Goal: Task Accomplishment & Management: Complete application form

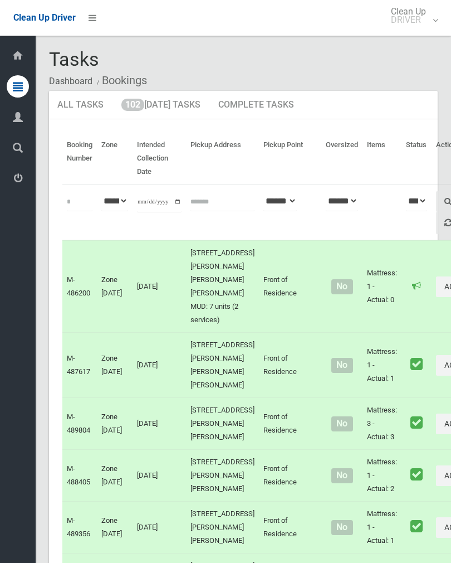
click at [171, 113] on link "102 Today's Tasks" at bounding box center [161, 105] width 96 height 29
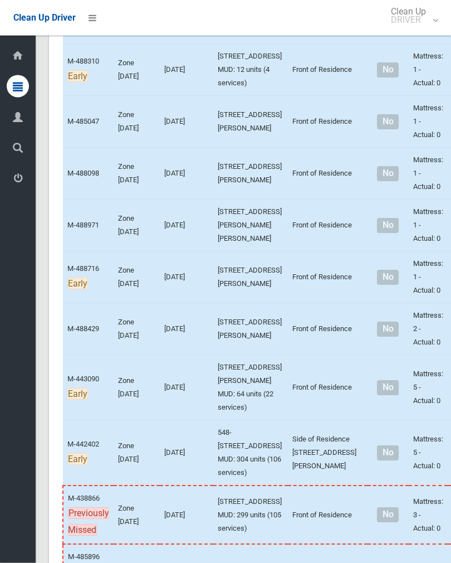
scroll to position [3665, 0]
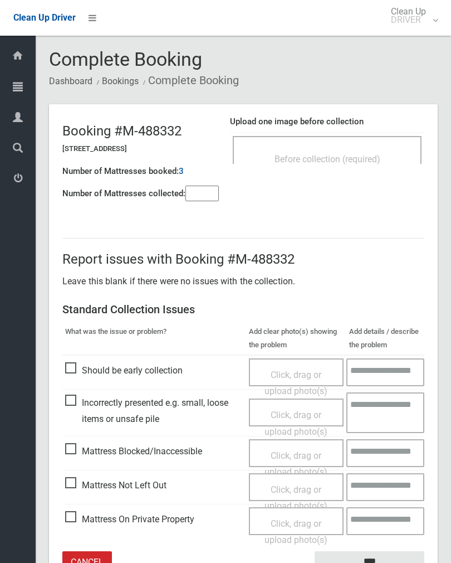
click at [351, 156] on span "Before collection (required)" at bounding box center [328, 159] width 106 height 11
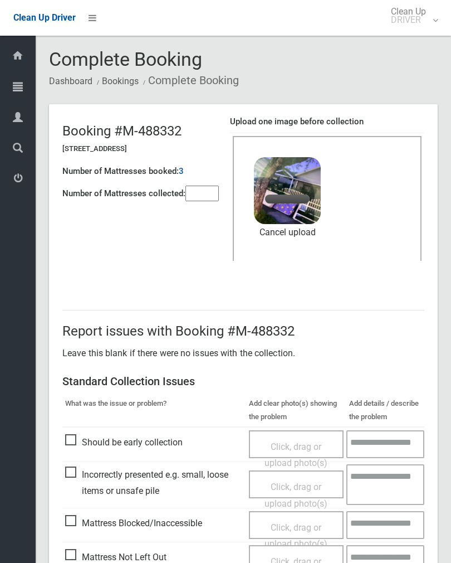
click at [202, 197] on input"] "number" at bounding box center [202, 194] width 33 height 16
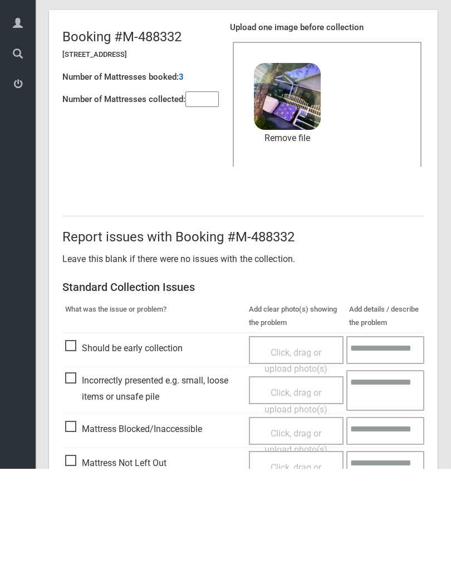
scroll to position [134, 0]
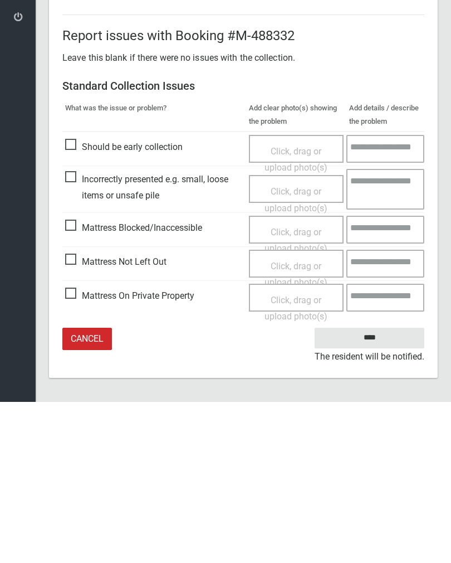
type input"] "*"
click at [376, 489] on input "****" at bounding box center [370, 499] width 110 height 21
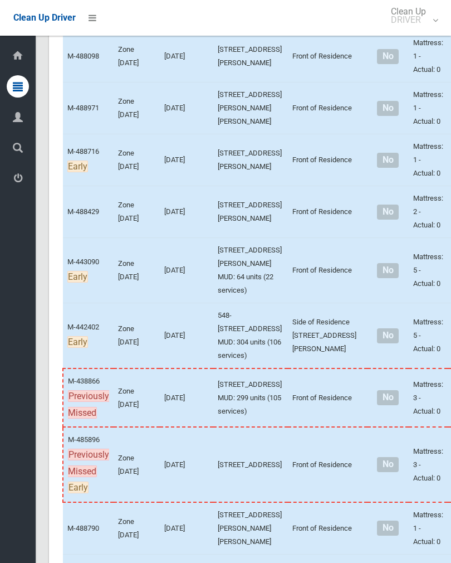
scroll to position [3753, 0]
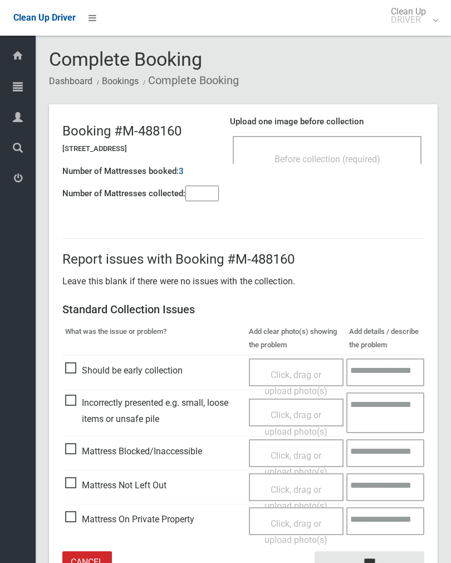
click at [344, 156] on span "Before collection (required)" at bounding box center [328, 159] width 106 height 11
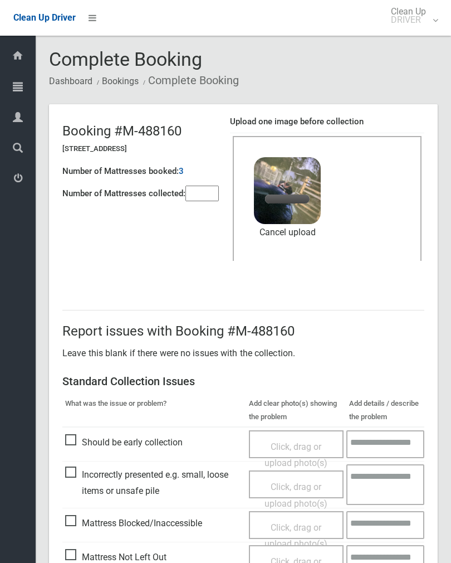
click at [206, 196] on input"] "number" at bounding box center [202, 194] width 33 height 16
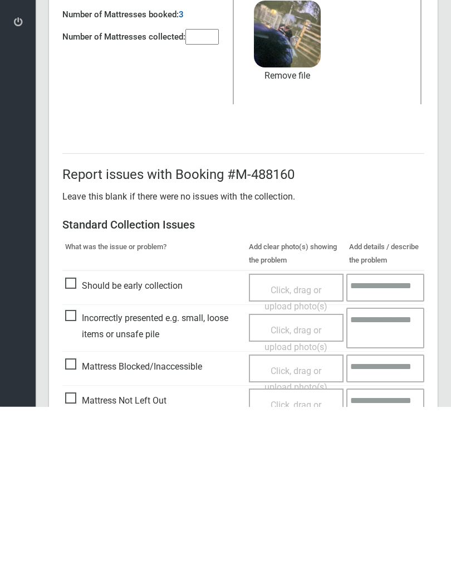
scroll to position [134, 0]
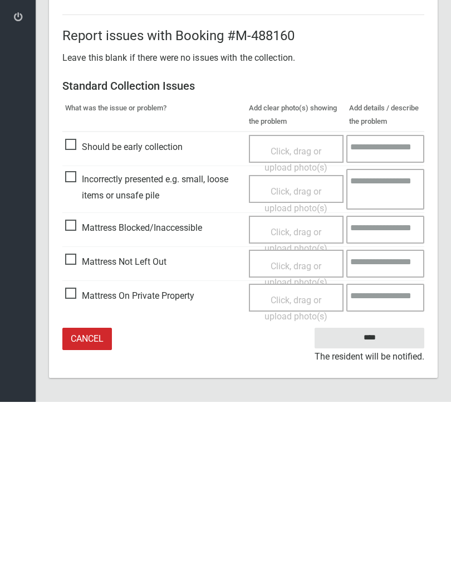
type input"] "*"
click at [377, 489] on input "****" at bounding box center [370, 499] width 110 height 21
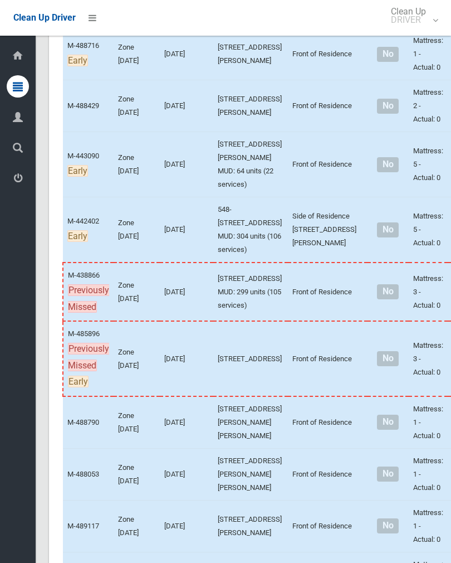
scroll to position [3898, 0]
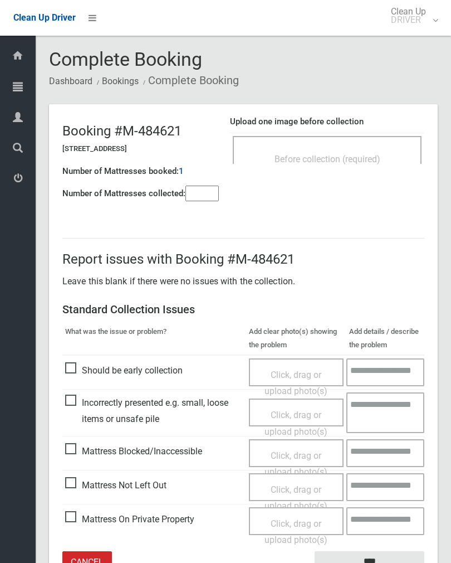
click at [360, 154] on span "Before collection (required)" at bounding box center [328, 159] width 106 height 11
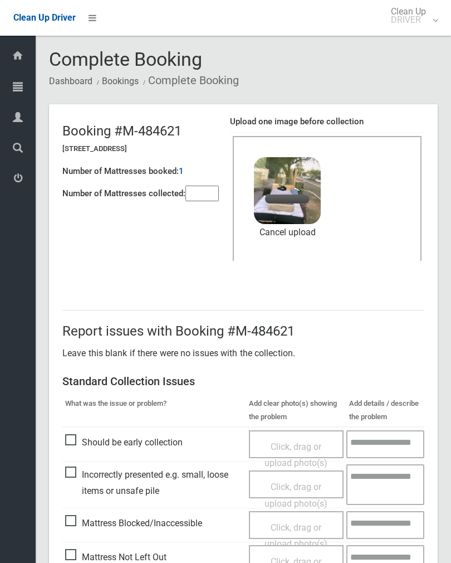
click at [204, 193] on input"] "number" at bounding box center [202, 194] width 33 height 16
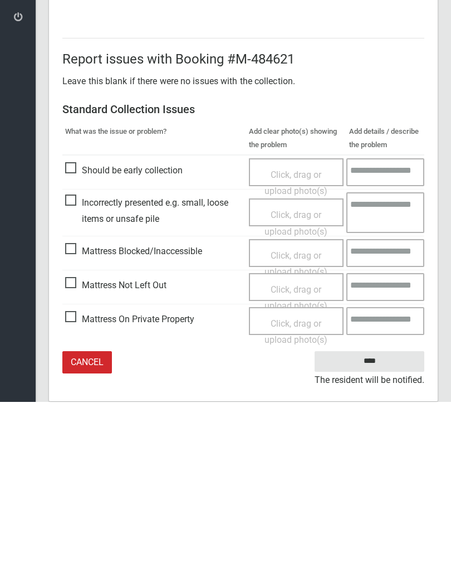
scroll to position [134, 0]
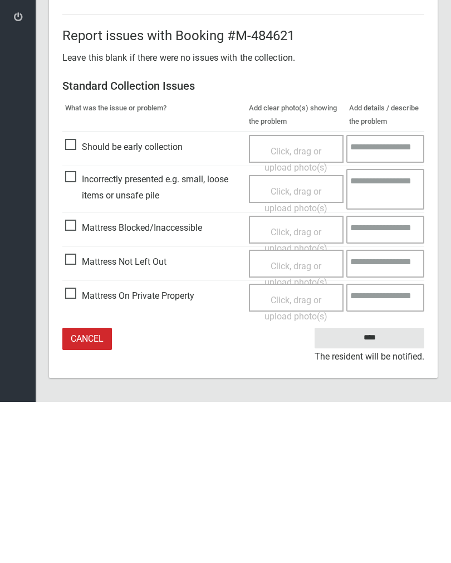
type input"] "*"
click at [378, 489] on input "****" at bounding box center [370, 499] width 110 height 21
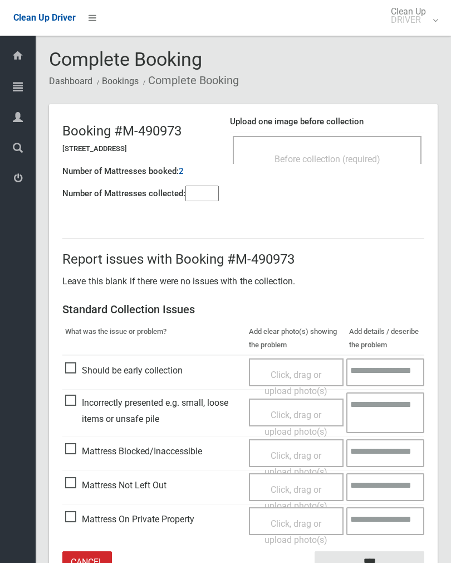
click at [335, 146] on div "Before collection (required)" at bounding box center [327, 150] width 189 height 28
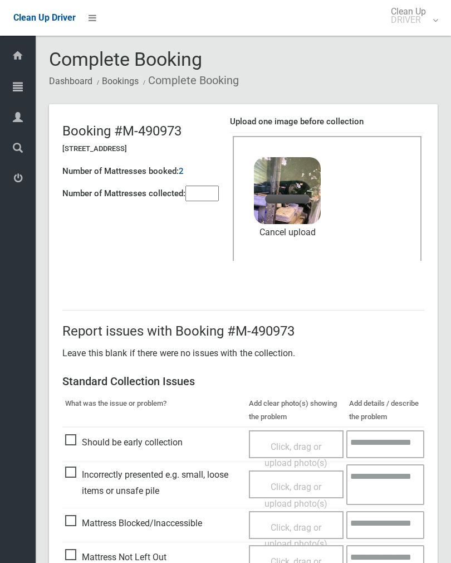
click at [202, 197] on input"] "number" at bounding box center [202, 194] width 33 height 16
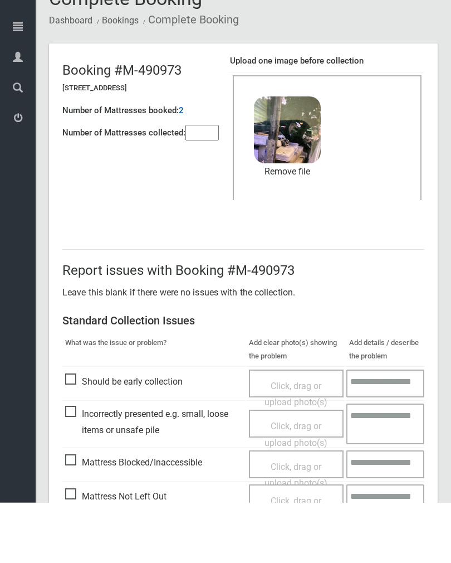
scroll to position [134, 0]
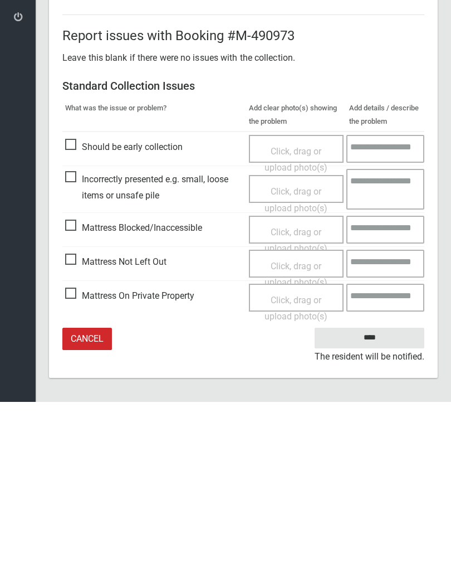
type input"] "*"
click at [377, 489] on input "****" at bounding box center [370, 499] width 110 height 21
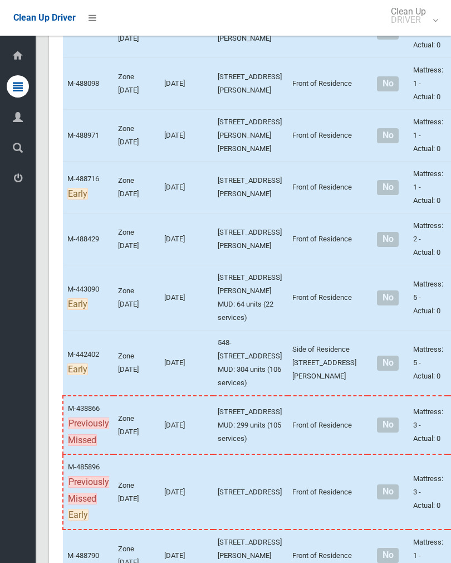
scroll to position [3773, 0]
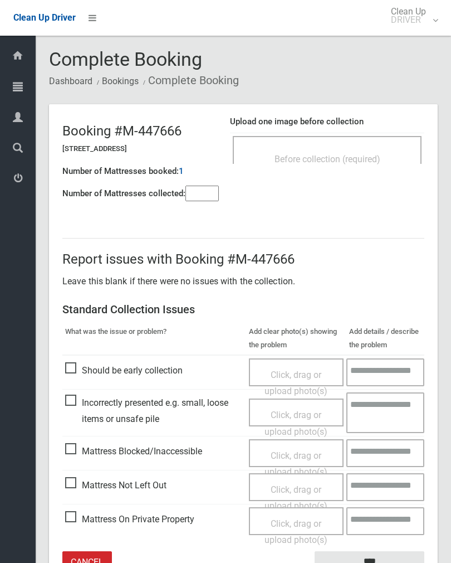
click at [194, 187] on input"] "number" at bounding box center [202, 194] width 33 height 16
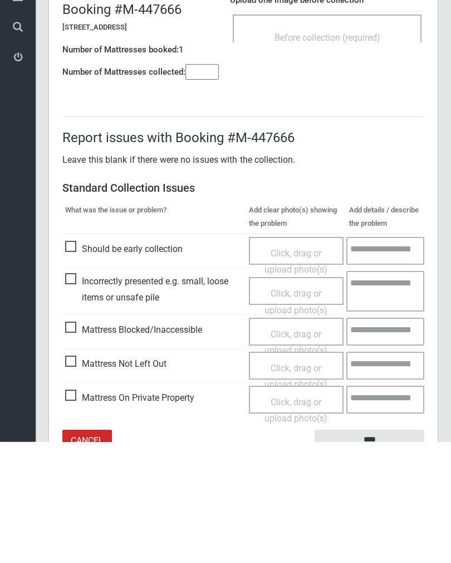
scroll to position [62, 0]
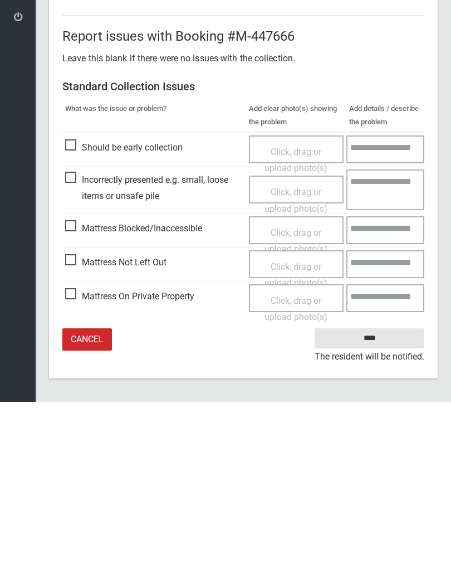
type input"] "*"
click at [302, 422] on span "Click, drag or upload photo(s)" at bounding box center [296, 435] width 63 height 27
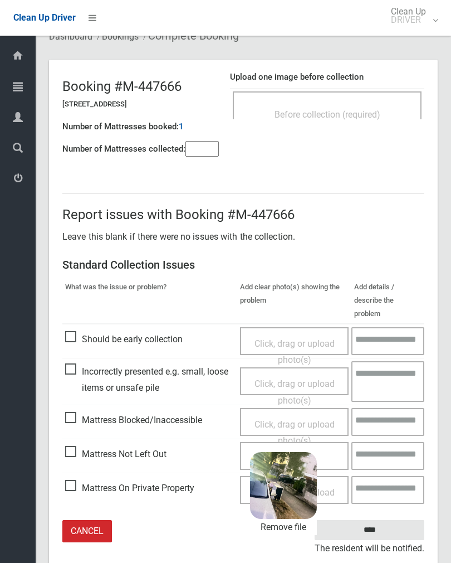
click at [383, 520] on input "****" at bounding box center [370, 530] width 110 height 21
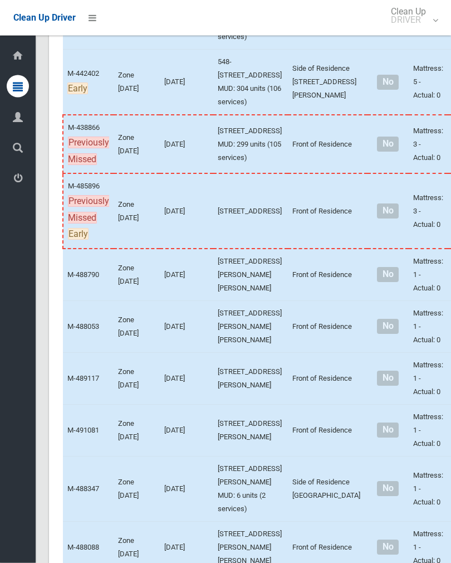
scroll to position [4036, 0]
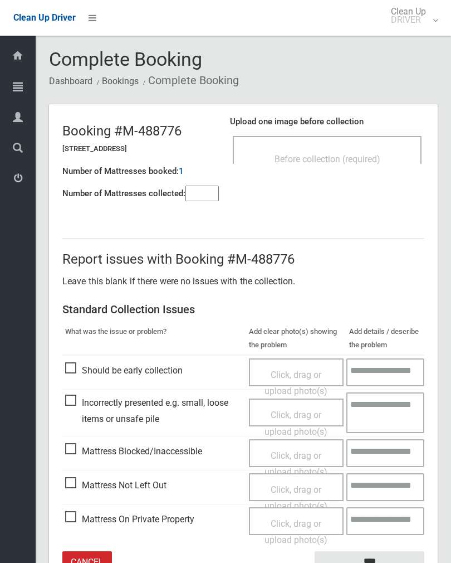
click at [387, 138] on div "Before collection (required)" at bounding box center [327, 150] width 189 height 28
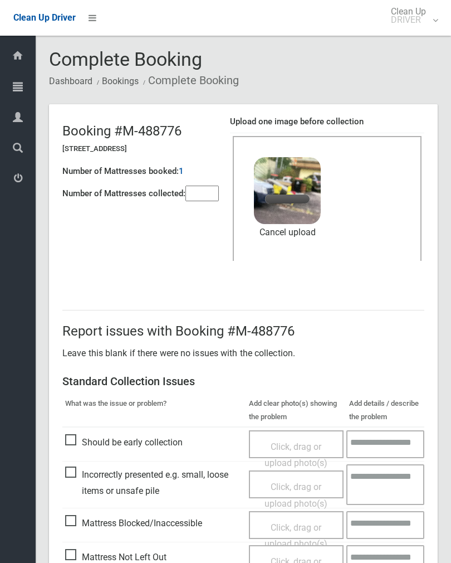
click at [208, 197] on input"] "number" at bounding box center [202, 194] width 33 height 16
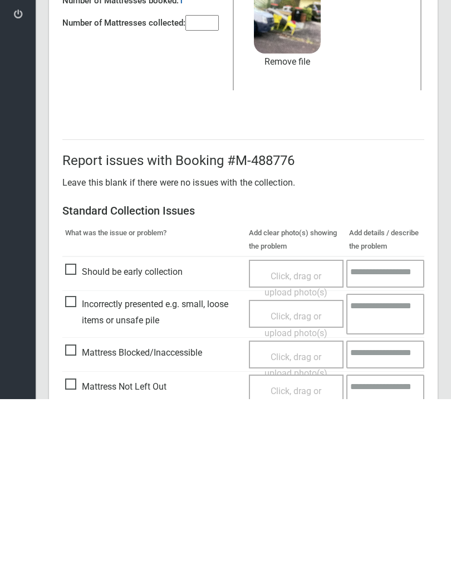
scroll to position [134, 0]
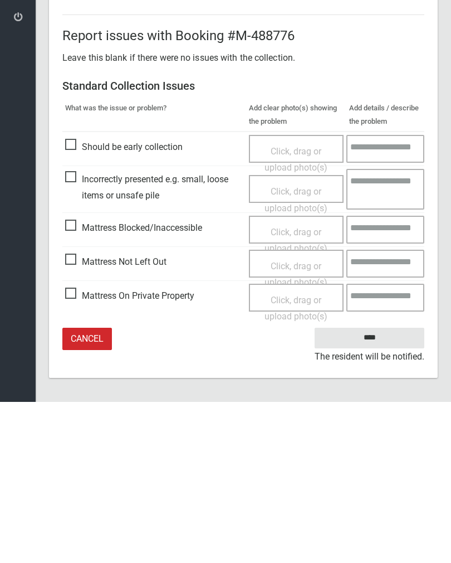
type input"] "*"
click at [370, 489] on input "****" at bounding box center [370, 499] width 110 height 21
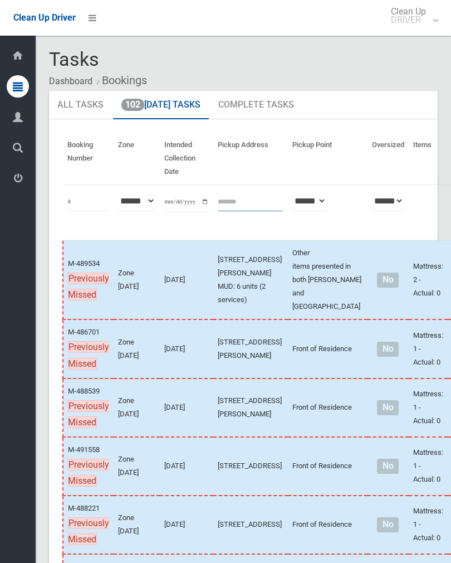
click at [230, 197] on input "text" at bounding box center [251, 201] width 66 height 21
type input "**********"
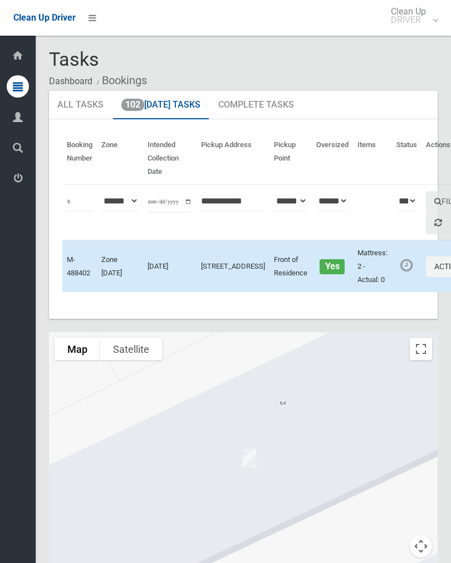
click at [426, 277] on button "Actions" at bounding box center [452, 266] width 53 height 21
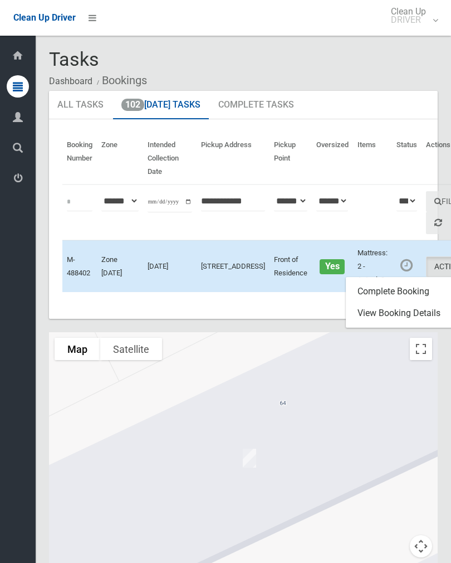
click at [389, 303] on link "Complete Booking" at bounding box center [413, 291] width 133 height 22
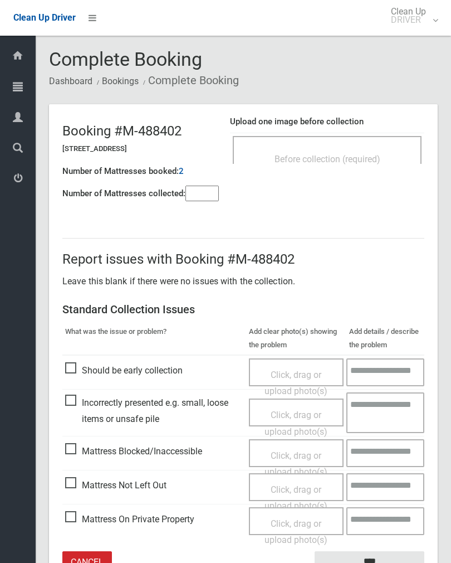
click at [377, 153] on div "Before collection (required)" at bounding box center [327, 158] width 164 height 21
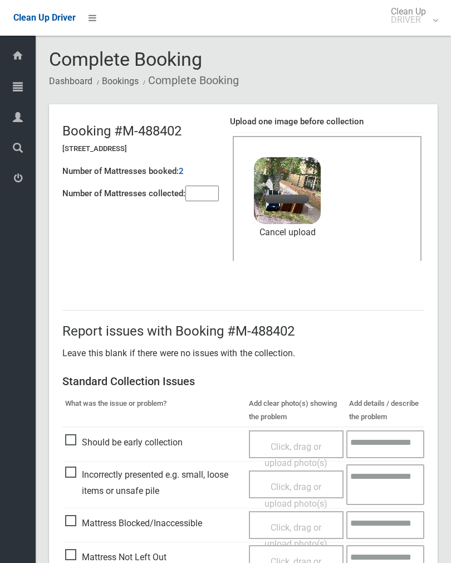
click at [209, 197] on input"] "number" at bounding box center [202, 194] width 33 height 16
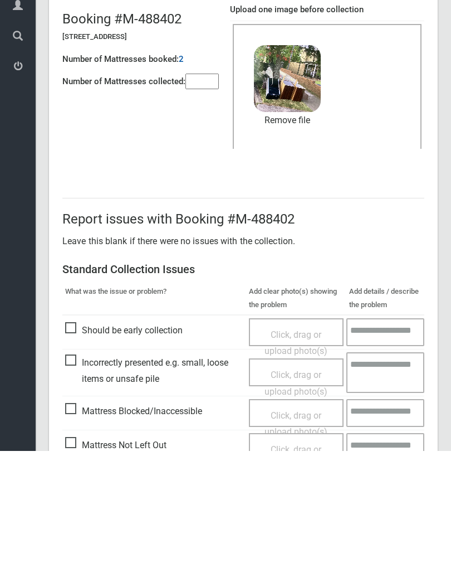
scroll to position [134, 0]
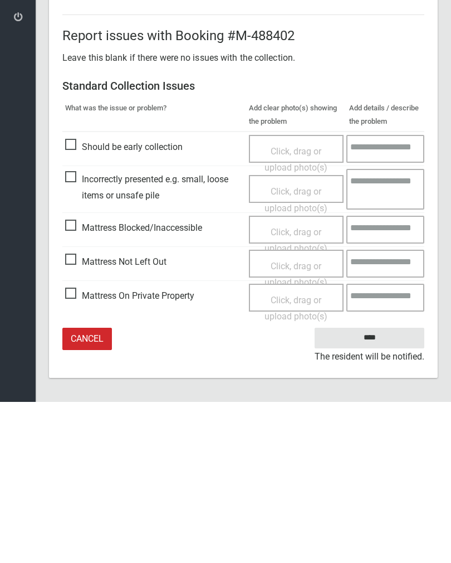
type input"] "*"
click at [378, 489] on input "****" at bounding box center [370, 499] width 110 height 21
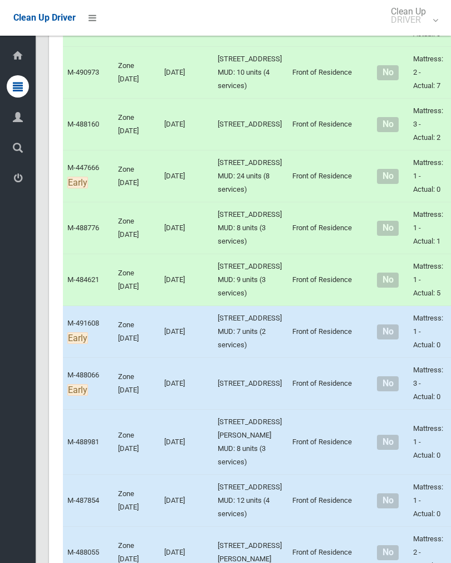
scroll to position [2875, 0]
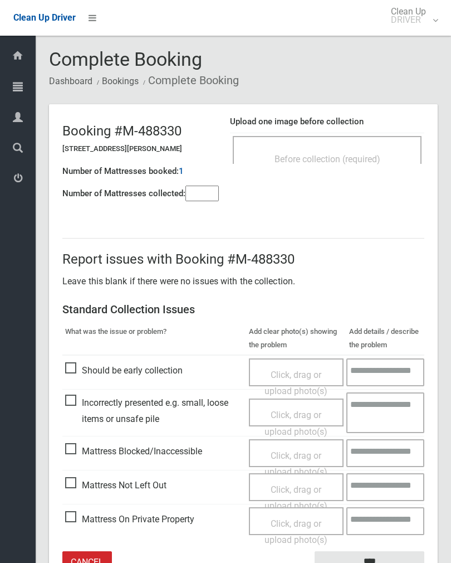
click at [366, 149] on div "Before collection (required)" at bounding box center [327, 158] width 164 height 21
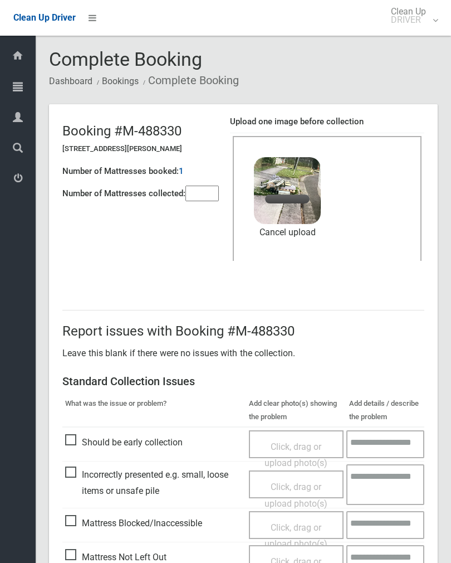
click at [202, 200] on input"] "number" at bounding box center [202, 194] width 33 height 16
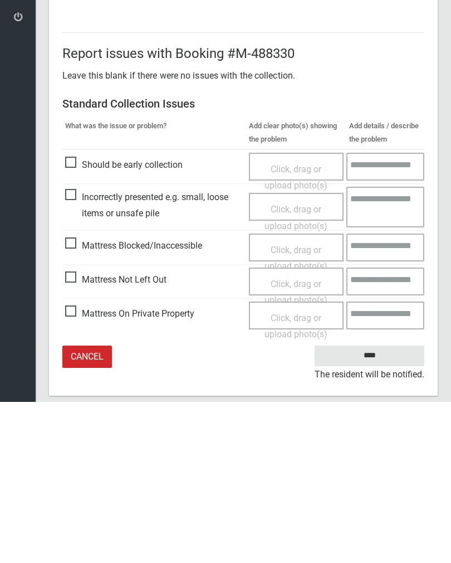
scroll to position [134, 0]
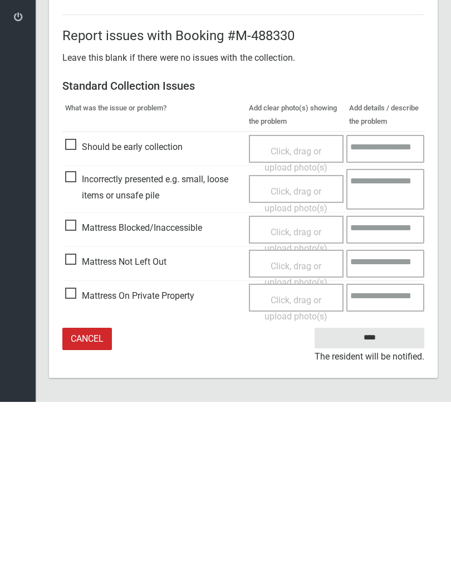
type input"] "*"
click at [368, 489] on input "****" at bounding box center [370, 499] width 110 height 21
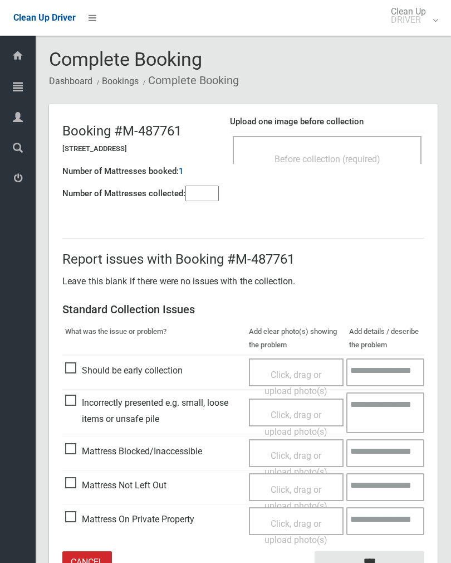
click at [356, 157] on span "Before collection (required)" at bounding box center [328, 159] width 106 height 11
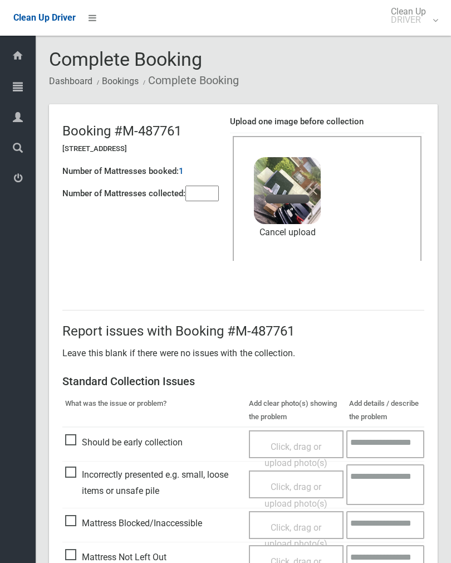
click at [207, 194] on input"] "number" at bounding box center [202, 194] width 33 height 16
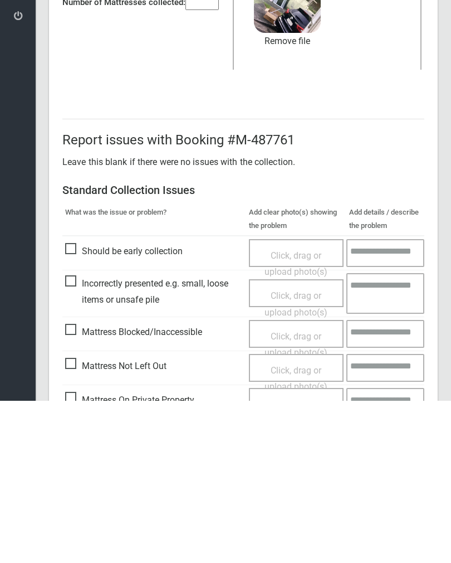
scroll to position [134, 0]
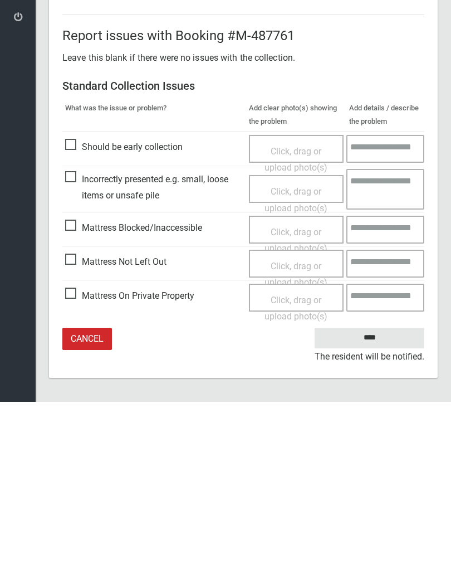
type input"] "*"
click at [371, 489] on input "****" at bounding box center [370, 499] width 110 height 21
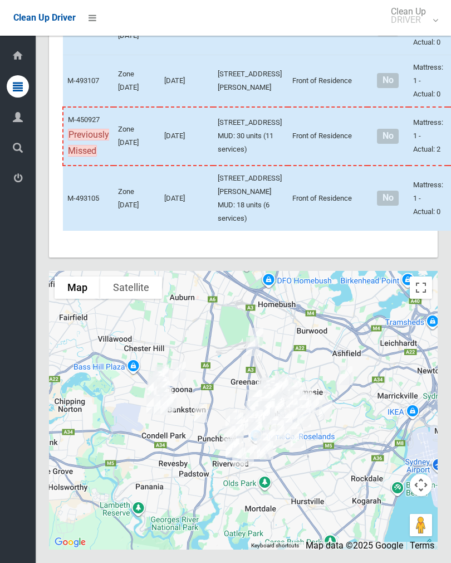
scroll to position [8098, 0]
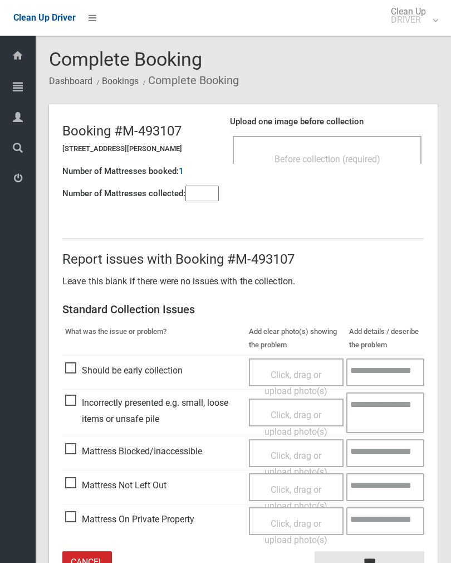
click at [341, 163] on span "Before collection (required)" at bounding box center [328, 159] width 106 height 11
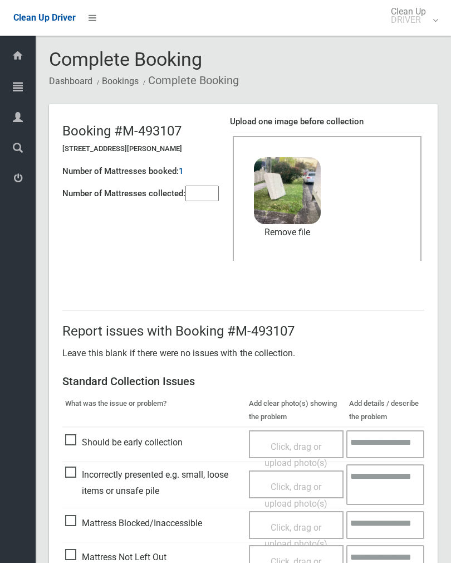
click at [206, 193] on input"] "number" at bounding box center [202, 194] width 33 height 16
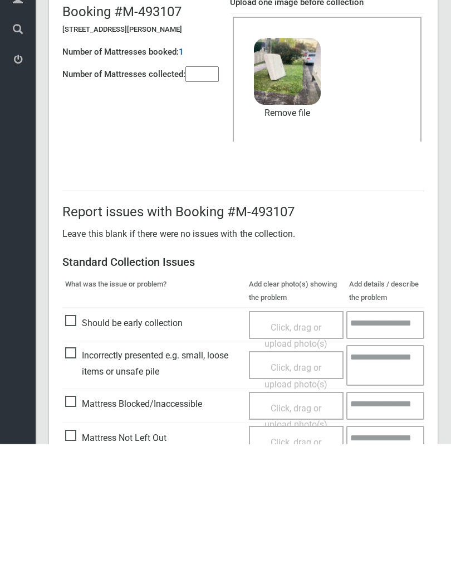
scroll to position [134, 0]
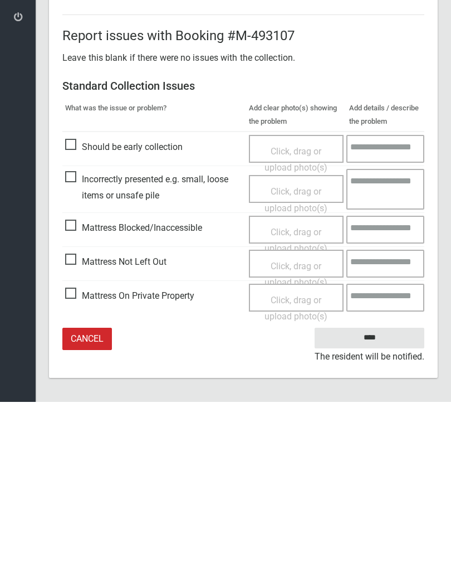
type input"] "*"
click at [376, 489] on input "****" at bounding box center [370, 499] width 110 height 21
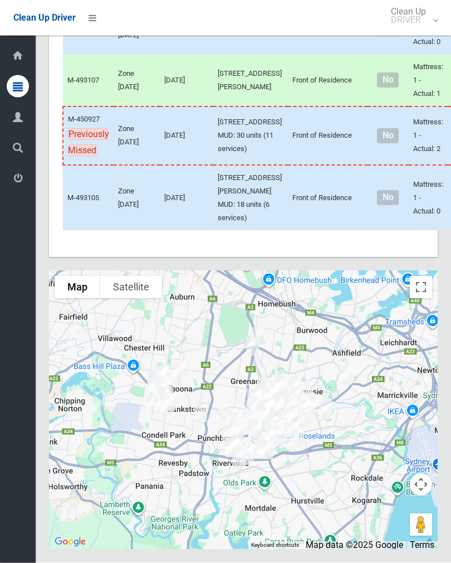
scroll to position [8108, 0]
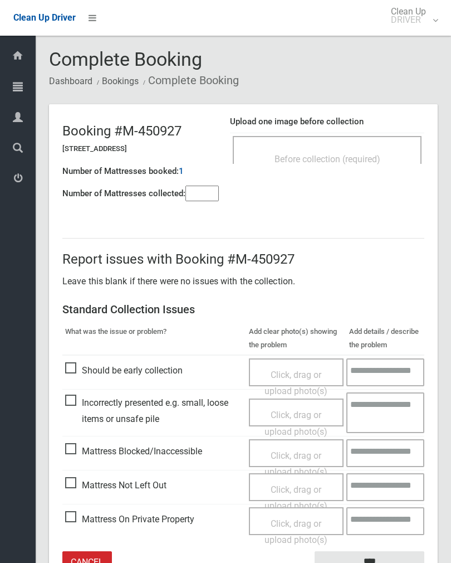
click at [205, 197] on input"] "number" at bounding box center [202, 194] width 33 height 16
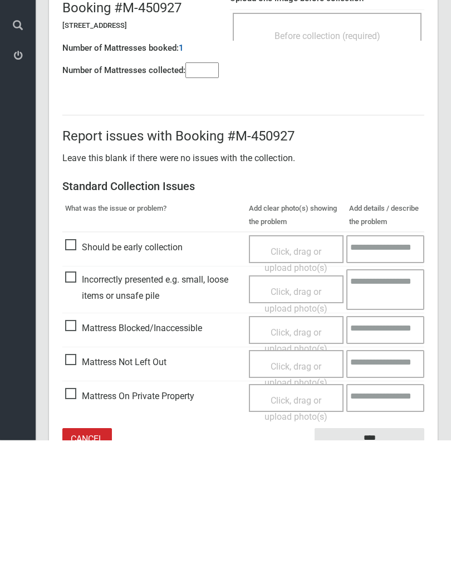
scroll to position [62, 0]
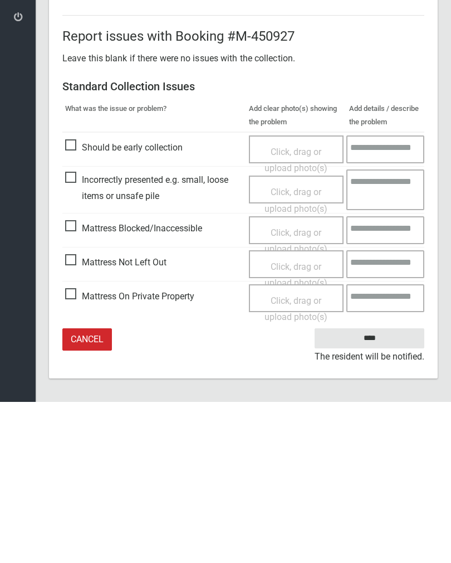
type input"] "*"
click at [294, 422] on span "Click, drag or upload photo(s)" at bounding box center [296, 435] width 63 height 27
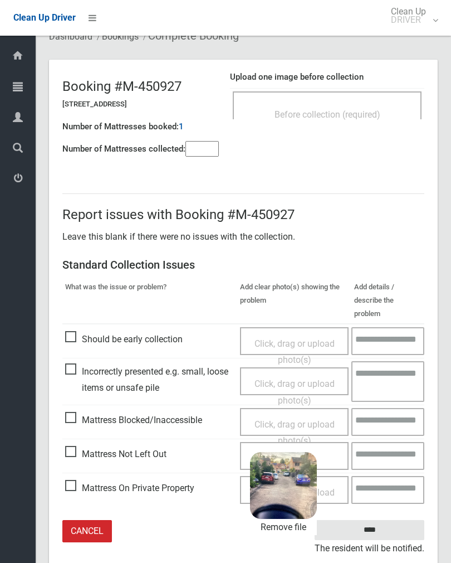
click at [385, 520] on input "****" at bounding box center [370, 530] width 110 height 21
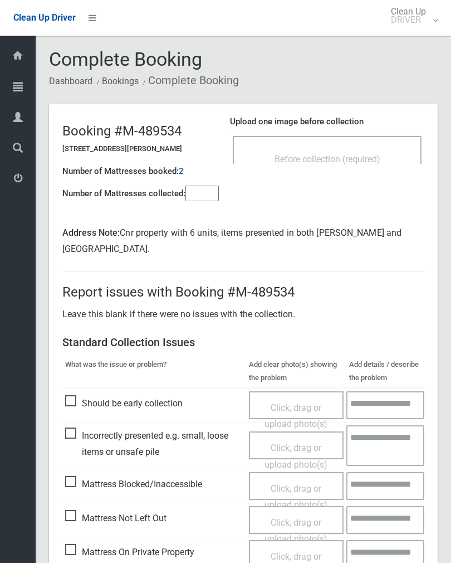
click at [197, 192] on input"] "number" at bounding box center [202, 194] width 33 height 16
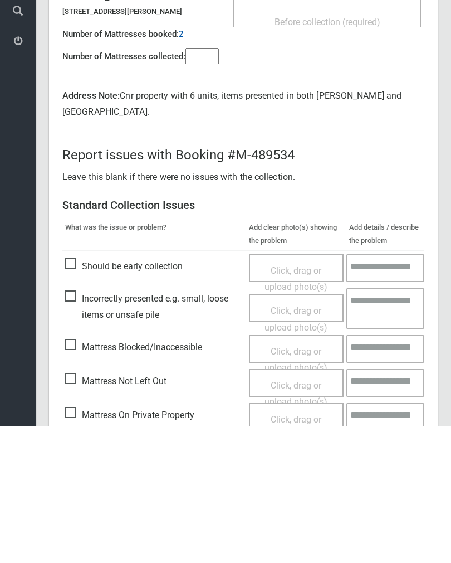
scroll to position [94, 0]
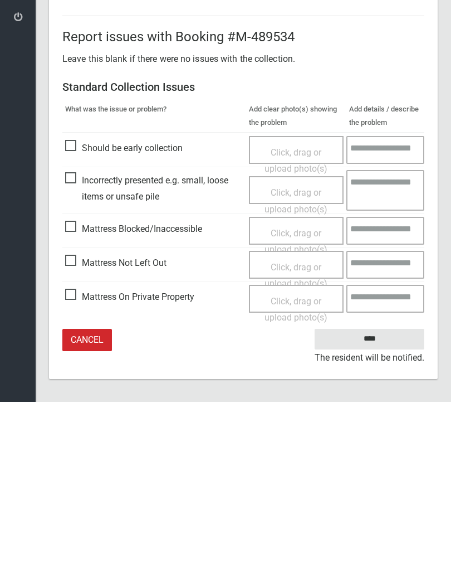
type input"] "*"
click at [295, 423] on span "Click, drag or upload photo(s)" at bounding box center [296, 436] width 63 height 27
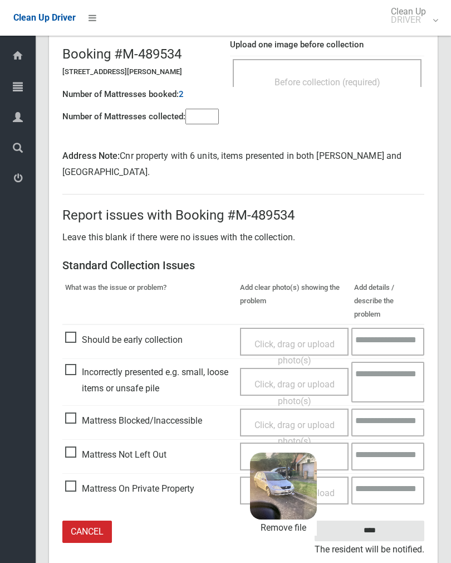
click at [380, 520] on input "****" at bounding box center [370, 530] width 110 height 21
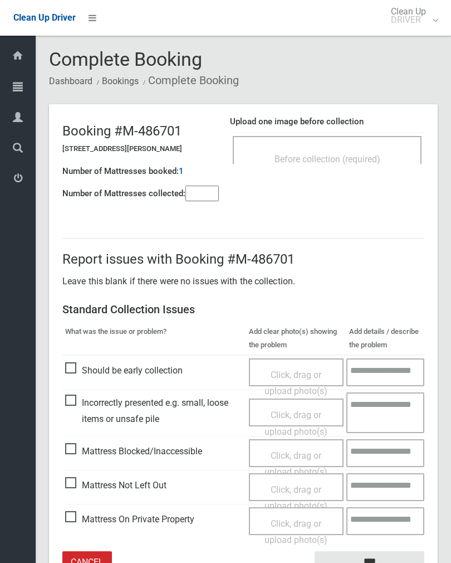
click at [361, 154] on span "Before collection (required)" at bounding box center [328, 159] width 106 height 11
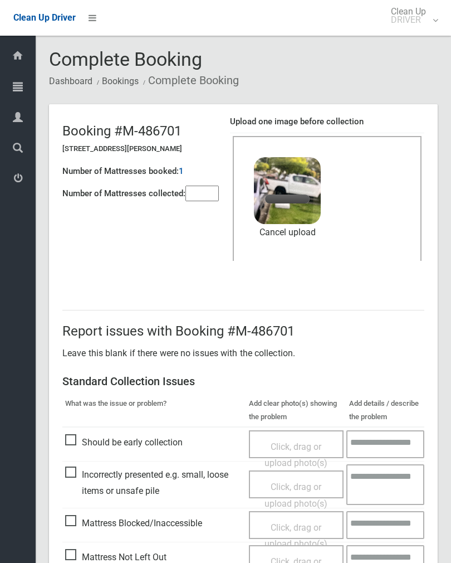
click at [207, 201] on input"] "number" at bounding box center [202, 194] width 33 height 16
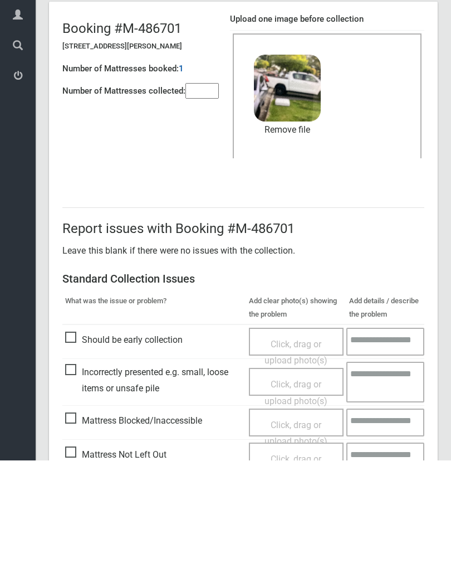
scroll to position [134, 0]
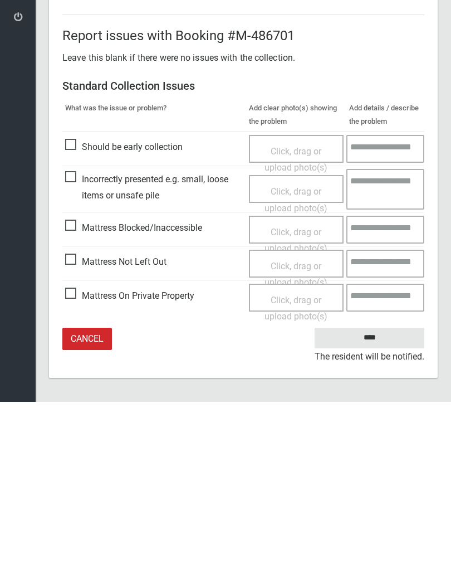
type input"] "*"
click at [373, 489] on input "****" at bounding box center [370, 499] width 110 height 21
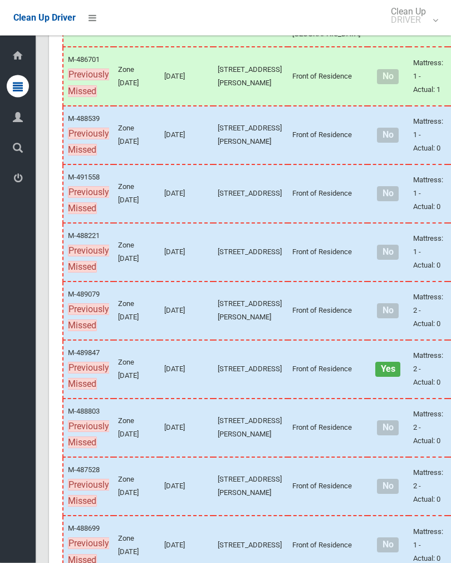
scroll to position [273, 0]
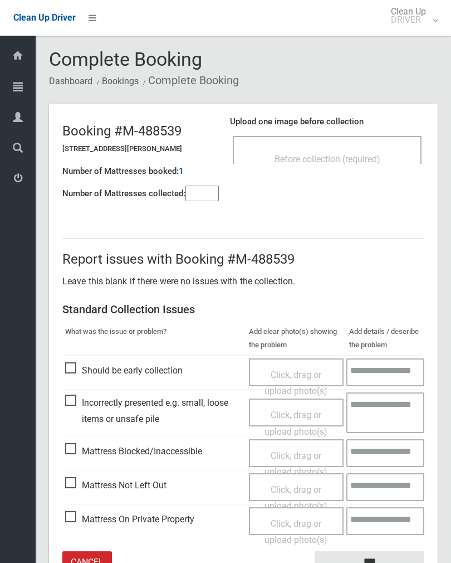
click at [349, 151] on div "Before collection (required)" at bounding box center [327, 158] width 164 height 21
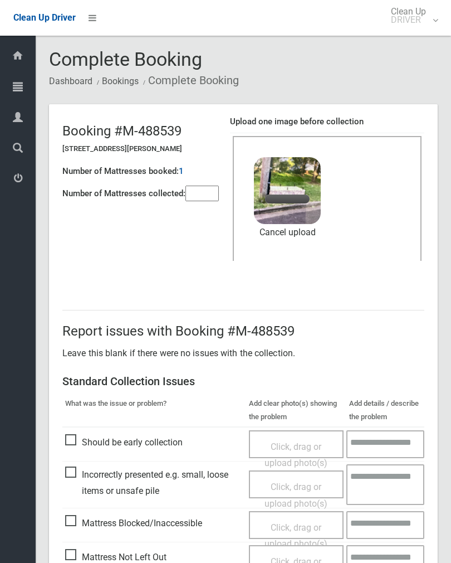
click at [206, 194] on input"] "number" at bounding box center [202, 194] width 33 height 16
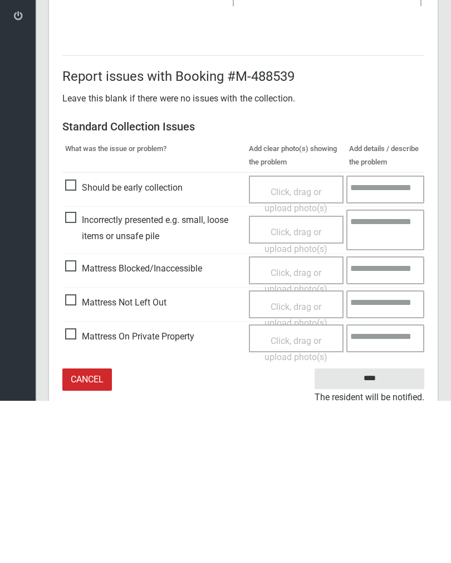
scroll to position [134, 0]
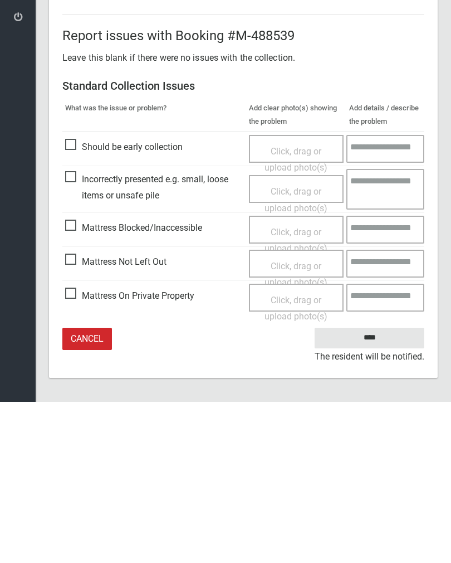
type input"] "*"
click at [376, 489] on input "****" at bounding box center [370, 499] width 110 height 21
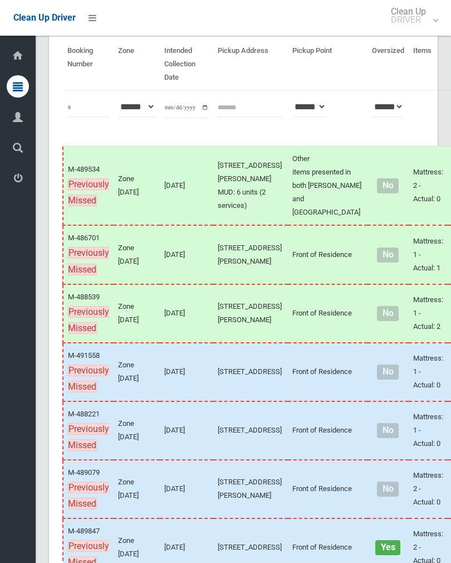
scroll to position [275, 0]
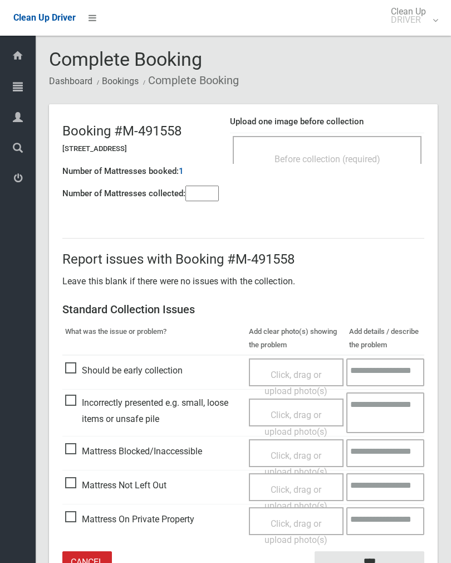
click at [361, 160] on span "Before collection (required)" at bounding box center [328, 159] width 106 height 11
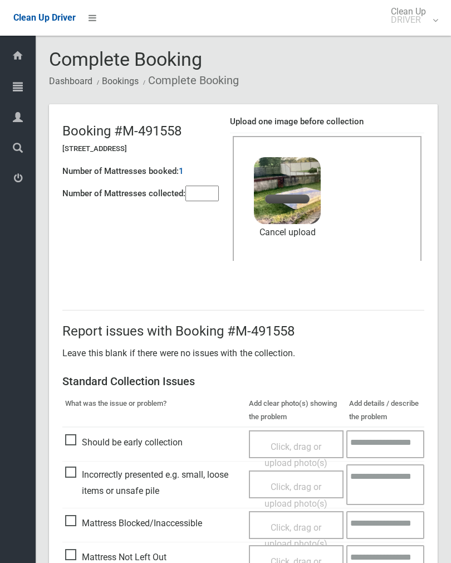
click at [195, 195] on input"] "number" at bounding box center [202, 194] width 33 height 16
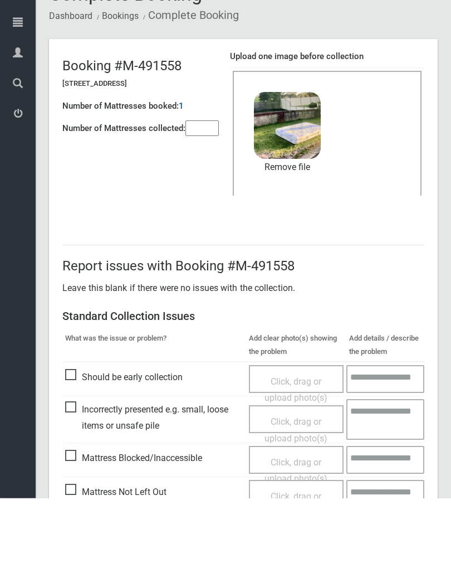
scroll to position [134, 0]
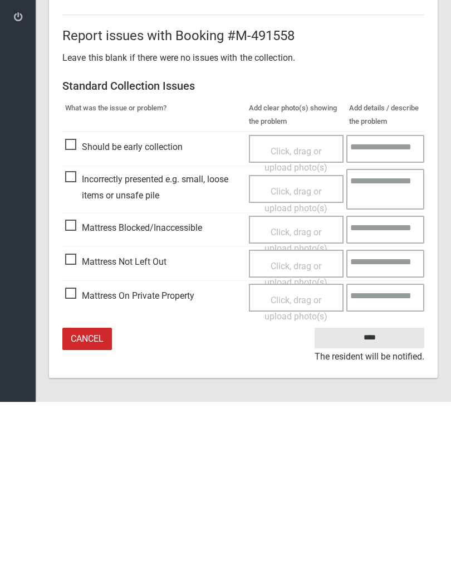
type input"] "*"
click at [357, 489] on input "****" at bounding box center [370, 499] width 110 height 21
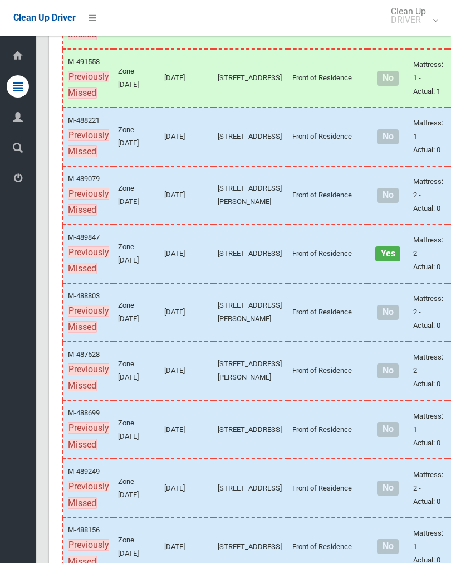
scroll to position [387, 0]
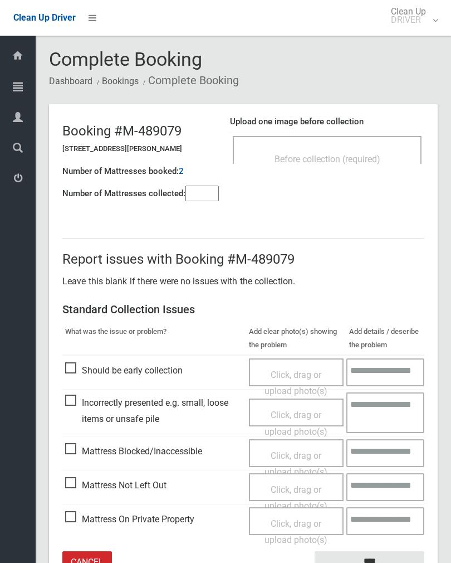
click at [359, 159] on span "Before collection (required)" at bounding box center [328, 159] width 106 height 11
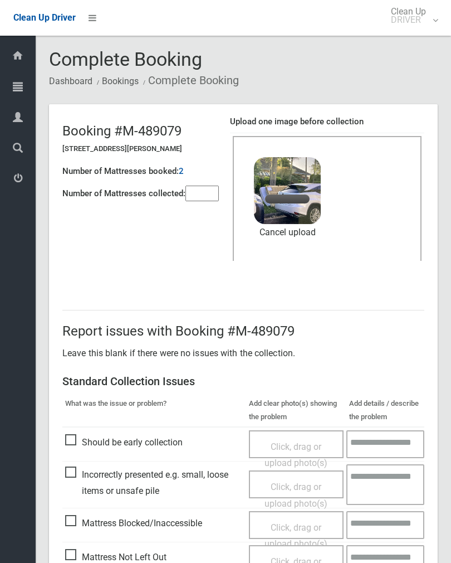
click at [201, 192] on input"] "number" at bounding box center [202, 194] width 33 height 16
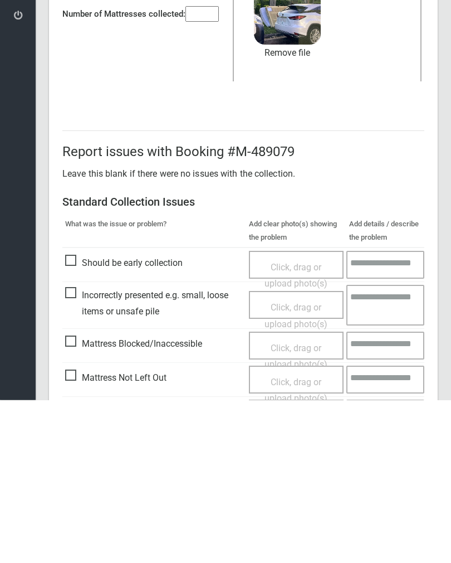
scroll to position [134, 0]
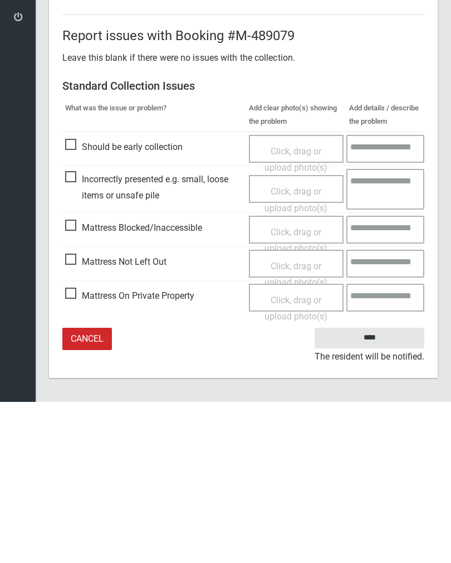
type input"] "*"
click at [374, 489] on input "****" at bounding box center [370, 499] width 110 height 21
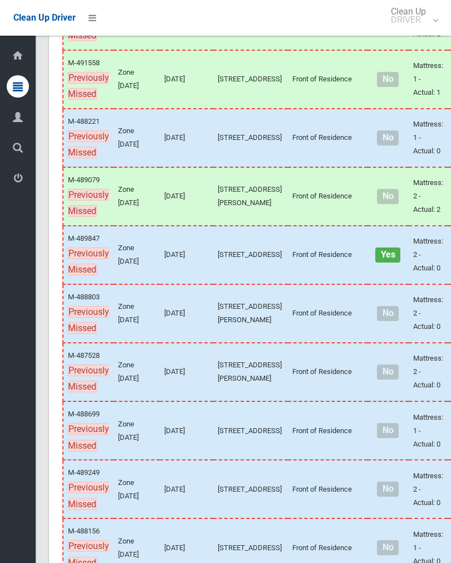
scroll to position [386, 0]
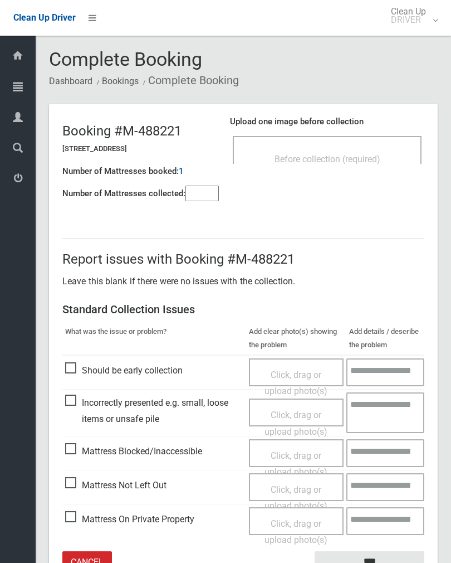
click at [369, 153] on div "Before collection (required)" at bounding box center [327, 158] width 164 height 21
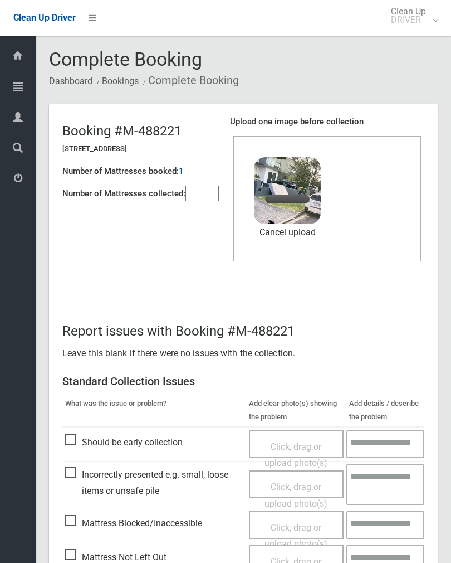
click at [203, 201] on input"] "number" at bounding box center [202, 194] width 33 height 16
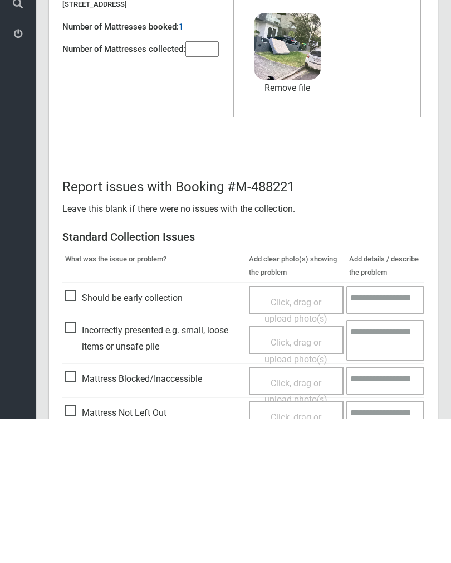
scroll to position [134, 0]
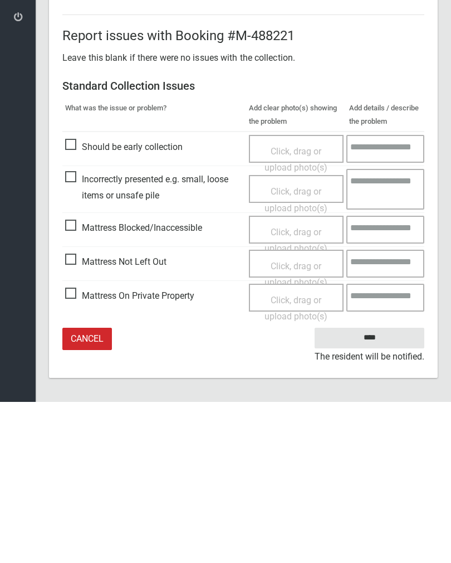
type input"] "*"
click at [378, 489] on input "****" at bounding box center [370, 499] width 110 height 21
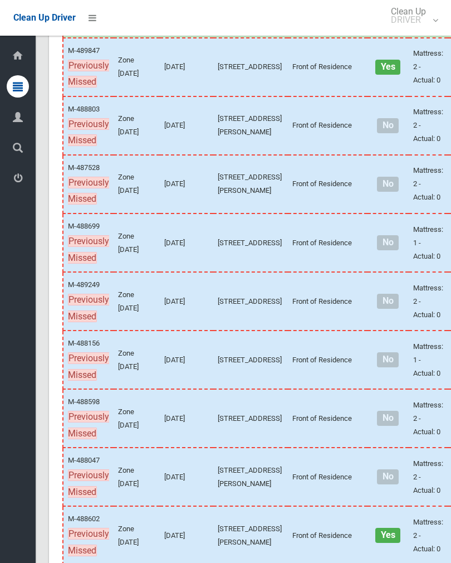
scroll to position [684, 0]
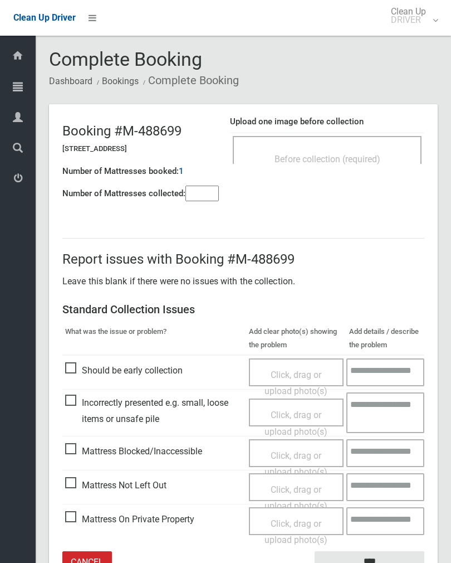
click at [358, 162] on span "Before collection (required)" at bounding box center [328, 159] width 106 height 11
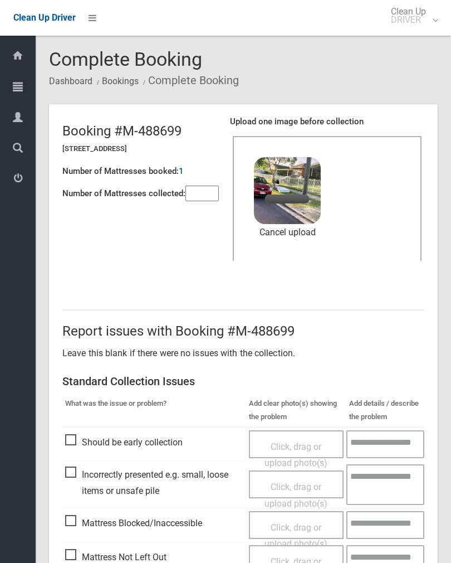
click at [214, 194] on input"] "number" at bounding box center [202, 194] width 33 height 16
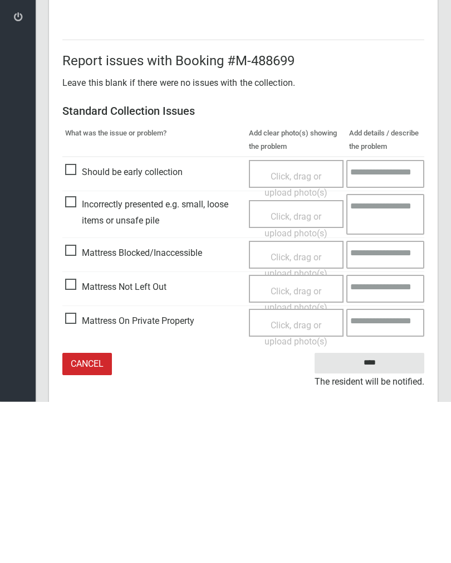
scroll to position [134, 0]
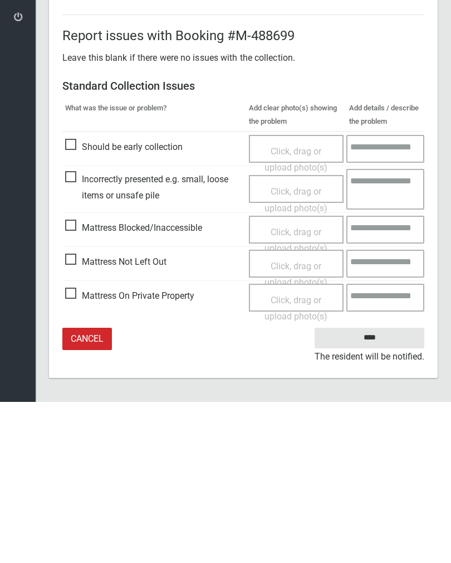
type input"] "*"
click at [378, 489] on input "****" at bounding box center [370, 499] width 110 height 21
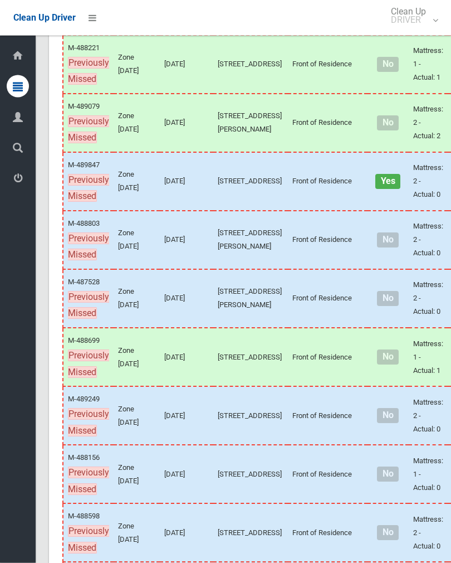
scroll to position [460, 0]
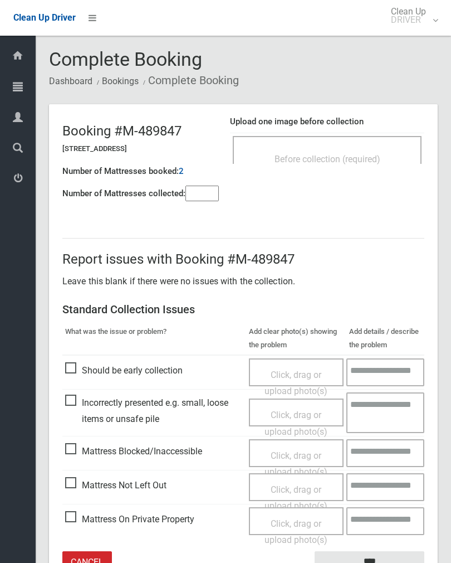
click at [358, 155] on span "Before collection (required)" at bounding box center [328, 159] width 106 height 11
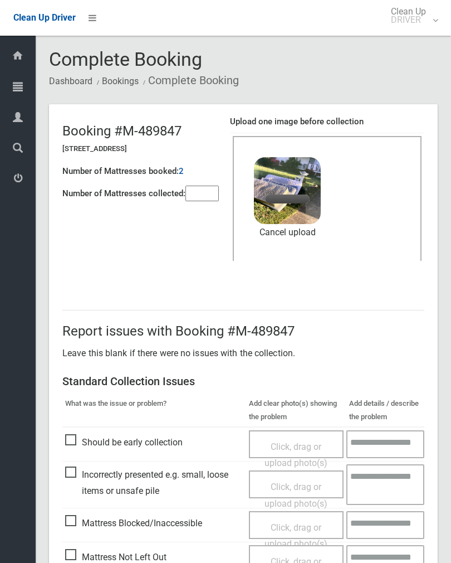
click at [202, 189] on input"] "number" at bounding box center [202, 194] width 33 height 16
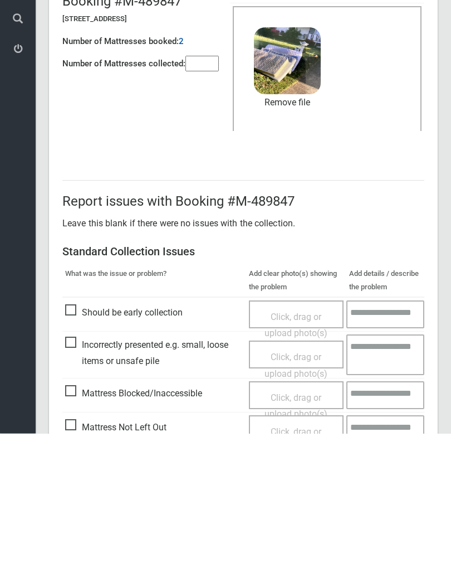
scroll to position [134, 0]
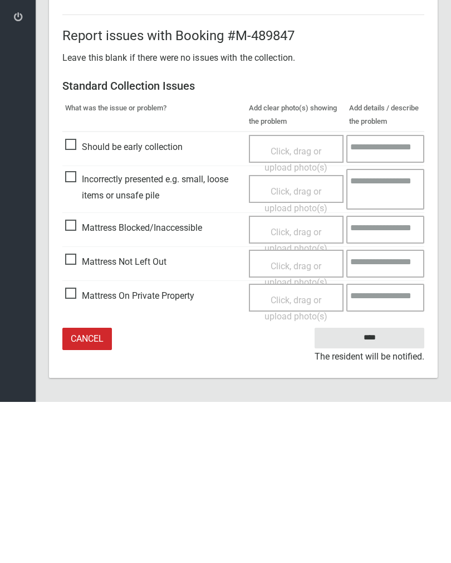
type input"] "*"
click at [374, 489] on input "****" at bounding box center [370, 499] width 110 height 21
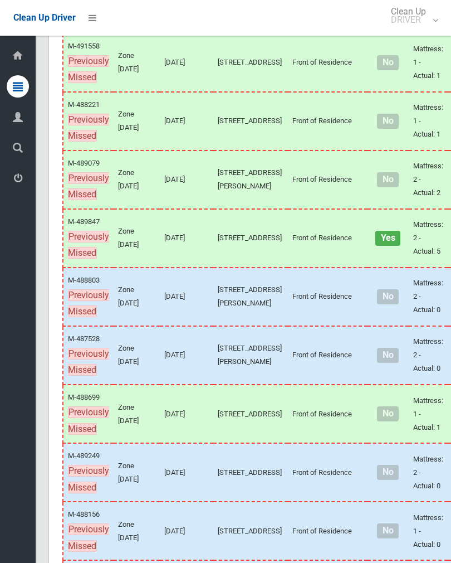
scroll to position [437, 0]
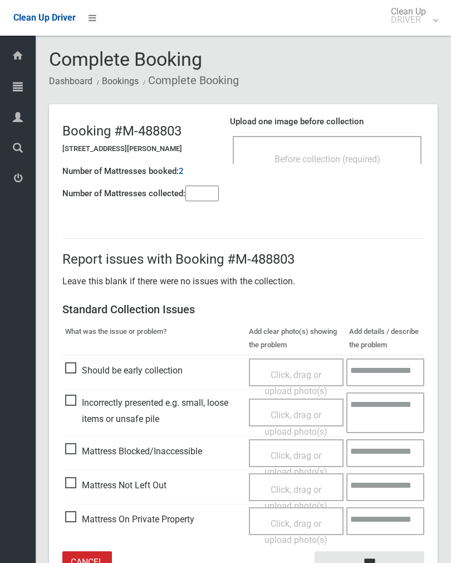
click at [372, 159] on span "Before collection (required)" at bounding box center [328, 159] width 106 height 11
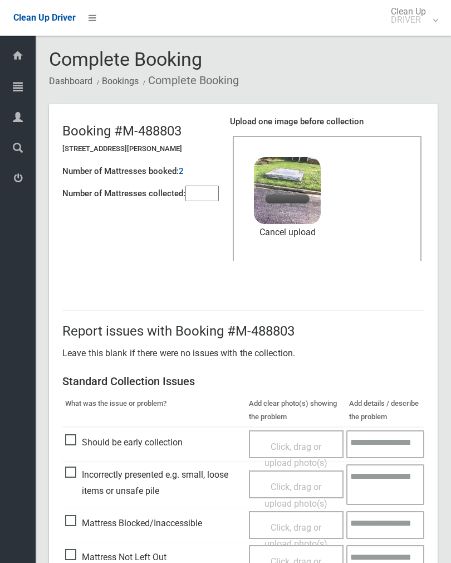
click at [206, 187] on input"] "number" at bounding box center [202, 194] width 33 height 16
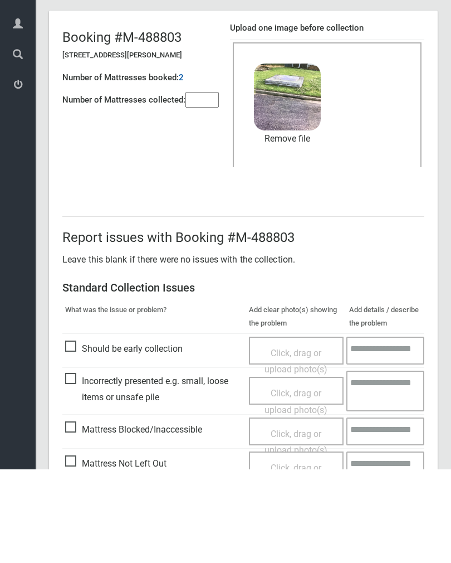
scroll to position [134, 0]
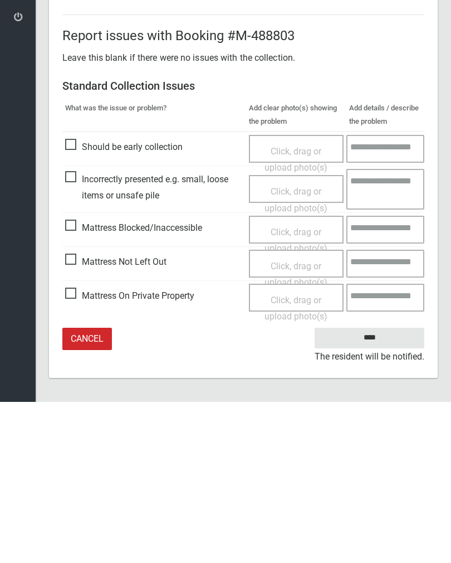
type input"] "*"
click at [376, 489] on input "****" at bounding box center [370, 499] width 110 height 21
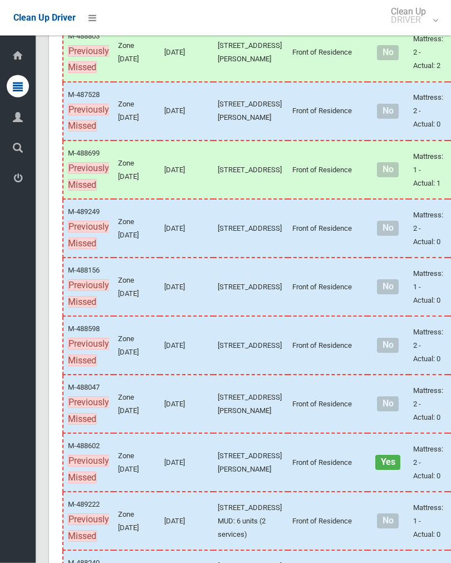
scroll to position [644, 0]
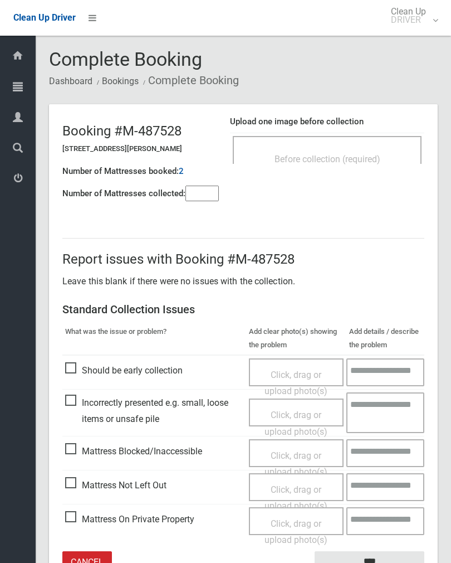
click at [357, 154] on span "Before collection (required)" at bounding box center [328, 159] width 106 height 11
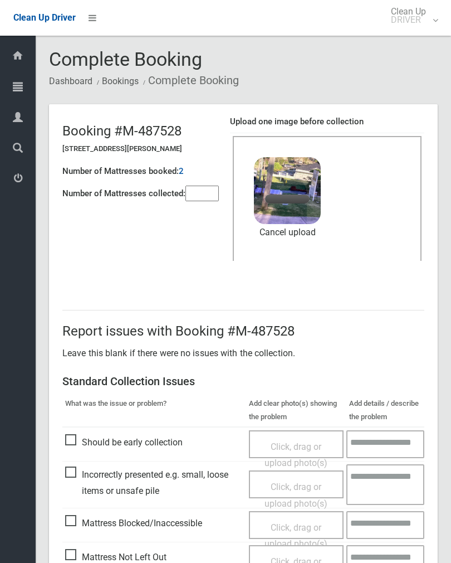
click at [206, 196] on input"] "number" at bounding box center [202, 194] width 33 height 16
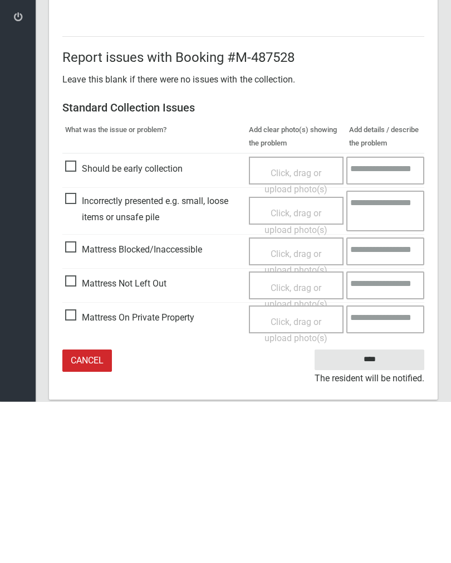
scroll to position [134, 0]
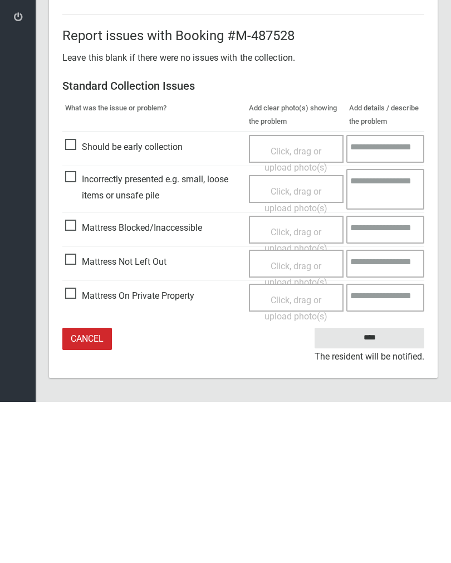
type input"] "*"
click at [378, 489] on input "****" at bounding box center [370, 499] width 110 height 21
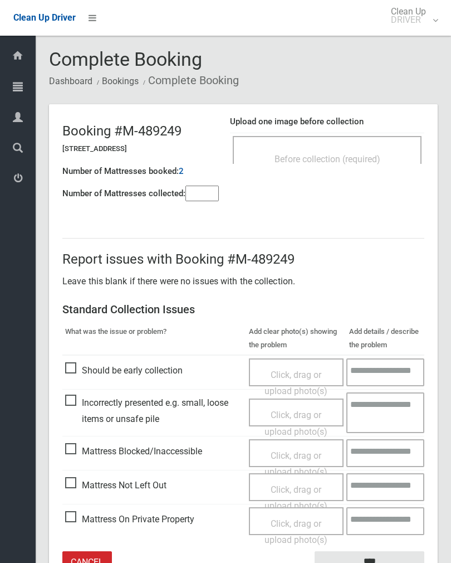
click at [349, 149] on div "Before collection (required)" at bounding box center [327, 158] width 164 height 21
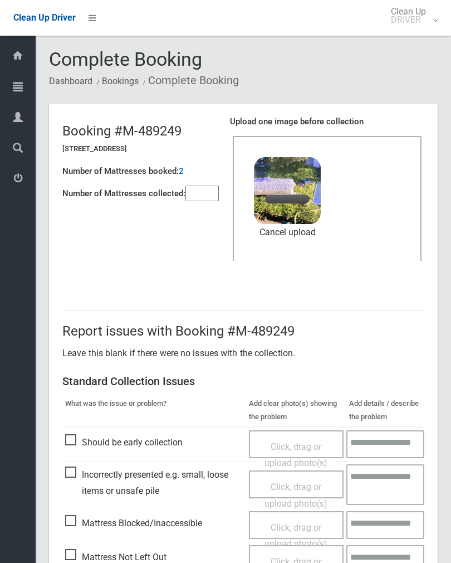
click at [210, 197] on input"] "number" at bounding box center [202, 194] width 33 height 16
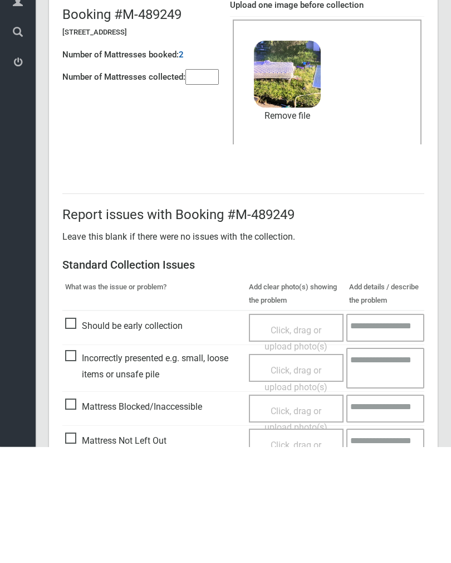
scroll to position [134, 0]
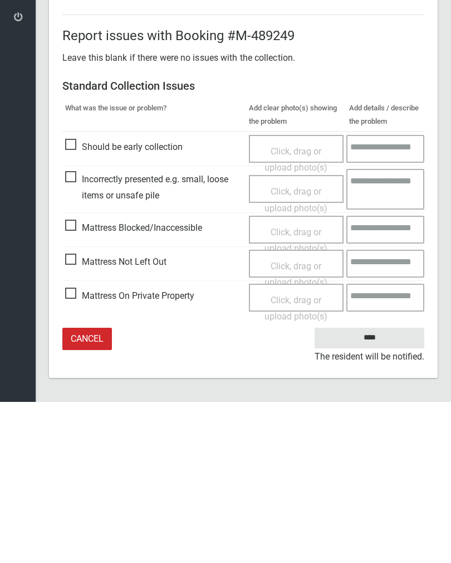
type input"] "*"
click at [378, 489] on input "****" at bounding box center [370, 499] width 110 height 21
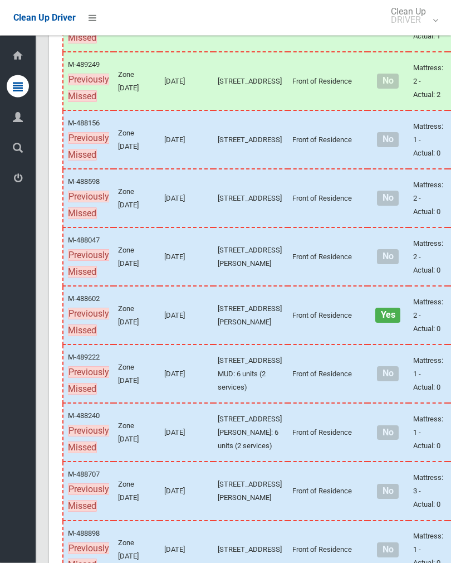
scroll to position [795, 0]
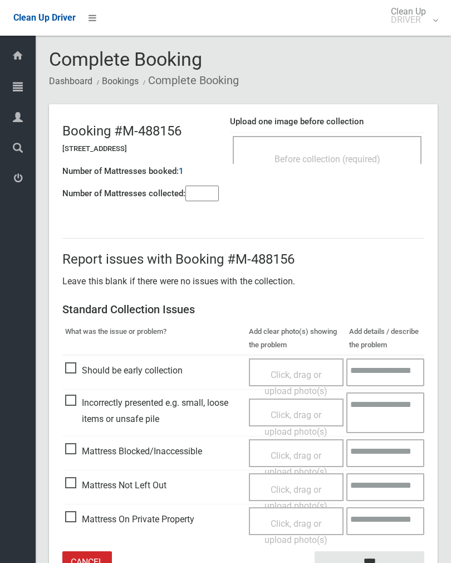
click at [368, 155] on span "Before collection (required)" at bounding box center [328, 159] width 106 height 11
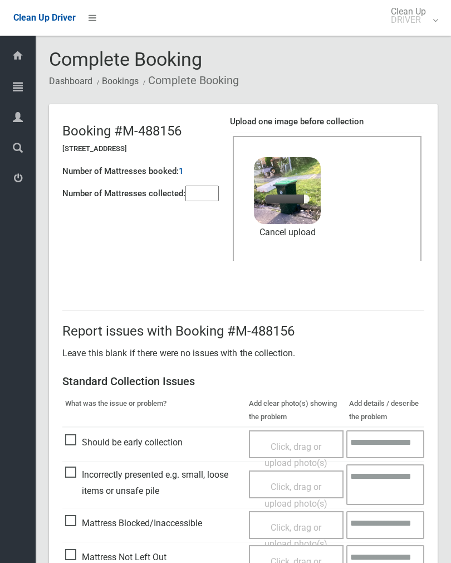
click at [203, 191] on input"] "number" at bounding box center [202, 194] width 33 height 16
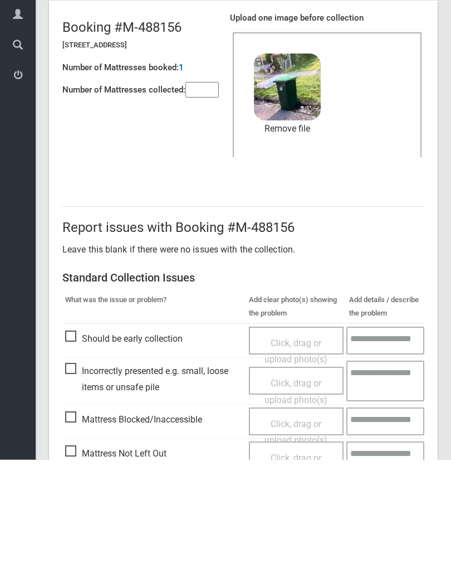
scroll to position [134, 0]
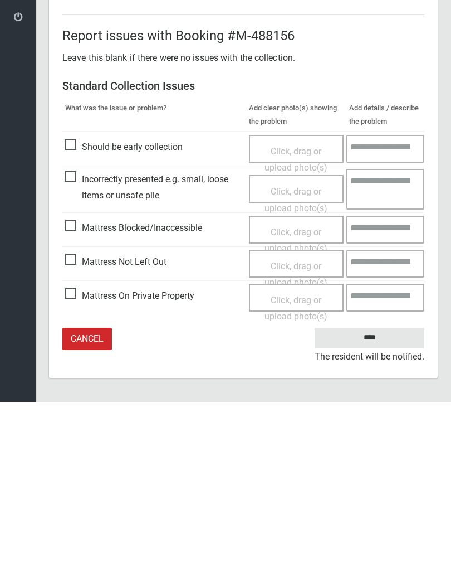
type input"] "*"
click at [371, 489] on input "****" at bounding box center [370, 499] width 110 height 21
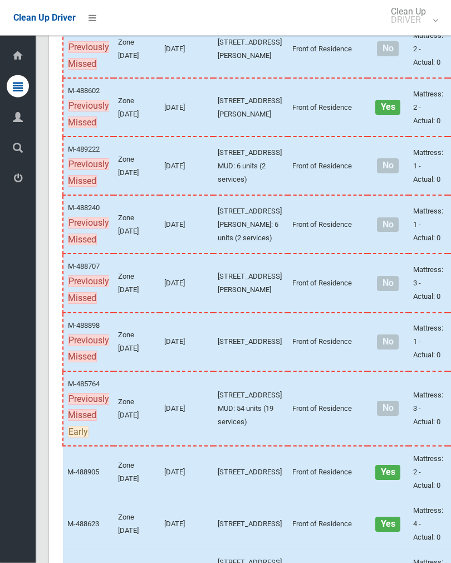
scroll to position [1060, 0]
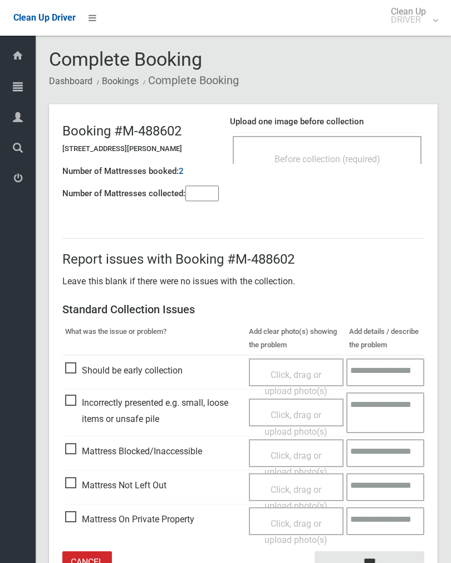
click at [188, 200] on input"] "number" at bounding box center [202, 194] width 33 height 16
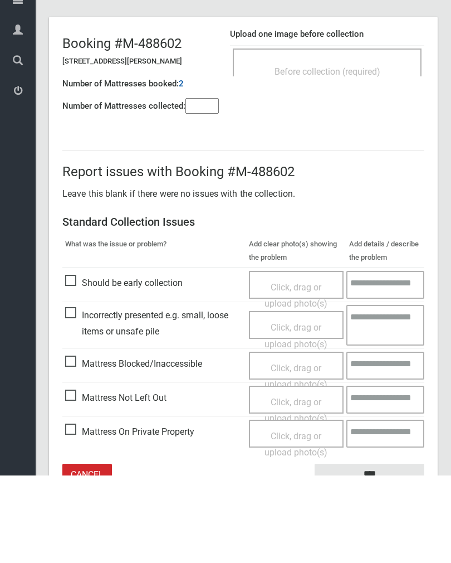
scroll to position [62, 0]
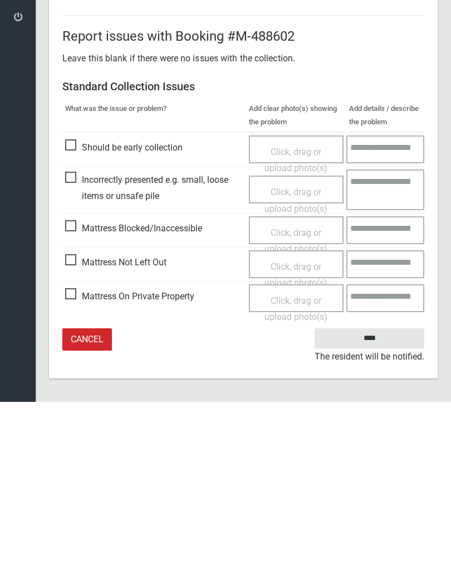
type input"] "*"
click at [294, 422] on span "Click, drag or upload photo(s)" at bounding box center [296, 435] width 63 height 27
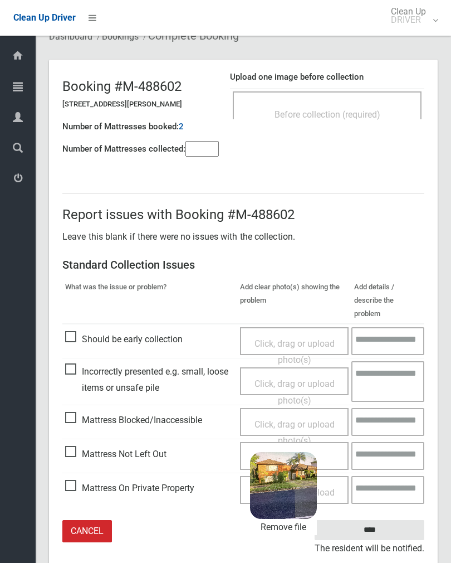
click at [389, 520] on input "****" at bounding box center [370, 530] width 110 height 21
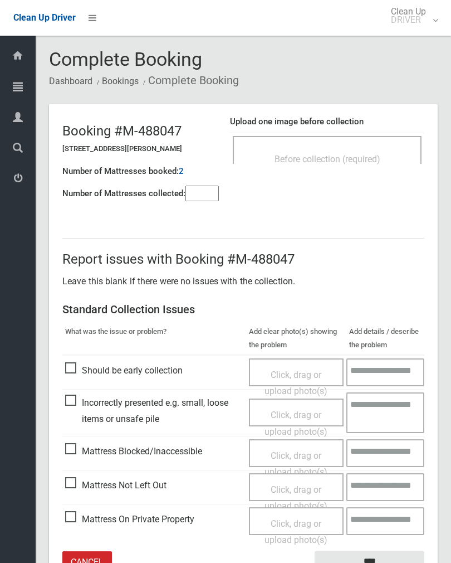
click at [201, 197] on input"] "number" at bounding box center [202, 194] width 33 height 16
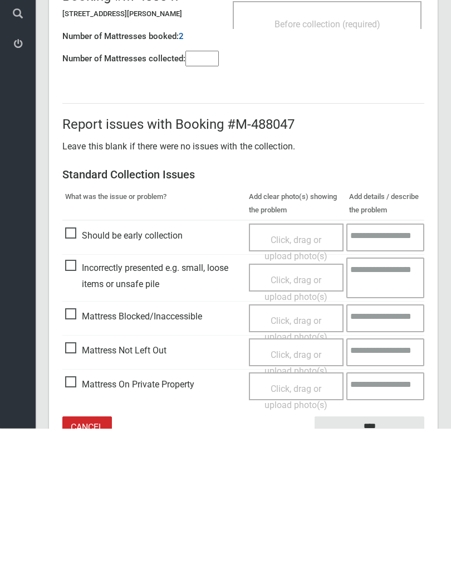
scroll to position [62, 0]
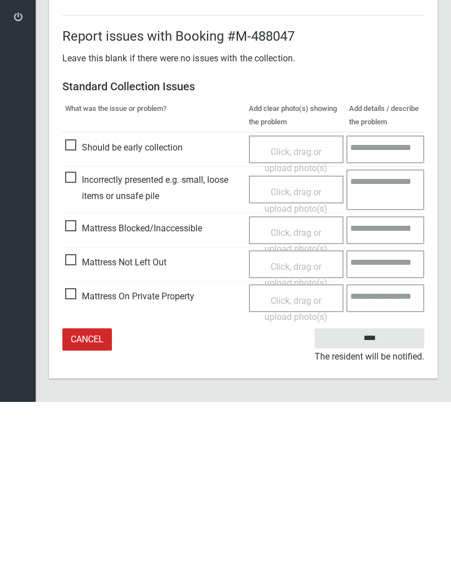
type input"] "*"
click at [296, 422] on span "Click, drag or upload photo(s)" at bounding box center [296, 435] width 63 height 27
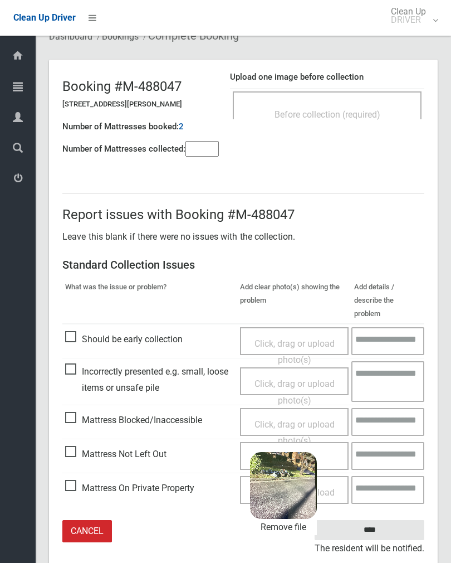
click at [388, 520] on input "****" at bounding box center [370, 530] width 110 height 21
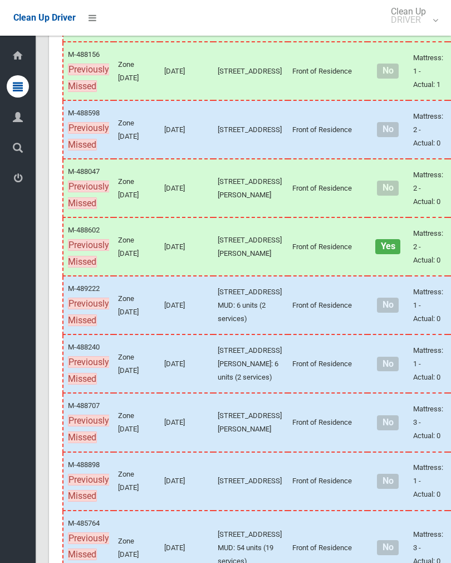
scroll to position [863, 0]
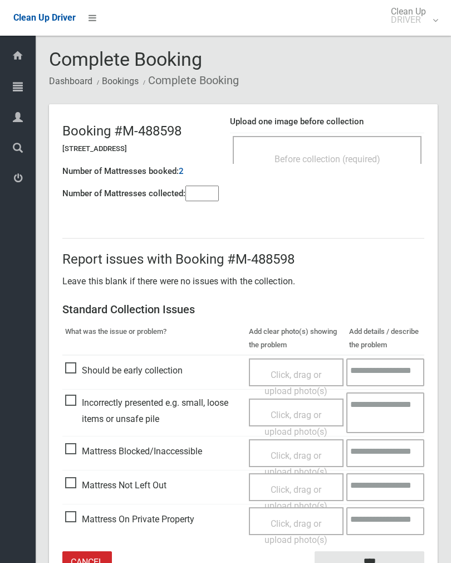
click at [203, 193] on input"] "number" at bounding box center [202, 194] width 33 height 16
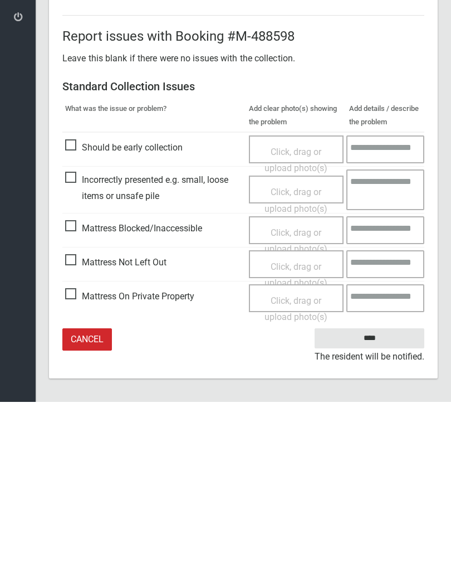
type input"] "*"
click at [298, 422] on span "Click, drag or upload photo(s)" at bounding box center [296, 435] width 63 height 27
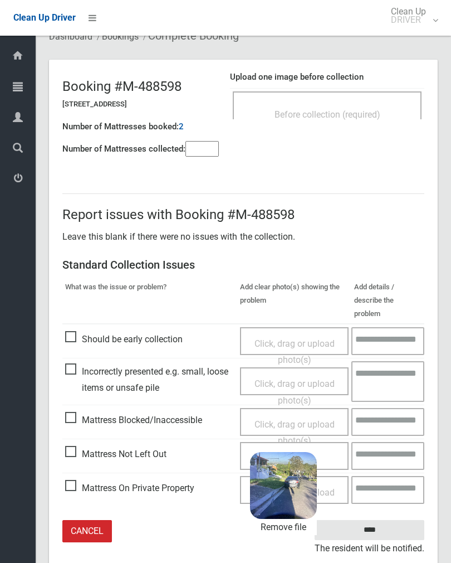
click at [383, 520] on input "****" at bounding box center [370, 530] width 110 height 21
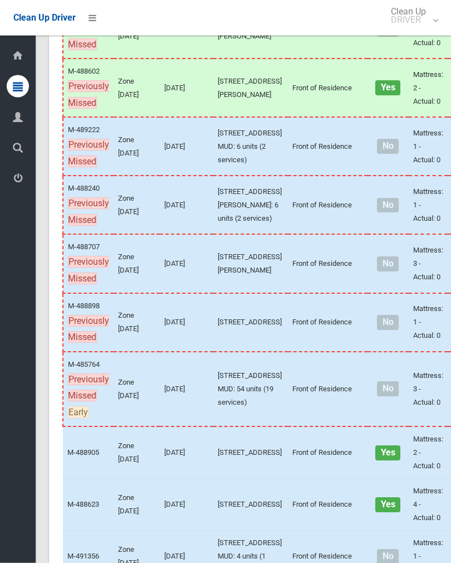
scroll to position [1022, 0]
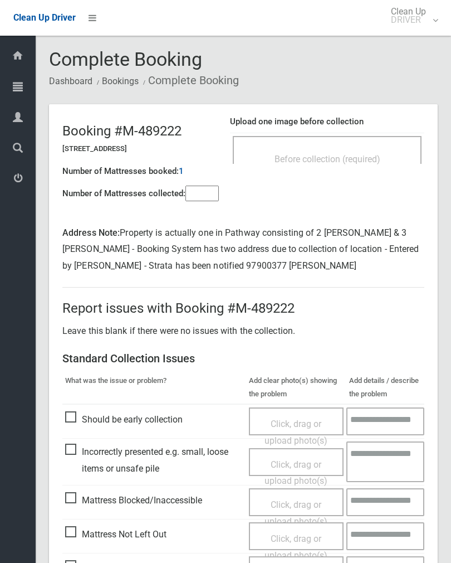
click at [199, 201] on input"] "number" at bounding box center [202, 194] width 33 height 16
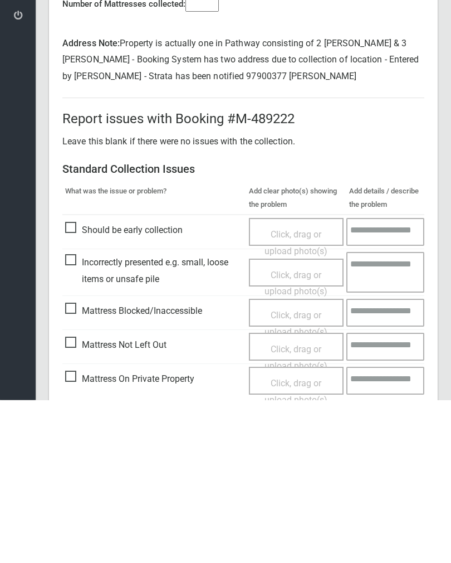
scroll to position [110, 0]
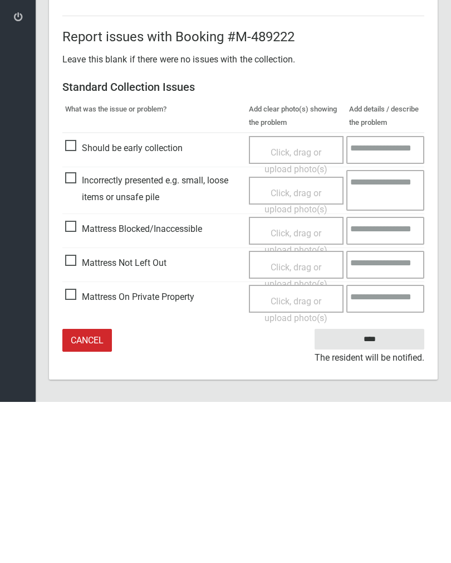
type input"] "*"
click at [294, 423] on span "Click, drag or upload photo(s)" at bounding box center [296, 436] width 63 height 27
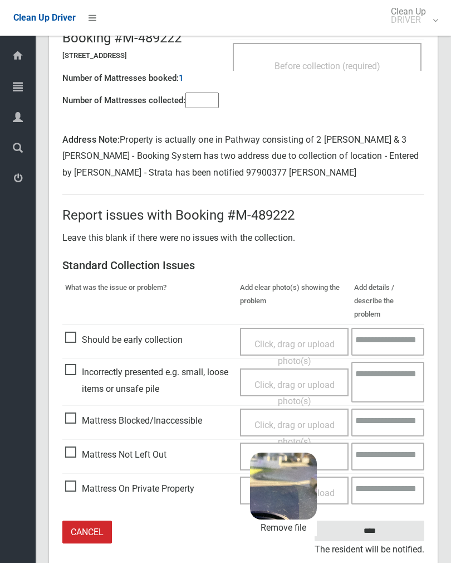
click at [396, 520] on input "****" at bounding box center [370, 530] width 110 height 21
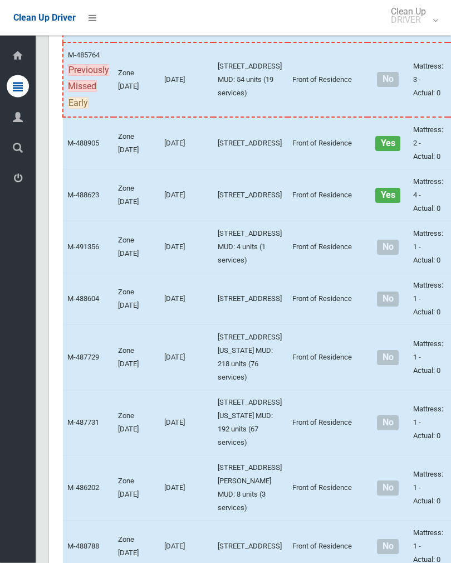
scroll to position [1346, 0]
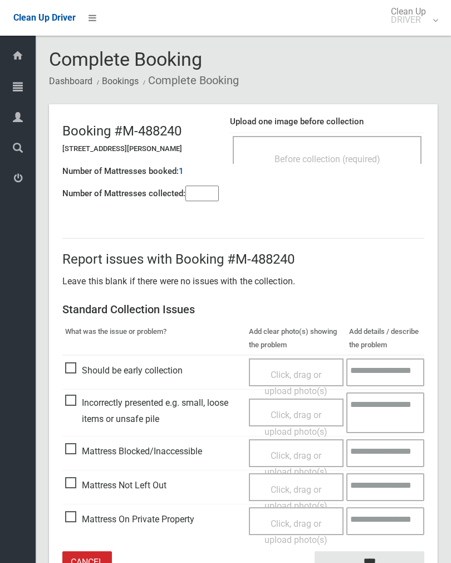
click at [201, 192] on input"] "number" at bounding box center [202, 194] width 33 height 16
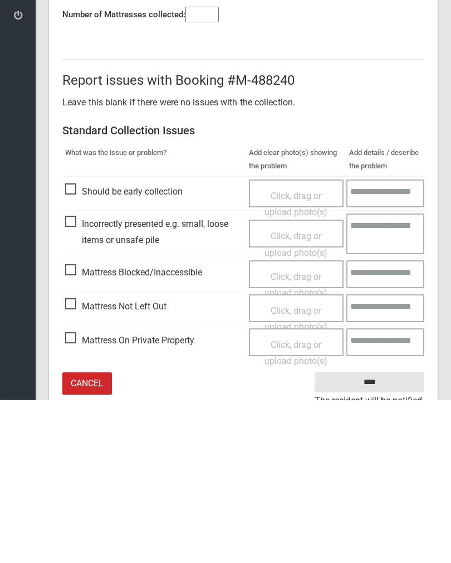
scroll to position [62, 0]
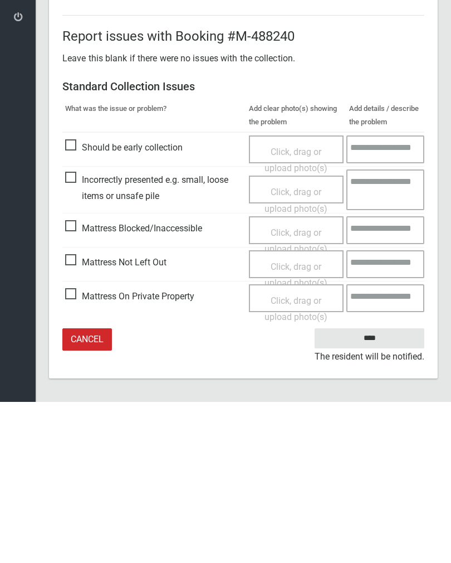
type input"] "*"
click at [290, 422] on span "Click, drag or upload photo(s)" at bounding box center [296, 435] width 63 height 27
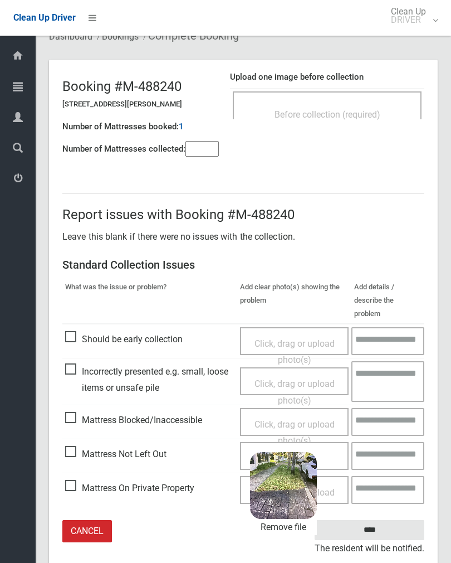
click at [388, 520] on input "****" at bounding box center [370, 530] width 110 height 21
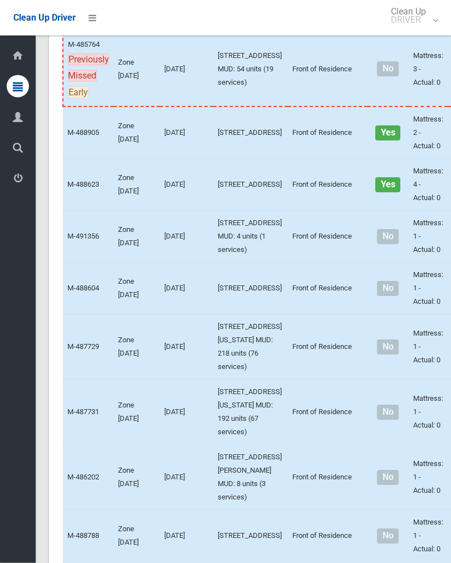
scroll to position [1342, 0]
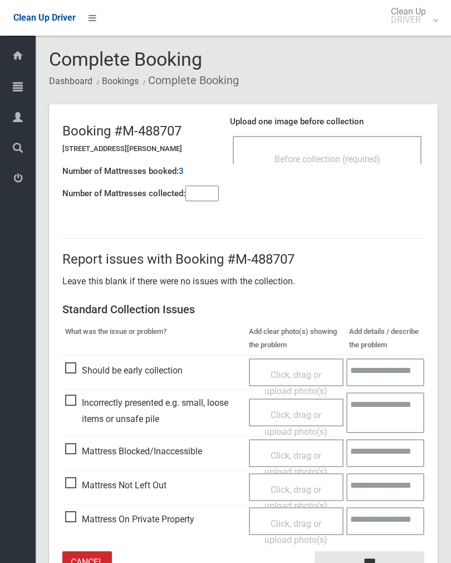
click at [364, 152] on div "Before collection (required)" at bounding box center [327, 158] width 164 height 21
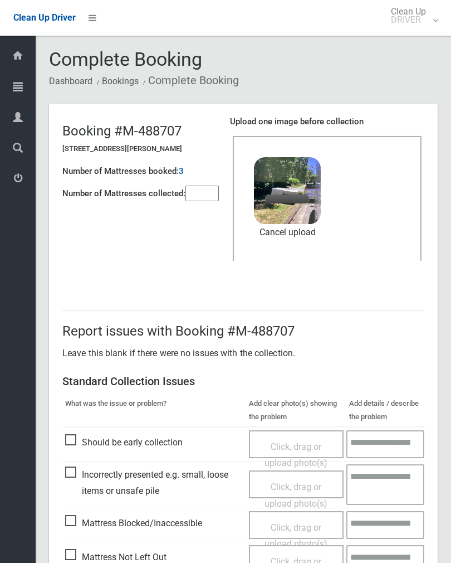
click at [205, 193] on input"] "number" at bounding box center [202, 194] width 33 height 16
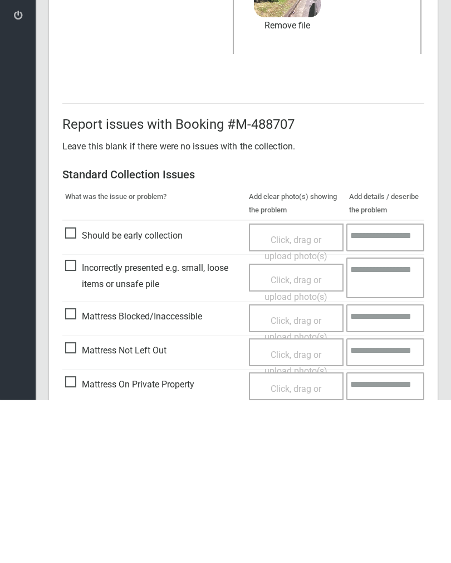
scroll to position [134, 0]
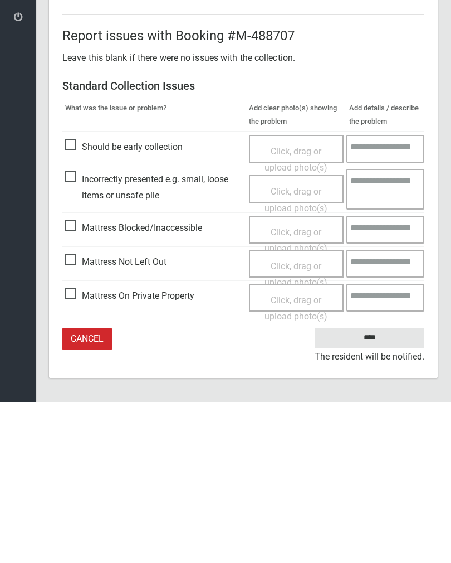
type input"] "*"
click at [379, 489] on input "****" at bounding box center [370, 499] width 110 height 21
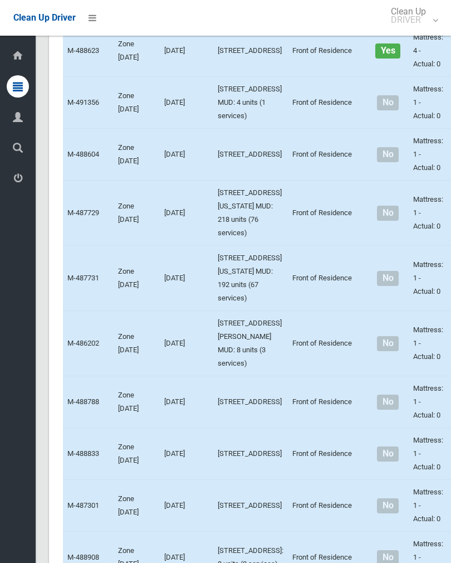
scroll to position [1477, 0]
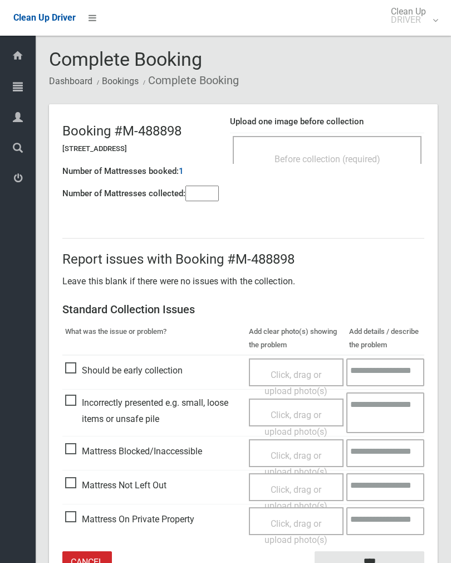
click at [382, 149] on div "Before collection (required)" at bounding box center [327, 158] width 164 height 21
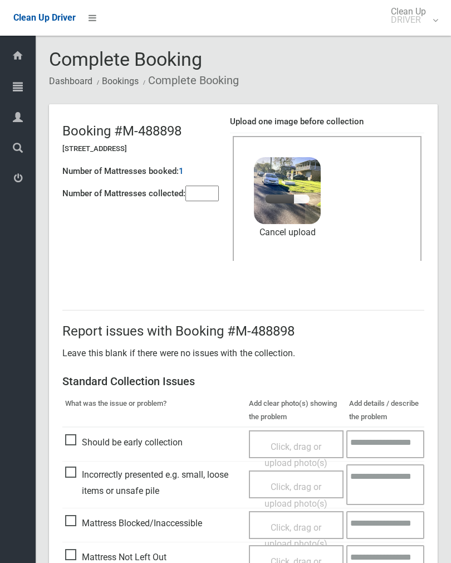
click at [205, 186] on input"] "number" at bounding box center [202, 194] width 33 height 16
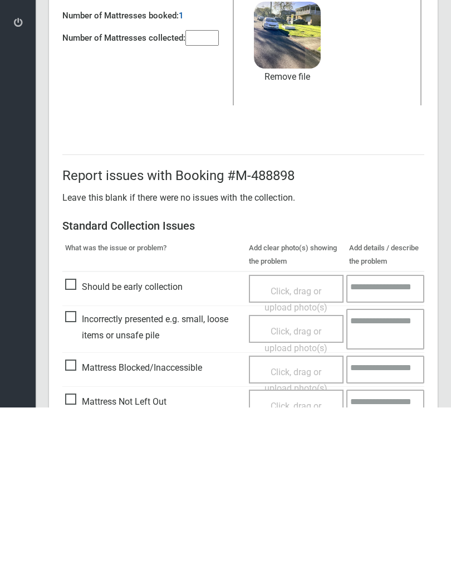
scroll to position [134, 0]
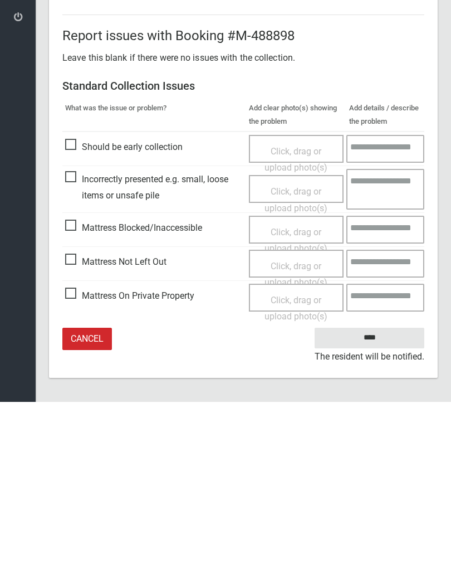
type input"] "*"
click at [379, 489] on input "****" at bounding box center [370, 499] width 110 height 21
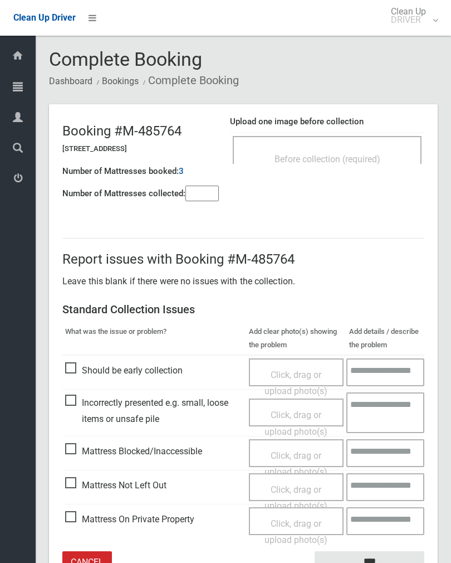
click at [371, 150] on div "Before collection (required)" at bounding box center [327, 158] width 164 height 21
click at [377, 158] on span "Before collection (required)" at bounding box center [328, 159] width 106 height 11
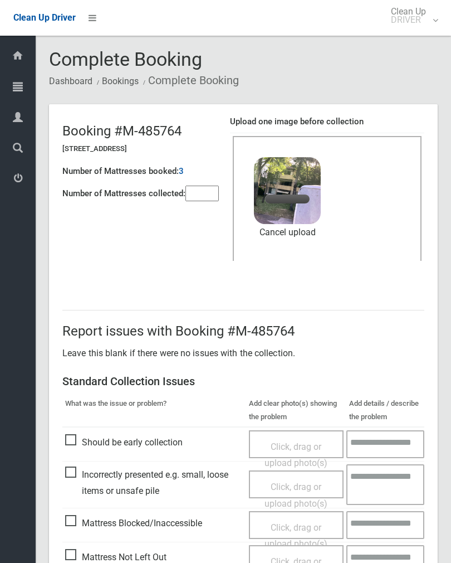
click at [197, 193] on input"] "number" at bounding box center [202, 194] width 33 height 16
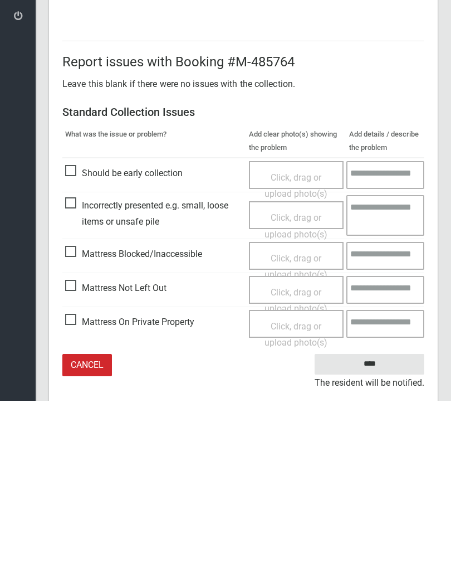
scroll to position [134, 0]
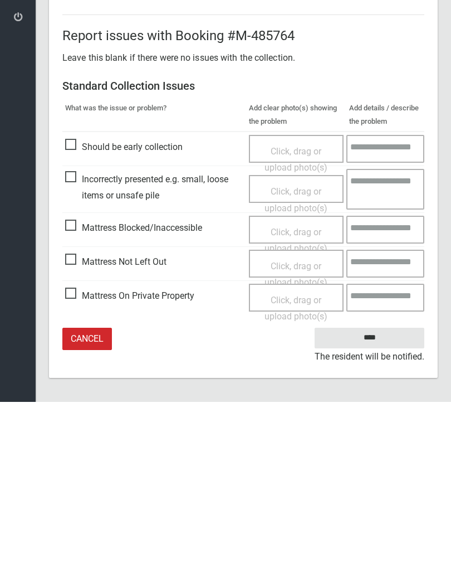
type input"] "*"
click at [377, 489] on input "****" at bounding box center [370, 499] width 110 height 21
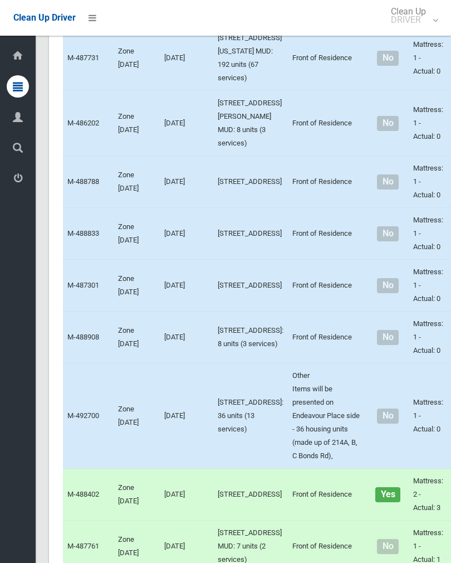
scroll to position [1696, 0]
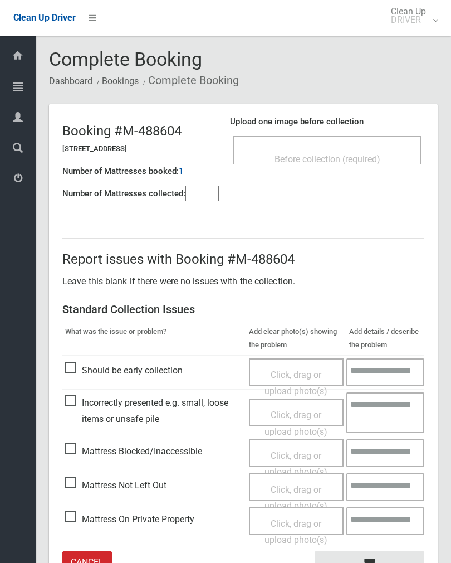
click at [320, 157] on span "Before collection (required)" at bounding box center [328, 159] width 106 height 11
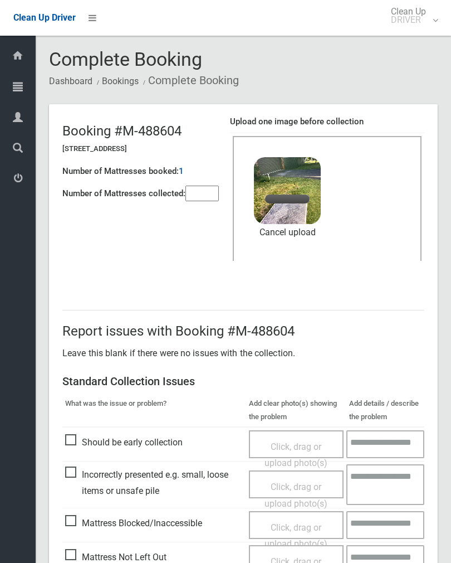
click at [209, 195] on input"] "number" at bounding box center [202, 194] width 33 height 16
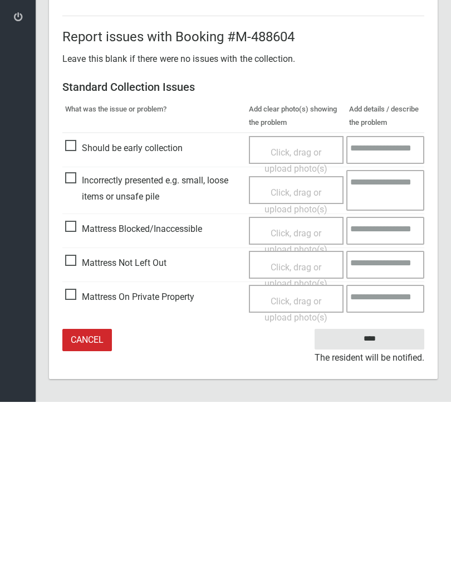
scroll to position [134, 0]
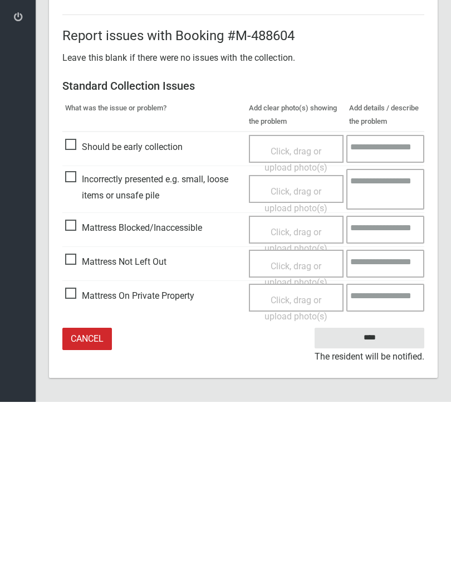
type input"] "*"
click at [381, 489] on input "****" at bounding box center [370, 499] width 110 height 21
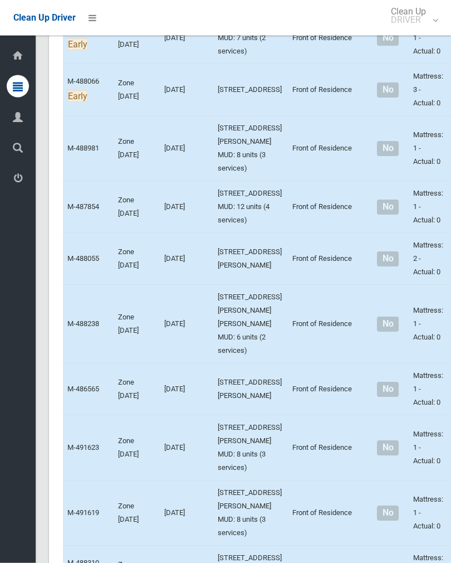
scroll to position [3164, 0]
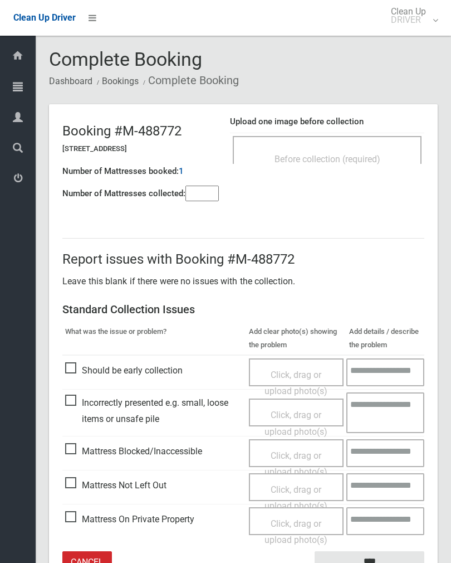
click at [380, 137] on div "Before collection (required)" at bounding box center [327, 150] width 189 height 28
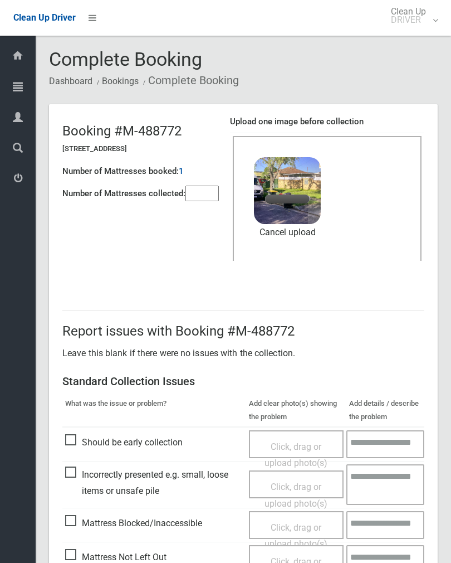
click at [219, 191] on input"] "number" at bounding box center [202, 194] width 33 height 16
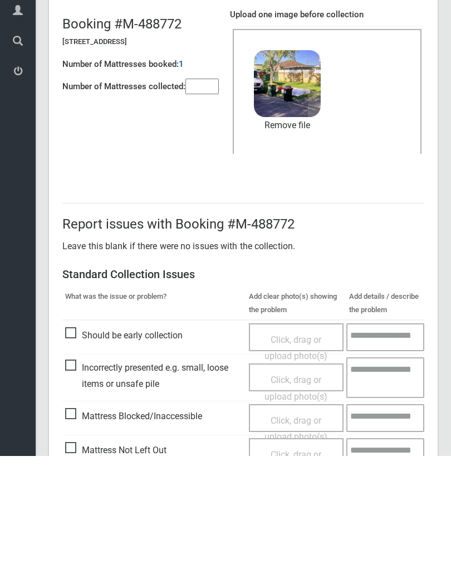
scroll to position [134, 0]
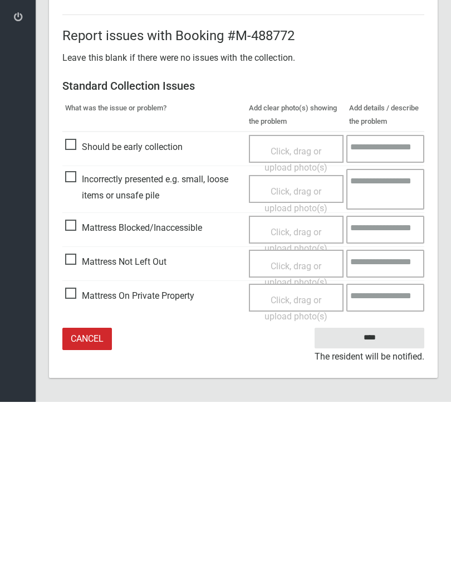
type input"] "*"
click at [388, 489] on input "****" at bounding box center [370, 499] width 110 height 21
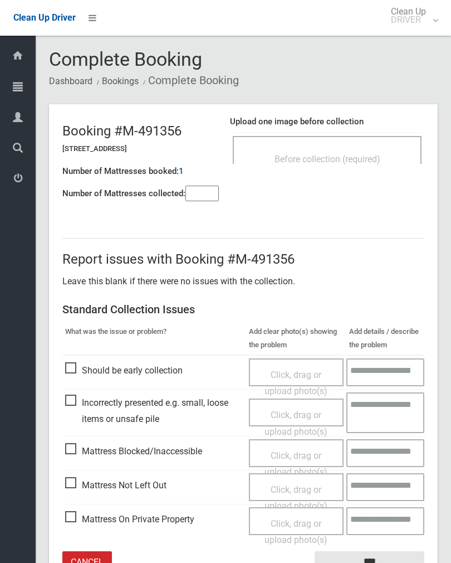
click at [398, 131] on div "Upload one image before collection Before collection (required)" at bounding box center [327, 145] width 194 height 70
click at [367, 158] on span "Before collection (required)" at bounding box center [328, 159] width 106 height 11
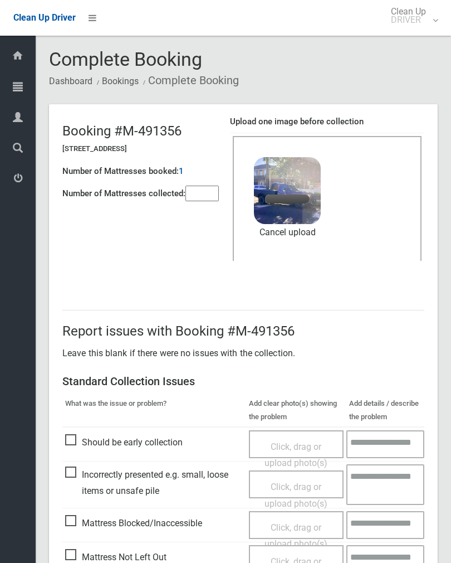
click at [207, 191] on input"] "number" at bounding box center [202, 194] width 33 height 16
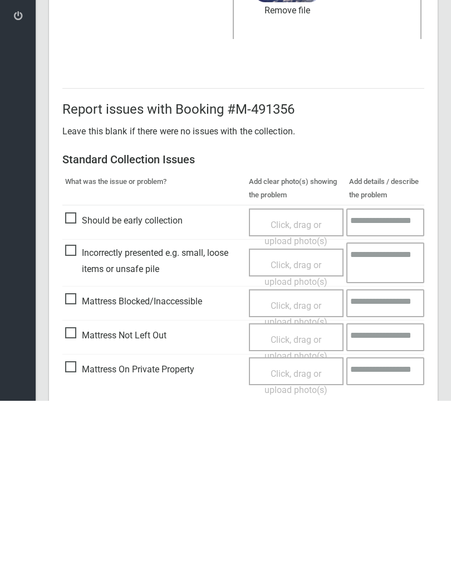
scroll to position [134, 0]
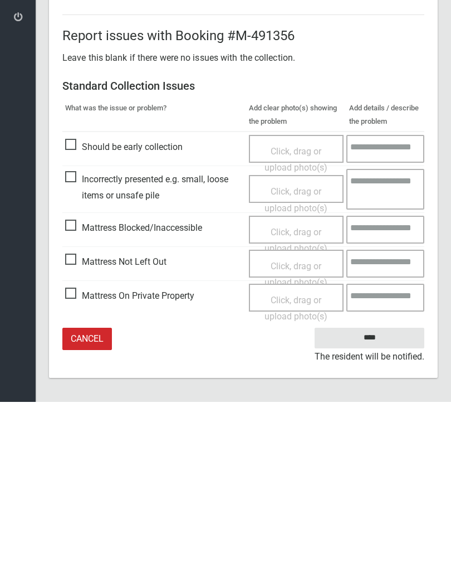
type input"] "*"
click at [368, 489] on input "****" at bounding box center [370, 499] width 110 height 21
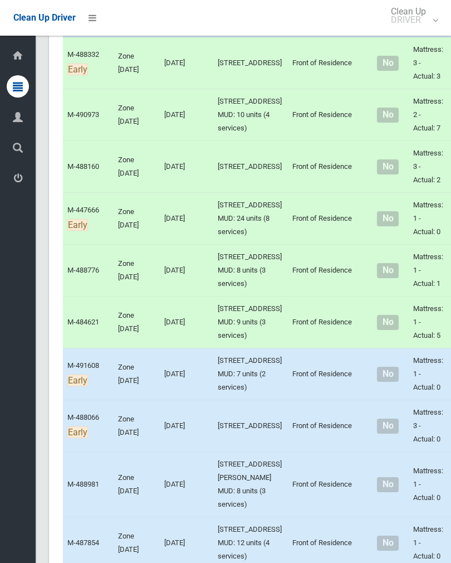
scroll to position [3071, 0]
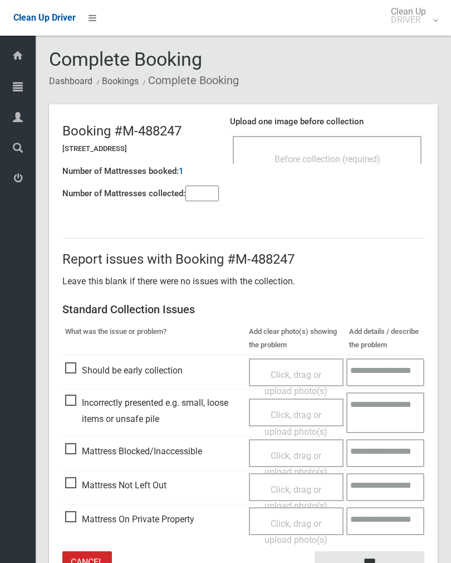
click at [198, 201] on input"] "number" at bounding box center [202, 194] width 33 height 16
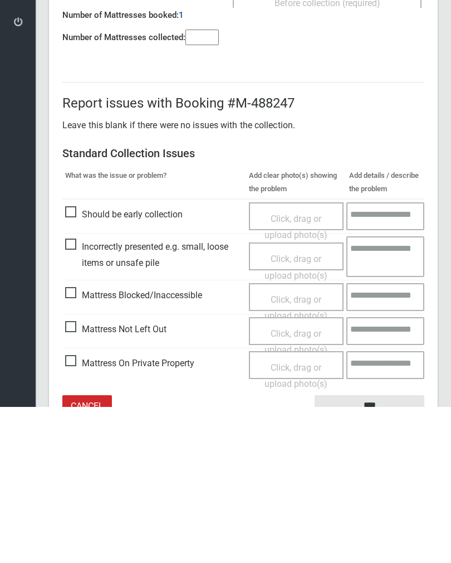
scroll to position [62, 0]
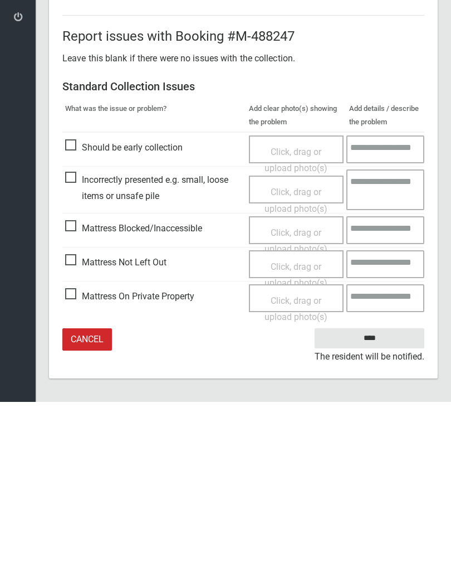
type input"] "*"
click at [299, 420] on div "Click, drag or upload photo(s)" at bounding box center [296, 436] width 79 height 33
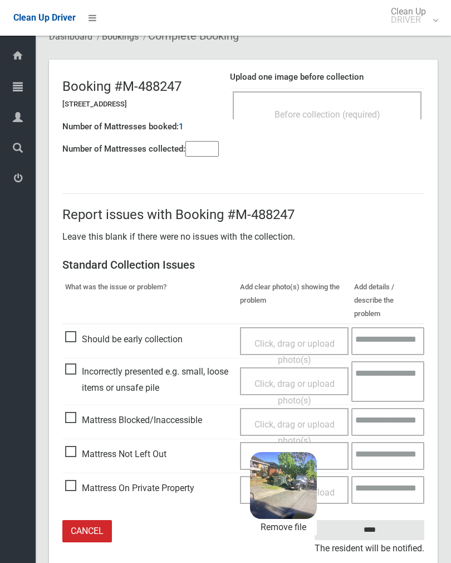
click at [397, 520] on input "****" at bounding box center [370, 530] width 110 height 21
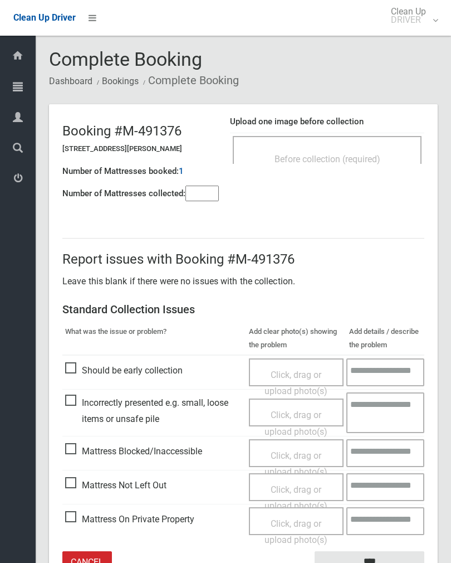
click at [196, 200] on input"] "number" at bounding box center [202, 194] width 33 height 16
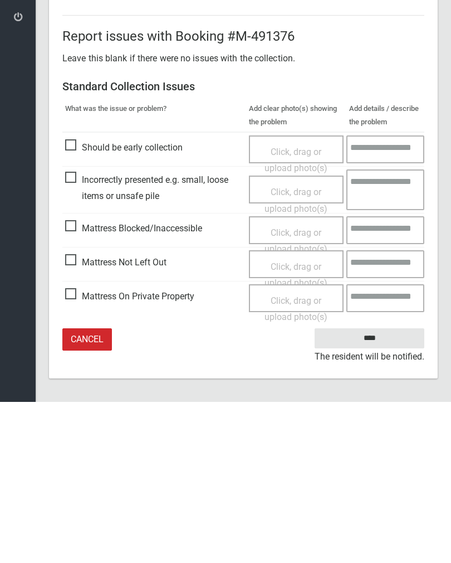
type input"] "*"
click at [304, 422] on span "Click, drag or upload photo(s)" at bounding box center [296, 435] width 63 height 27
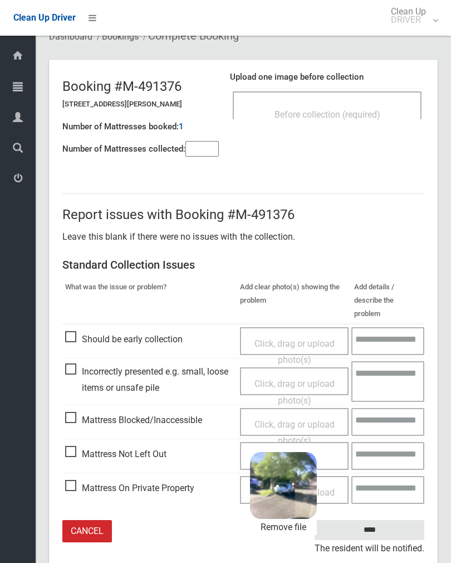
click at [376, 520] on input "****" at bounding box center [370, 530] width 110 height 21
click at [390, 520] on input "****" at bounding box center [370, 530] width 110 height 21
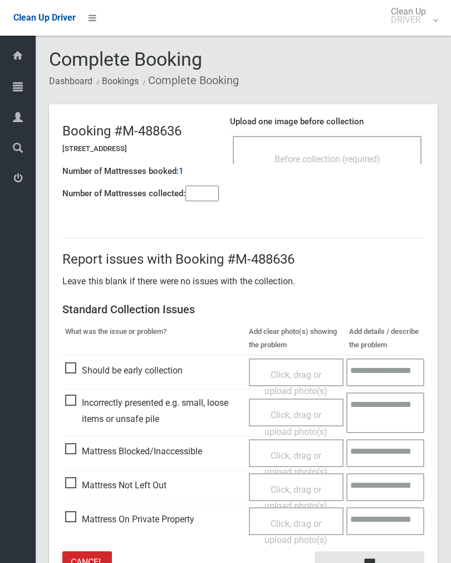
click at [210, 193] on input"] "number" at bounding box center [202, 194] width 33 height 16
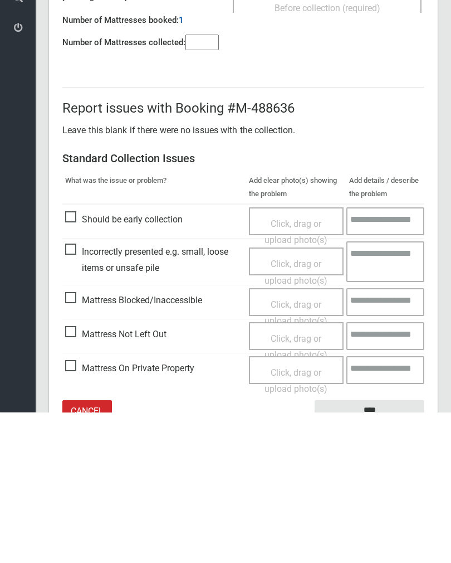
scroll to position [62, 0]
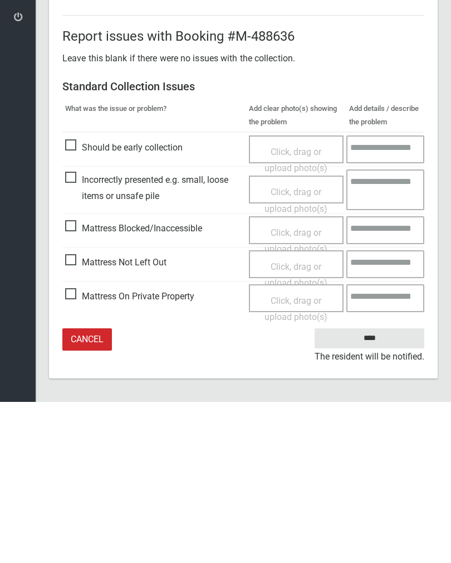
type input"] "*"
click at [299, 422] on span "Click, drag or upload photo(s)" at bounding box center [296, 435] width 63 height 27
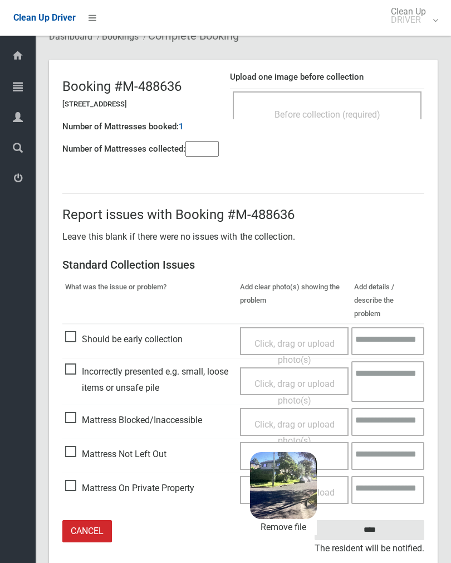
click at [390, 520] on input "****" at bounding box center [370, 530] width 110 height 21
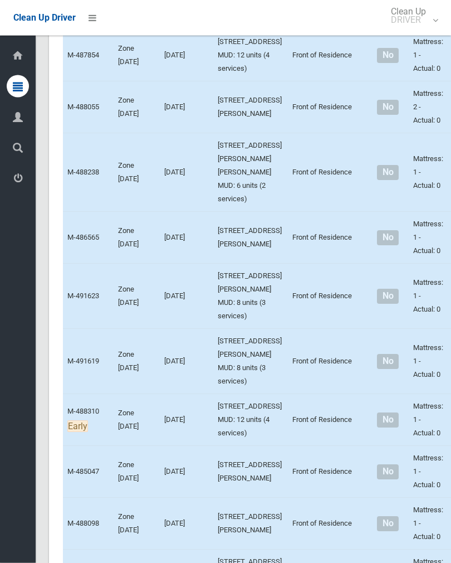
scroll to position [3315, 0]
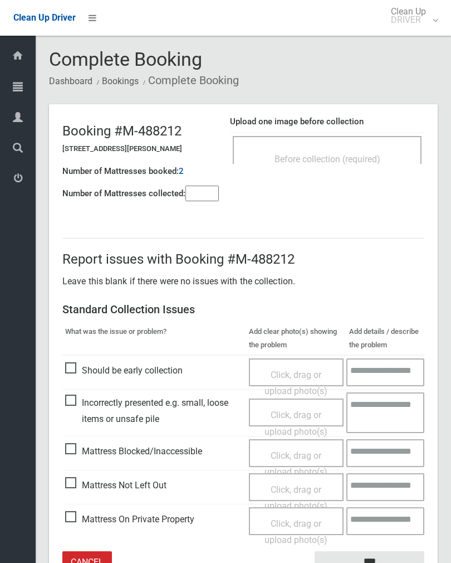
click at [191, 186] on input"] "number" at bounding box center [202, 194] width 33 height 16
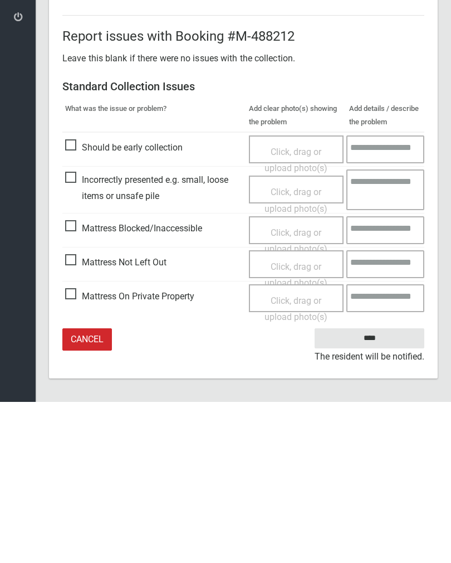
type input"] "*"
click at [305, 422] on span "Click, drag or upload photo(s)" at bounding box center [296, 435] width 63 height 27
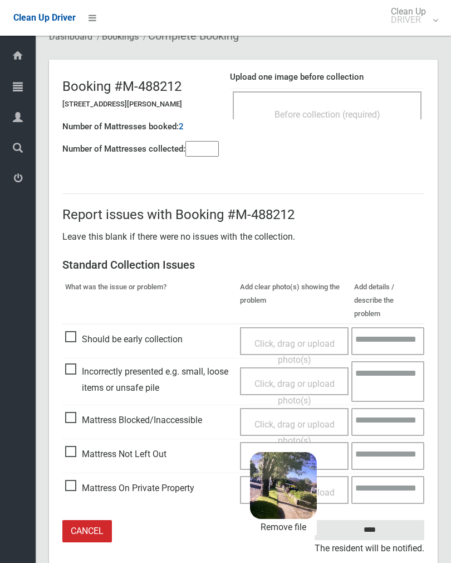
click at [387, 520] on input "****" at bounding box center [370, 530] width 110 height 21
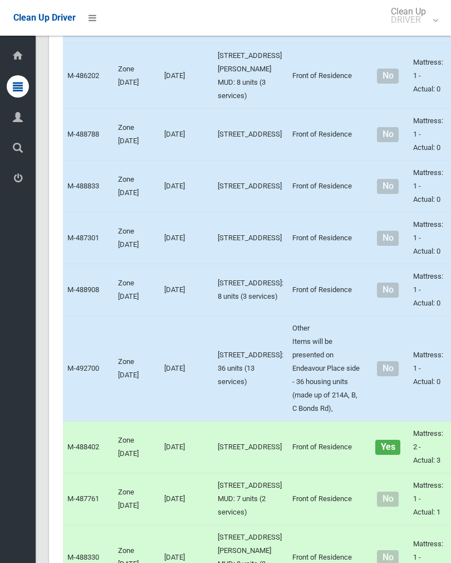
scroll to position [1744, 0]
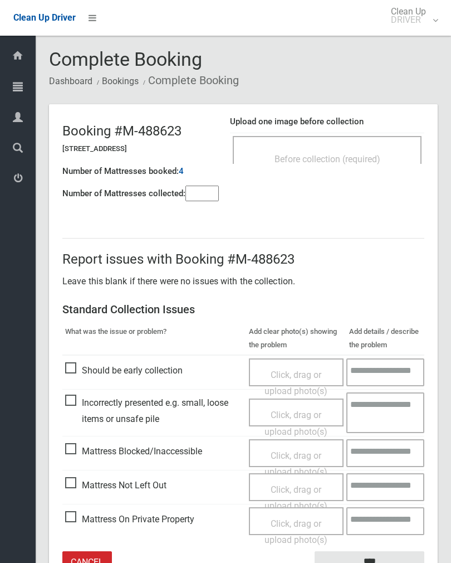
click at [369, 151] on div "Before collection (required)" at bounding box center [327, 158] width 164 height 21
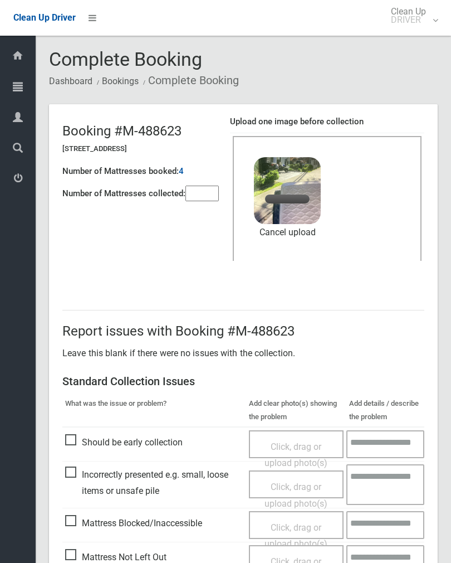
click at [212, 194] on input"] "number" at bounding box center [202, 194] width 33 height 16
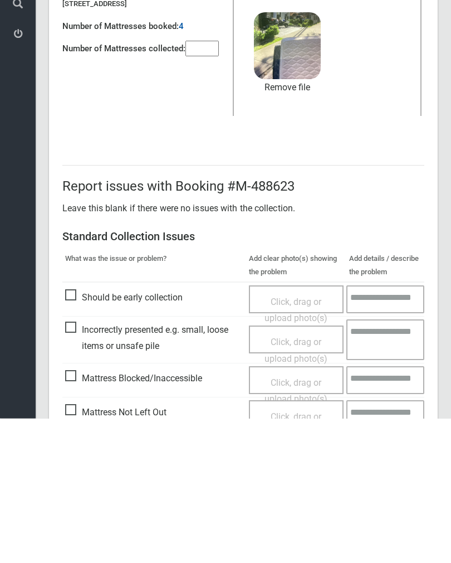
scroll to position [134, 0]
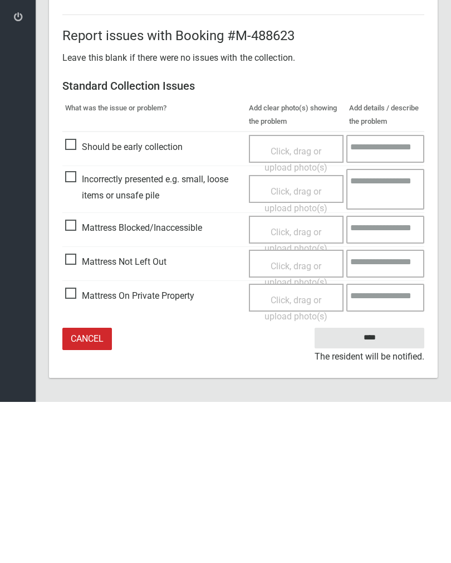
type input"] "*"
click at [383, 489] on input "****" at bounding box center [370, 499] width 110 height 21
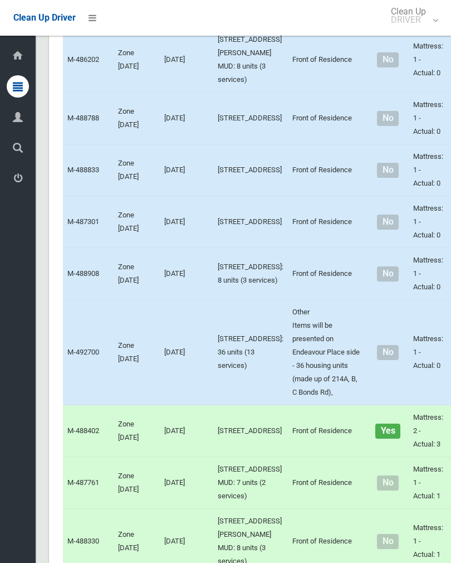
scroll to position [1668, 0]
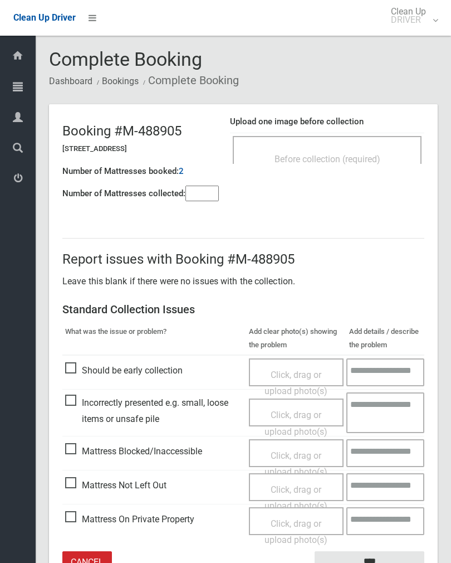
click at [199, 195] on input"] "number" at bounding box center [202, 194] width 33 height 16
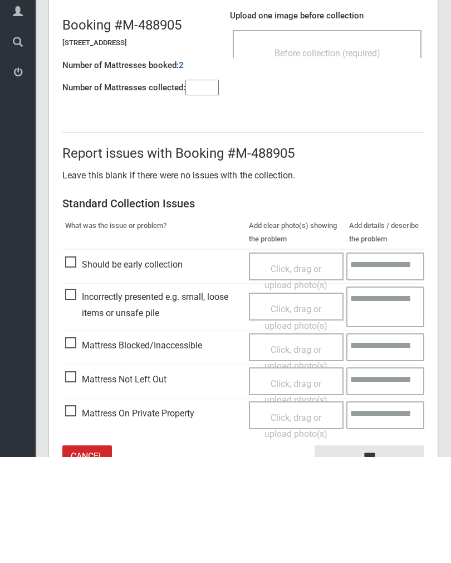
scroll to position [62, 0]
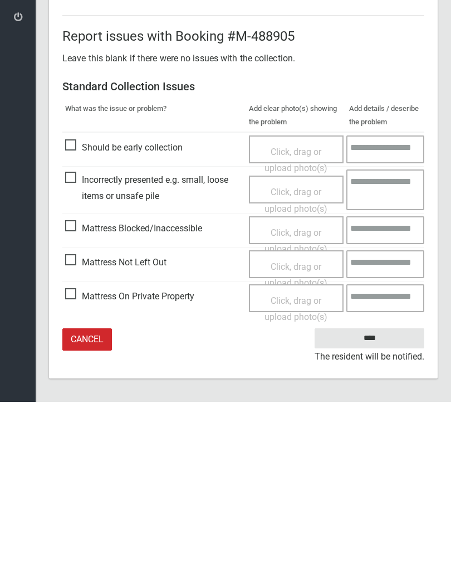
type input"] "*"
click at [306, 388] on span "Click, drag or upload photo(s)" at bounding box center [296, 401] width 63 height 27
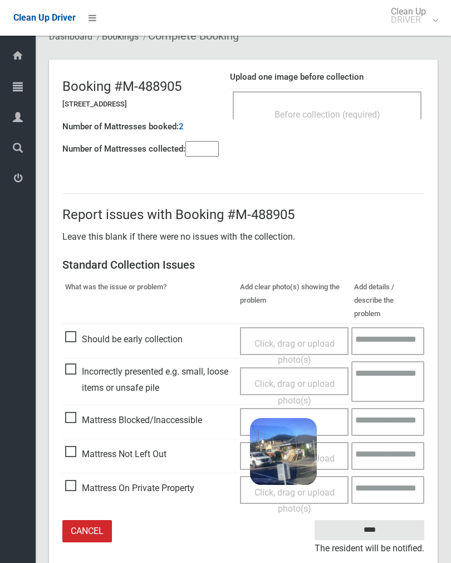
click at [384, 520] on input "****" at bounding box center [370, 530] width 110 height 21
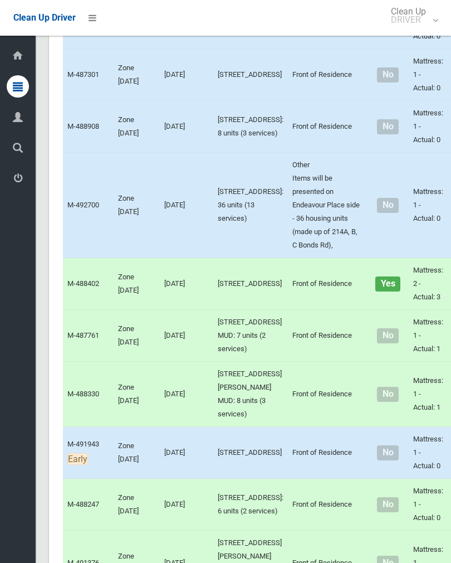
scroll to position [2030, 0]
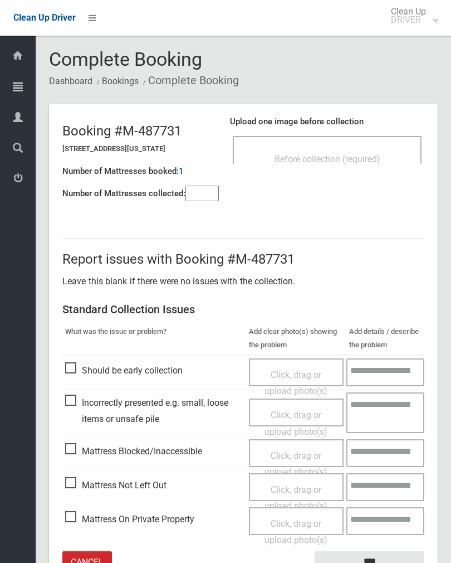
click at [369, 153] on div "Before collection (required)" at bounding box center [327, 158] width 164 height 21
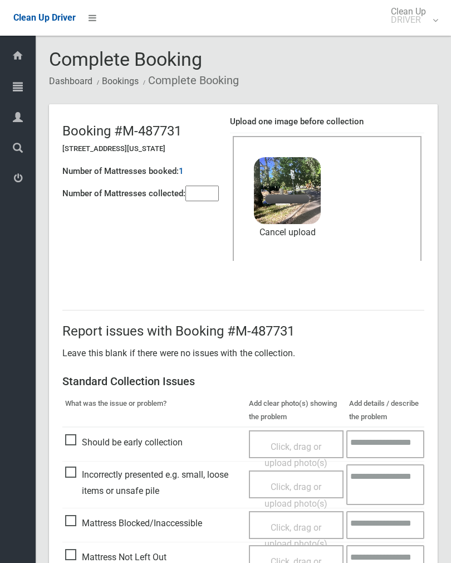
click at [211, 194] on input"] "number" at bounding box center [202, 194] width 33 height 16
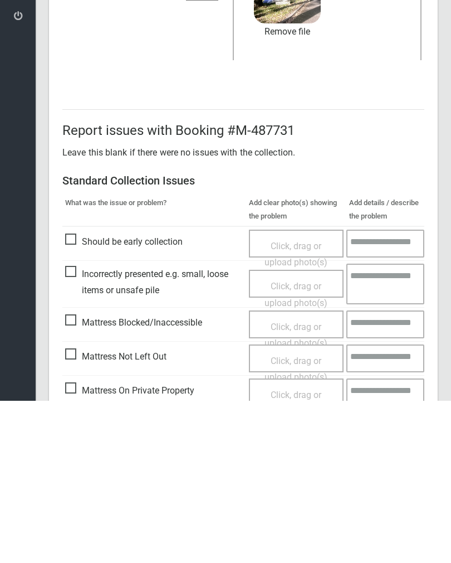
scroll to position [134, 0]
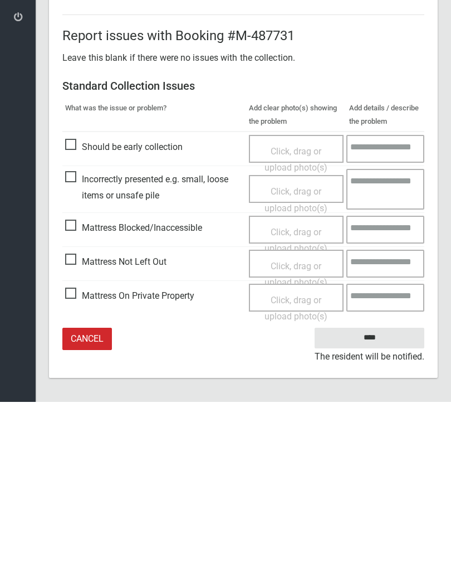
type input"] "**"
click at [381, 489] on input "****" at bounding box center [370, 499] width 110 height 21
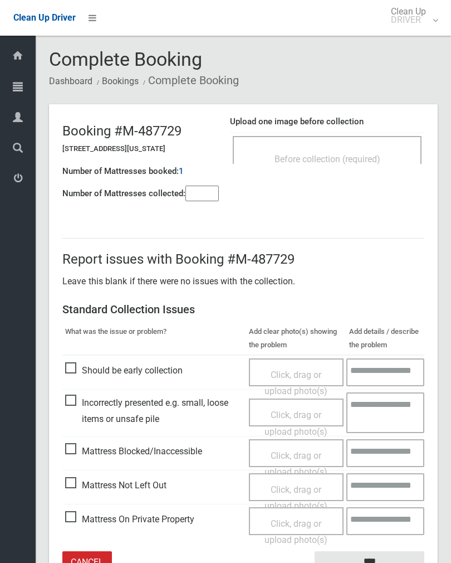
click at [347, 167] on div "Before collection (required)" at bounding box center [327, 158] width 164 height 21
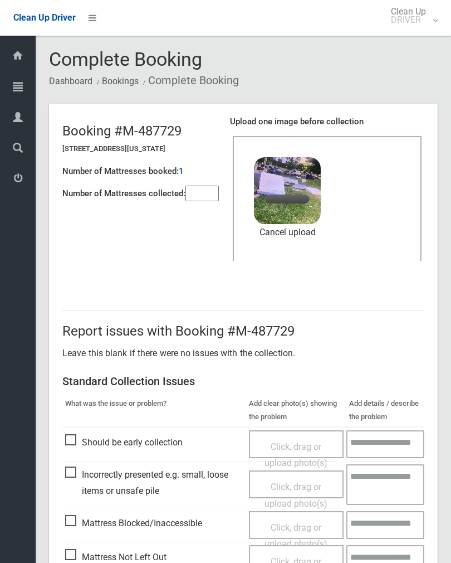
click at [205, 195] on input"] "number" at bounding box center [202, 194] width 33 height 16
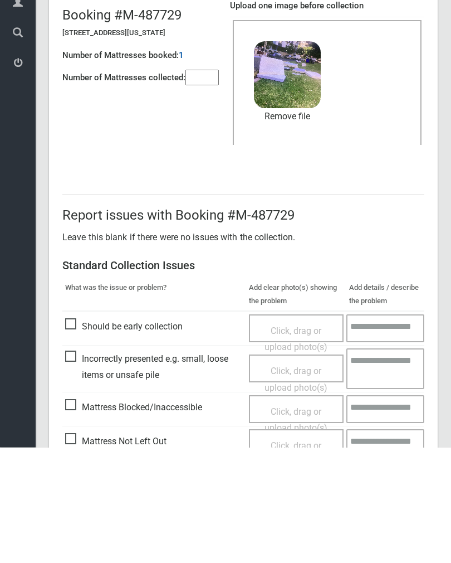
scroll to position [134, 0]
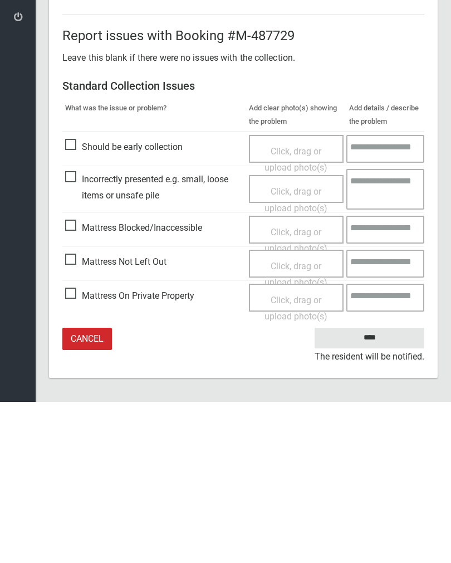
type input"] "**"
click at [380, 489] on input "****" at bounding box center [370, 499] width 110 height 21
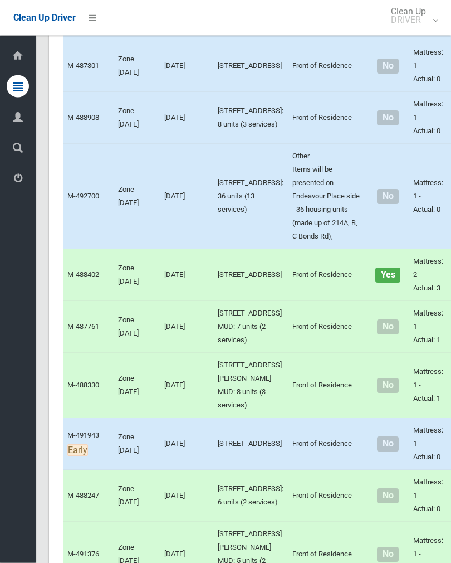
scroll to position [1915, 0]
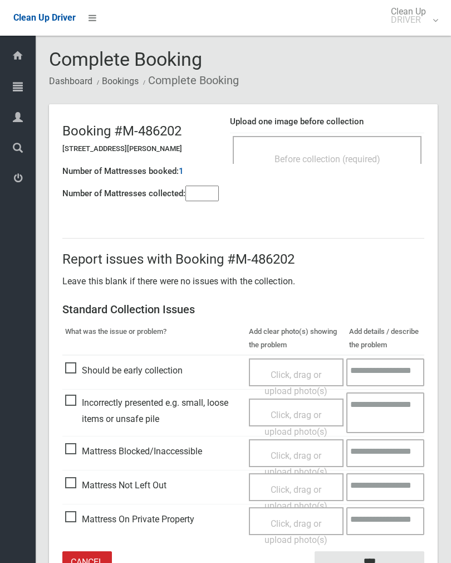
click at [345, 143] on div "Before collection (required)" at bounding box center [327, 150] width 189 height 28
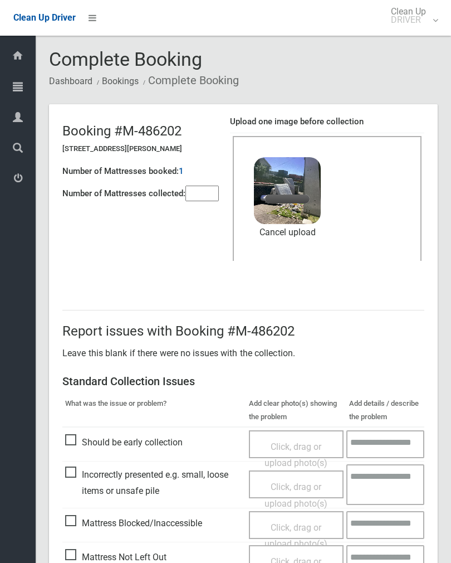
click at [203, 188] on input"] "number" at bounding box center [202, 194] width 33 height 16
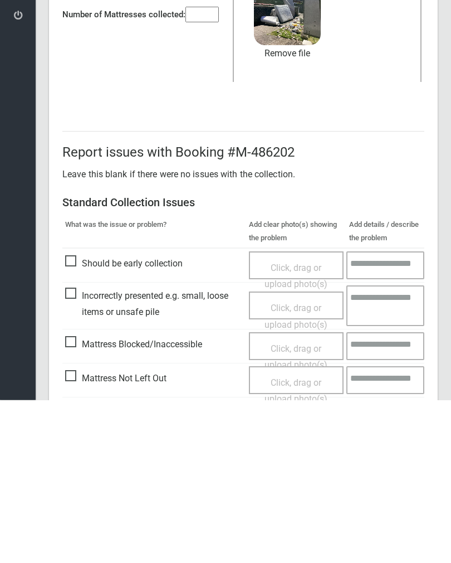
scroll to position [134, 0]
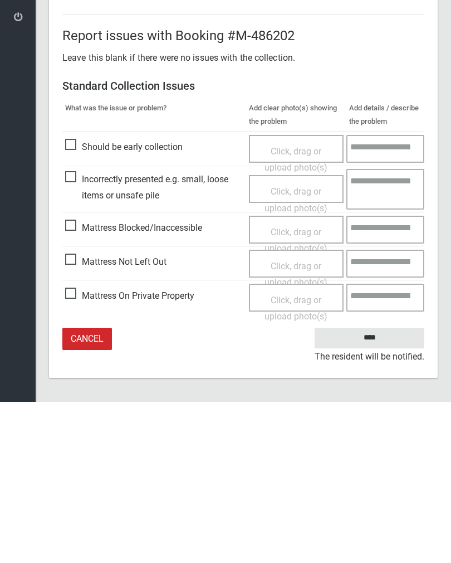
type input"] "*"
click at [375, 489] on input "****" at bounding box center [370, 499] width 110 height 21
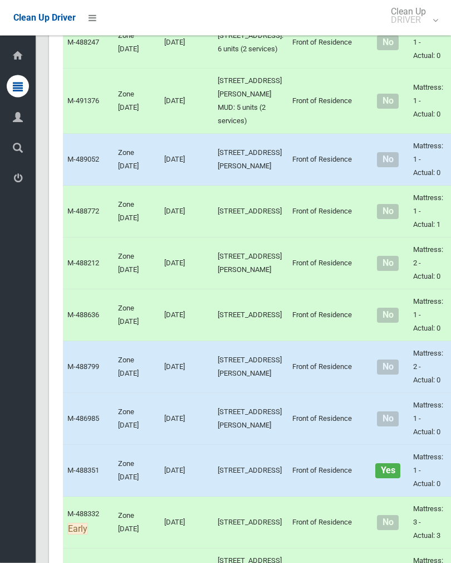
scroll to position [2368, 0]
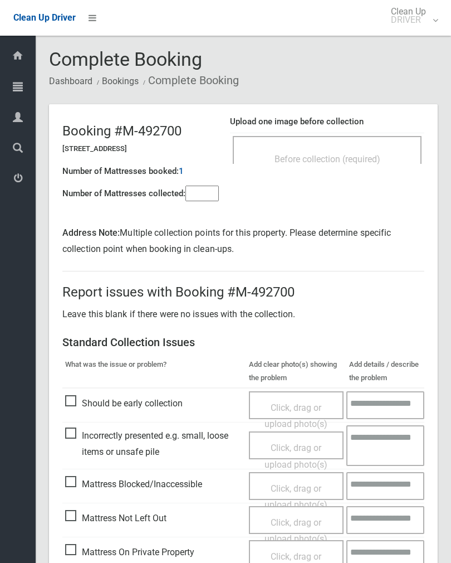
click at [214, 200] on input"] "number" at bounding box center [202, 194] width 33 height 16
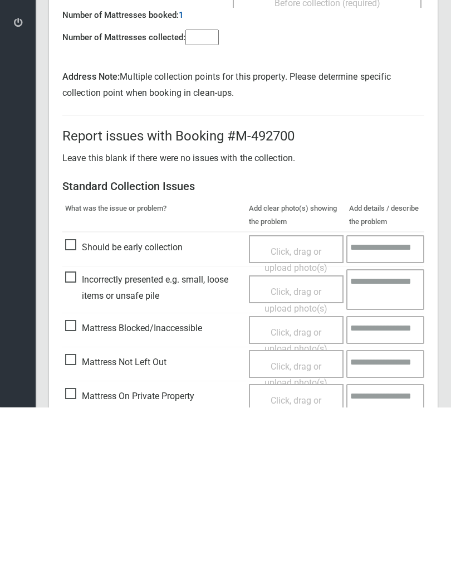
scroll to position [94, 0]
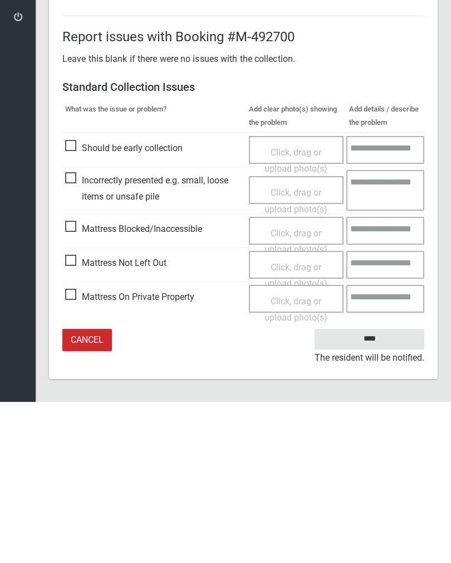
type input"] "*"
click at [294, 423] on span "Click, drag or upload photo(s)" at bounding box center [296, 436] width 63 height 27
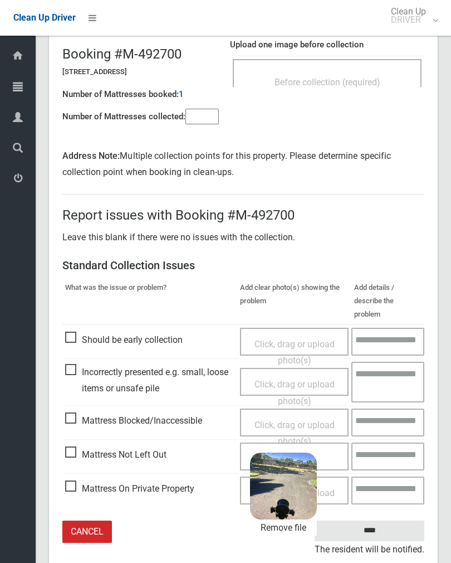
click at [390, 520] on input "****" at bounding box center [370, 530] width 110 height 21
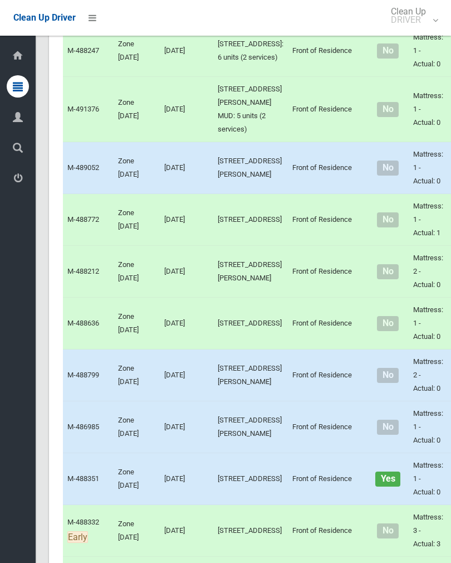
scroll to position [2359, 0]
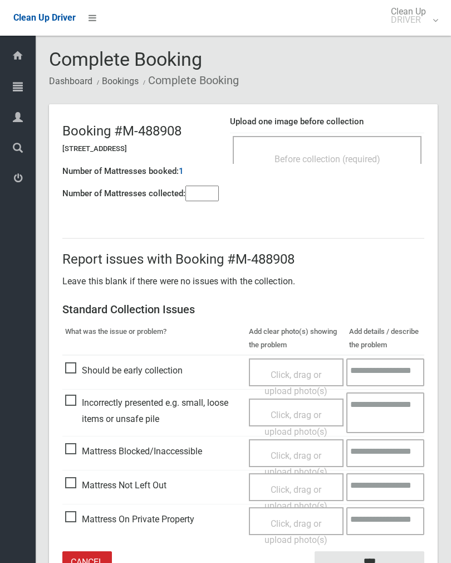
click at [374, 150] on div "Before collection (required)" at bounding box center [327, 158] width 164 height 21
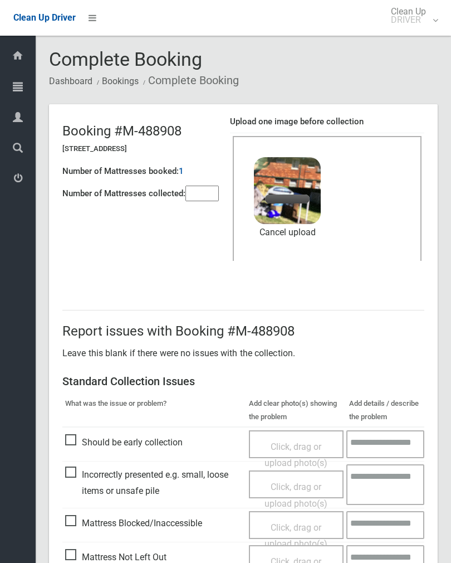
click at [205, 198] on input"] "number" at bounding box center [202, 194] width 33 height 16
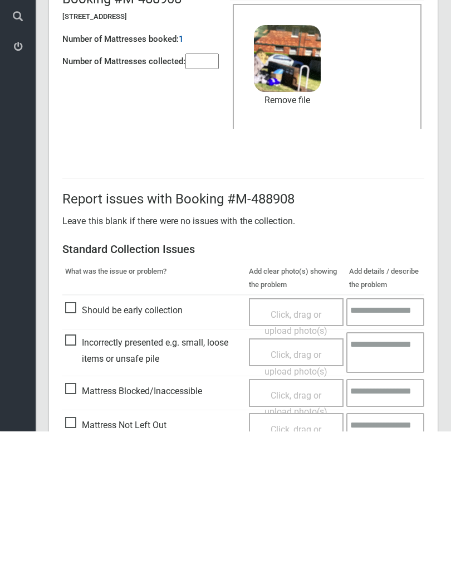
scroll to position [134, 0]
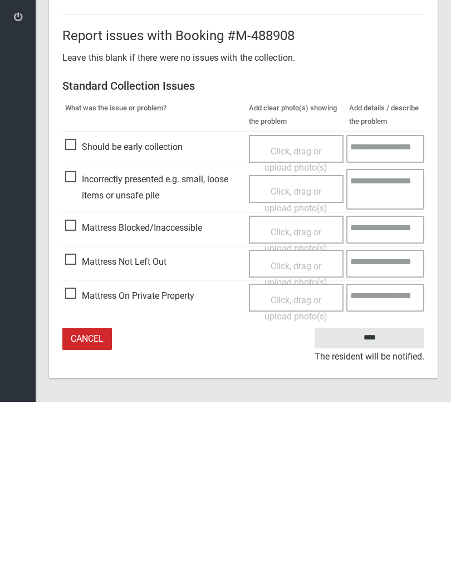
type input"] "*"
click at [378, 489] on input "****" at bounding box center [370, 499] width 110 height 21
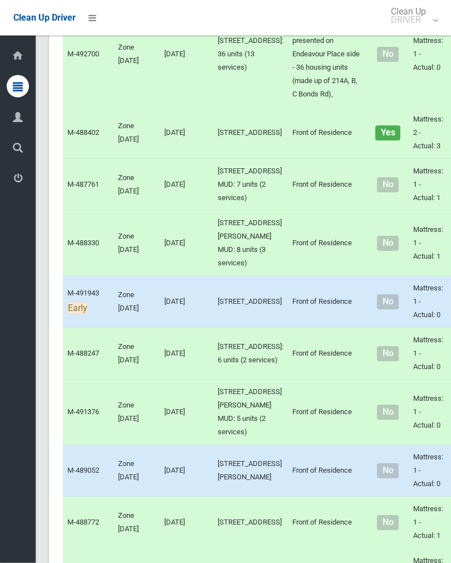
scroll to position [2234, 0]
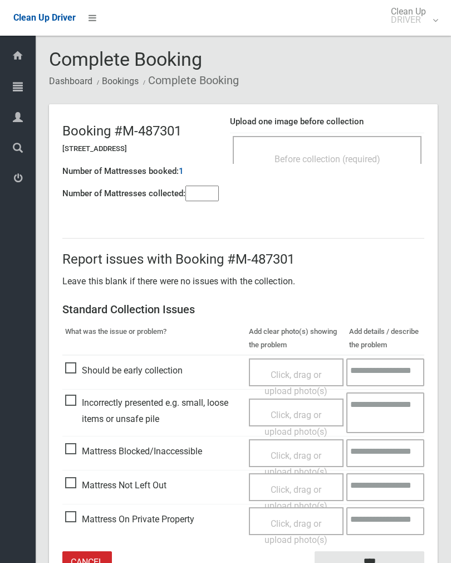
click at [217, 189] on input"] "number" at bounding box center [202, 194] width 33 height 16
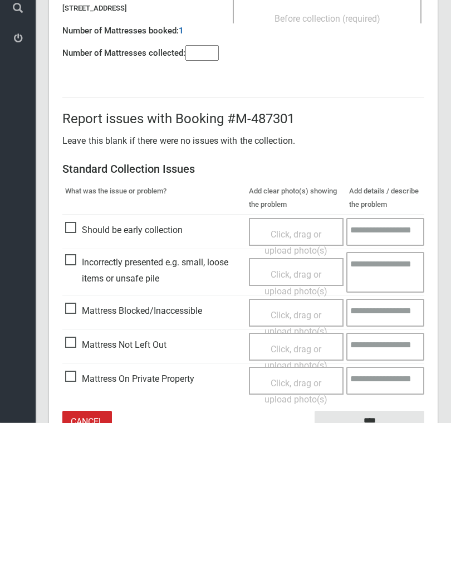
scroll to position [62, 0]
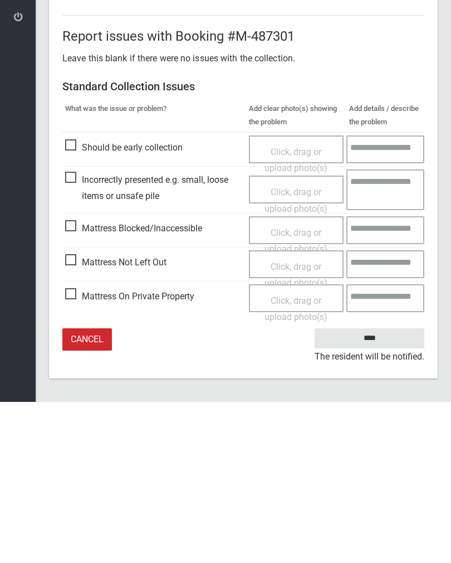
type input"] "*"
click at [303, 422] on span "Click, drag or upload photo(s)" at bounding box center [296, 435] width 63 height 27
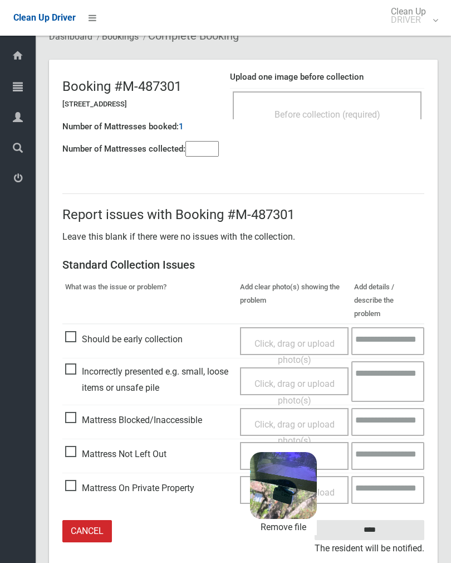
click at [384, 520] on input "****" at bounding box center [370, 530] width 110 height 21
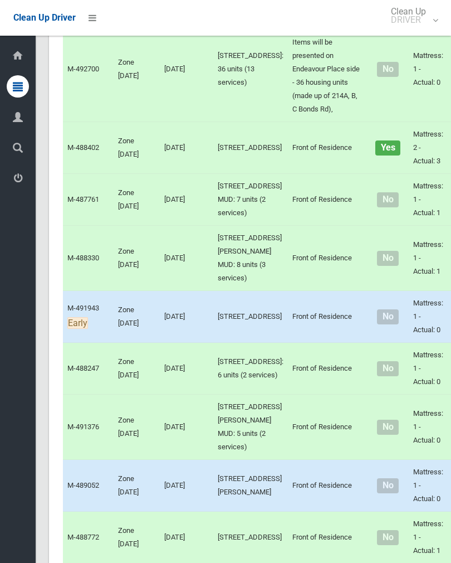
scroll to position [2160, 0]
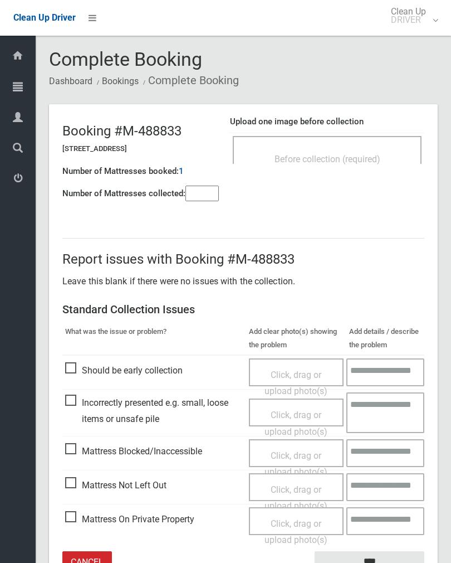
click at [197, 197] on input"] "number" at bounding box center [202, 194] width 33 height 16
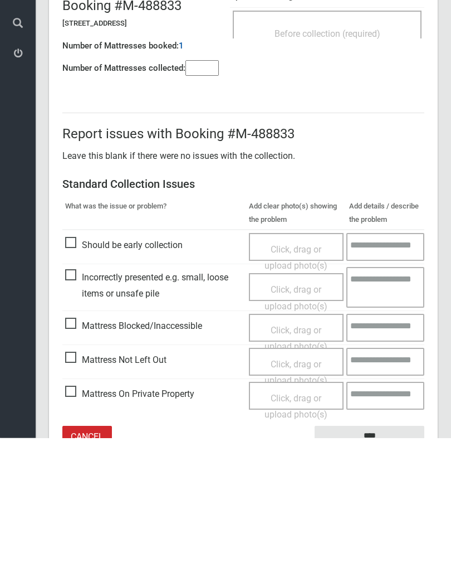
scroll to position [62, 0]
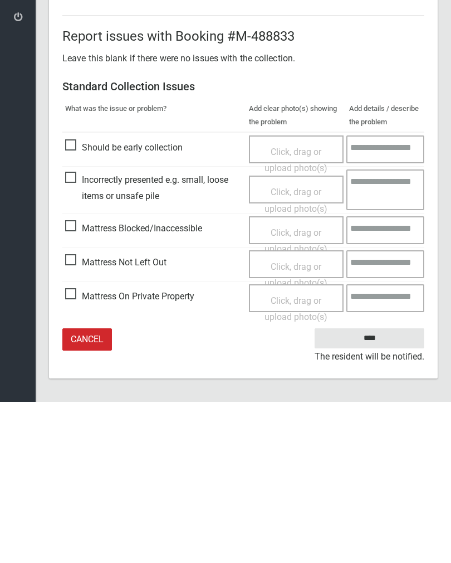
type input"] "*"
click at [298, 422] on span "Click, drag or upload photo(s)" at bounding box center [296, 435] width 63 height 27
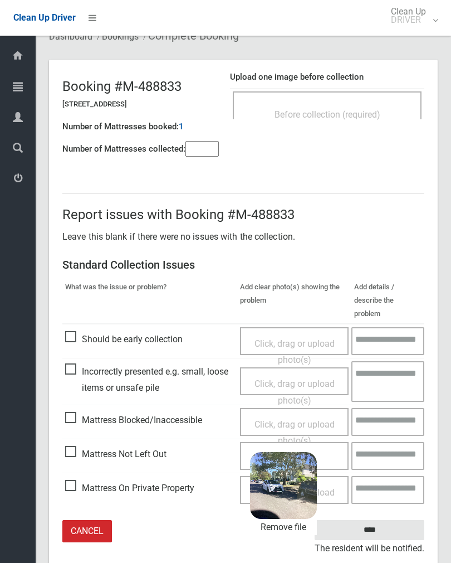
click at [387, 520] on input "****" at bounding box center [370, 530] width 110 height 21
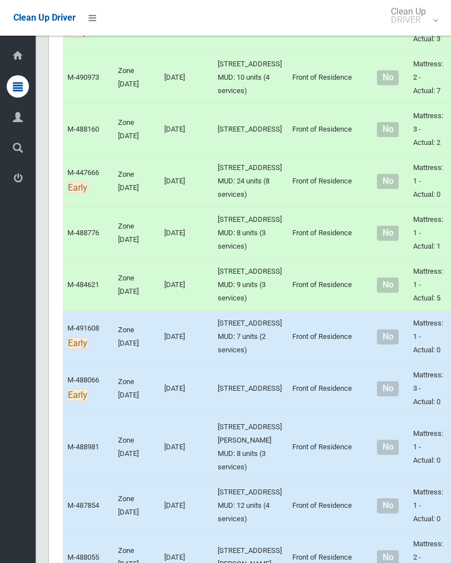
scroll to position [3029, 0]
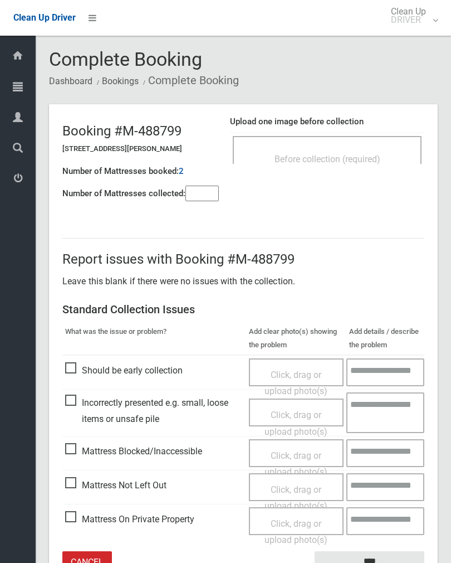
click at [369, 154] on span "Before collection (required)" at bounding box center [328, 159] width 106 height 11
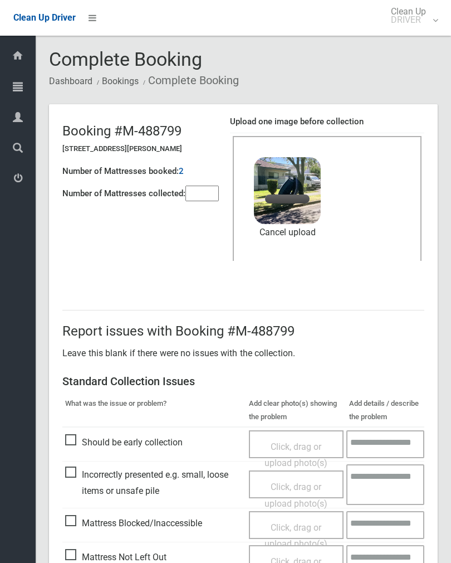
click at [217, 198] on input"] "number" at bounding box center [202, 194] width 33 height 16
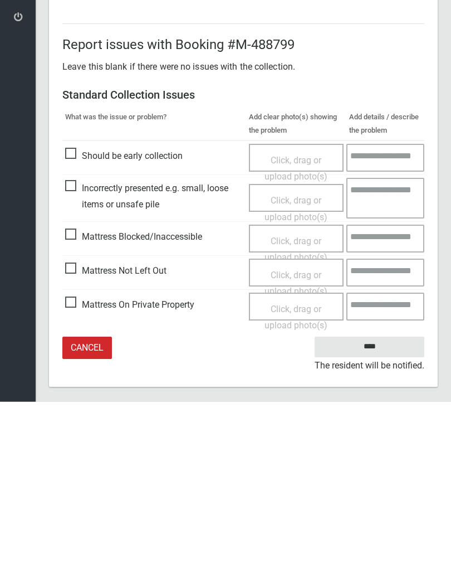
scroll to position [134, 0]
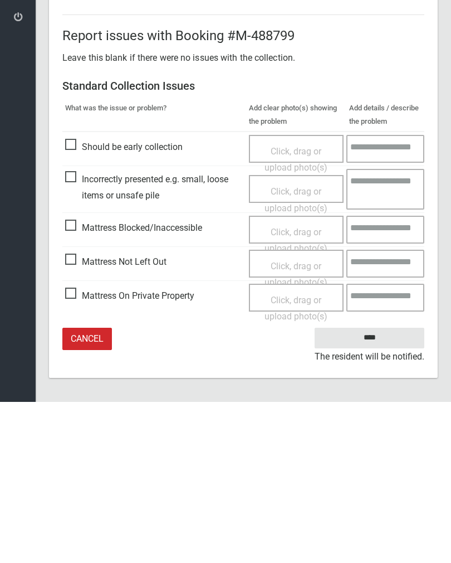
type input"] "*"
click at [374, 489] on input "****" at bounding box center [370, 499] width 110 height 21
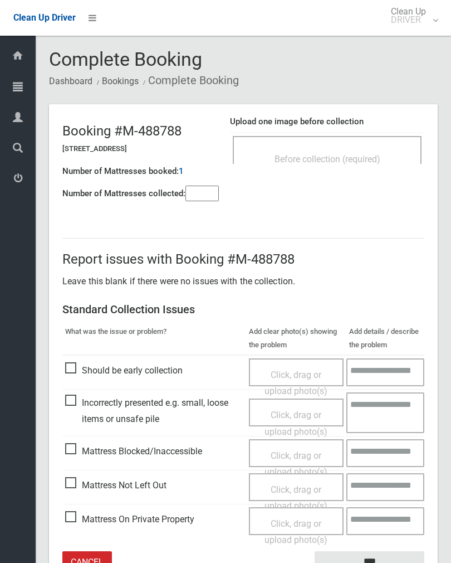
click at [372, 152] on div "Before collection (required)" at bounding box center [327, 158] width 164 height 21
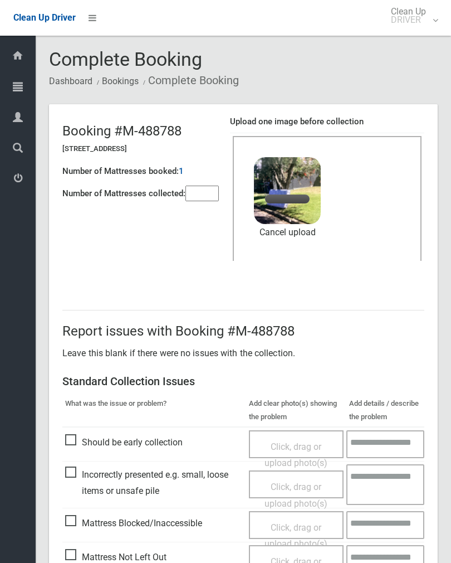
click at [205, 191] on input"] "number" at bounding box center [202, 194] width 33 height 16
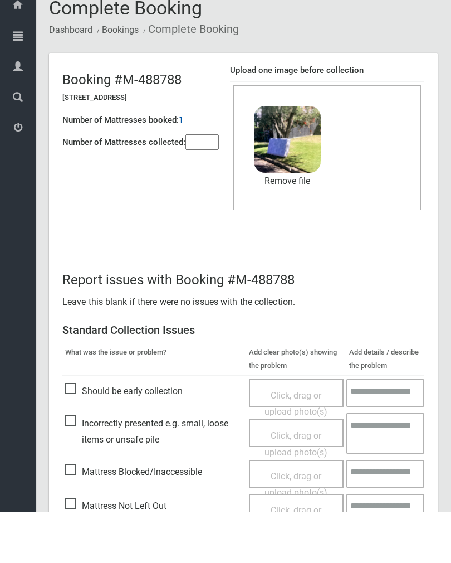
scroll to position [134, 0]
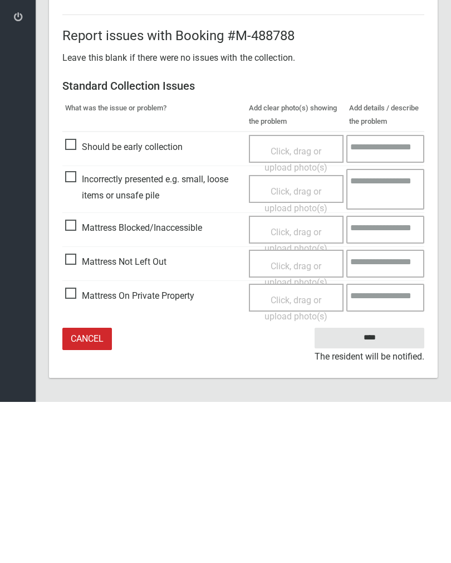
type input"] "*"
click at [370, 489] on input "****" at bounding box center [370, 499] width 110 height 21
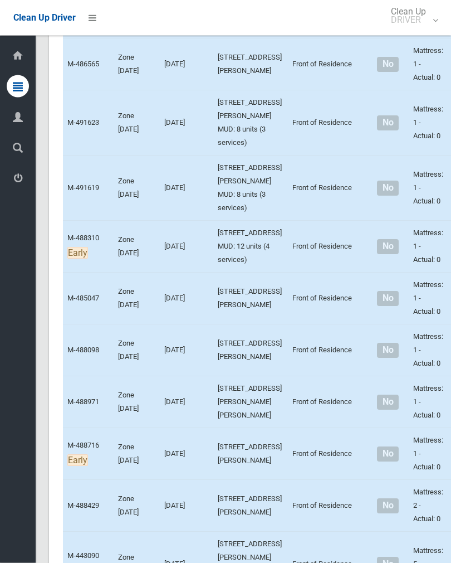
scroll to position [3574, 0]
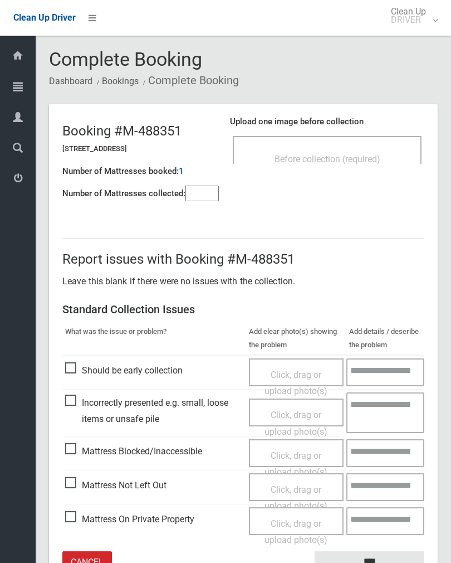
click at [364, 149] on div "Before collection (required)" at bounding box center [327, 158] width 164 height 21
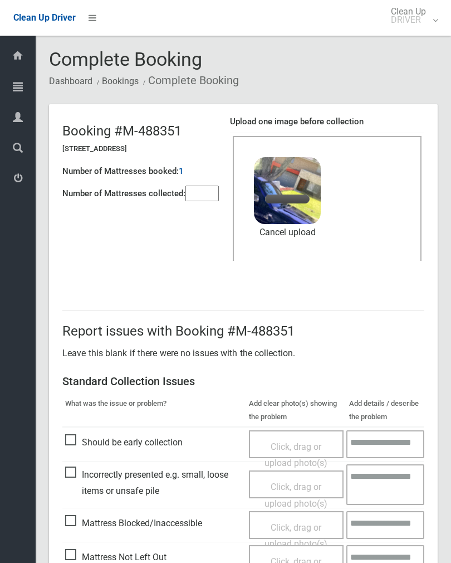
click at [198, 187] on input"] "number" at bounding box center [202, 194] width 33 height 16
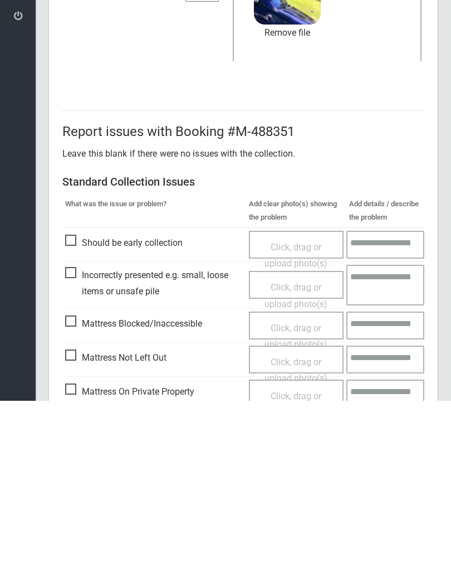
scroll to position [134, 0]
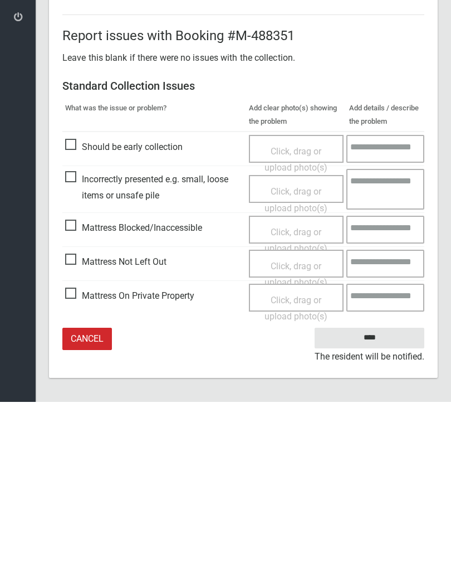
type input"] "*"
click at [371, 489] on input "****" at bounding box center [370, 499] width 110 height 21
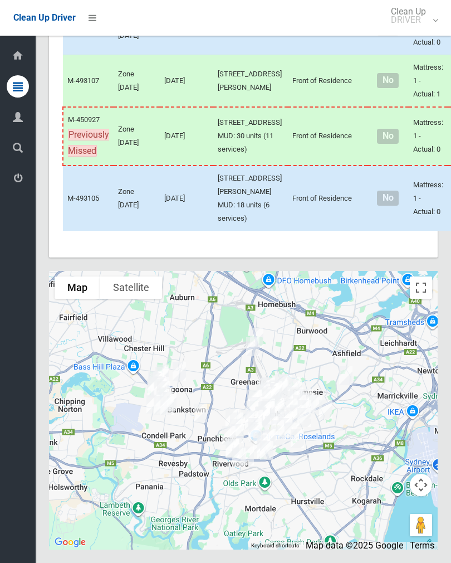
scroll to position [7824, 0]
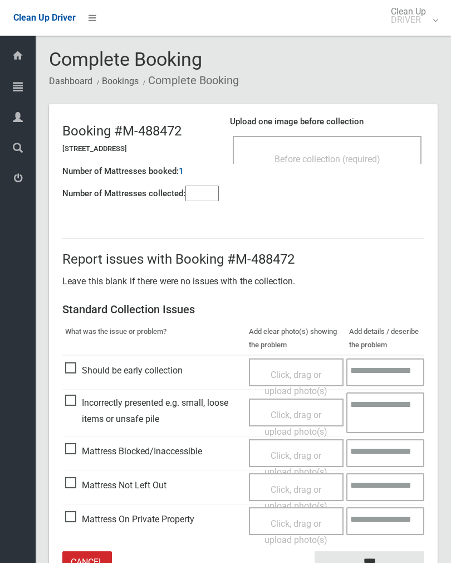
click at [212, 200] on input"] "number" at bounding box center [202, 194] width 33 height 16
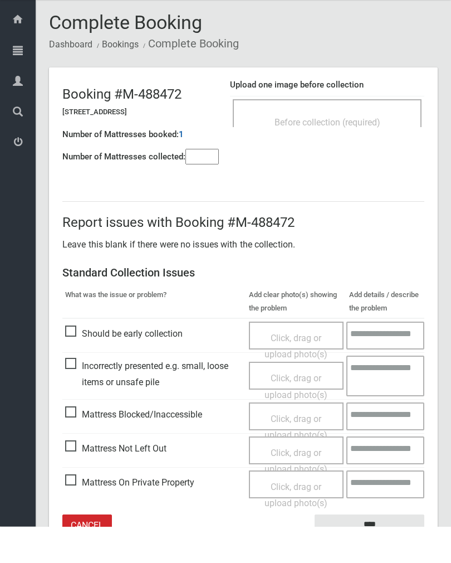
scroll to position [62, 0]
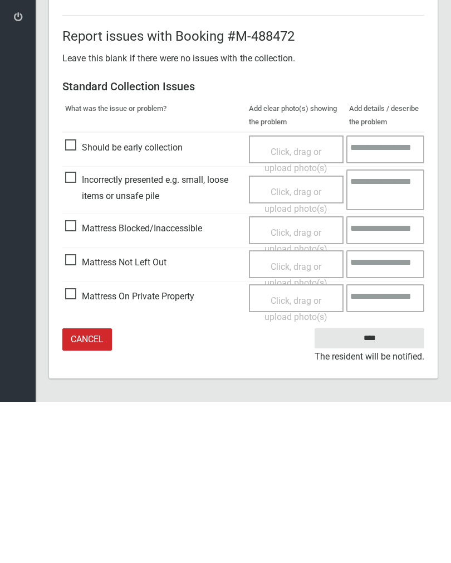
type input"] "*"
click at [298, 422] on span "Click, drag or upload photo(s)" at bounding box center [296, 435] width 63 height 27
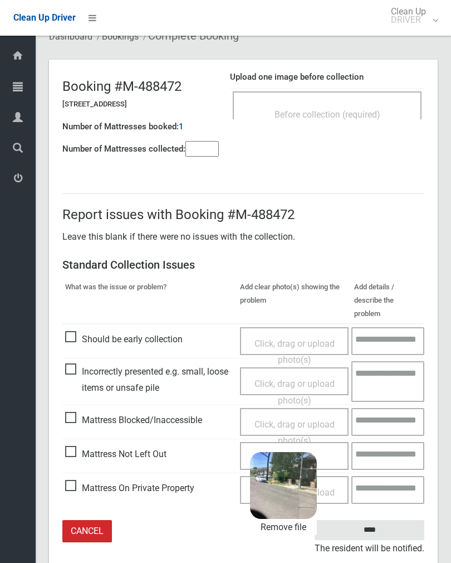
click at [387, 520] on input "****" at bounding box center [370, 530] width 110 height 21
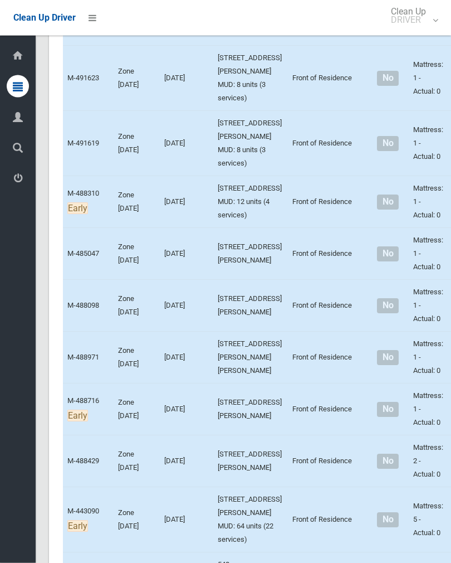
scroll to position [3533, 0]
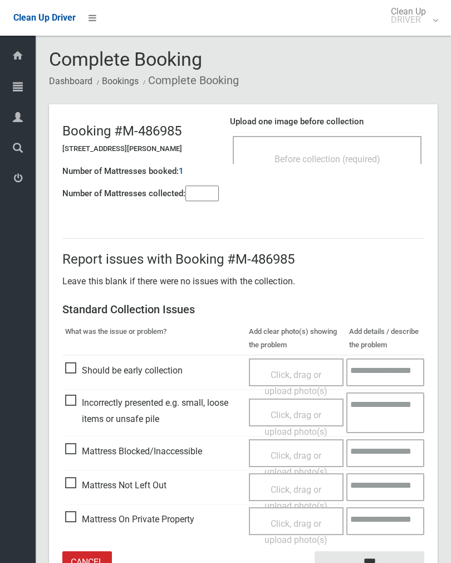
click at [203, 196] on input"] "number" at bounding box center [202, 194] width 33 height 16
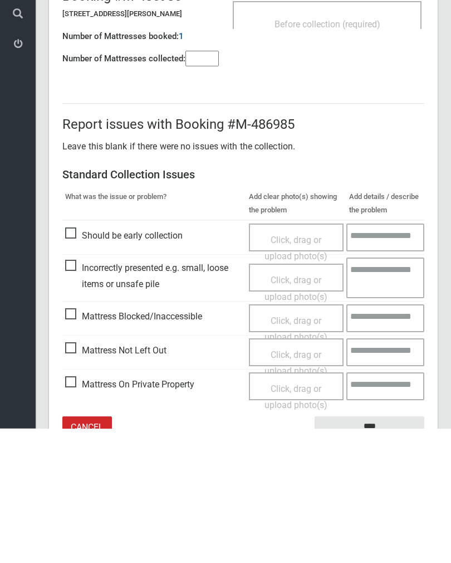
scroll to position [62, 0]
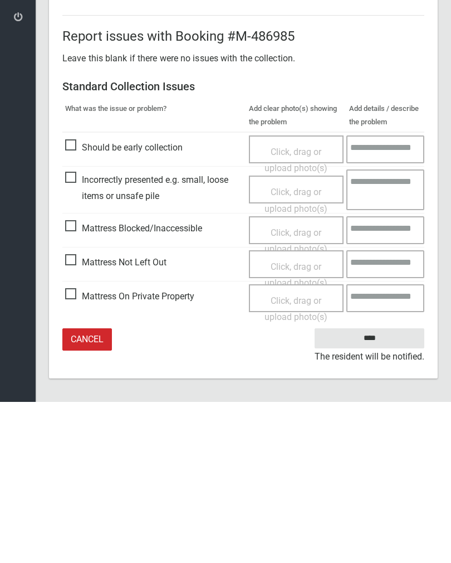
type input"] "*"
click at [300, 422] on span "Click, drag or upload photo(s)" at bounding box center [296, 435] width 63 height 27
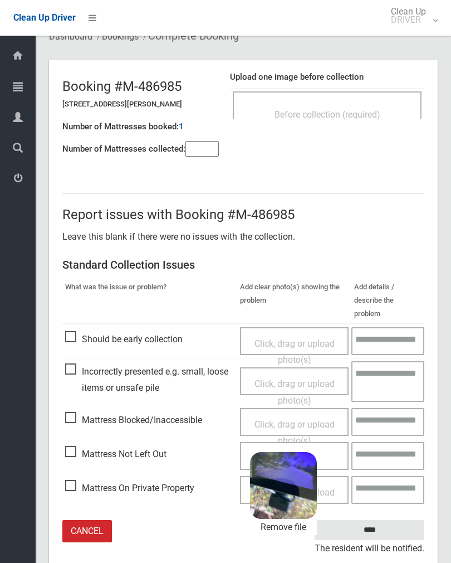
click at [384, 520] on input "****" at bounding box center [370, 530] width 110 height 21
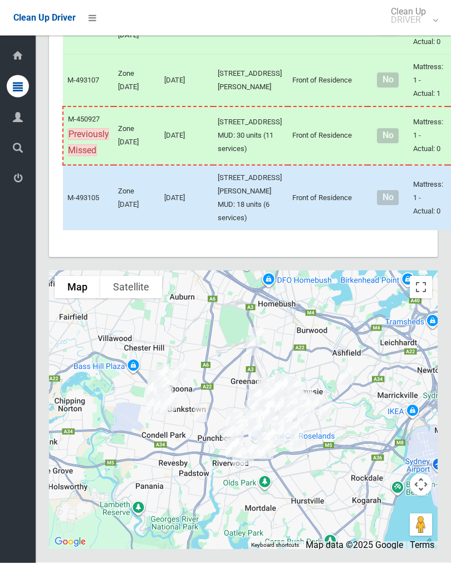
scroll to position [7339, 0]
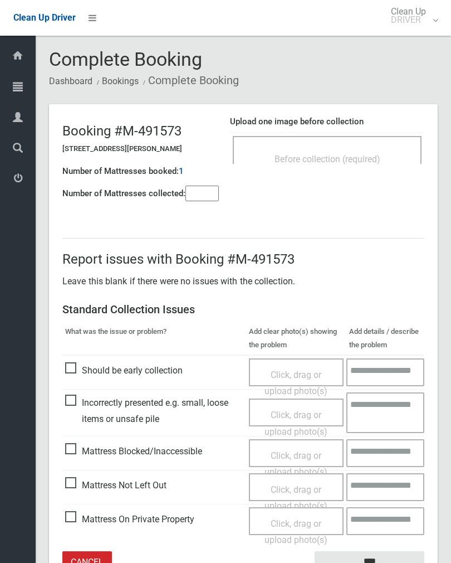
click at [374, 148] on div "Before collection (required)" at bounding box center [327, 158] width 164 height 21
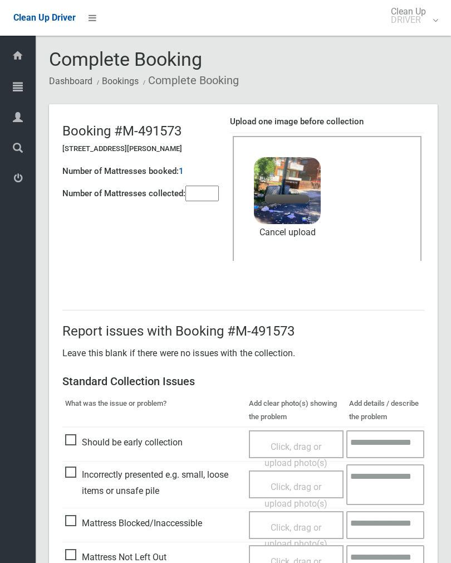
click at [208, 196] on input"] "number" at bounding box center [202, 194] width 33 height 16
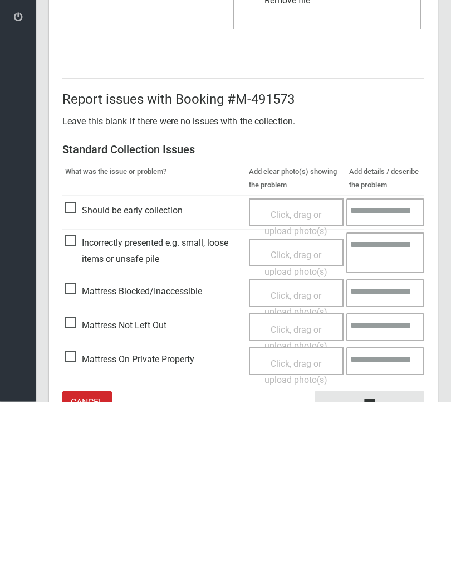
scroll to position [134, 0]
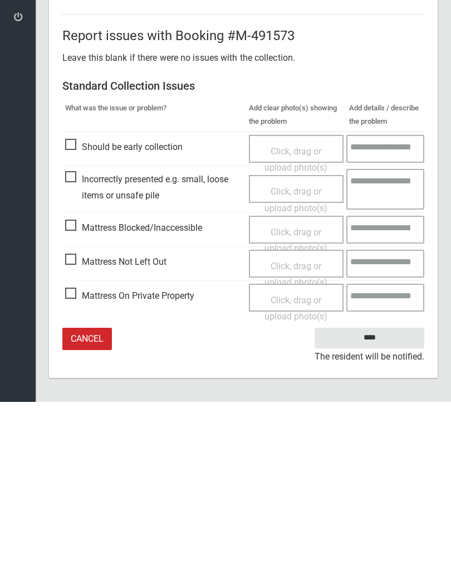
type input"] "*"
click at [372, 489] on input "****" at bounding box center [370, 499] width 110 height 21
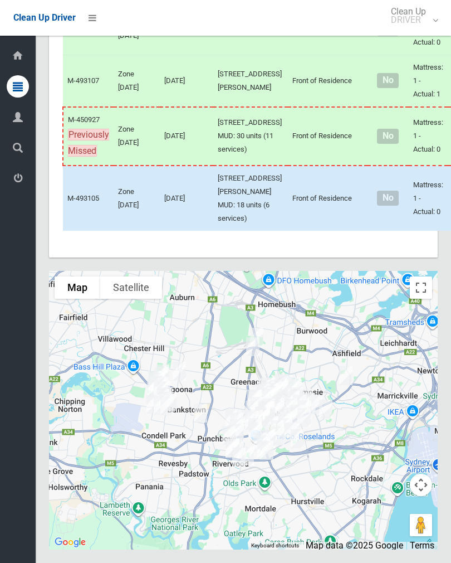
scroll to position [7305, 0]
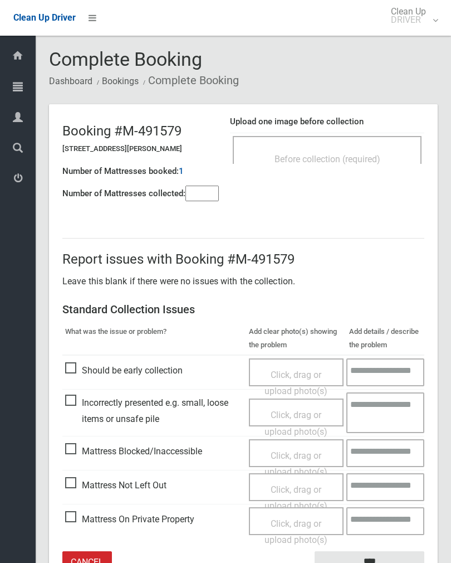
click at [375, 150] on div "Before collection (required)" at bounding box center [327, 158] width 164 height 21
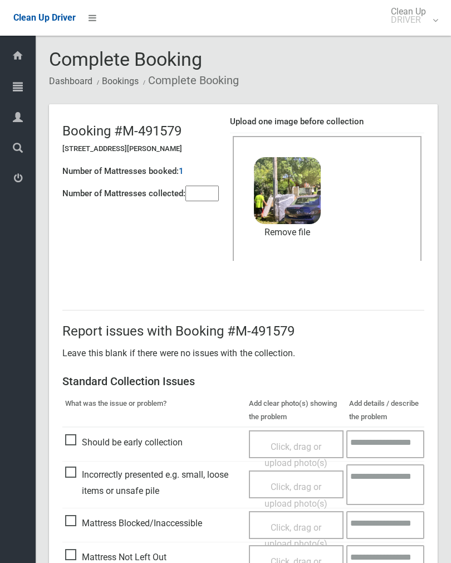
click at [206, 198] on input"] "number" at bounding box center [202, 194] width 33 height 16
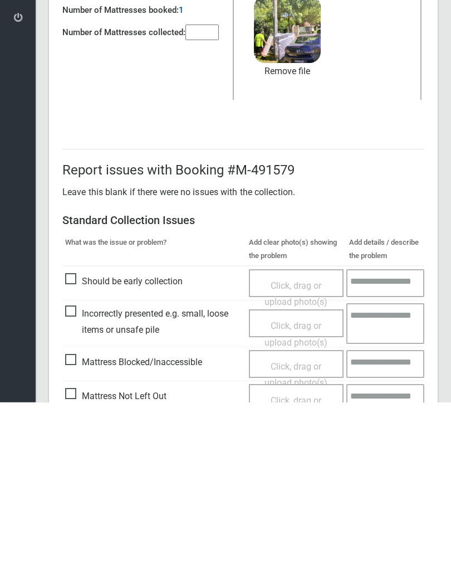
scroll to position [134, 0]
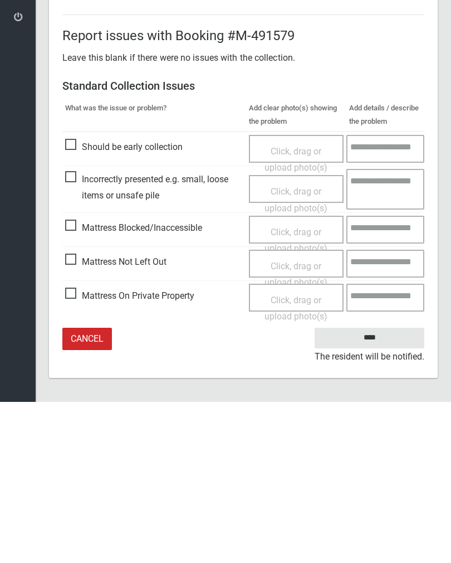
type input"] "*"
click at [372, 489] on input "****" at bounding box center [370, 499] width 110 height 21
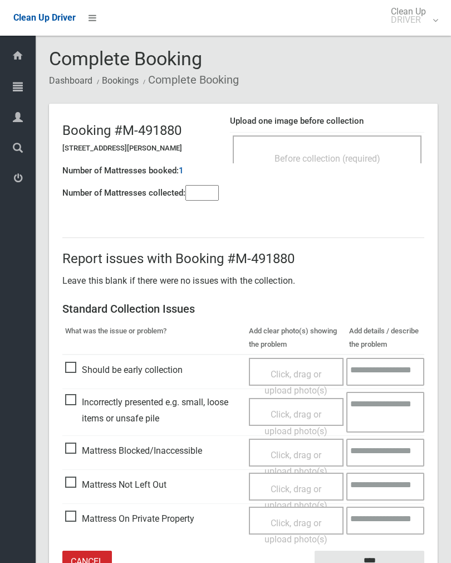
scroll to position [1, 0]
click at [359, 144] on div "Before collection (required)" at bounding box center [327, 149] width 189 height 28
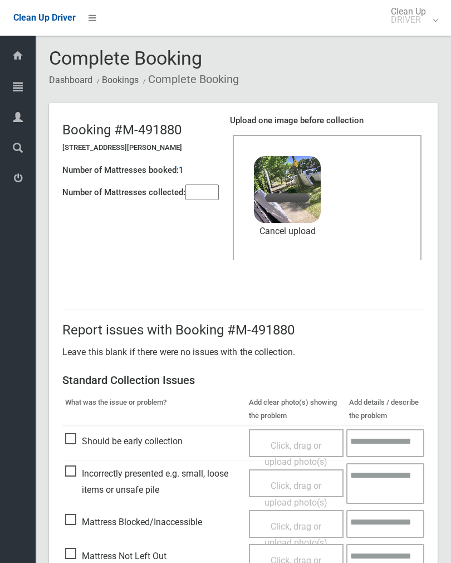
click at [194, 193] on input"] "number" at bounding box center [202, 192] width 33 height 16
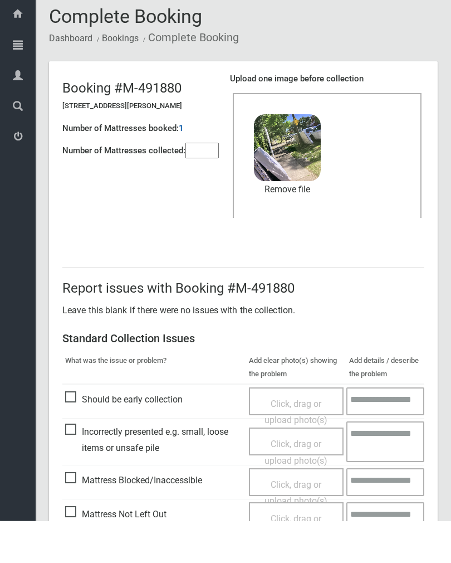
scroll to position [134, 0]
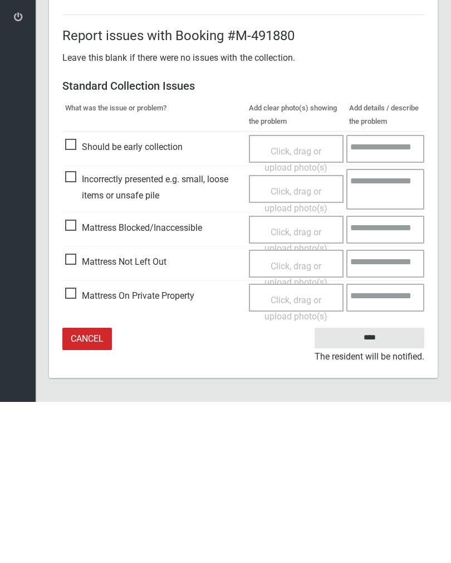
type input"] "*"
click at [380, 489] on input "****" at bounding box center [370, 499] width 110 height 21
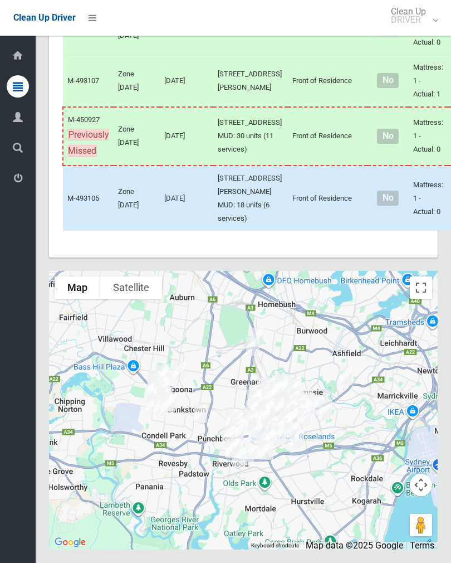
scroll to position [6974, 0]
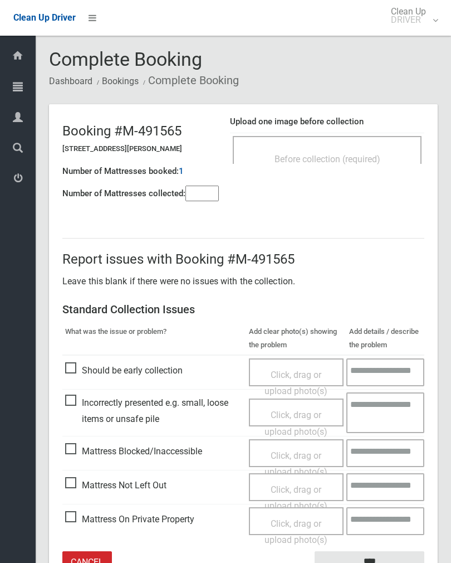
click at [200, 192] on input"] "number" at bounding box center [202, 194] width 33 height 16
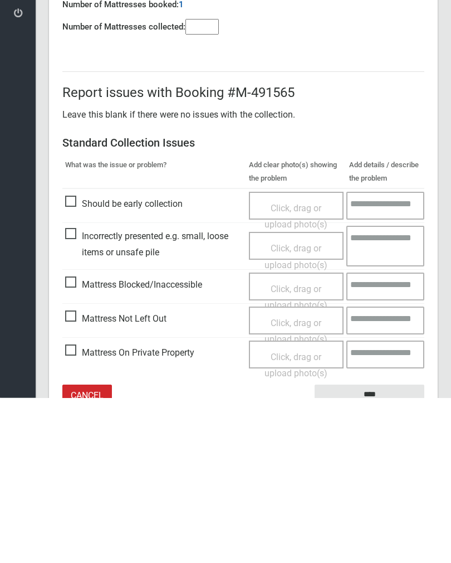
scroll to position [62, 0]
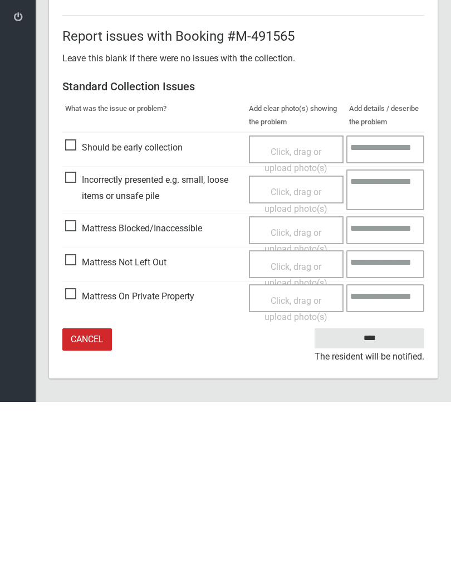
type input"] "*"
click at [306, 422] on span "Click, drag or upload photo(s)" at bounding box center [296, 435] width 63 height 27
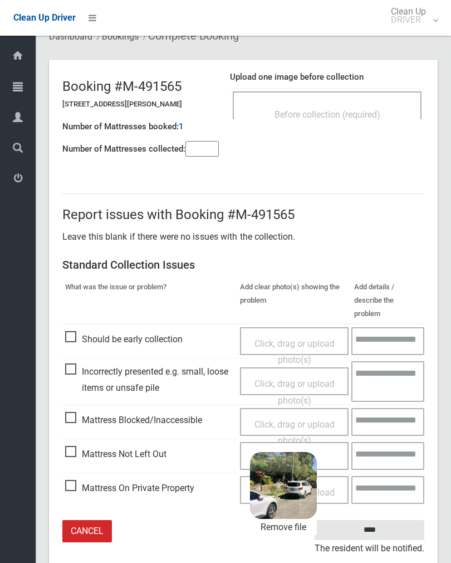
click at [389, 520] on input "****" at bounding box center [370, 530] width 110 height 21
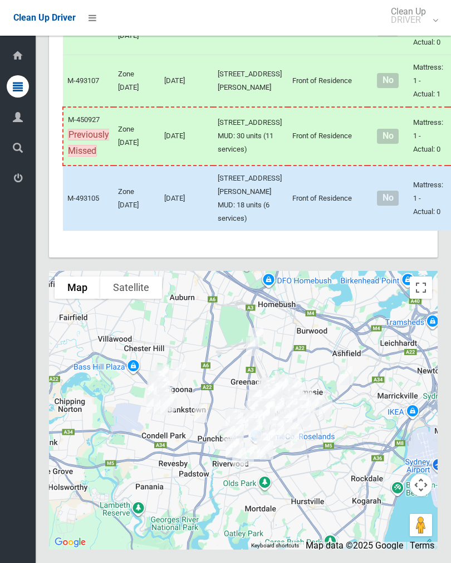
scroll to position [7156, 0]
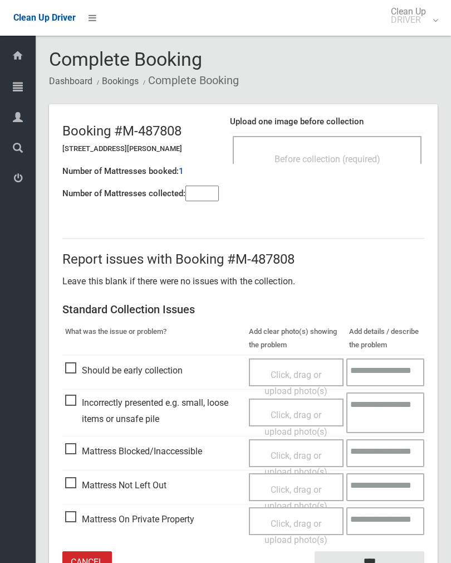
click at [200, 192] on input"] "number" at bounding box center [202, 194] width 33 height 16
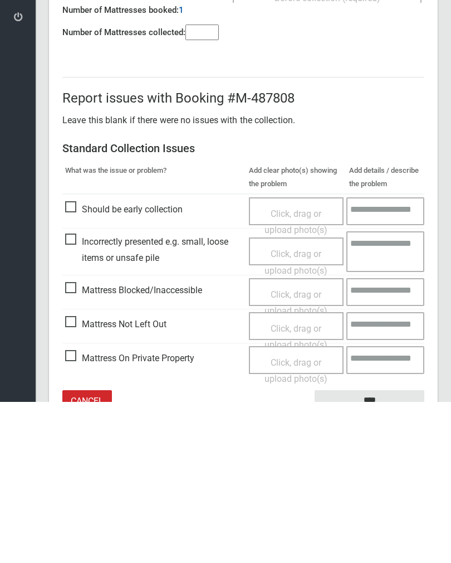
scroll to position [62, 0]
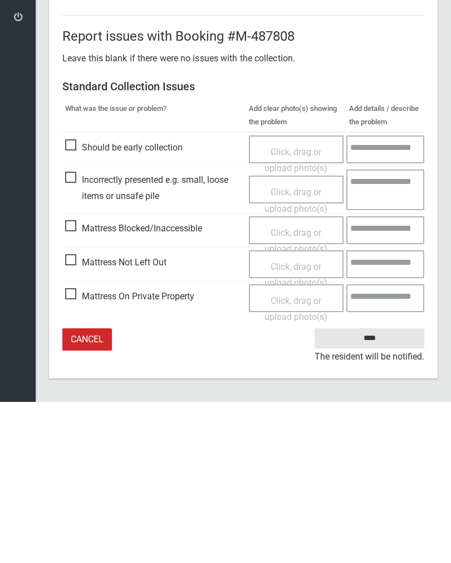
type input"] "*"
click at [291, 420] on div "Click, drag or upload photo(s)" at bounding box center [296, 436] width 79 height 33
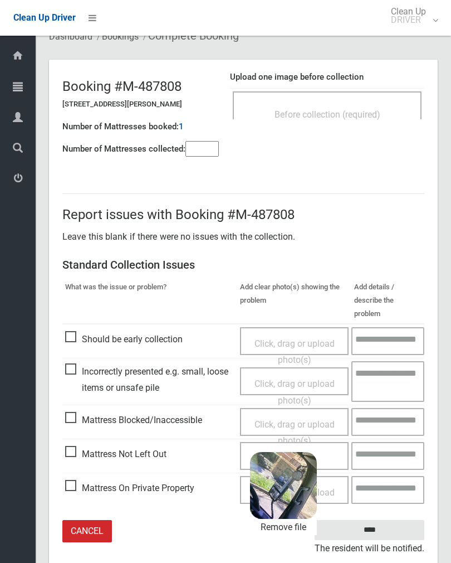
click at [382, 520] on input "****" at bounding box center [370, 530] width 110 height 21
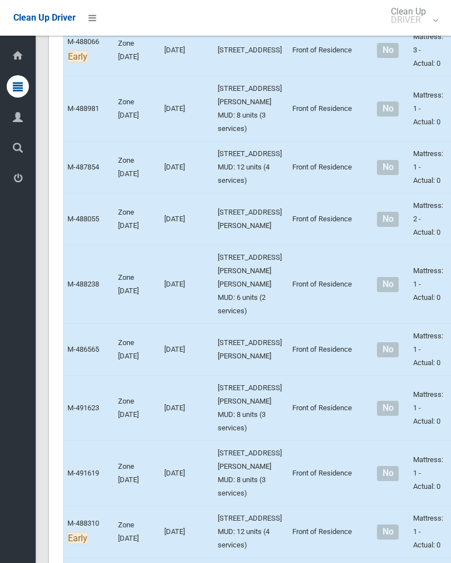
scroll to position [3210, 0]
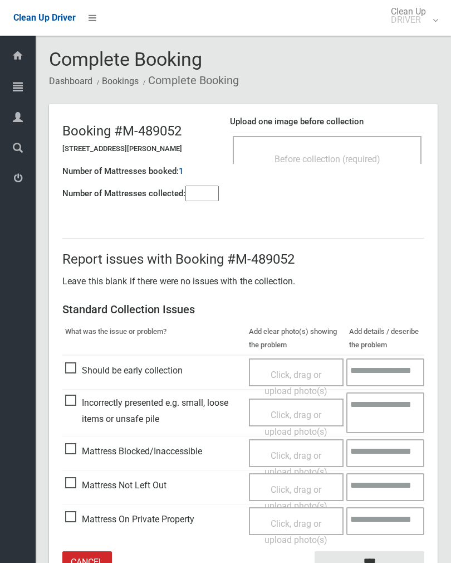
click at [381, 166] on div "Before collection (required)" at bounding box center [327, 158] width 164 height 21
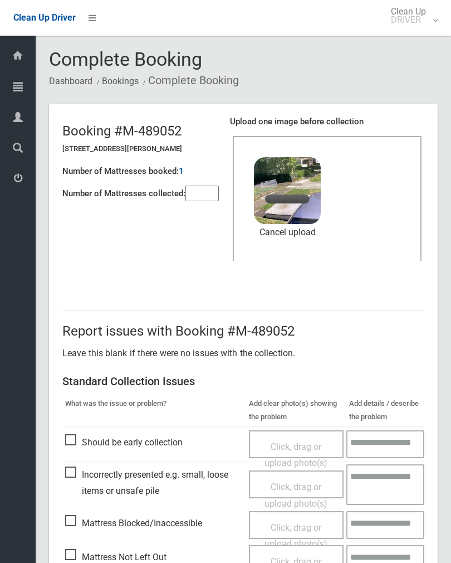
click at [202, 192] on input"] "number" at bounding box center [202, 194] width 33 height 16
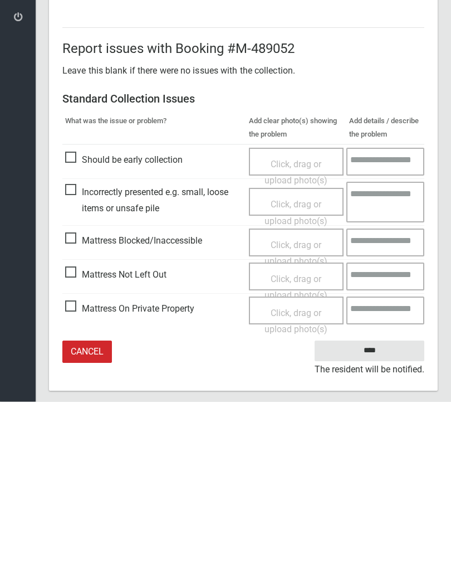
scroll to position [134, 0]
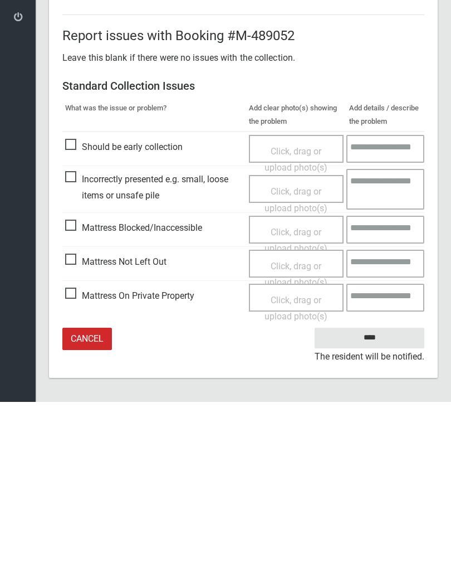
type input"] "*"
click at [377, 489] on input "****" at bounding box center [370, 499] width 110 height 21
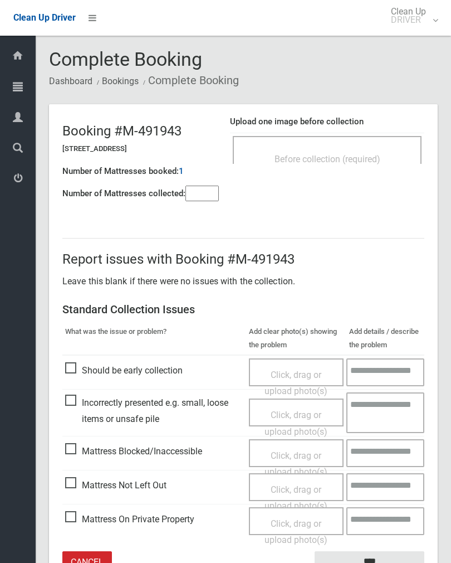
click at [196, 193] on input"] "number" at bounding box center [202, 194] width 33 height 16
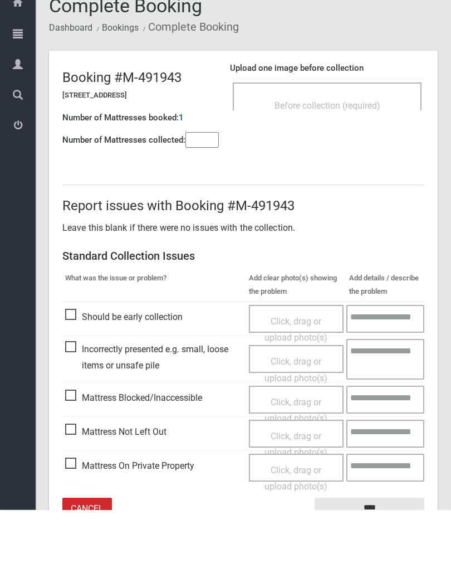
scroll to position [62, 0]
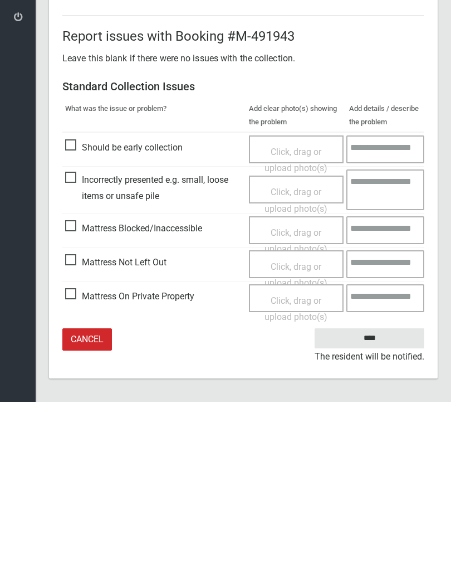
type input"] "*"
click at [315, 422] on span "Click, drag or upload photo(s)" at bounding box center [296, 435] width 63 height 27
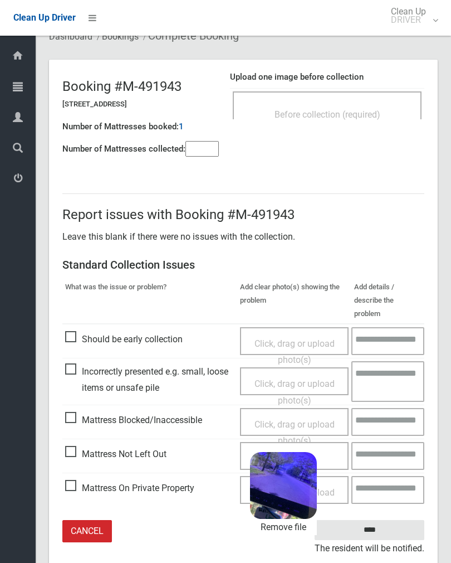
click at [386, 520] on input "****" at bounding box center [370, 530] width 110 height 21
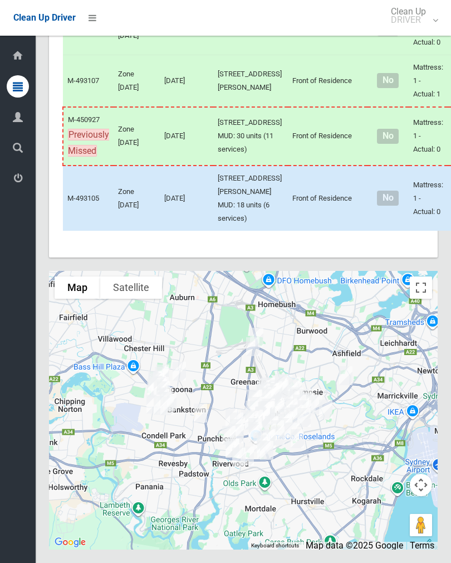
scroll to position [6800, 0]
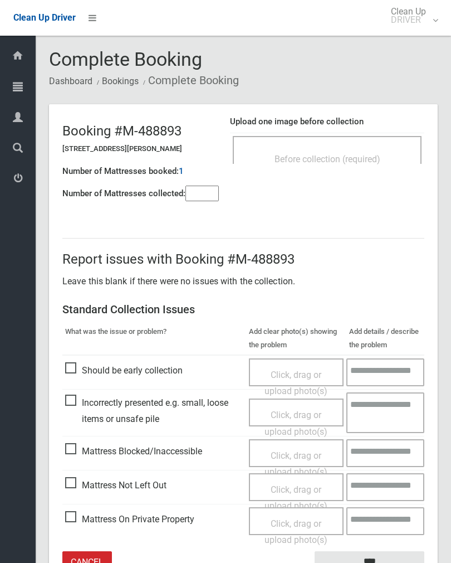
click at [379, 159] on span "Before collection (required)" at bounding box center [328, 159] width 106 height 11
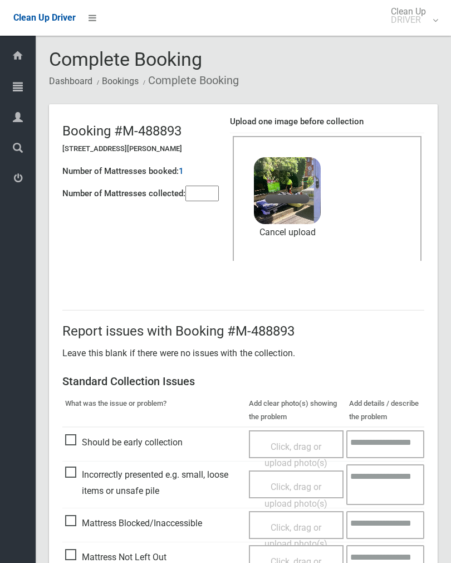
click at [194, 199] on input"] "number" at bounding box center [202, 194] width 33 height 16
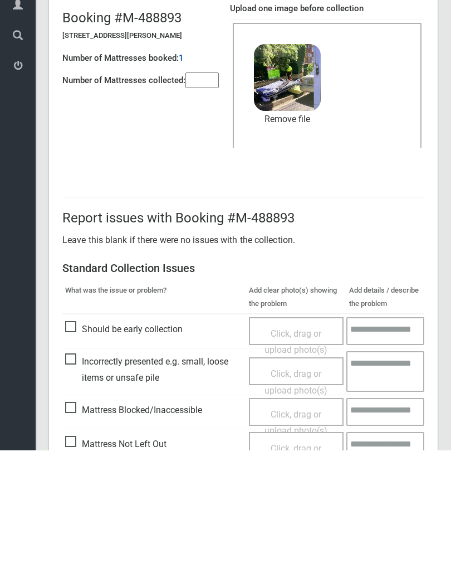
scroll to position [134, 0]
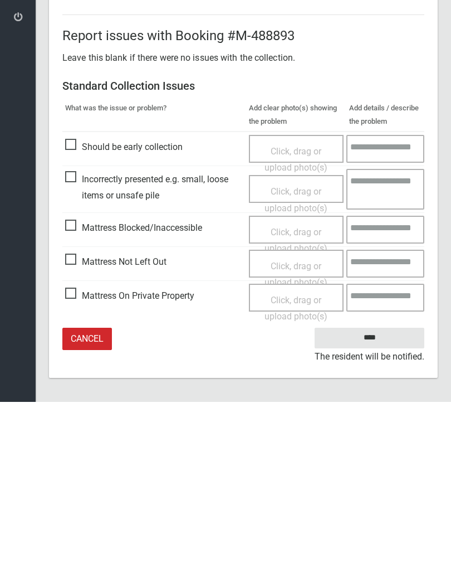
type input"] "*"
click at [377, 489] on input "****" at bounding box center [370, 499] width 110 height 21
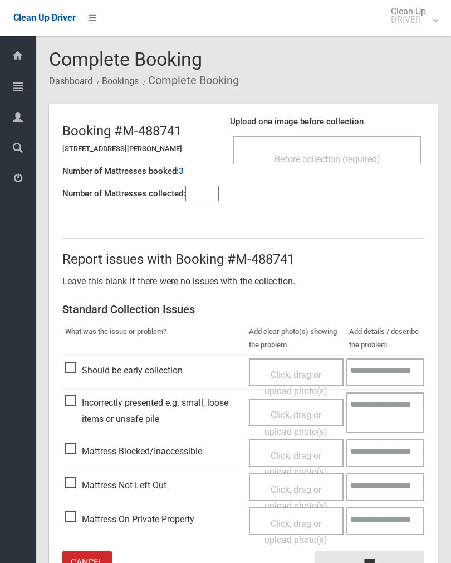
click at [210, 199] on input"] "number" at bounding box center [202, 194] width 33 height 16
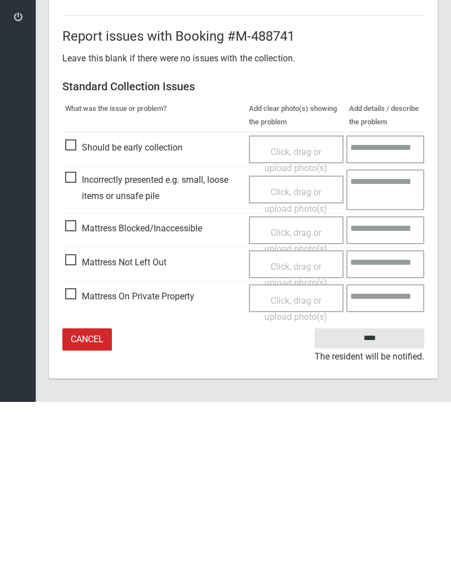
type input"] "*"
click at [299, 422] on span "Click, drag or upload photo(s)" at bounding box center [296, 435] width 63 height 27
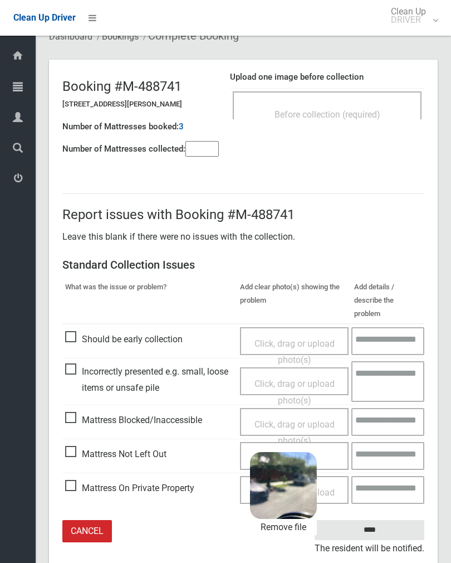
click at [391, 520] on input "****" at bounding box center [370, 530] width 110 height 21
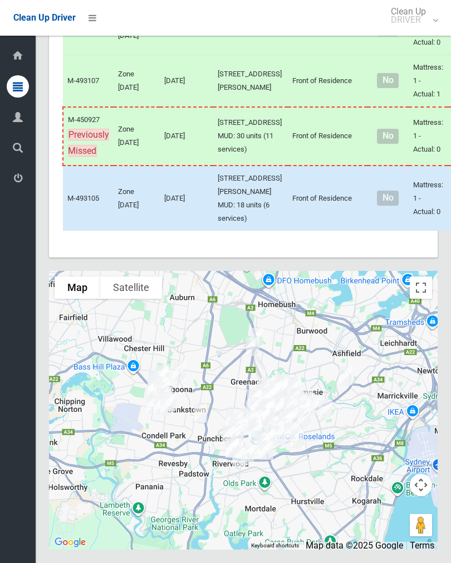
scroll to position [6653, 0]
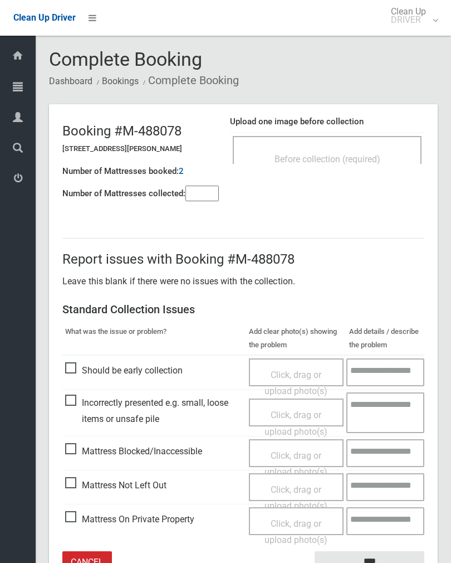
click at [358, 154] on span "Before collection (required)" at bounding box center [328, 159] width 106 height 11
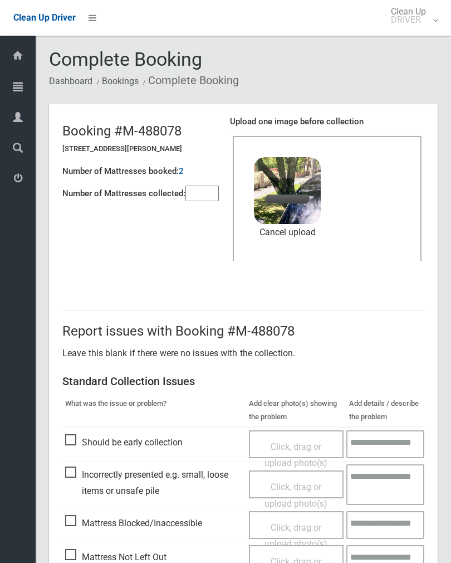
click at [205, 186] on input"] "number" at bounding box center [202, 194] width 33 height 16
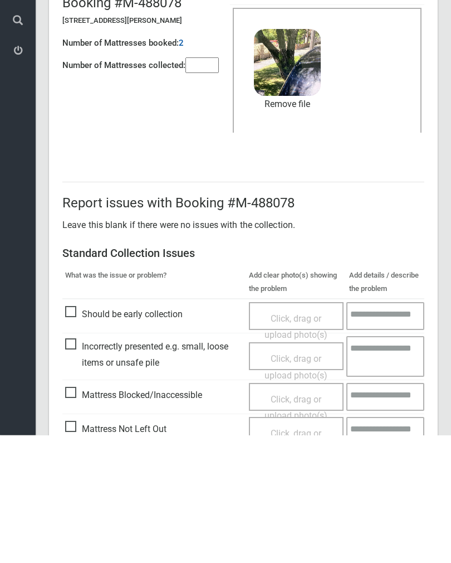
scroll to position [134, 0]
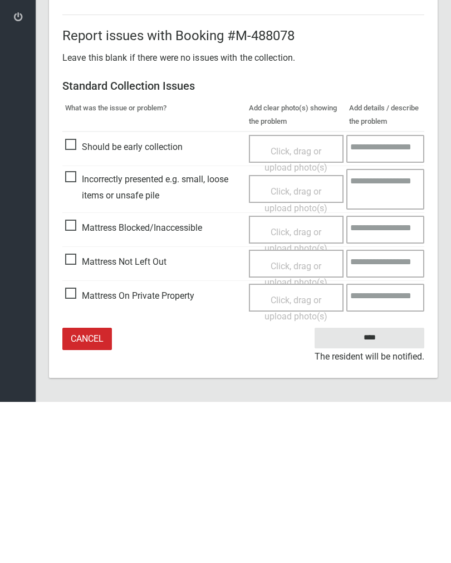
type input"] "*"
click at [374, 489] on input "****" at bounding box center [370, 499] width 110 height 21
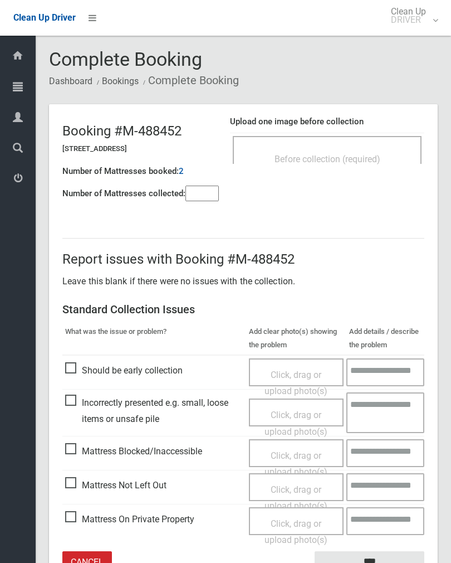
click at [189, 193] on input"] "number" at bounding box center [202, 194] width 33 height 16
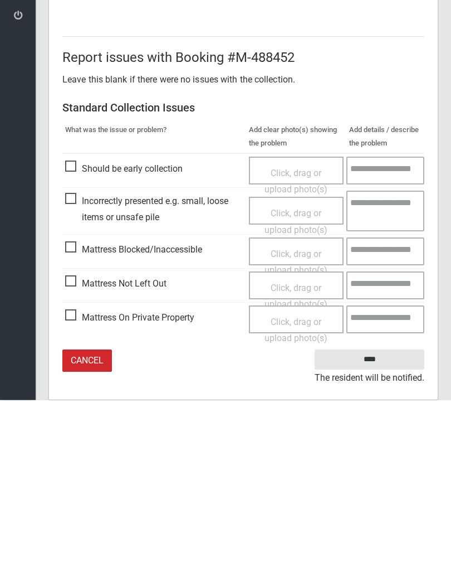
scroll to position [62, 0]
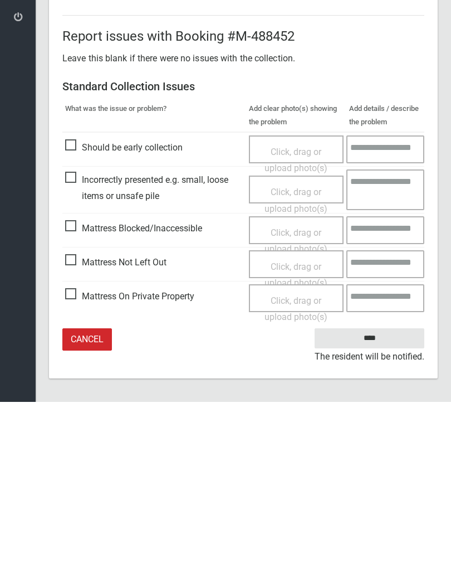
type input"] "*"
click at [306, 422] on span "Click, drag or upload photo(s)" at bounding box center [296, 435] width 63 height 27
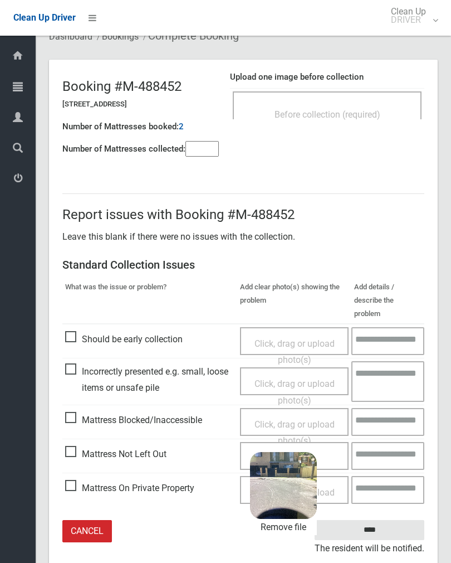
click at [385, 520] on input "****" at bounding box center [370, 530] width 110 height 21
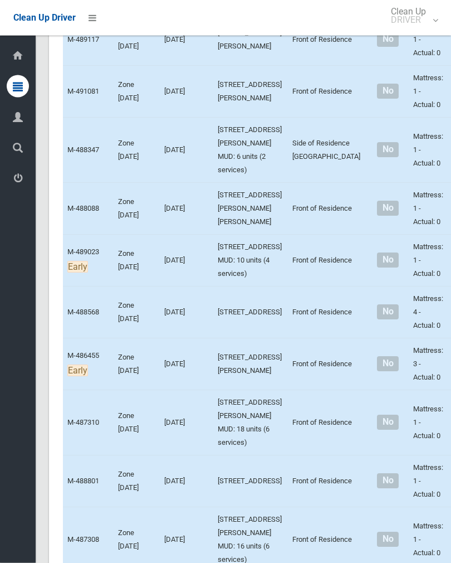
scroll to position [4405, 0]
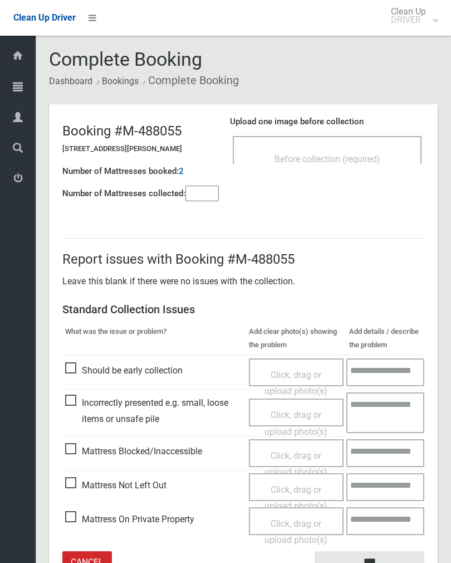
click at [363, 152] on div "Before collection (required)" at bounding box center [327, 158] width 164 height 21
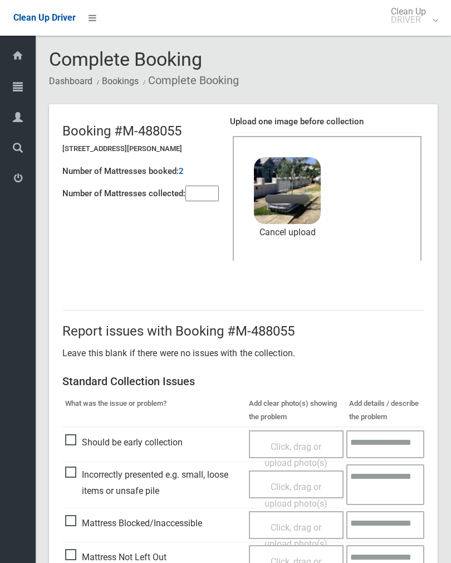
click at [207, 186] on input"] "number" at bounding box center [202, 194] width 33 height 16
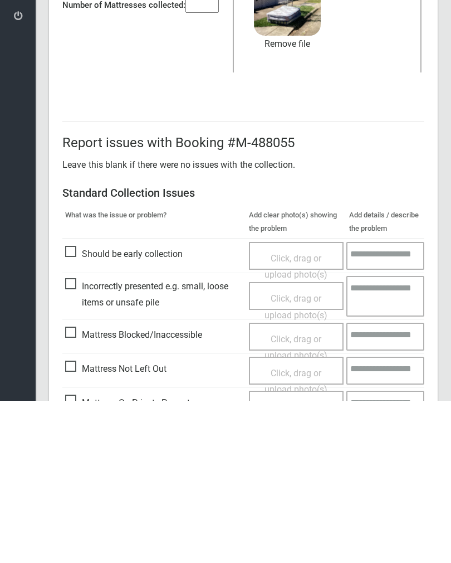
scroll to position [134, 0]
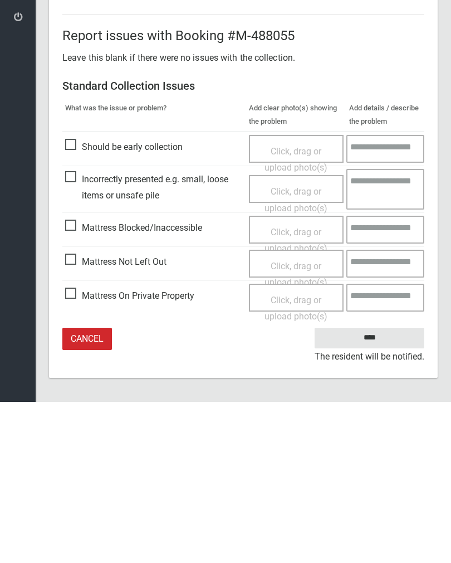
type input"] "*"
click at [373, 489] on input "****" at bounding box center [370, 499] width 110 height 21
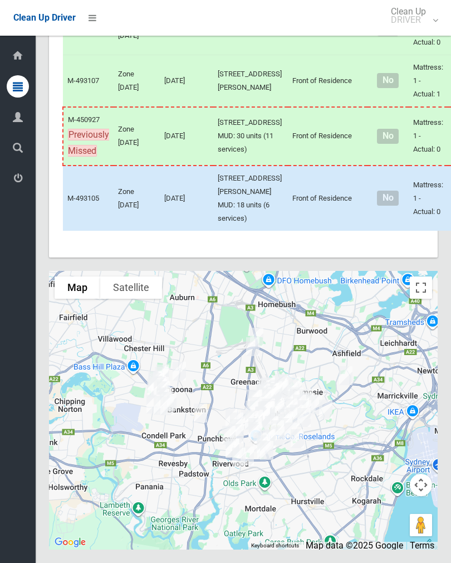
scroll to position [6239, 0]
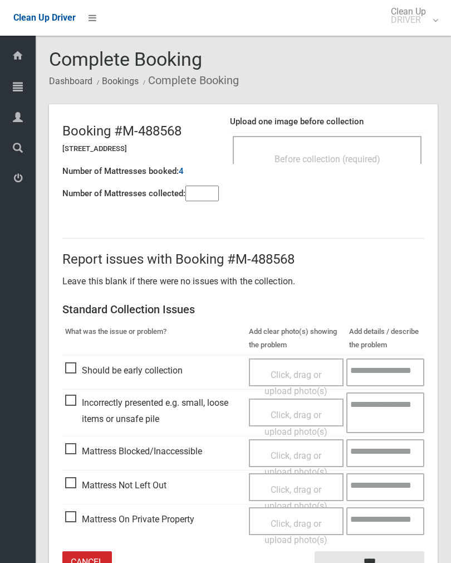
click at [374, 164] on div "Before collection (required)" at bounding box center [327, 158] width 164 height 21
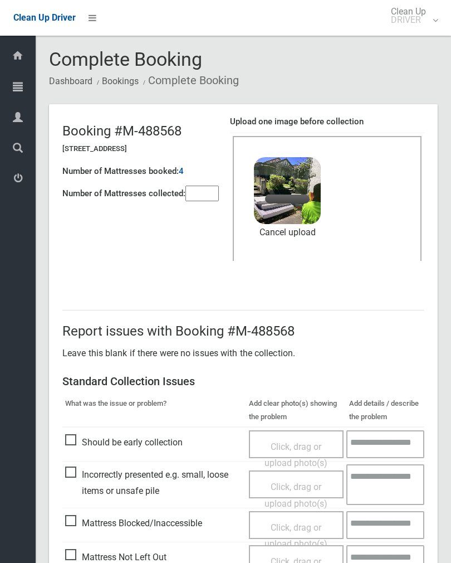
click at [201, 191] on input"] "number" at bounding box center [202, 194] width 33 height 16
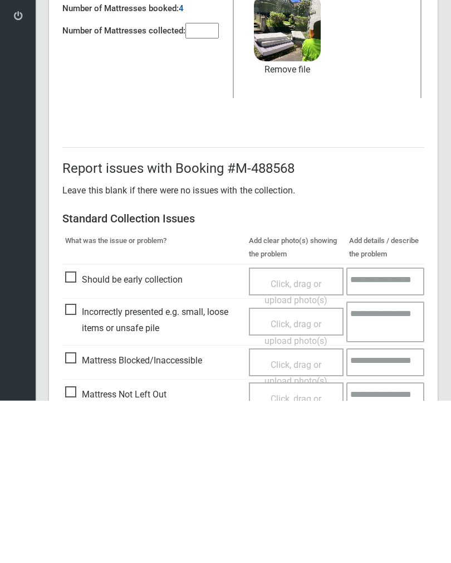
scroll to position [134, 0]
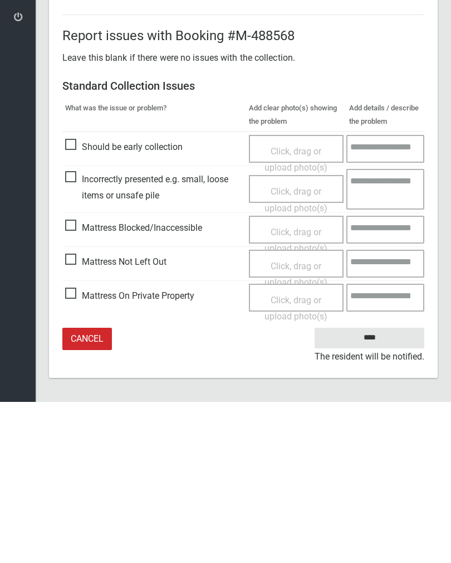
type input"] "*"
click at [372, 489] on input "****" at bounding box center [370, 499] width 110 height 21
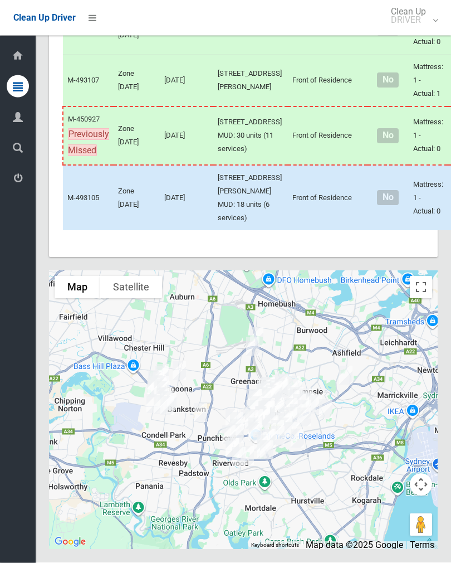
scroll to position [6057, 0]
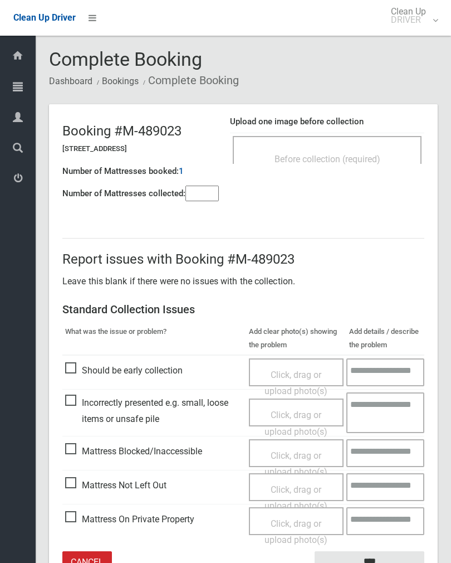
click at [372, 154] on span "Before collection (required)" at bounding box center [328, 159] width 106 height 11
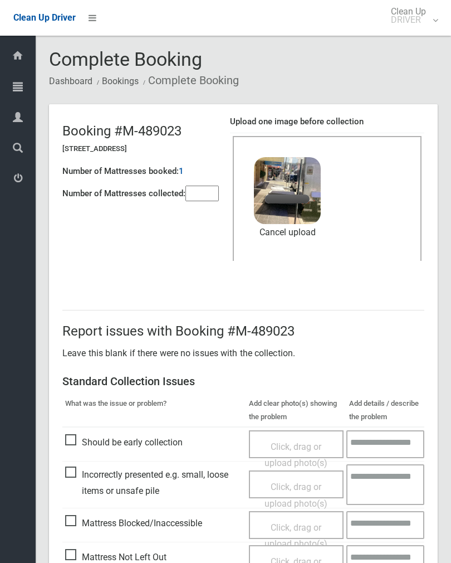
click at [215, 193] on input"] "number" at bounding box center [202, 194] width 33 height 16
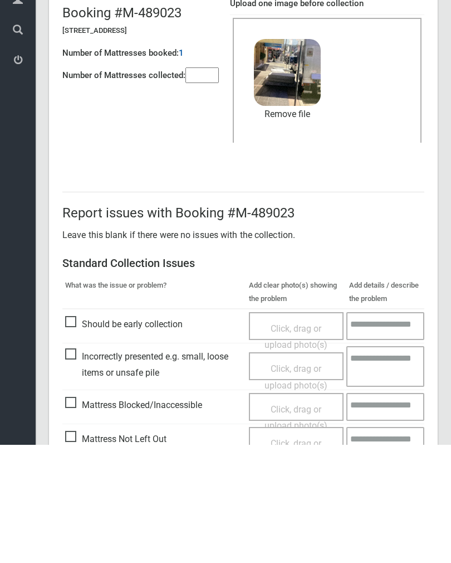
scroll to position [134, 0]
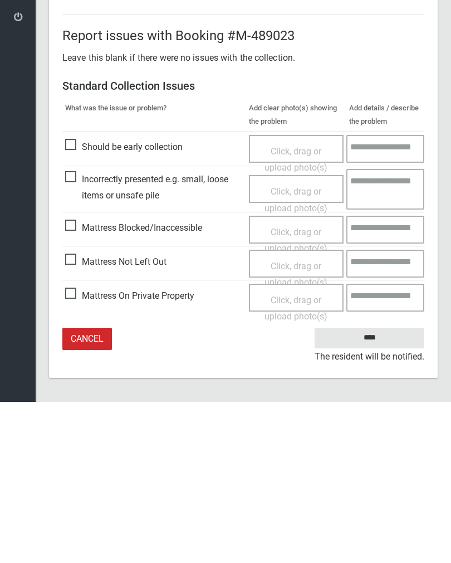
type input"] "*"
click at [364, 489] on input "****" at bounding box center [370, 499] width 110 height 21
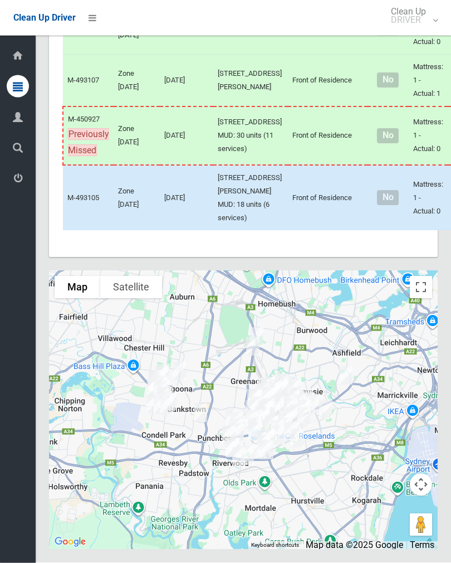
scroll to position [7590, 0]
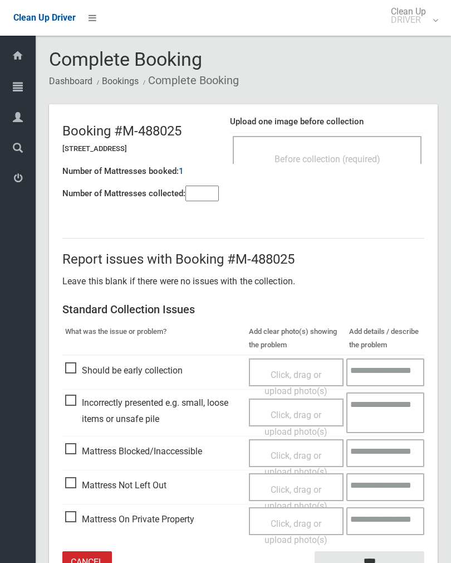
click at [367, 161] on span "Before collection (required)" at bounding box center [328, 159] width 106 height 11
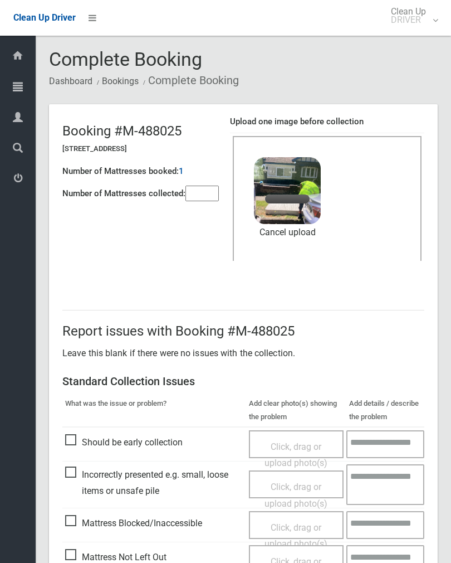
click at [204, 195] on input"] "number" at bounding box center [202, 194] width 33 height 16
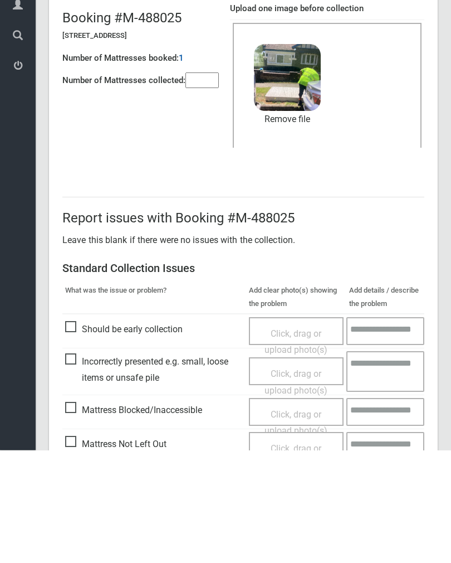
scroll to position [134, 0]
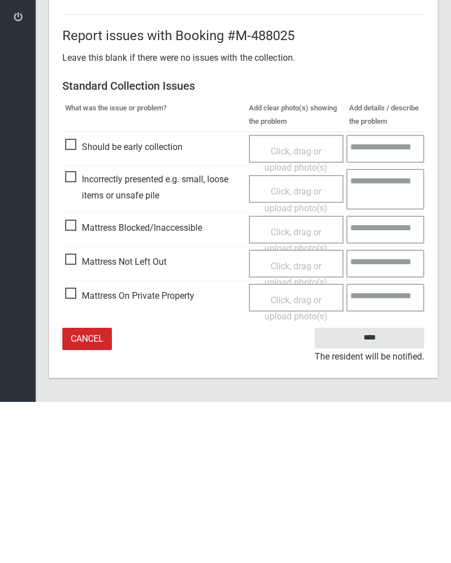
type input"] "*"
click at [379, 489] on input "****" at bounding box center [370, 499] width 110 height 21
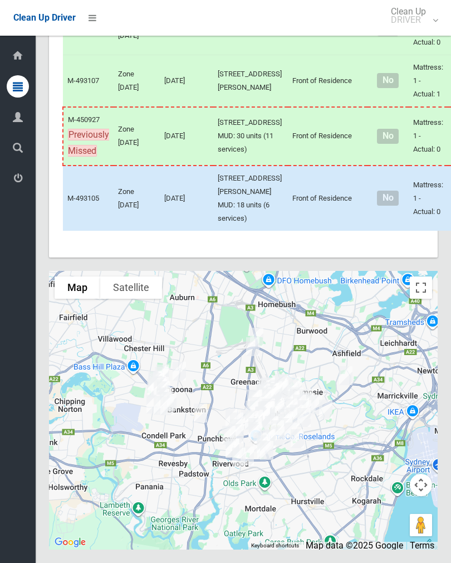
scroll to position [7579, 0]
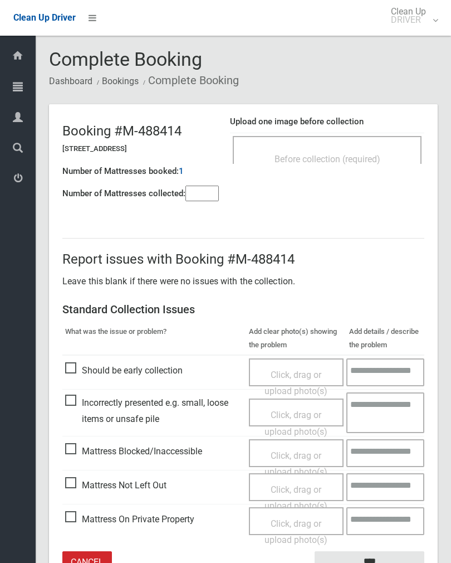
click at [209, 193] on input"] "number" at bounding box center [202, 194] width 33 height 16
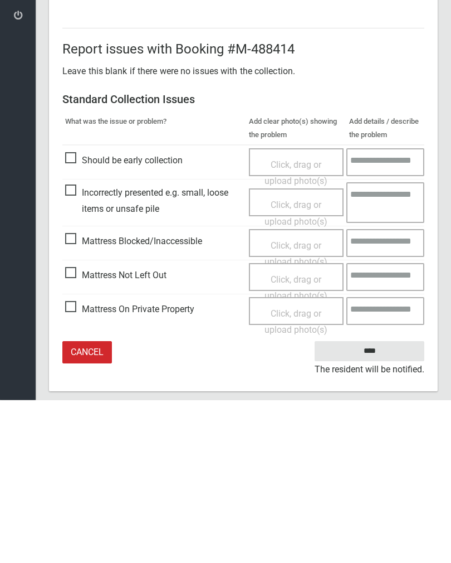
scroll to position [62, 0]
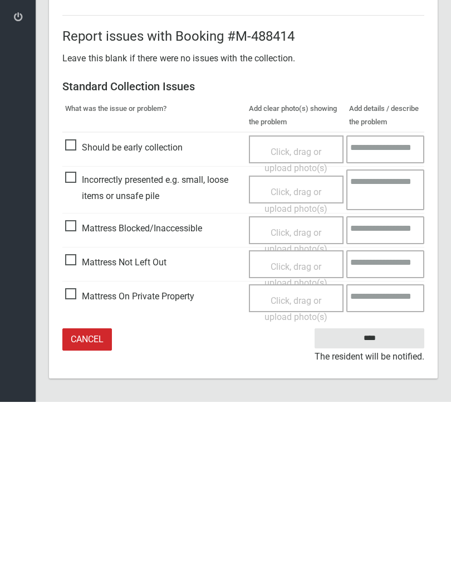
type input"] "*"
click at [308, 422] on span "Click, drag or upload photo(s)" at bounding box center [296, 435] width 63 height 27
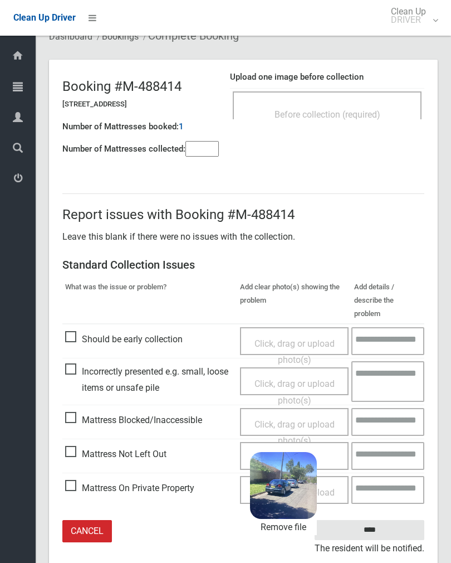
click at [380, 520] on input "****" at bounding box center [370, 530] width 110 height 21
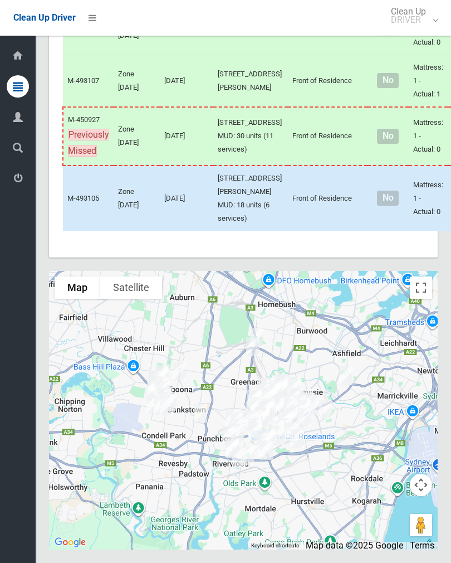
scroll to position [7706, 0]
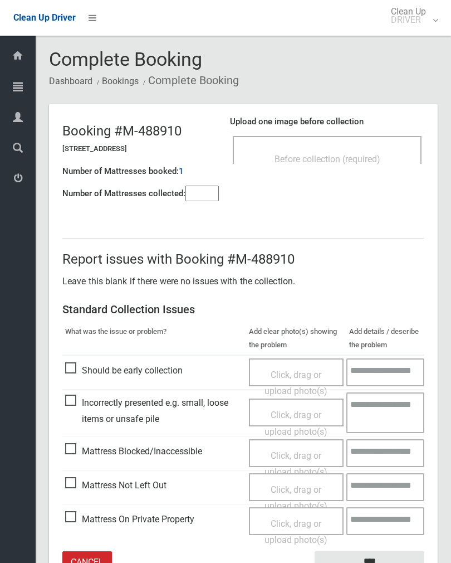
click at [219, 196] on input"] "number" at bounding box center [202, 194] width 33 height 16
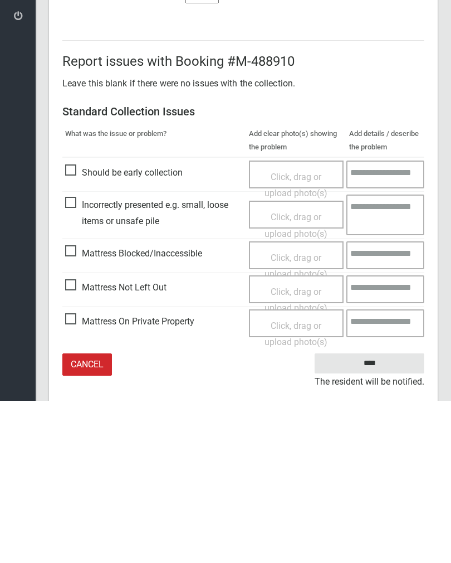
scroll to position [62, 0]
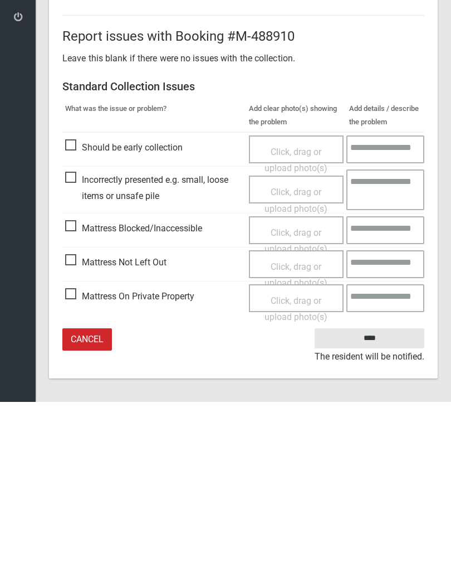
type input"] "*"
click at [298, 420] on div "Click, drag or upload photo(s)" at bounding box center [296, 436] width 79 height 33
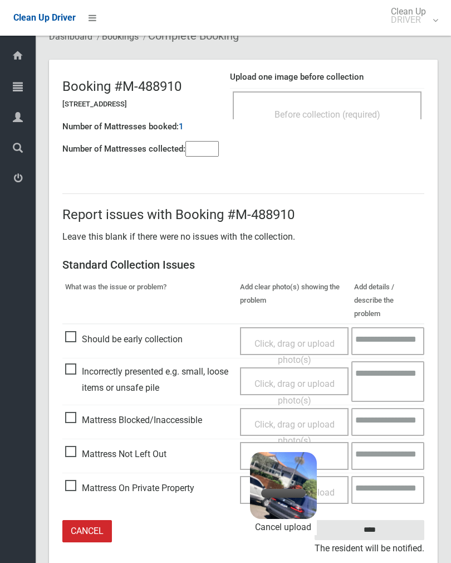
click at [214, 148] on input"] "*" at bounding box center [202, 149] width 33 height 16
type input"] "*"
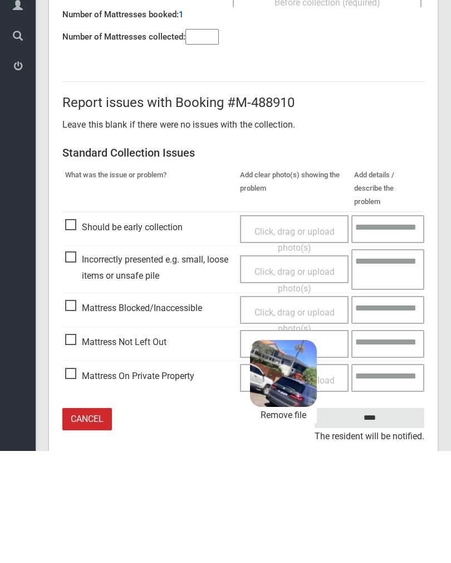
scroll to position [62, 0]
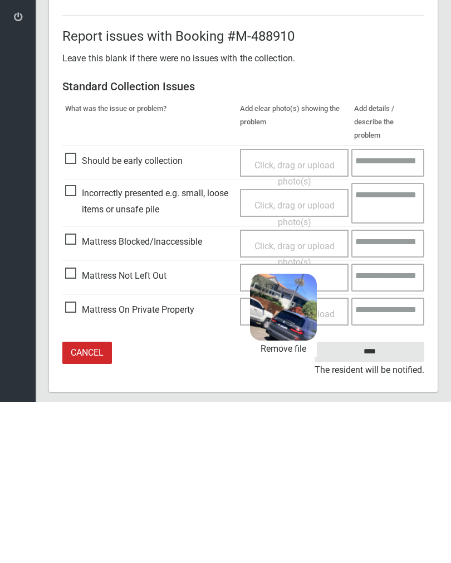
click at [381, 503] on input "****" at bounding box center [370, 513] width 110 height 21
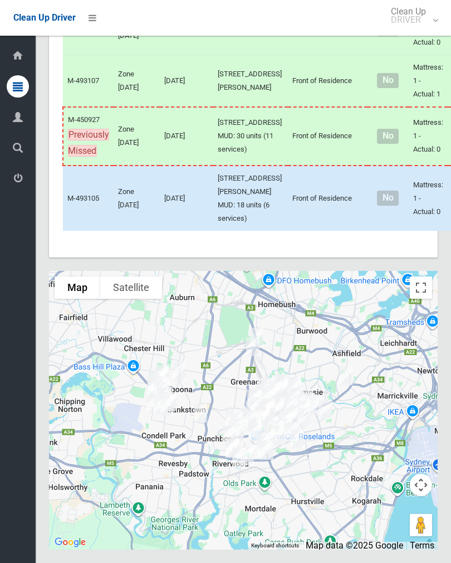
scroll to position [7846, 0]
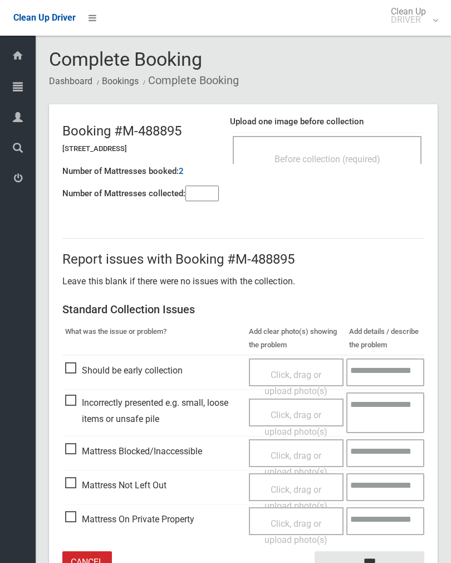
click at [366, 154] on span "Before collection (required)" at bounding box center [328, 159] width 106 height 11
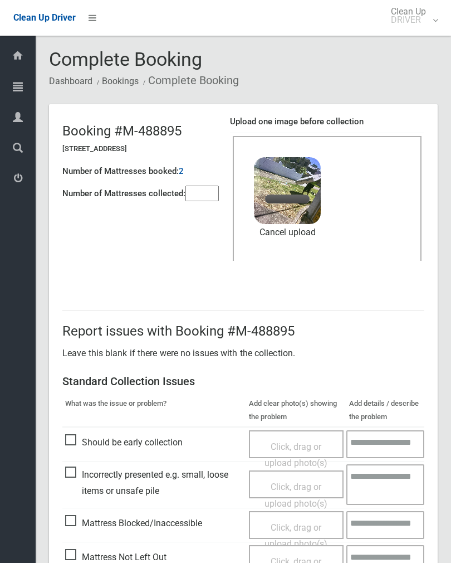
click at [213, 194] on input"] "number" at bounding box center [202, 194] width 33 height 16
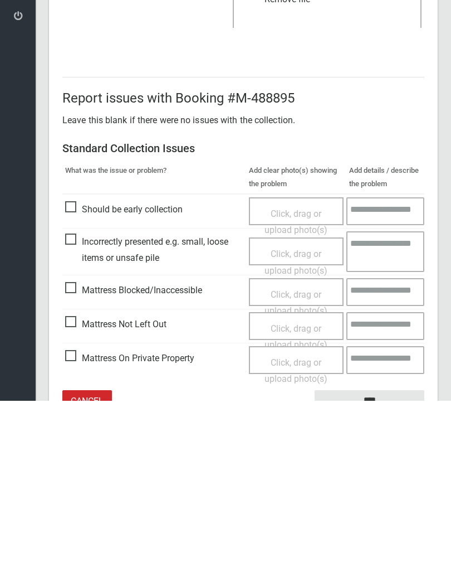
scroll to position [134, 0]
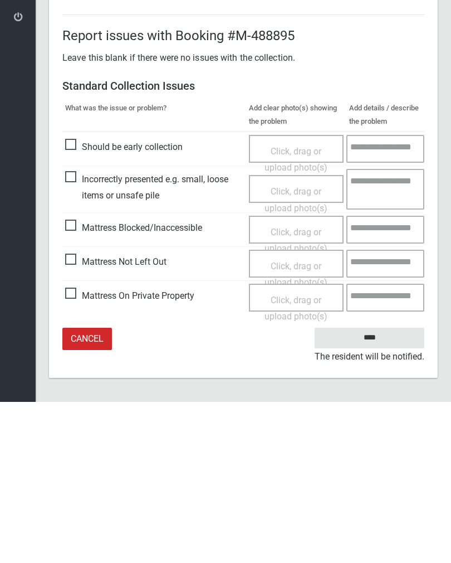
type input"] "*"
click at [387, 489] on input "****" at bounding box center [370, 499] width 110 height 21
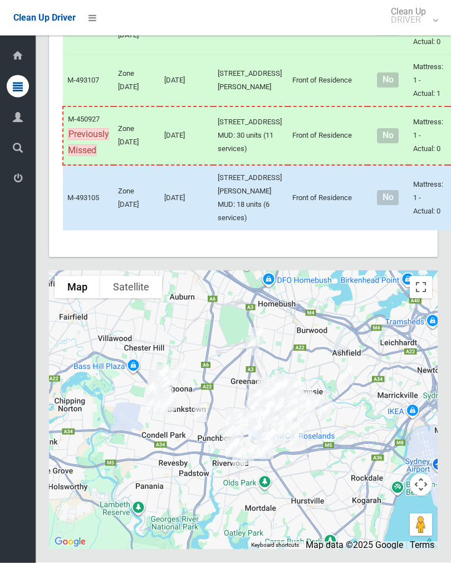
scroll to position [6567, 0]
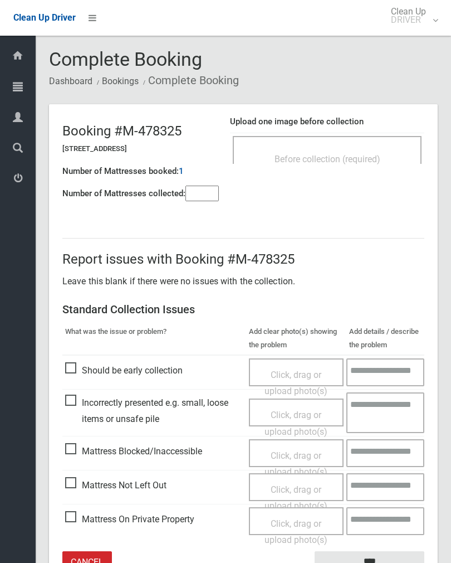
click at [382, 148] on div "Before collection (required)" at bounding box center [327, 158] width 164 height 21
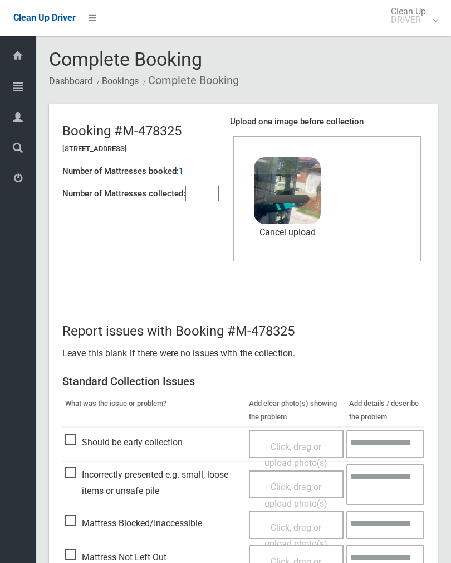
click at [209, 193] on input"] "number" at bounding box center [202, 194] width 33 height 16
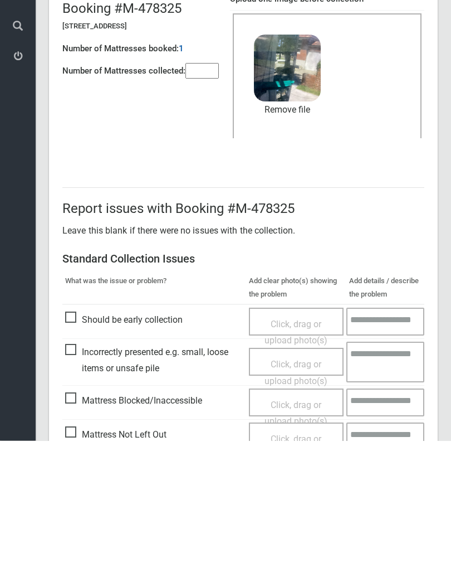
scroll to position [134, 0]
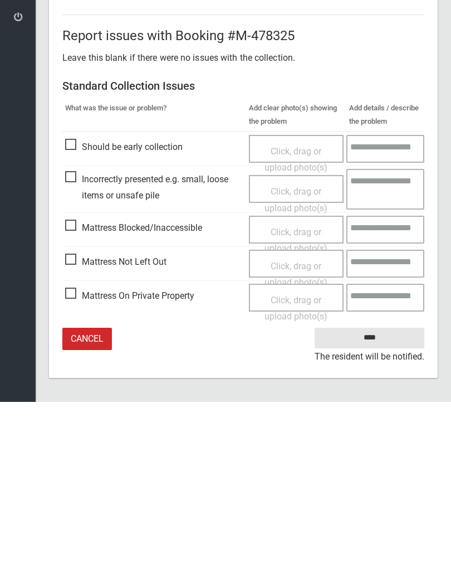
type input"] "*"
click at [368, 489] on input "****" at bounding box center [370, 499] width 110 height 21
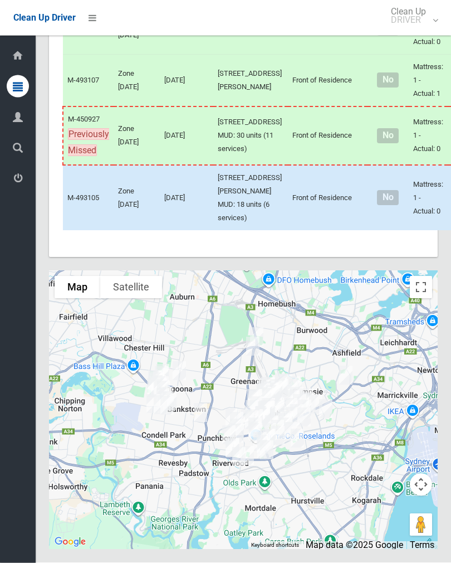
scroll to position [7889, 0]
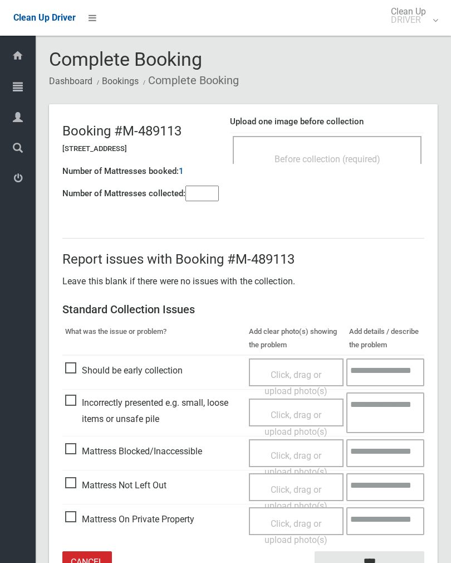
click at [388, 161] on div "Before collection (required)" at bounding box center [327, 158] width 164 height 21
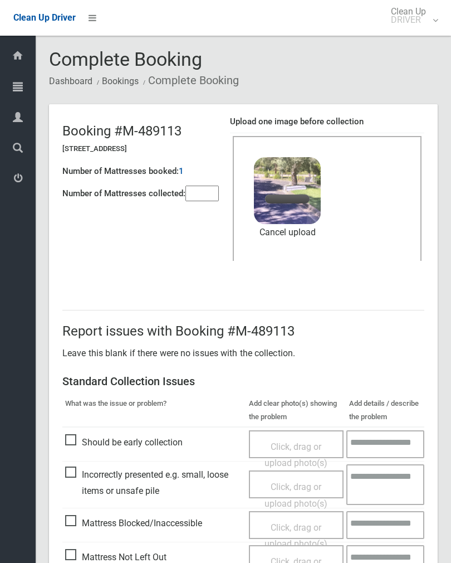
click at [216, 193] on input"] "number" at bounding box center [202, 194] width 33 height 16
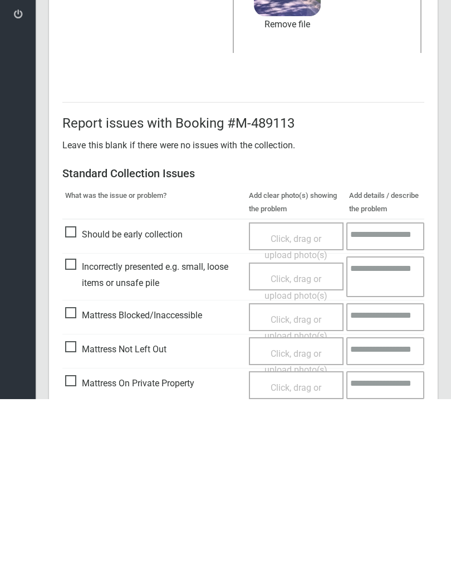
scroll to position [134, 0]
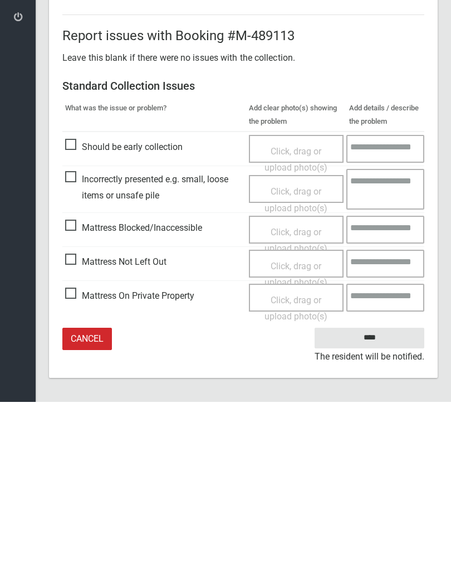
type input"] "*"
click at [364, 489] on input "****" at bounding box center [370, 499] width 110 height 21
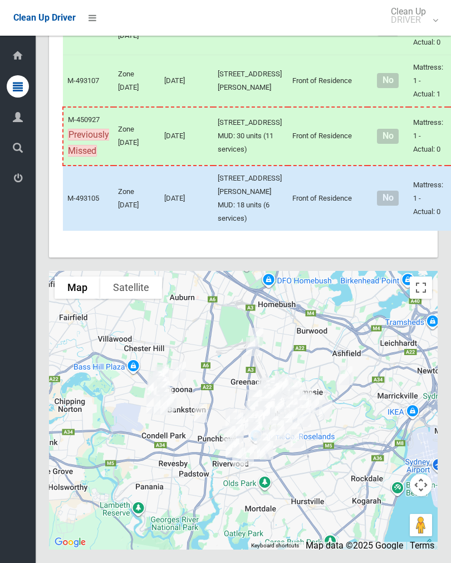
scroll to position [7905, 0]
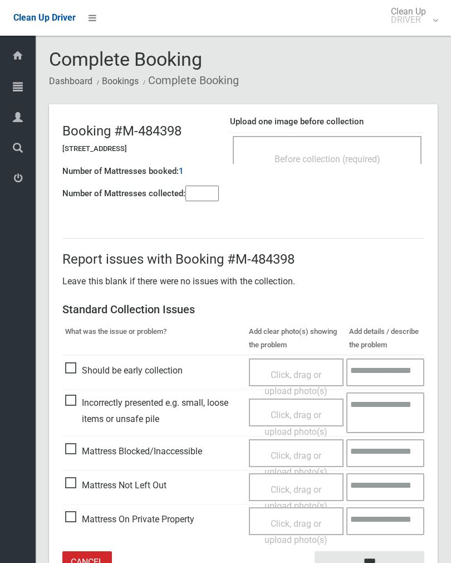
click at [212, 188] on input"] "number" at bounding box center [202, 194] width 33 height 16
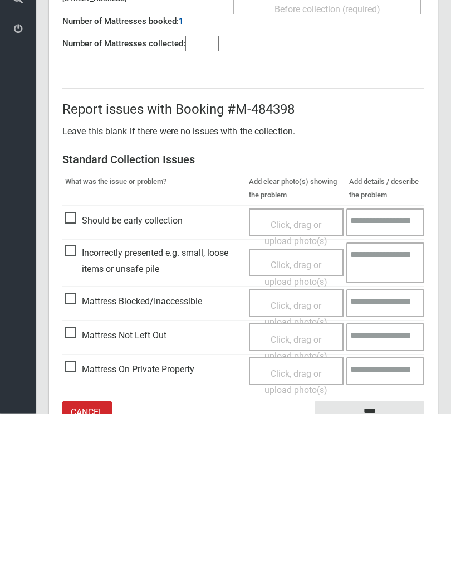
scroll to position [62, 0]
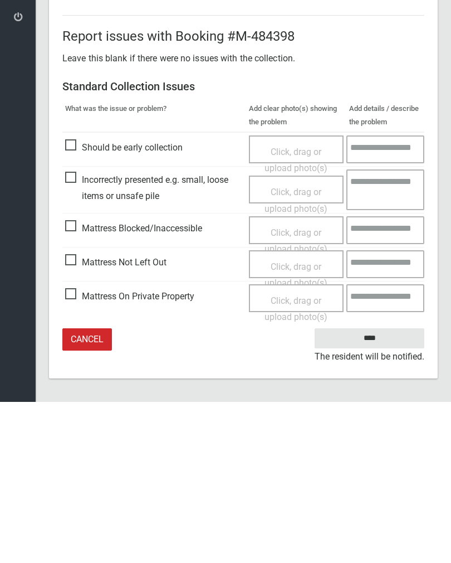
type input"] "*"
click at [297, 422] on span "Click, drag or upload photo(s)" at bounding box center [296, 435] width 63 height 27
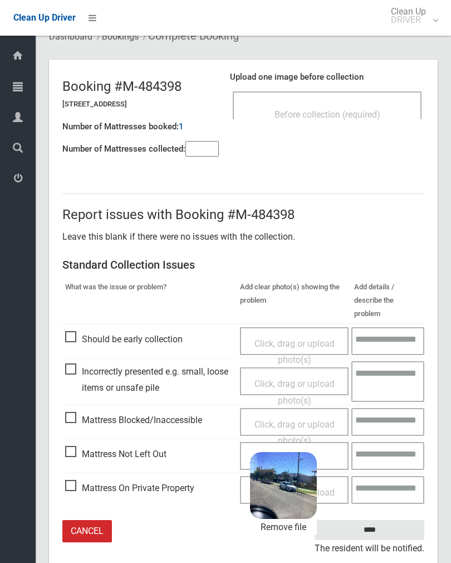
click at [393, 520] on input "****" at bounding box center [370, 530] width 110 height 21
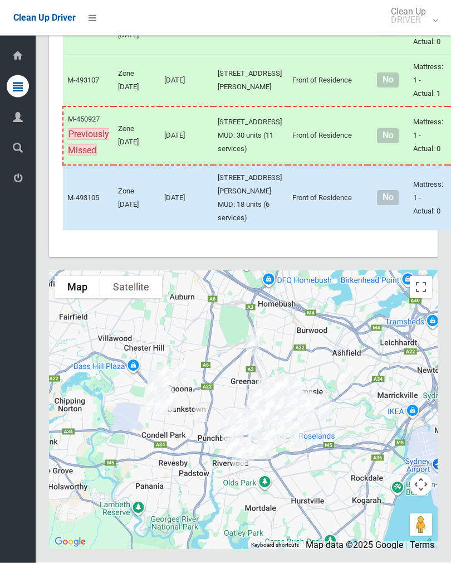
scroll to position [6369, 0]
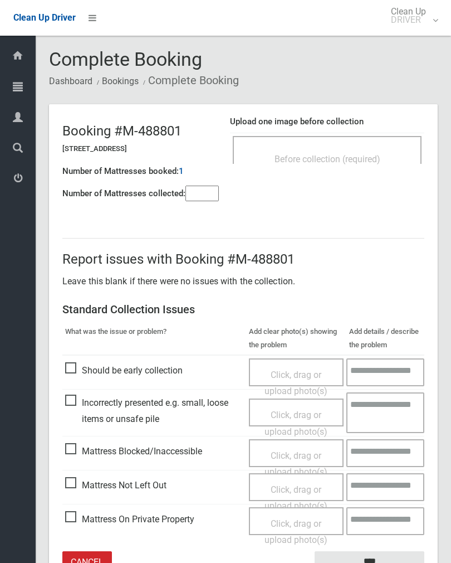
click at [211, 199] on input"] "number" at bounding box center [202, 194] width 33 height 16
type input"] "*"
click at [362, 152] on div "Before collection (required)" at bounding box center [327, 158] width 164 height 21
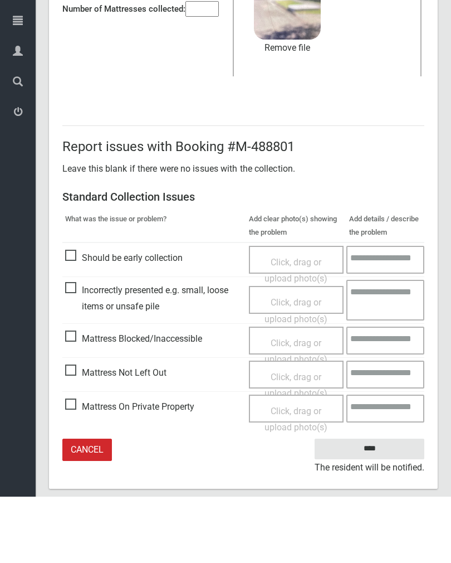
scroll to position [117, 0]
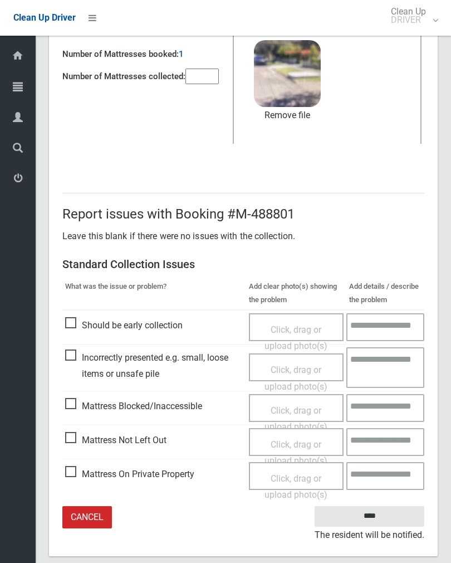
click at [382, 512] on input "****" at bounding box center [370, 516] width 110 height 21
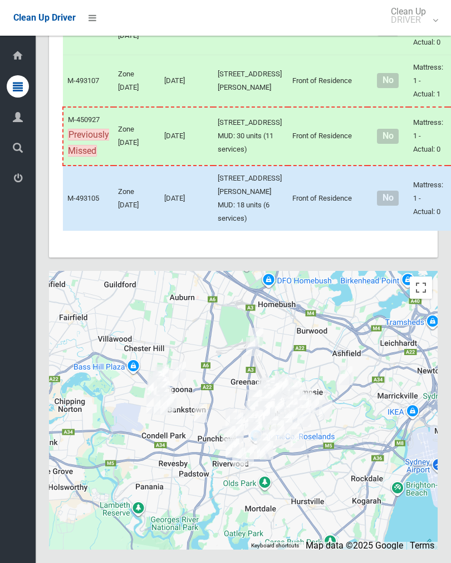
scroll to position [6534, 0]
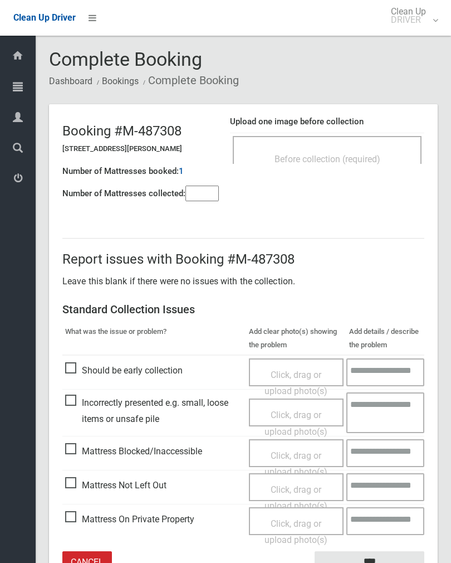
click at [367, 159] on span "Before collection (required)" at bounding box center [328, 159] width 106 height 11
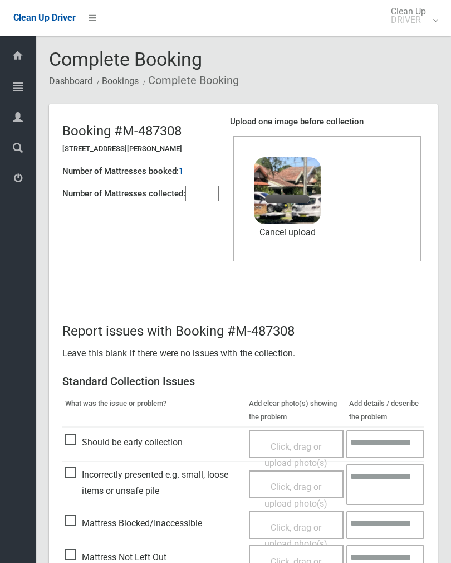
click at [205, 196] on input"] "number" at bounding box center [202, 194] width 33 height 16
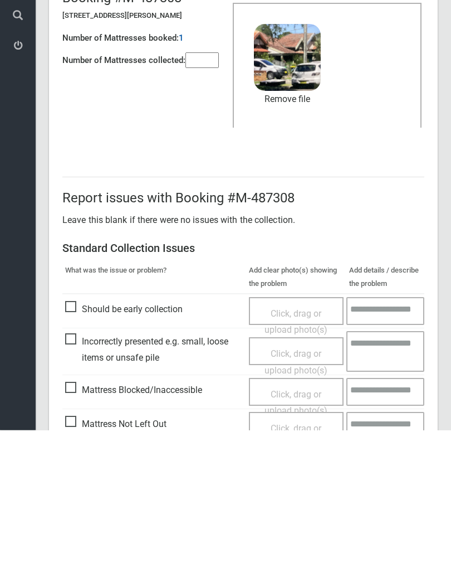
scroll to position [134, 0]
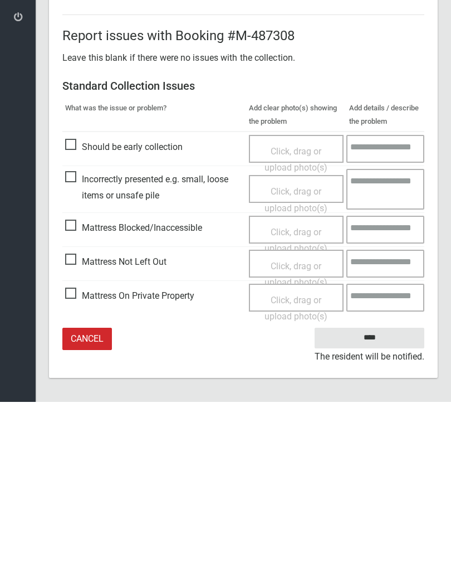
type input"] "*"
click at [361, 489] on input "****" at bounding box center [370, 499] width 110 height 21
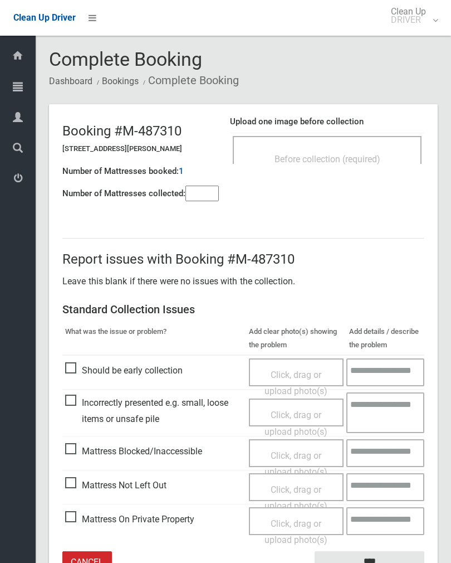
click at [197, 187] on input"] "number" at bounding box center [202, 194] width 33 height 16
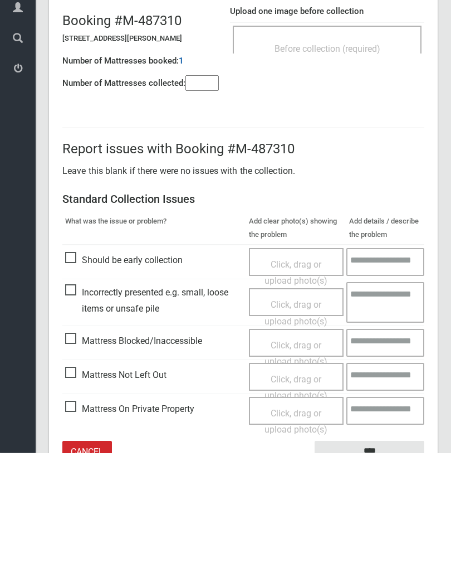
scroll to position [62, 0]
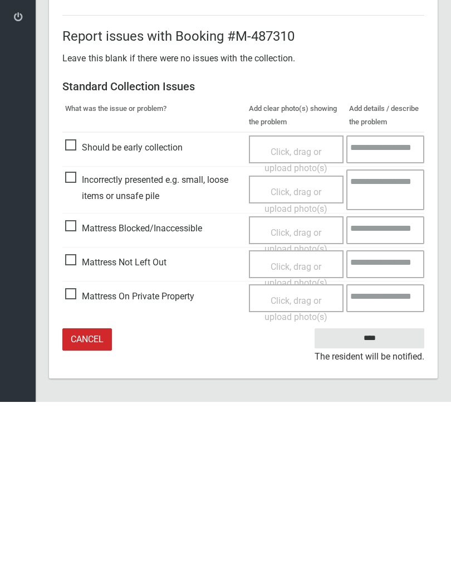
type input"] "*"
click at [298, 422] on span "Click, drag or upload photo(s)" at bounding box center [296, 435] width 63 height 27
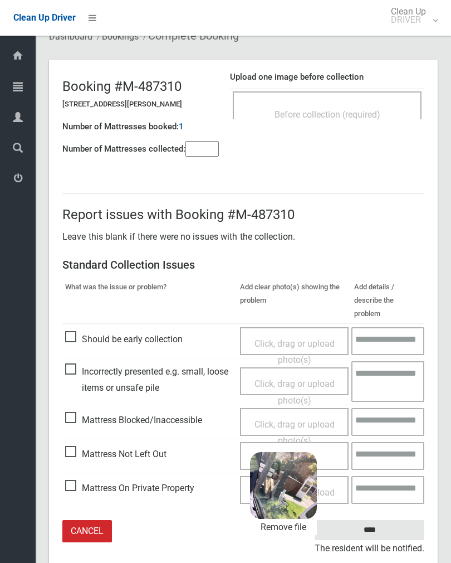
click at [391, 520] on input "****" at bounding box center [370, 530] width 110 height 21
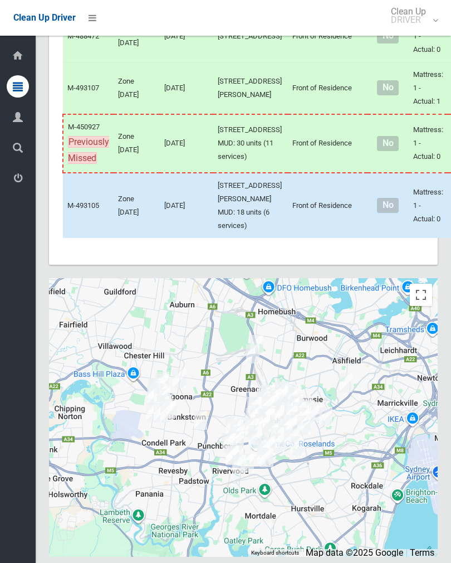
scroll to position [5881, 0]
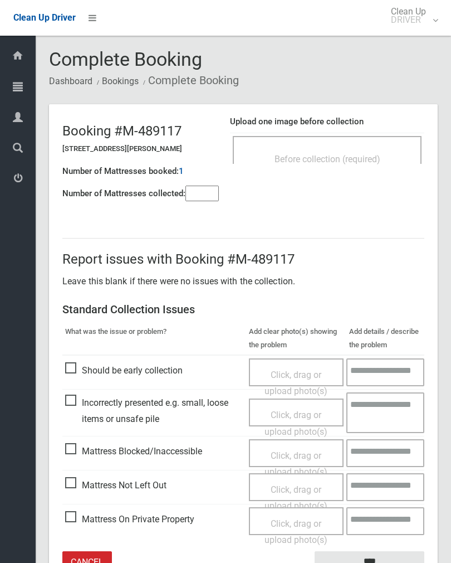
click at [387, 147] on div "Before collection (required)" at bounding box center [327, 150] width 189 height 28
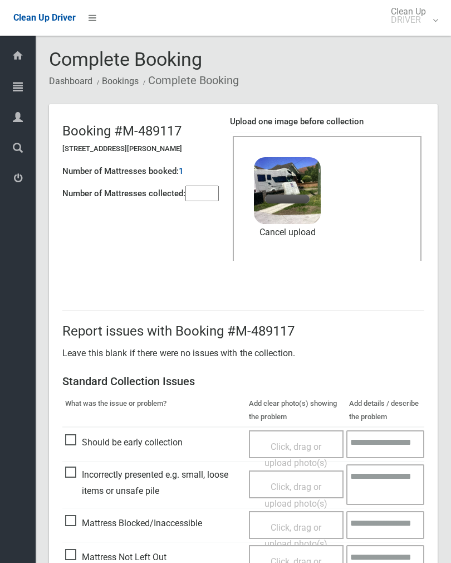
click at [210, 197] on input"] "number" at bounding box center [202, 194] width 33 height 16
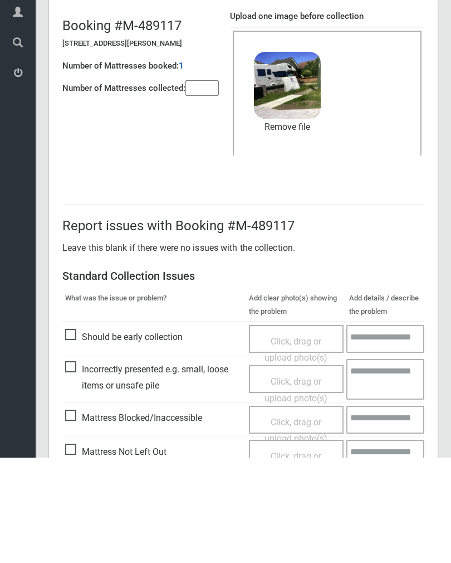
scroll to position [134, 0]
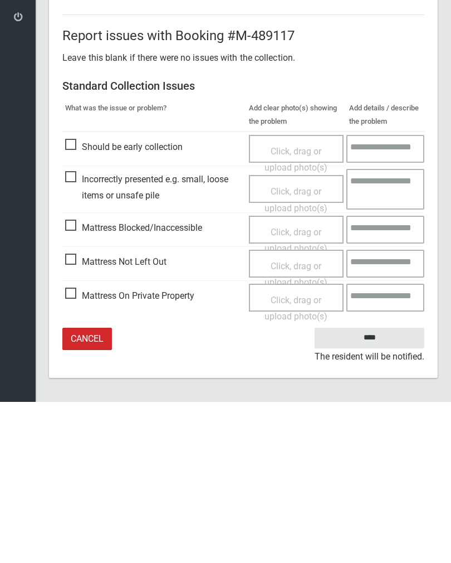
type input"] "*"
click at [370, 489] on input "****" at bounding box center [370, 499] width 110 height 21
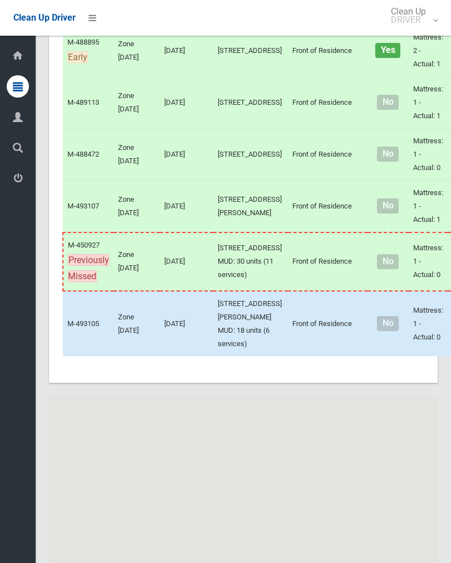
scroll to position [5847, 0]
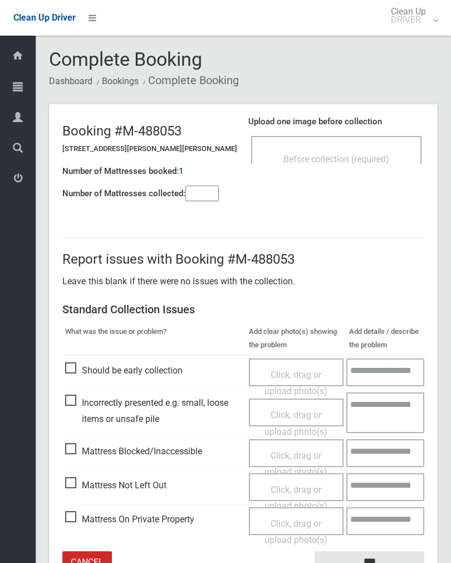
click at [215, 195] on input"] "number" at bounding box center [202, 194] width 33 height 16
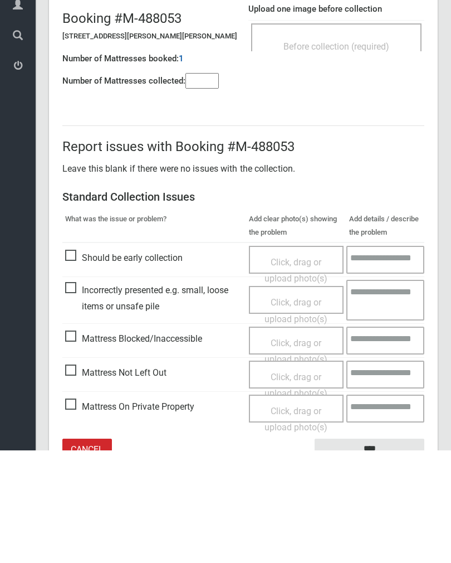
scroll to position [62, 0]
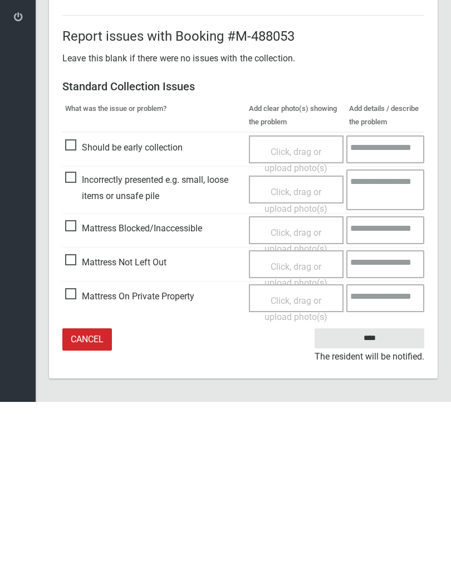
type input"] "*"
click at [289, 422] on span "Click, drag or upload photo(s)" at bounding box center [296, 435] width 63 height 27
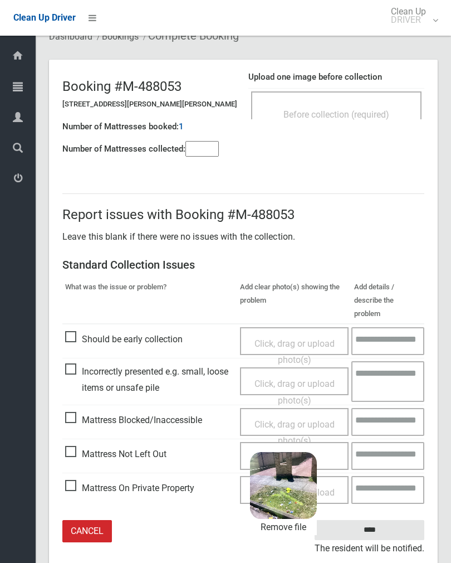
click at [392, 520] on input "****" at bounding box center [370, 530] width 110 height 21
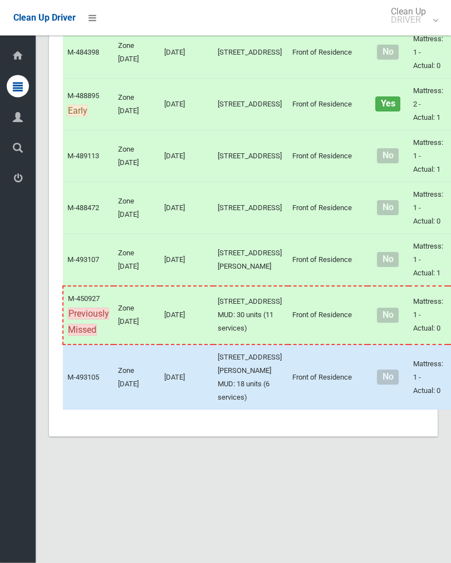
scroll to position [5701, 0]
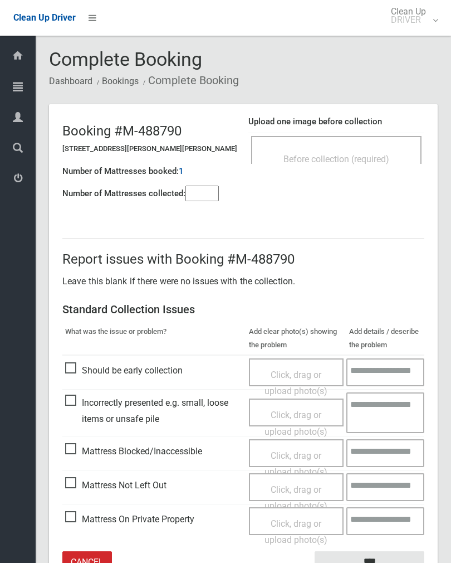
click at [378, 174] on div "Upload one image before collection Before collection (required)" at bounding box center [337, 145] width 176 height 70
click at [387, 152] on div "Before collection (required)" at bounding box center [337, 158] width 146 height 21
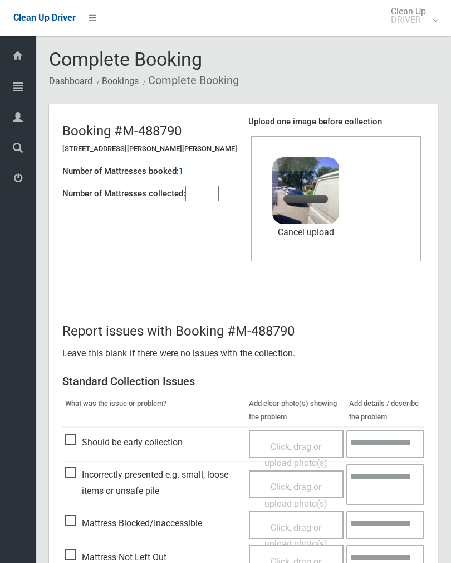
click at [211, 197] on input"] "number" at bounding box center [202, 194] width 33 height 16
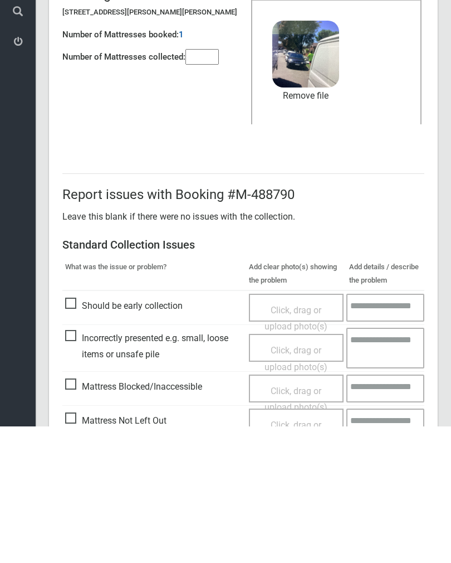
scroll to position [134, 0]
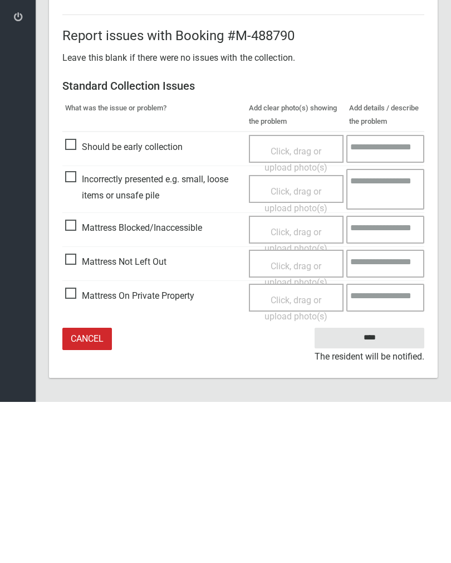
type input"] "*"
click at [369, 489] on input "****" at bounding box center [370, 499] width 110 height 21
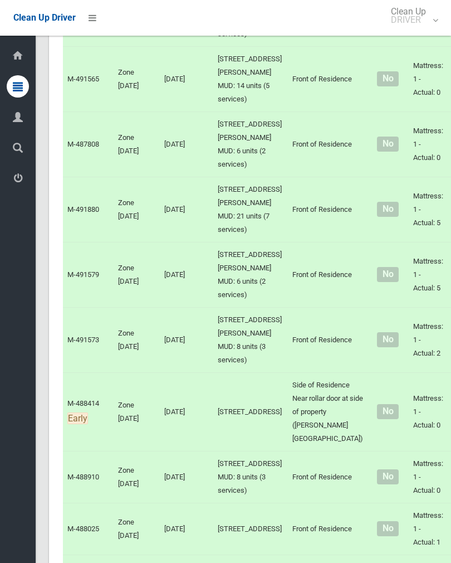
scroll to position [5179, 0]
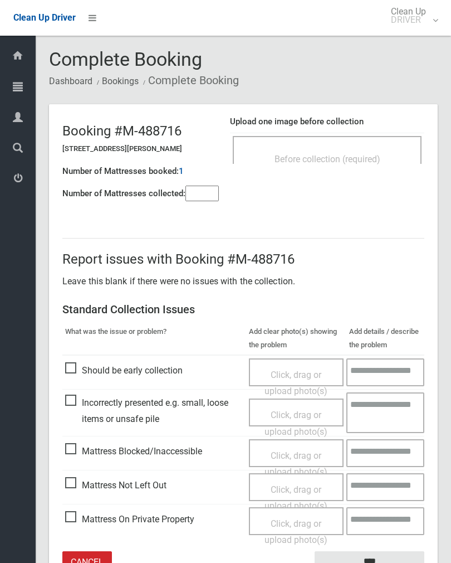
scroll to position [2, 0]
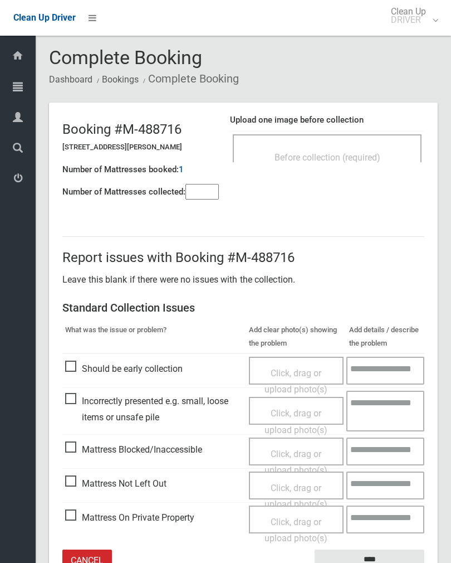
click at [361, 144] on div "Before collection (required)" at bounding box center [327, 148] width 189 height 28
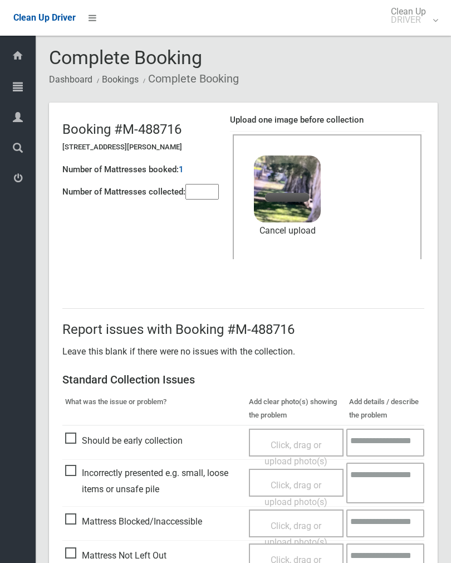
click at [205, 199] on input"] "number" at bounding box center [202, 192] width 33 height 16
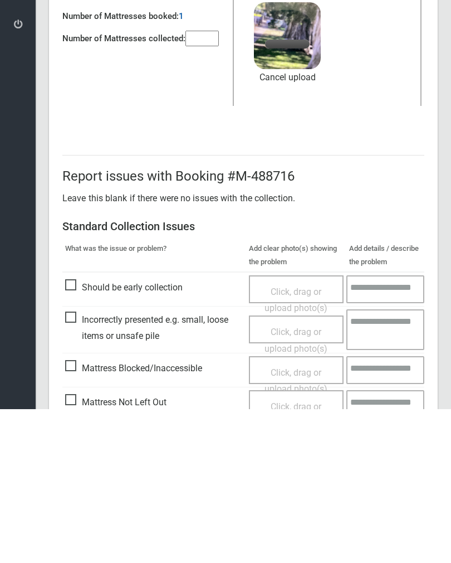
scroll to position [134, 0]
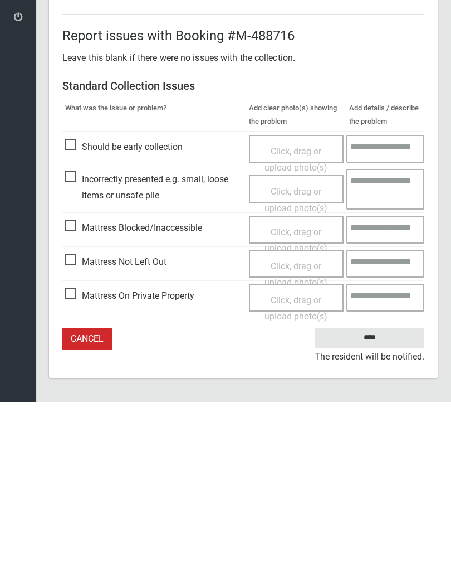
type input"] "*"
click at [383, 489] on input "****" at bounding box center [370, 499] width 110 height 21
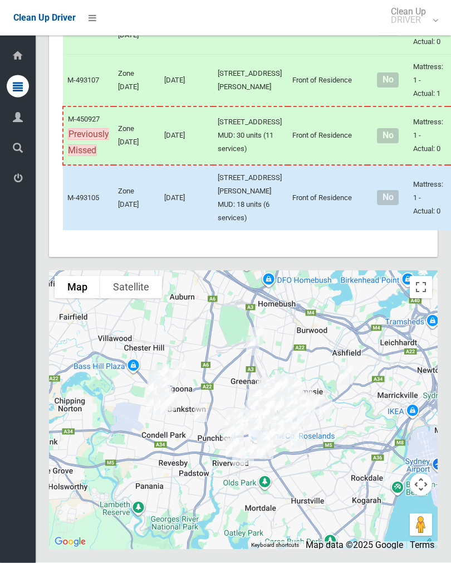
scroll to position [6255, 0]
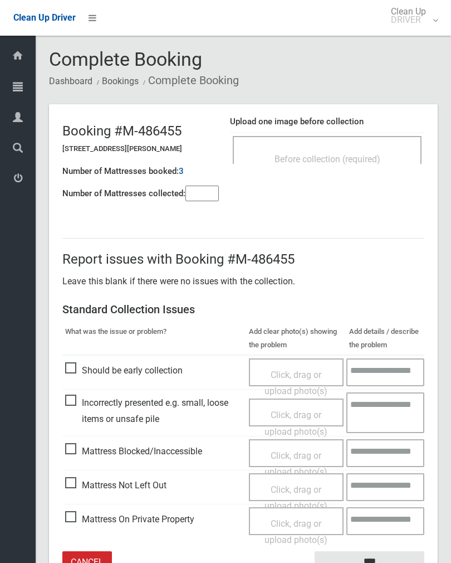
click at [376, 141] on div "Before collection (required)" at bounding box center [327, 150] width 189 height 28
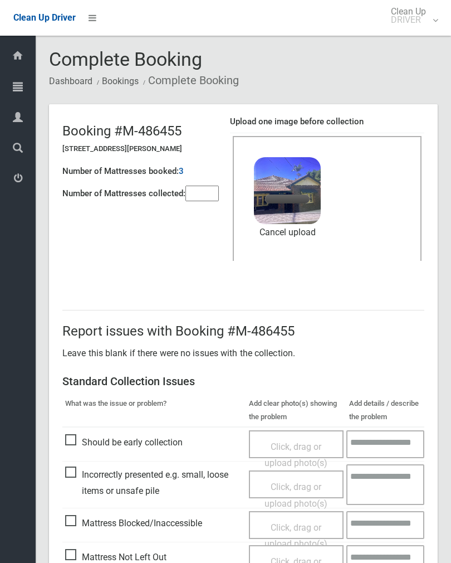
click at [208, 178] on div "Number of Mattresses booked: 3" at bounding box center [140, 171] width 157 height 23
click at [219, 189] on input"] "number" at bounding box center [202, 194] width 33 height 16
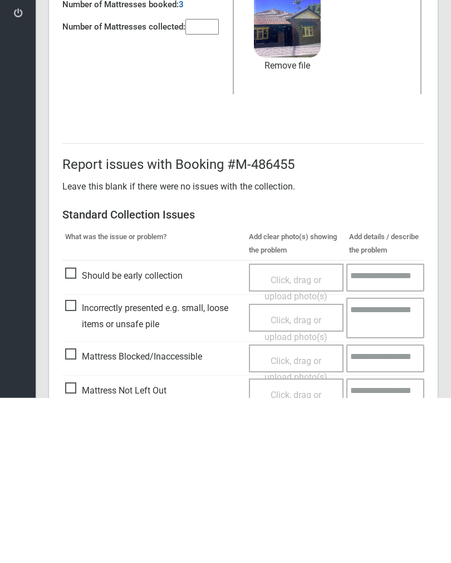
scroll to position [134, 0]
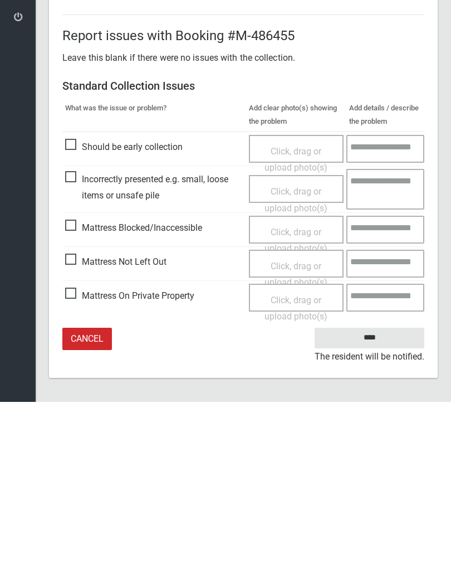
type input"] "*"
click at [376, 489] on input "****" at bounding box center [370, 499] width 110 height 21
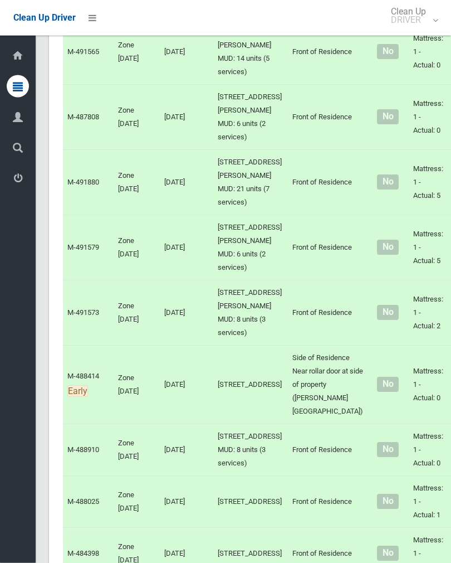
scroll to position [5205, 0]
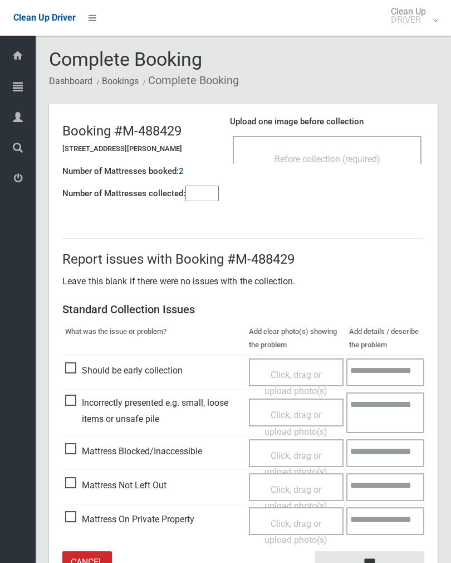
click at [366, 159] on span "Before collection (required)" at bounding box center [328, 159] width 106 height 11
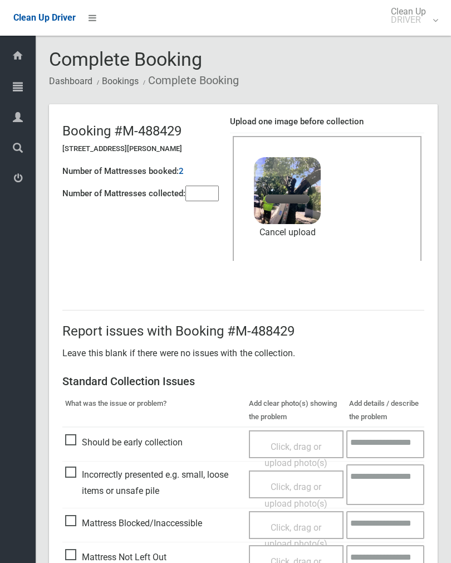
click at [210, 188] on input"] "number" at bounding box center [202, 194] width 33 height 16
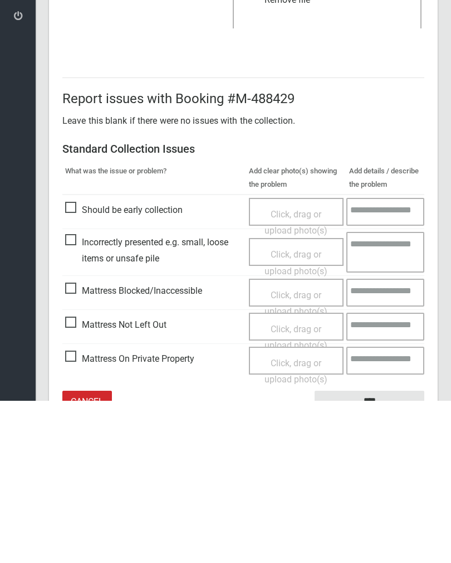
scroll to position [134, 0]
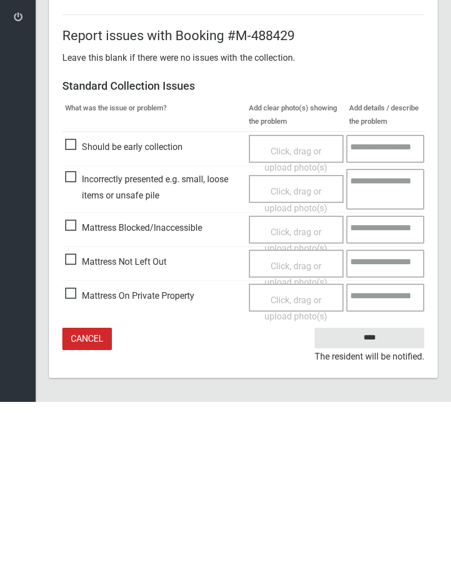
type input"] "*"
click at [373, 489] on input "****" at bounding box center [370, 499] width 110 height 21
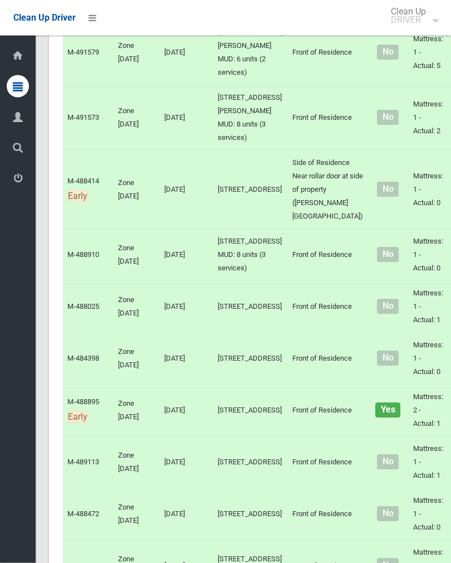
scroll to position [5395, 0]
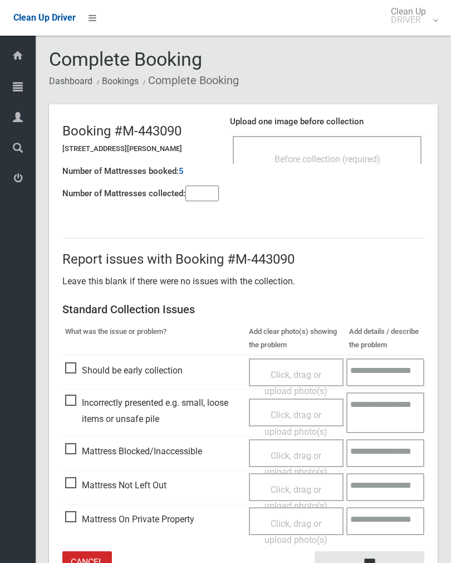
click at [353, 152] on div "Before collection (required)" at bounding box center [327, 158] width 164 height 21
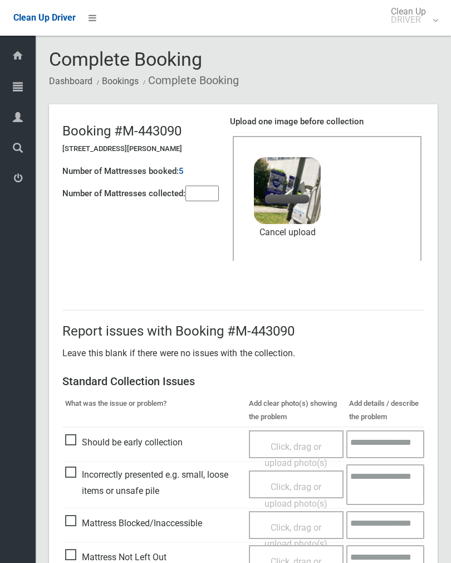
click at [214, 186] on input"] "number" at bounding box center [202, 194] width 33 height 16
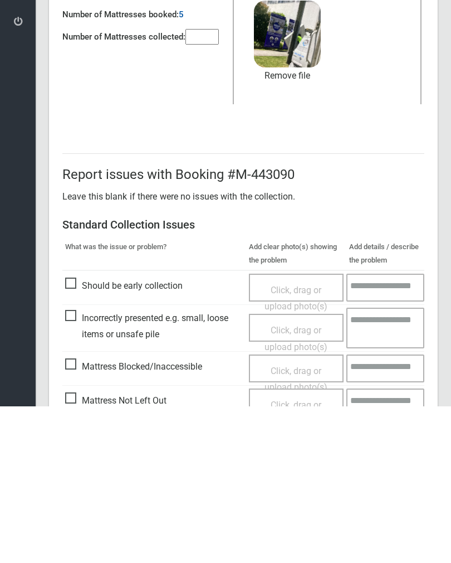
scroll to position [134, 0]
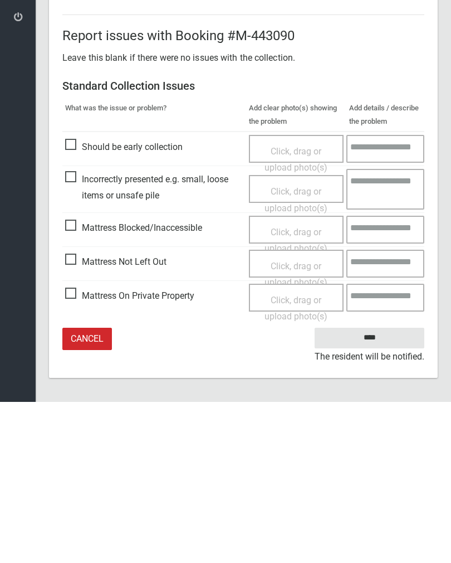
type input"] "*"
click at [377, 489] on input "****" at bounding box center [370, 499] width 110 height 21
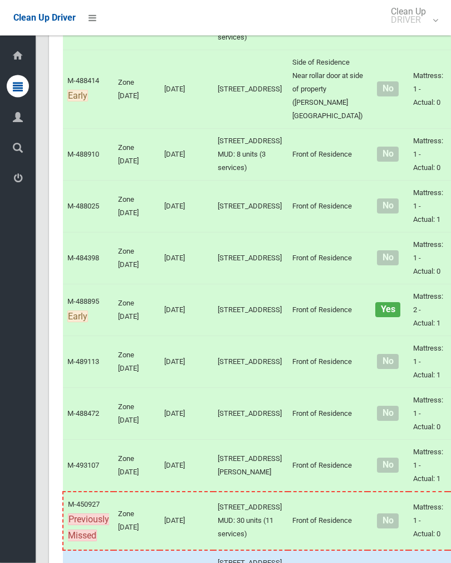
scroll to position [5495, 0]
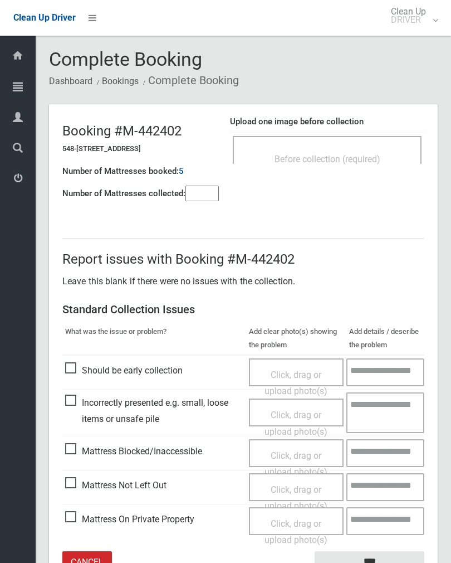
click at [369, 151] on div "Before collection (required)" at bounding box center [327, 158] width 164 height 21
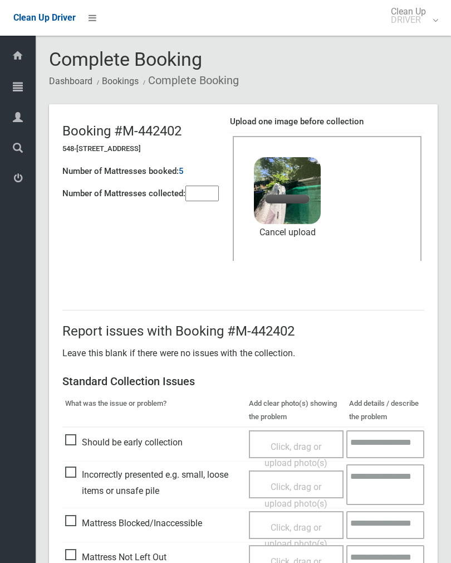
click at [200, 208] on header "Booking #M-442402 548-568 Canterbury Road, CAMPSIE NSW 2194 Number of Mattresse…" at bounding box center [243, 193] width 389 height 179
click at [210, 195] on input"] "number" at bounding box center [202, 194] width 33 height 16
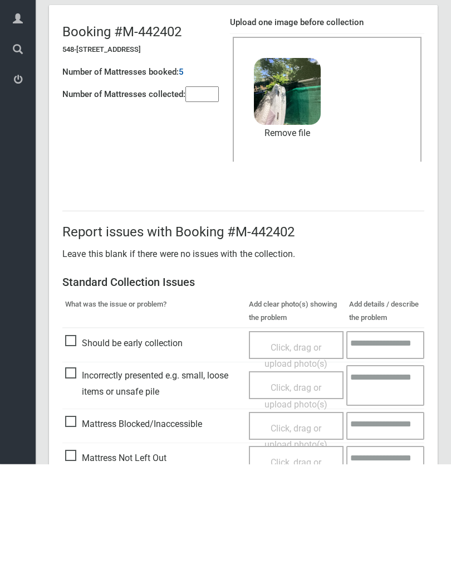
scroll to position [134, 0]
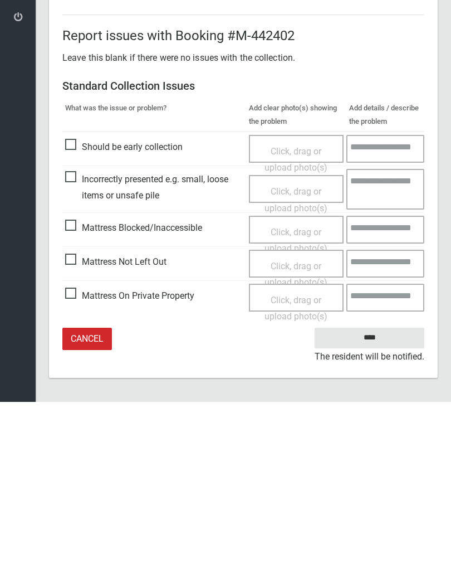
type input"] "*"
click at [374, 489] on input "****" at bounding box center [370, 499] width 110 height 21
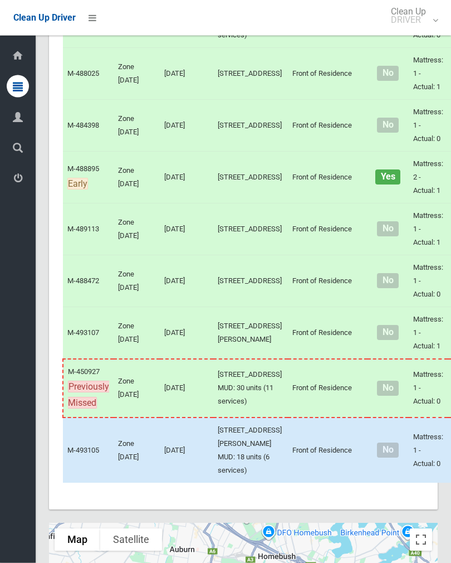
scroll to position [5579, 0]
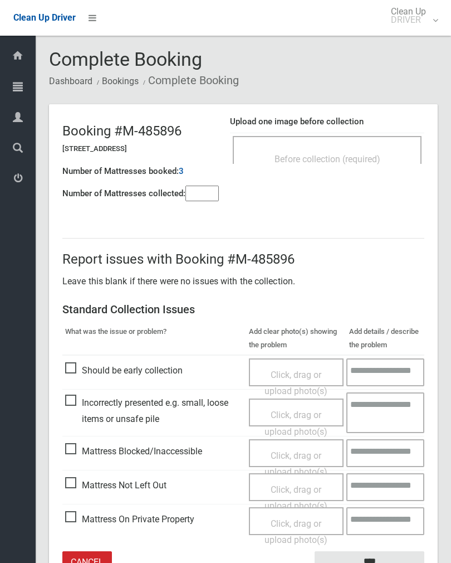
click at [361, 161] on span "Before collection (required)" at bounding box center [328, 159] width 106 height 11
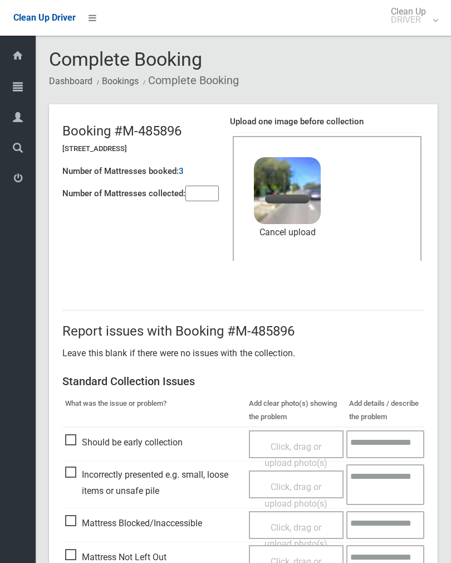
click at [211, 192] on input"] "number" at bounding box center [202, 194] width 33 height 16
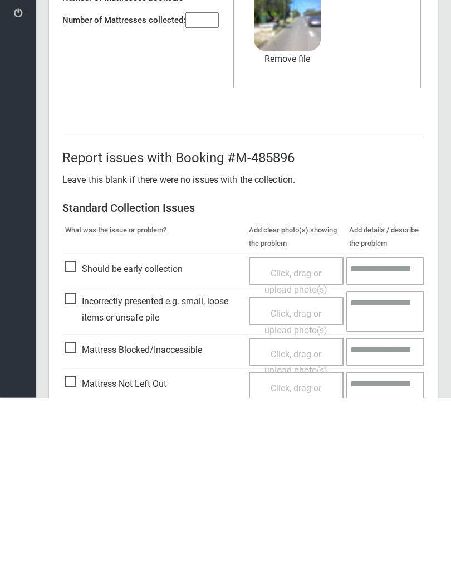
scroll to position [134, 0]
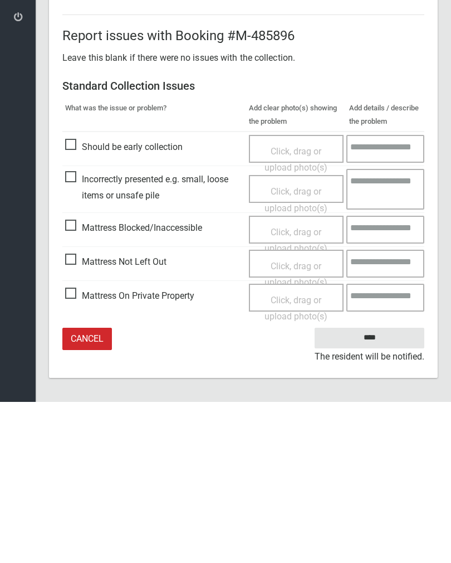
type input"] "*"
click at [367, 489] on input "****" at bounding box center [370, 499] width 110 height 21
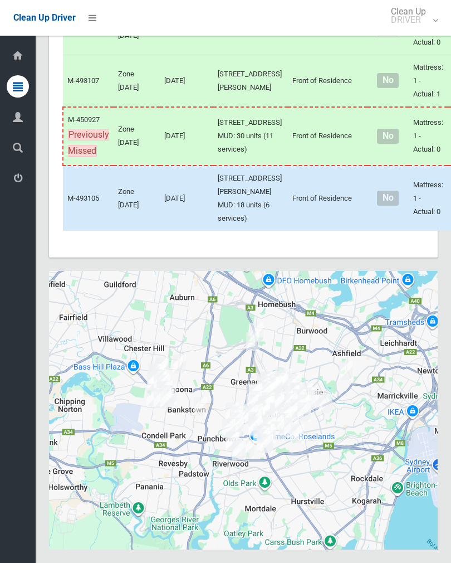
scroll to position [8268, 0]
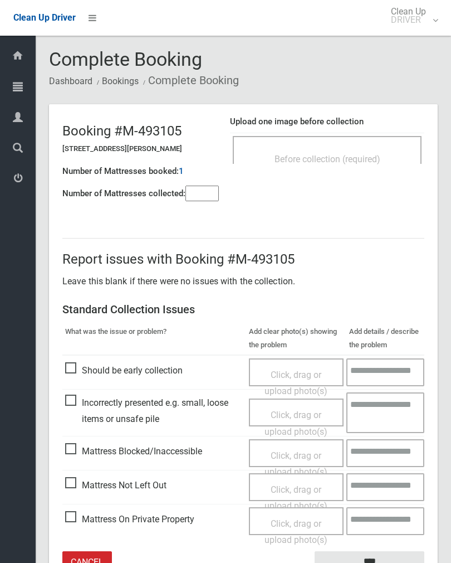
click at [198, 201] on input"] "number" at bounding box center [202, 194] width 33 height 16
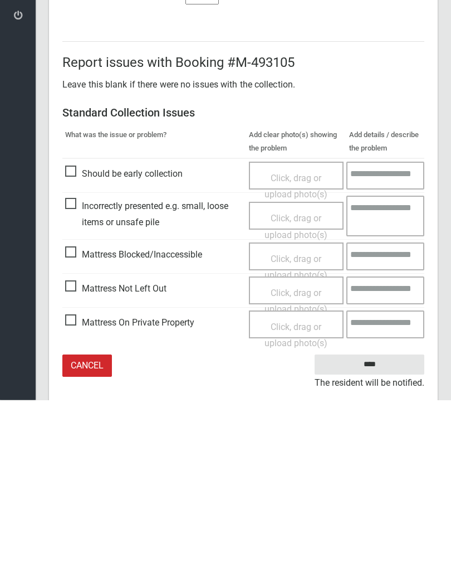
scroll to position [62, 0]
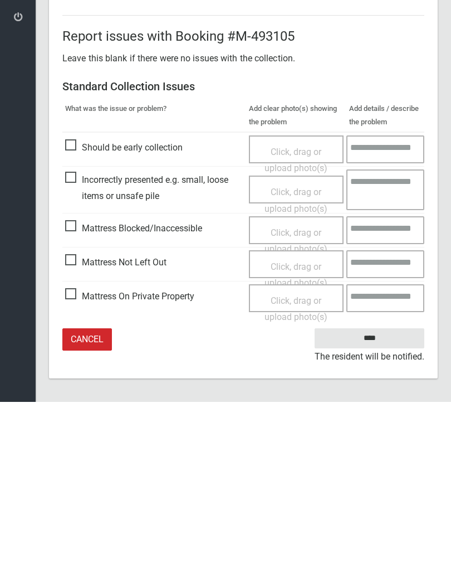
type input"] "*"
click at [299, 422] on span "Click, drag or upload photo(s)" at bounding box center [296, 435] width 63 height 27
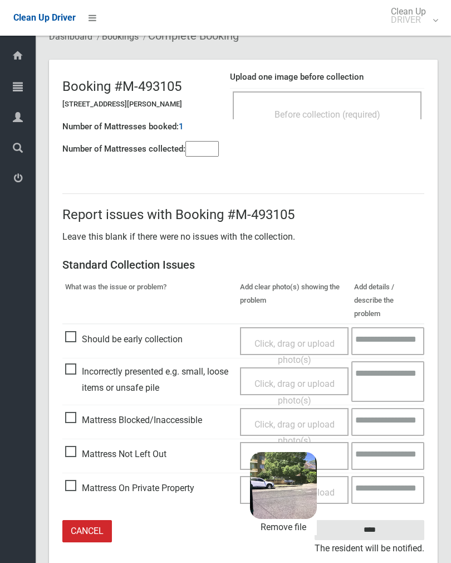
click at [386, 520] on input "****" at bounding box center [370, 530] width 110 height 21
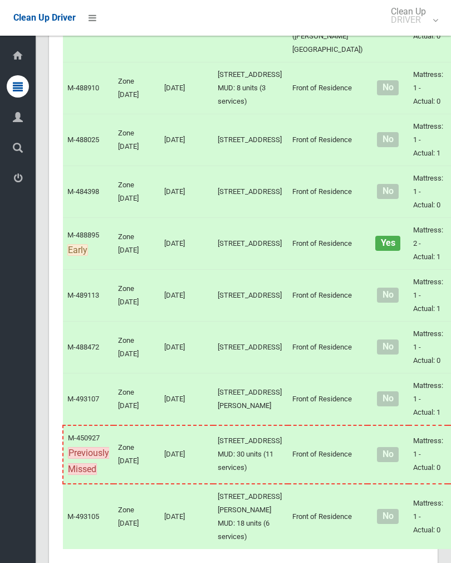
scroll to position [5642, 0]
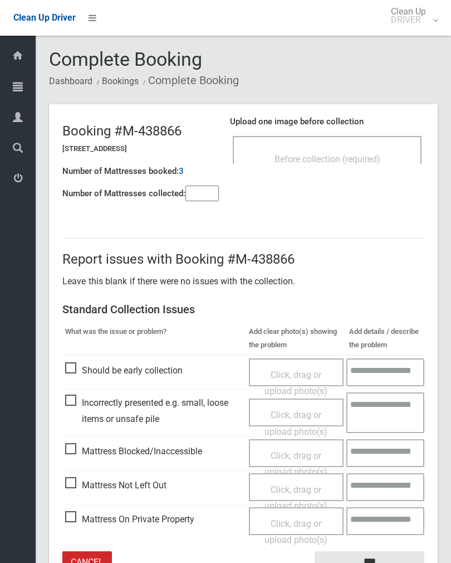
click at [374, 148] on div "Before collection (required)" at bounding box center [327, 158] width 164 height 21
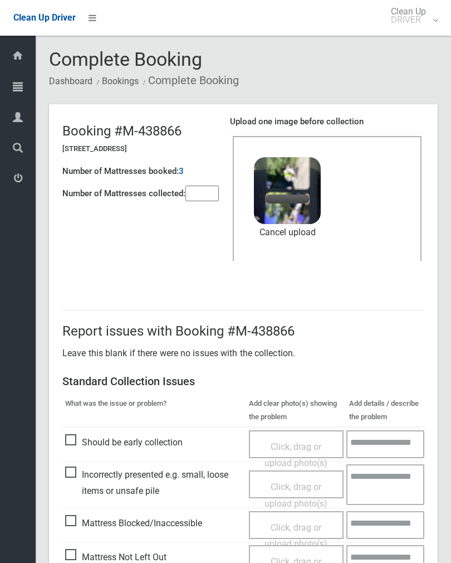
click at [206, 191] on input"] "number" at bounding box center [202, 194] width 33 height 16
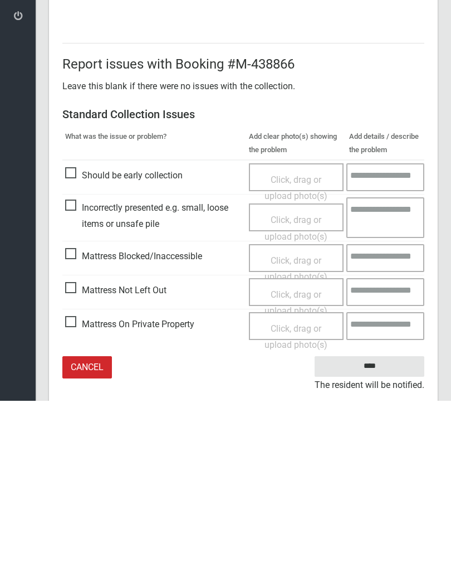
scroll to position [134, 0]
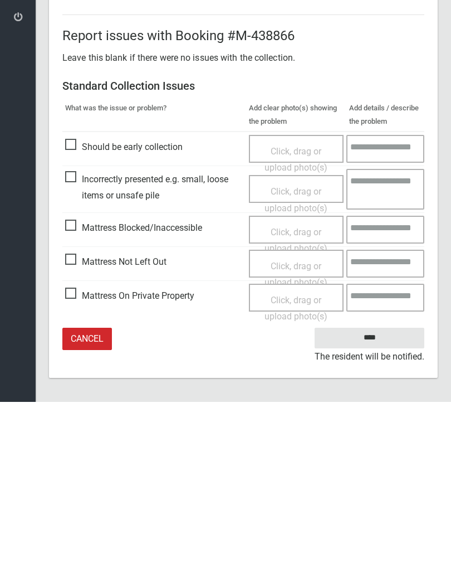
type input"] "*"
click at [375, 489] on input "****" at bounding box center [370, 499] width 110 height 21
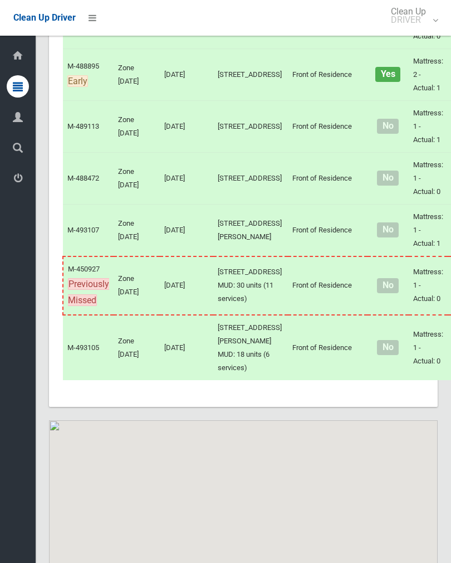
scroll to position [6074, 0]
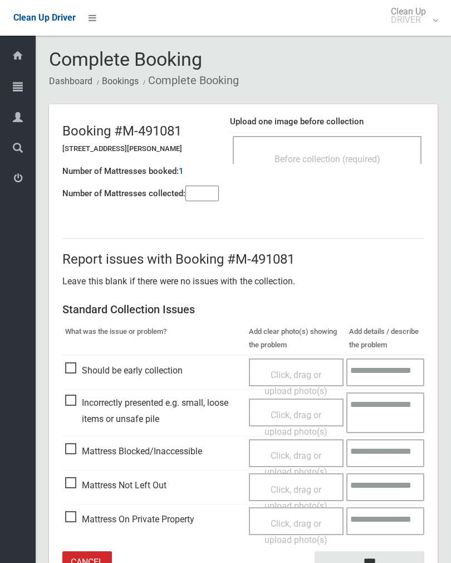
click at [359, 158] on span "Before collection (required)" at bounding box center [328, 159] width 106 height 11
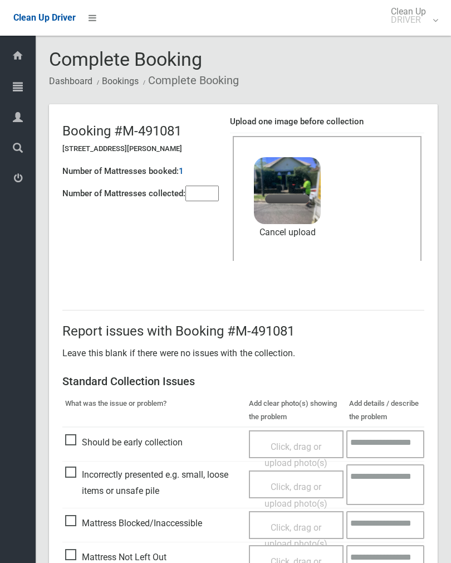
click at [216, 191] on input"] "number" at bounding box center [202, 194] width 33 height 16
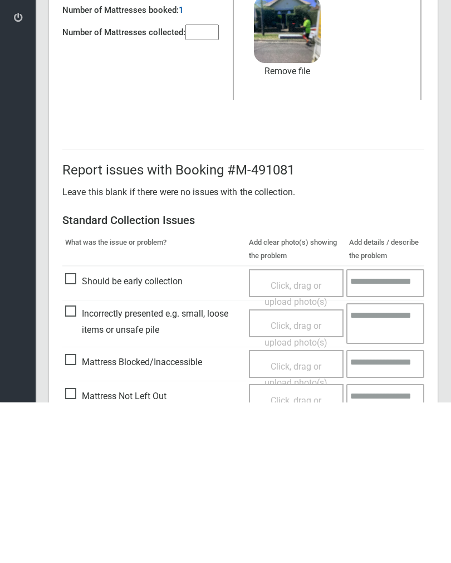
scroll to position [134, 0]
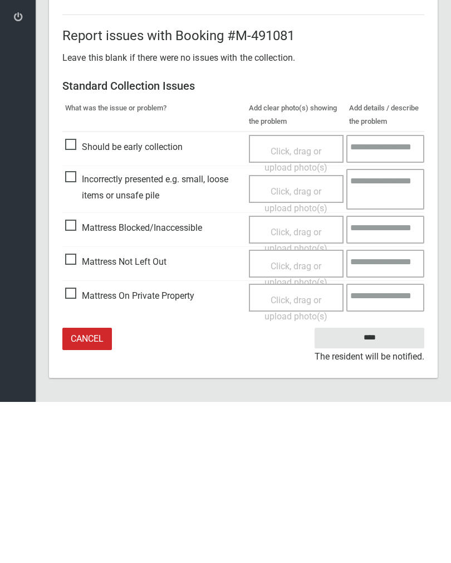
type input"] "*"
click at [372, 489] on input "****" at bounding box center [370, 499] width 110 height 21
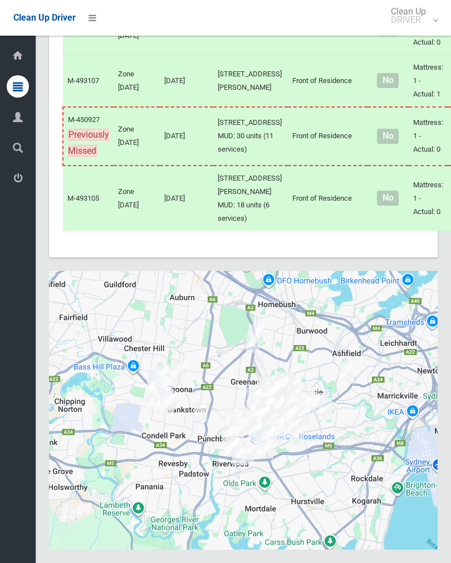
scroll to position [6076, 0]
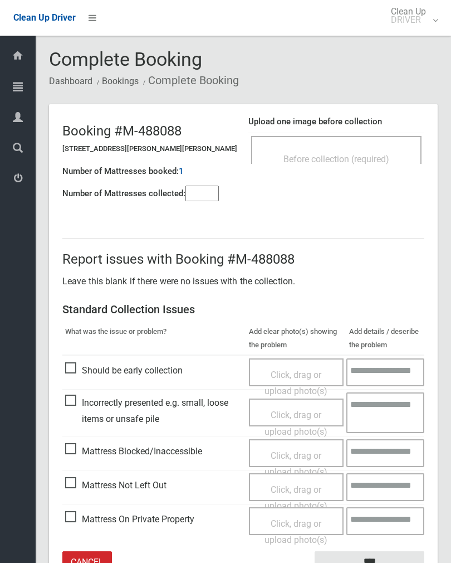
click at [212, 191] on input"] "number" at bounding box center [202, 194] width 33 height 16
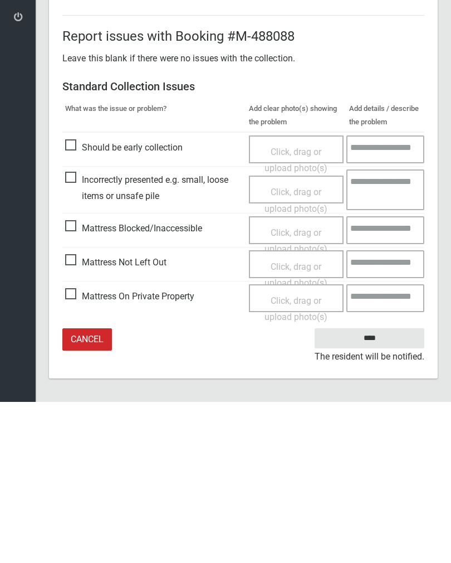
type input"] "*"
click at [300, 422] on span "Click, drag or upload photo(s)" at bounding box center [296, 435] width 63 height 27
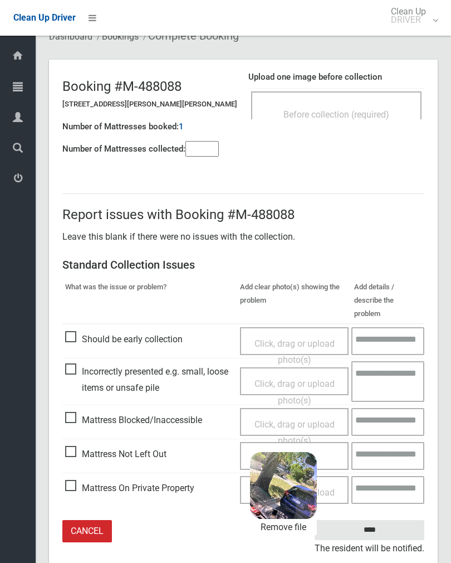
click at [389, 520] on input "****" at bounding box center [370, 530] width 110 height 21
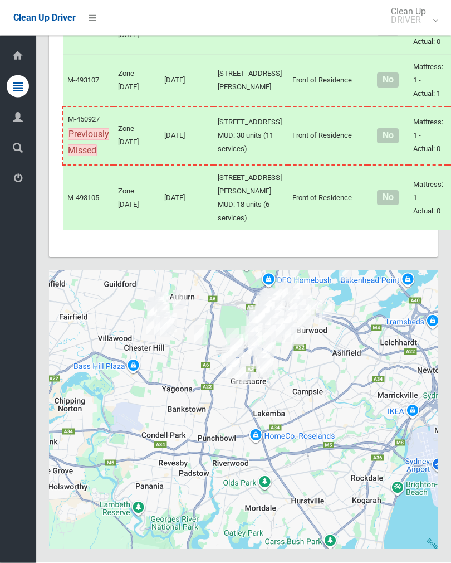
scroll to position [5987, 0]
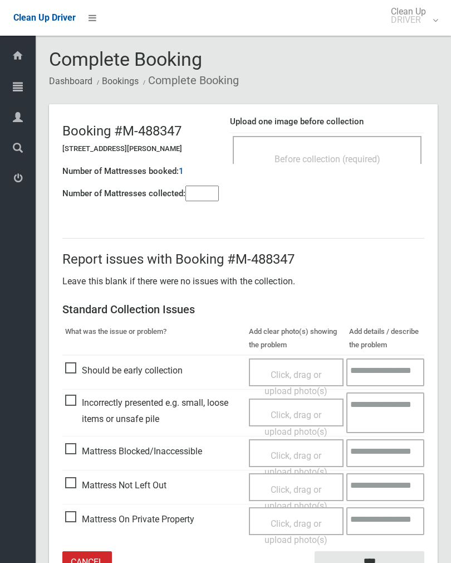
click at [372, 159] on span "Before collection (required)" at bounding box center [328, 159] width 106 height 11
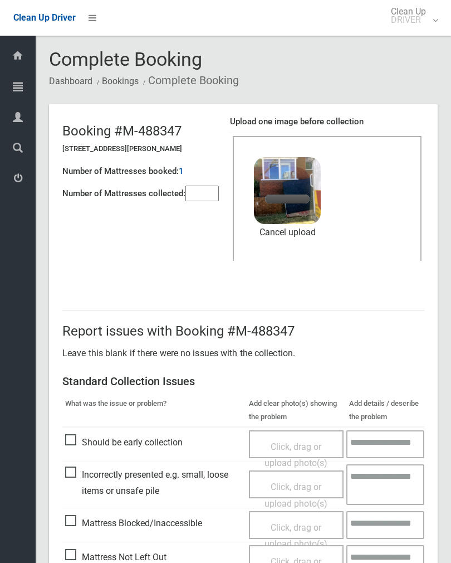
click at [209, 194] on input"] "number" at bounding box center [202, 194] width 33 height 16
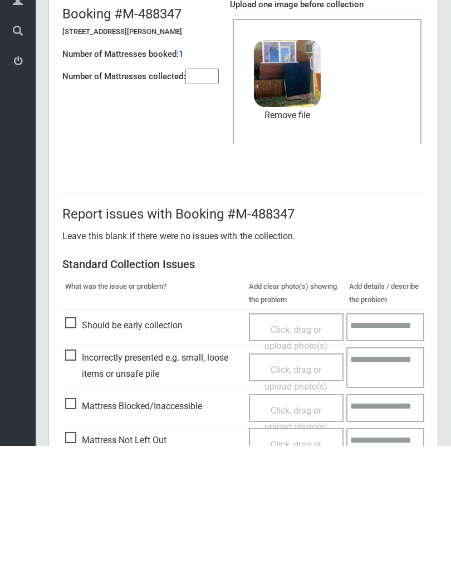
scroll to position [134, 0]
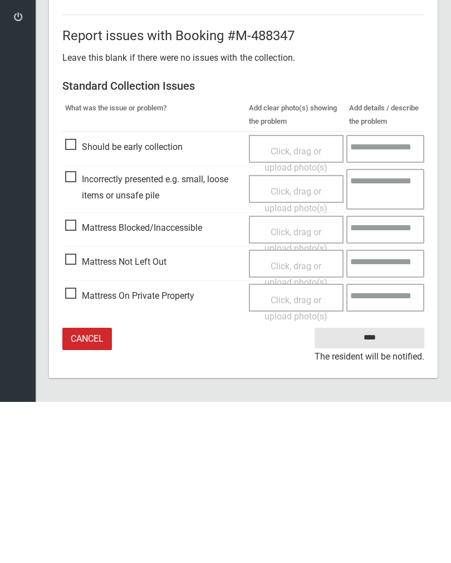
type input"] "*"
click at [374, 489] on input "****" at bounding box center [370, 499] width 110 height 21
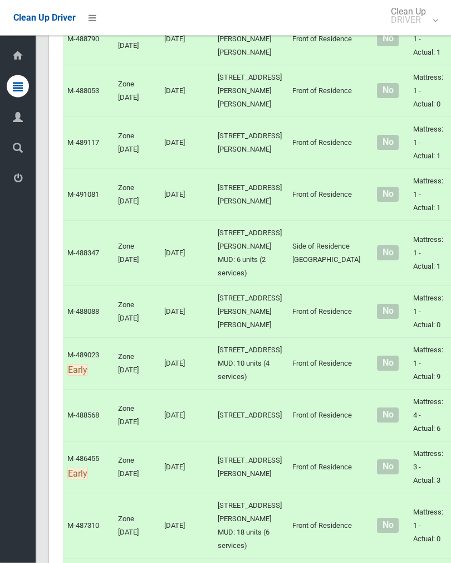
scroll to position [4274, 0]
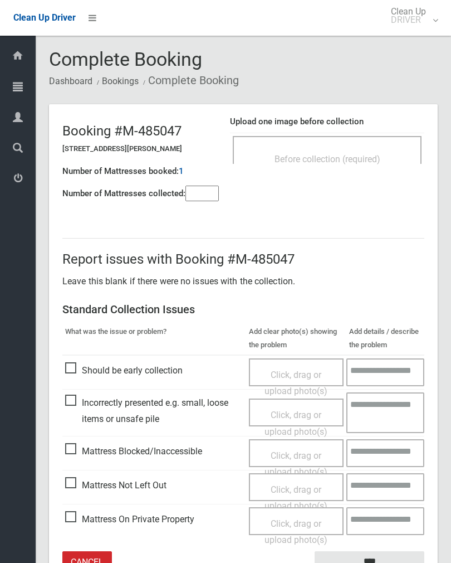
click at [360, 144] on div "Before collection (required)" at bounding box center [327, 150] width 189 height 28
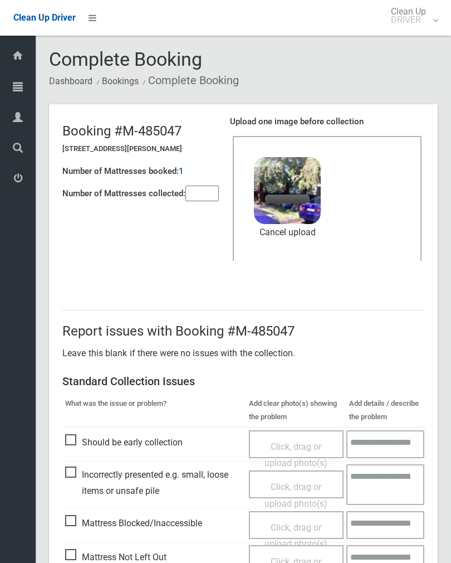
click at [210, 192] on input"] "number" at bounding box center [202, 194] width 33 height 16
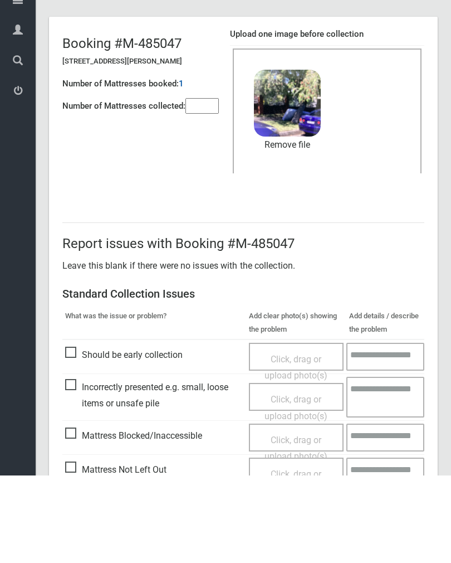
scroll to position [134, 0]
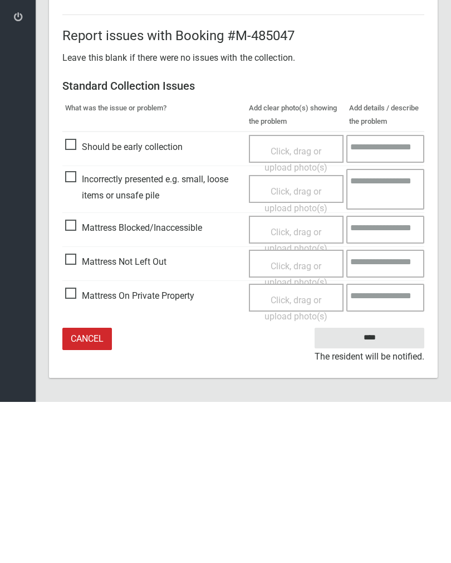
type input"] "*"
click at [374, 489] on input "****" at bounding box center [370, 499] width 110 height 21
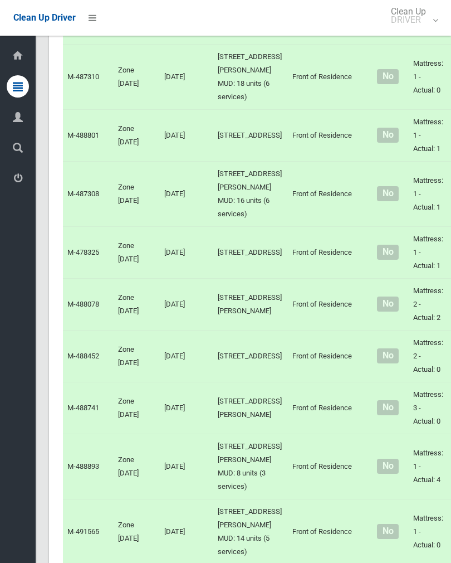
scroll to position [4737, 0]
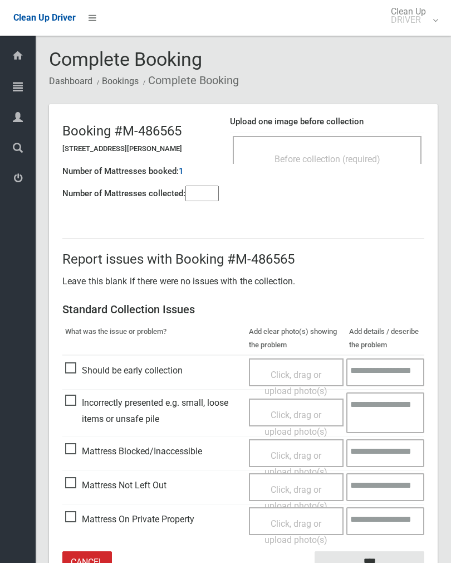
click at [212, 191] on input"] "number" at bounding box center [202, 194] width 33 height 16
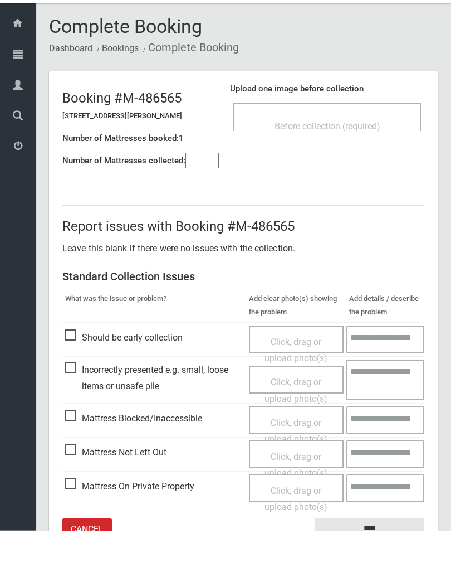
scroll to position [62, 0]
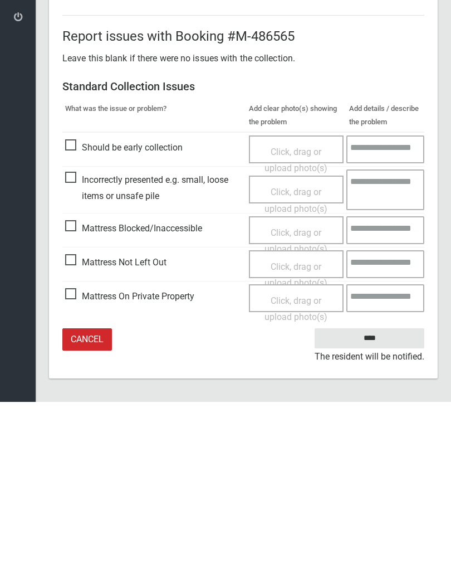
type input"] "*"
click at [305, 422] on span "Click, drag or upload photo(s)" at bounding box center [296, 435] width 63 height 27
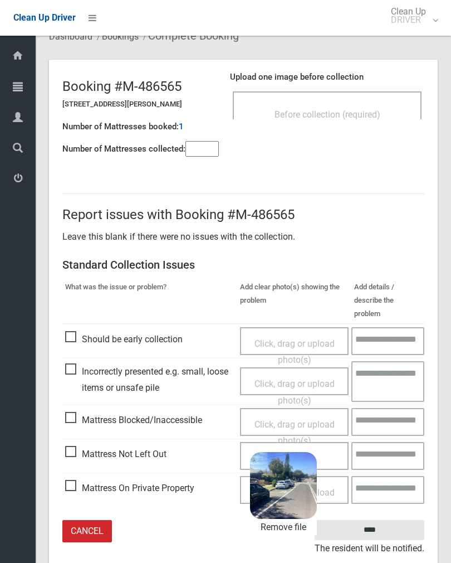
click at [381, 520] on input "****" at bounding box center [370, 530] width 110 height 21
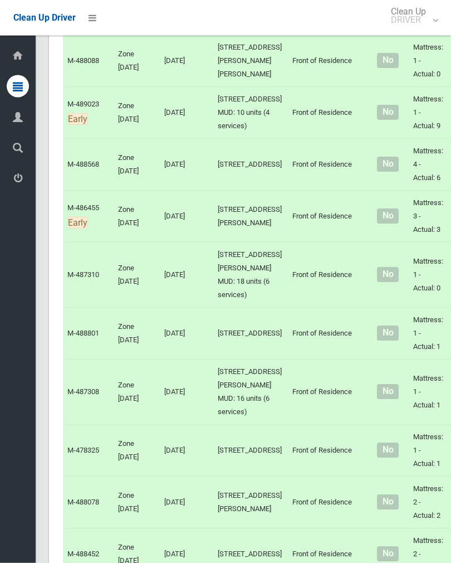
scroll to position [4522, 0]
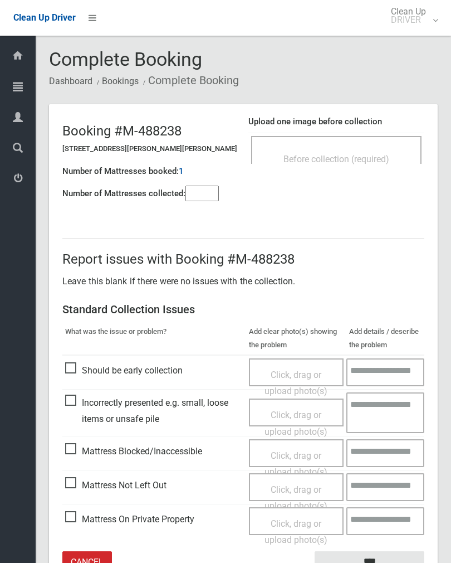
click at [207, 188] on input"] "number" at bounding box center [202, 194] width 33 height 16
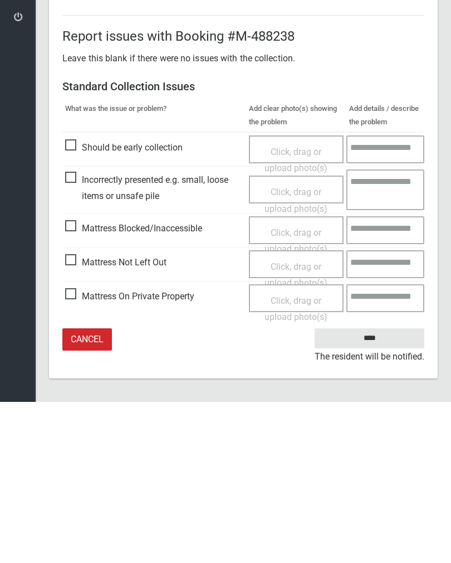
type input"] "*"
click at [292, 422] on span "Click, drag or upload photo(s)" at bounding box center [296, 435] width 63 height 27
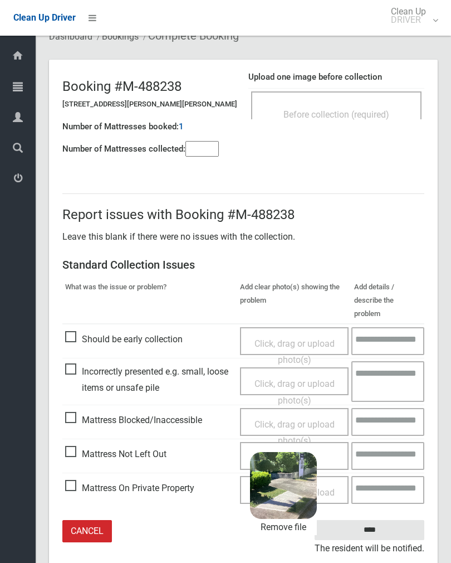
click at [387, 520] on input "****" at bounding box center [370, 530] width 110 height 21
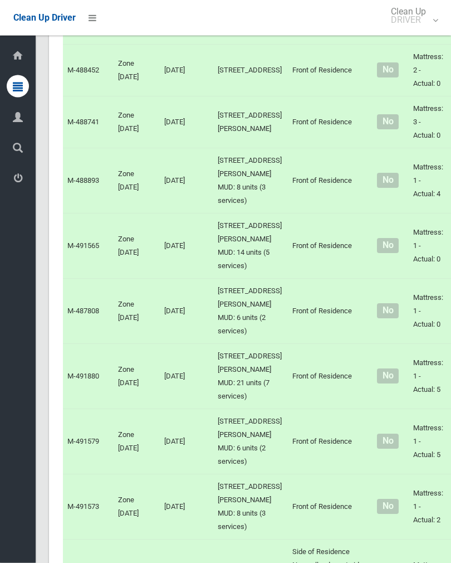
scroll to position [5036, 0]
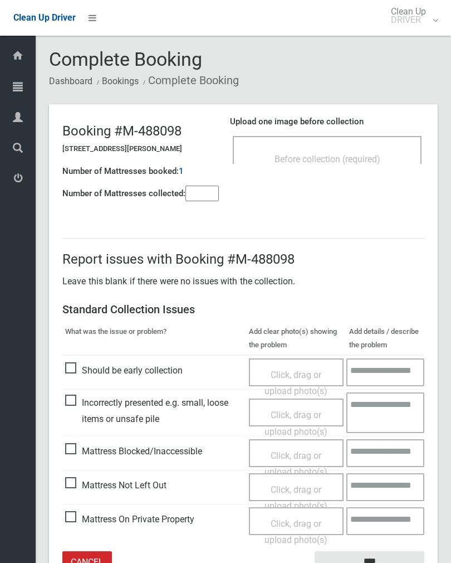
click at [214, 199] on input"] "number" at bounding box center [202, 194] width 33 height 16
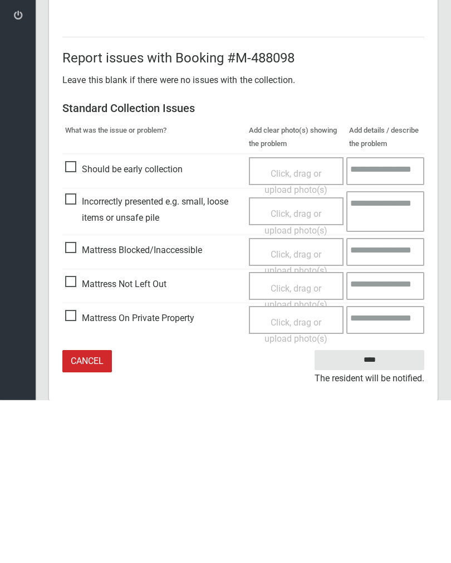
scroll to position [62, 0]
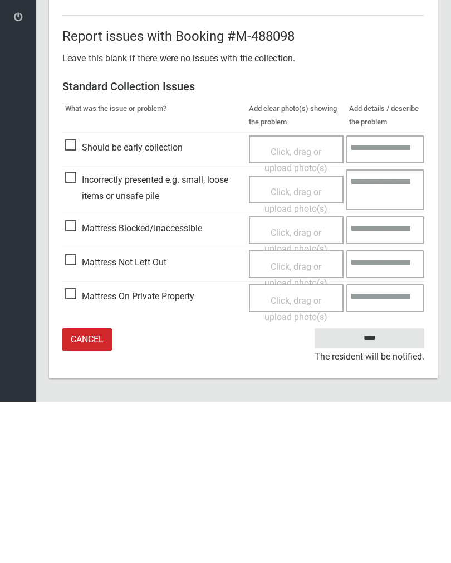
type input"] "*"
click at [301, 422] on span "Click, drag or upload photo(s)" at bounding box center [296, 435] width 63 height 27
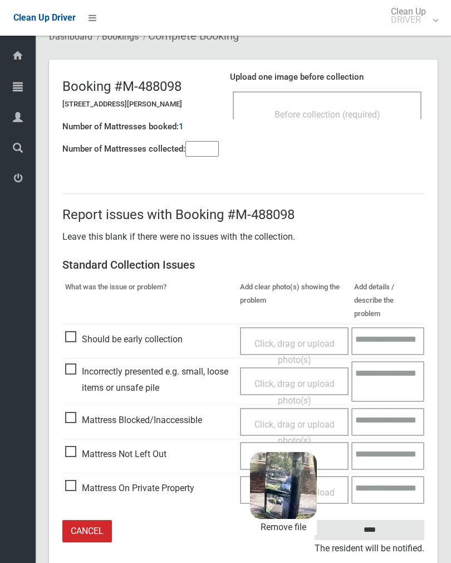
click at [389, 520] on input "****" at bounding box center [370, 530] width 110 height 21
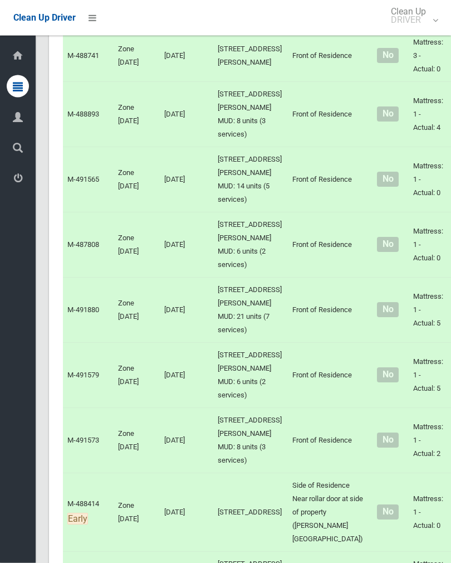
scroll to position [5072, 0]
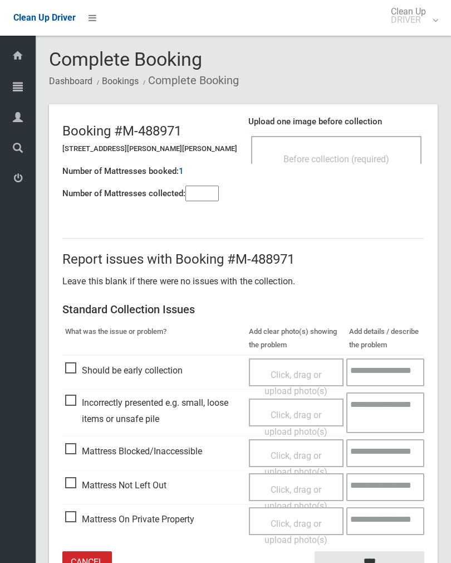
click at [357, 160] on span "Before collection (required)" at bounding box center [337, 159] width 106 height 11
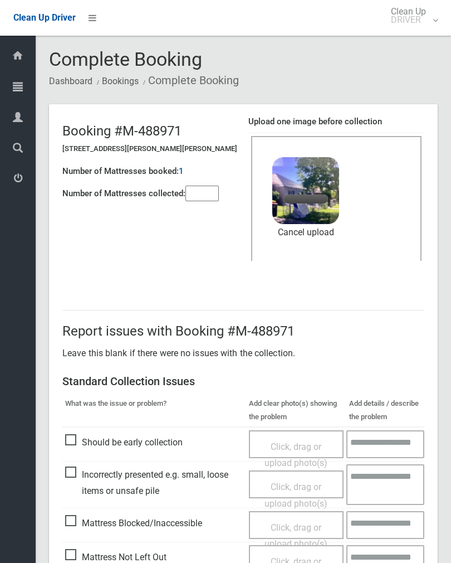
click at [207, 191] on input"] "number" at bounding box center [202, 194] width 33 height 16
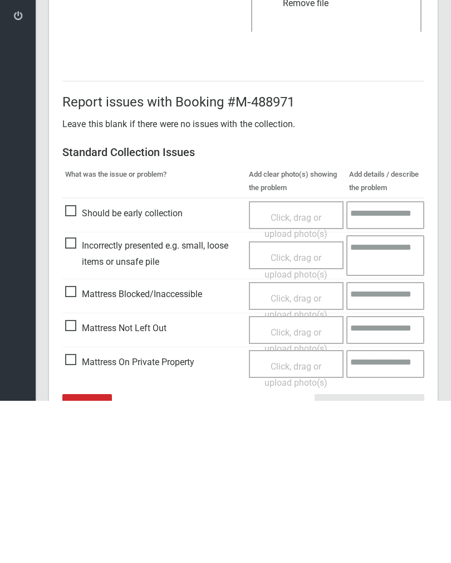
scroll to position [134, 0]
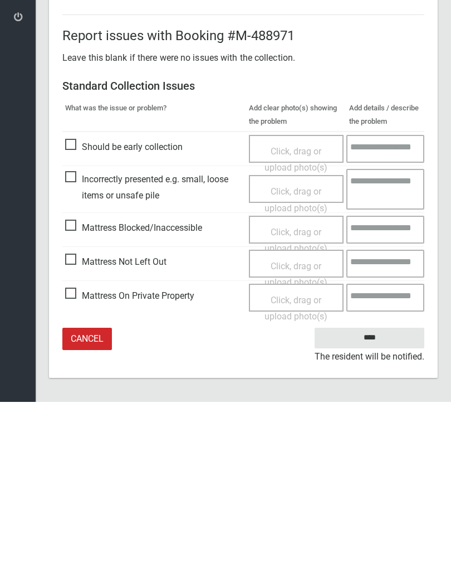
type input"] "*"
click at [371, 489] on input "****" at bounding box center [370, 499] width 110 height 21
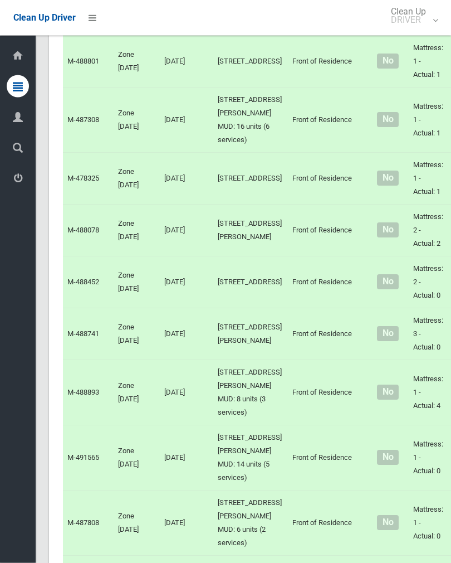
scroll to position [4794, 0]
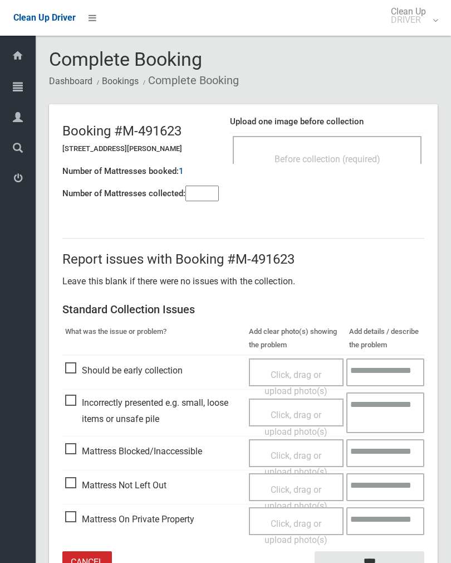
click at [376, 148] on div "Before collection (required)" at bounding box center [327, 158] width 164 height 21
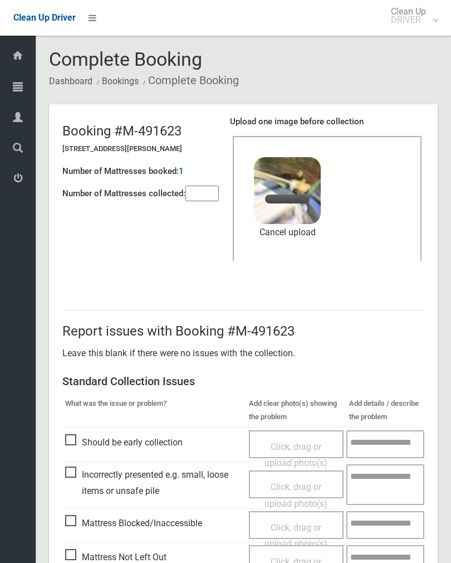
click at [191, 177] on div "Number of Mattresses booked: 1" at bounding box center [140, 171] width 157 height 23
click at [210, 186] on input"] "number" at bounding box center [202, 194] width 33 height 16
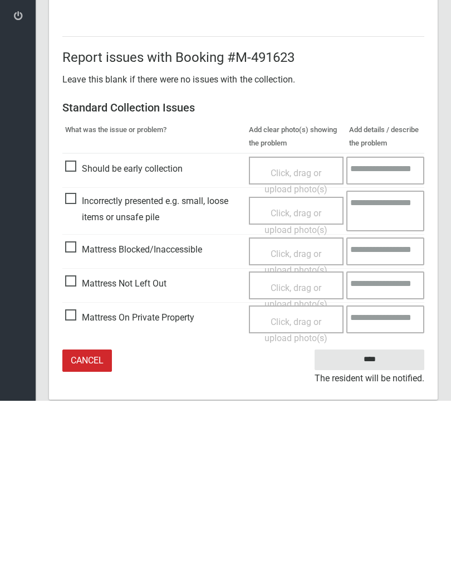
scroll to position [134, 0]
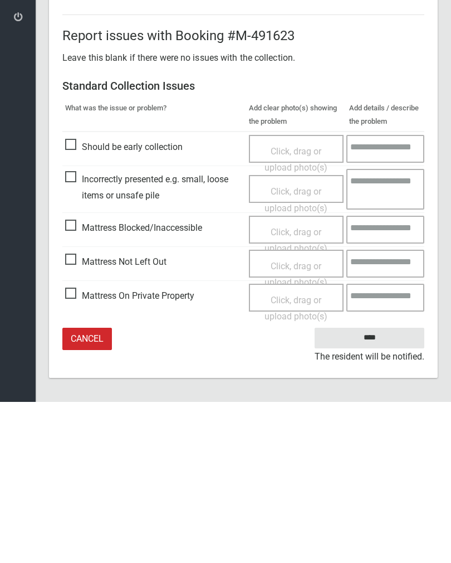
type input"] "*"
click at [377, 489] on input "****" at bounding box center [370, 499] width 110 height 21
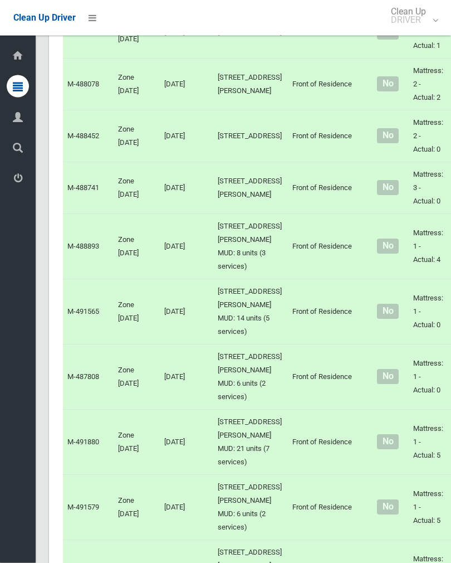
scroll to position [4940, 0]
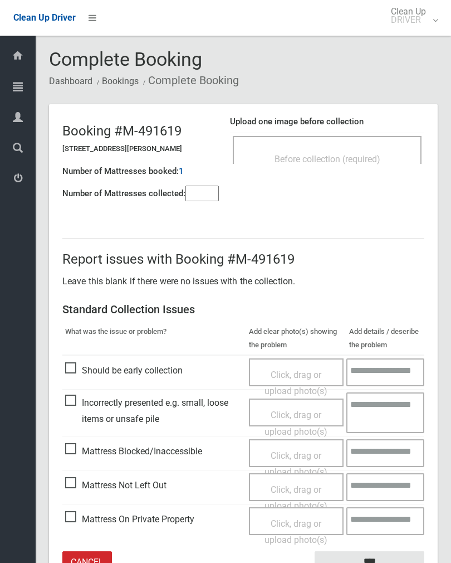
click at [203, 201] on input"] "number" at bounding box center [202, 194] width 33 height 16
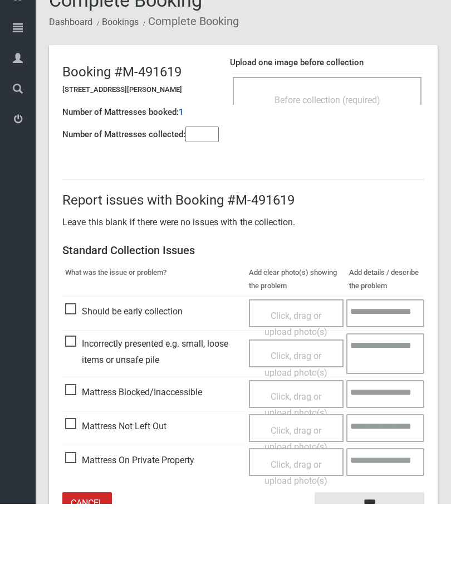
scroll to position [62, 0]
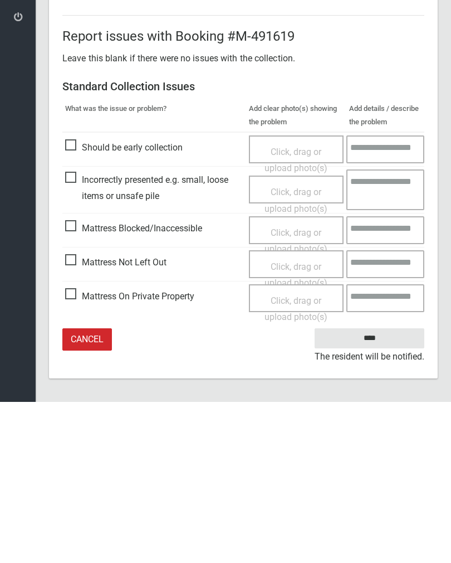
type input"] "*"
click at [295, 422] on span "Click, drag or upload photo(s)" at bounding box center [296, 435] width 63 height 27
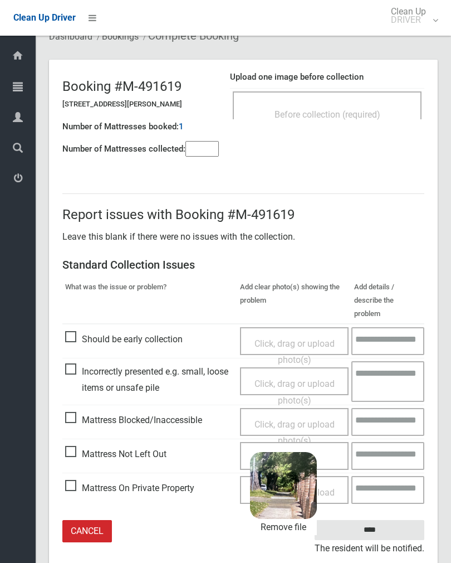
click at [390, 520] on input "****" at bounding box center [370, 530] width 110 height 21
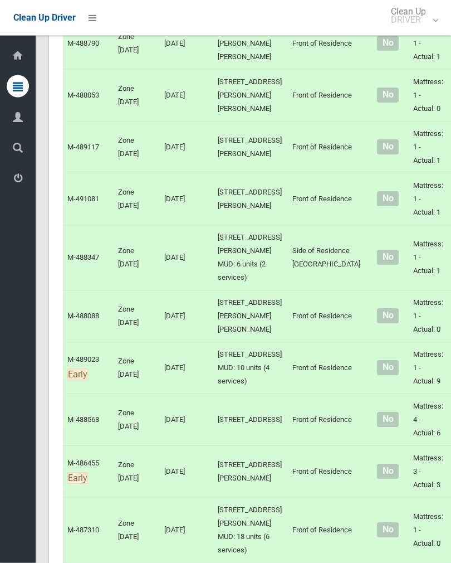
scroll to position [4300, 0]
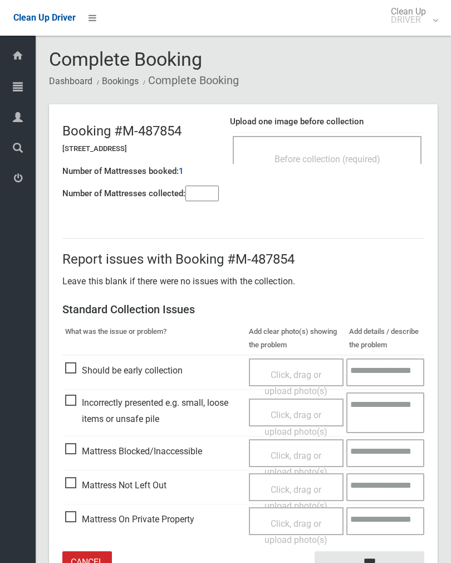
click at [368, 147] on div "Before collection (required)" at bounding box center [327, 150] width 189 height 28
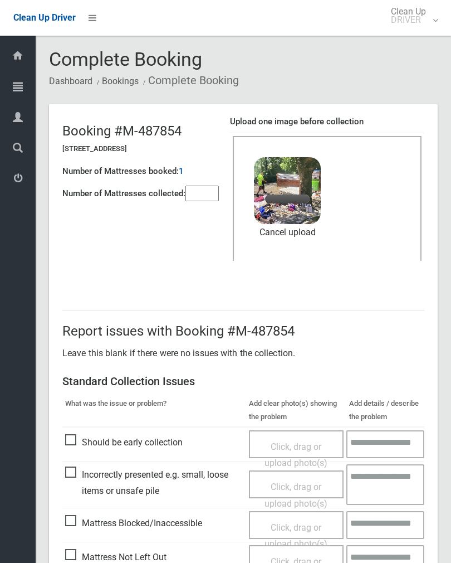
click at [208, 198] on input"] "number" at bounding box center [202, 194] width 33 height 16
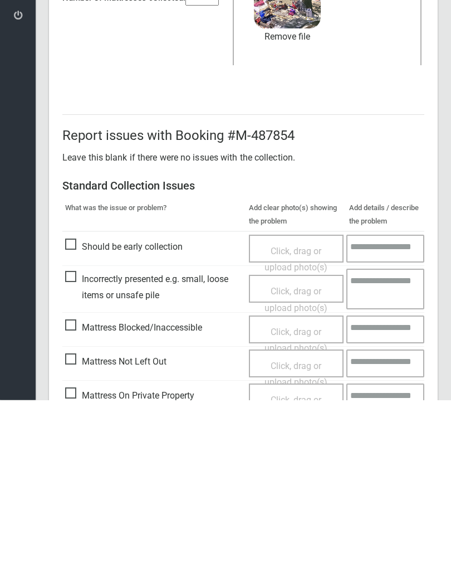
scroll to position [134, 0]
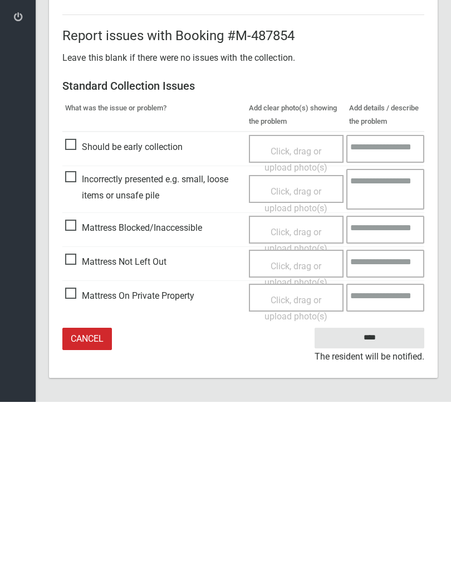
type input"] "*"
click at [383, 489] on input "****" at bounding box center [370, 499] width 110 height 21
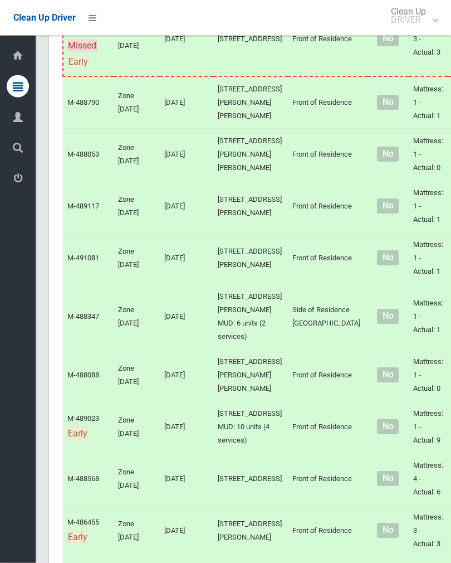
scroll to position [4208, 0]
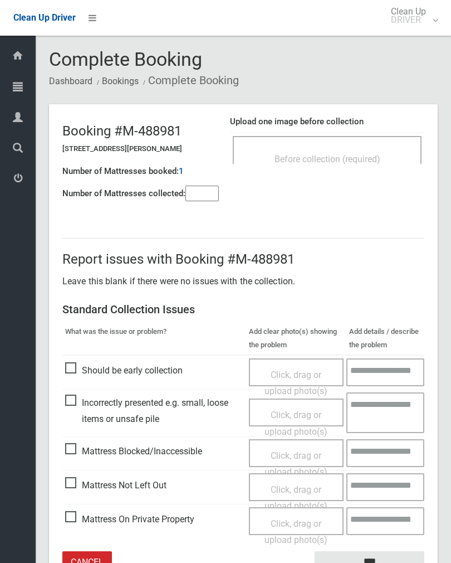
click at [213, 191] on input"] "number" at bounding box center [202, 194] width 33 height 16
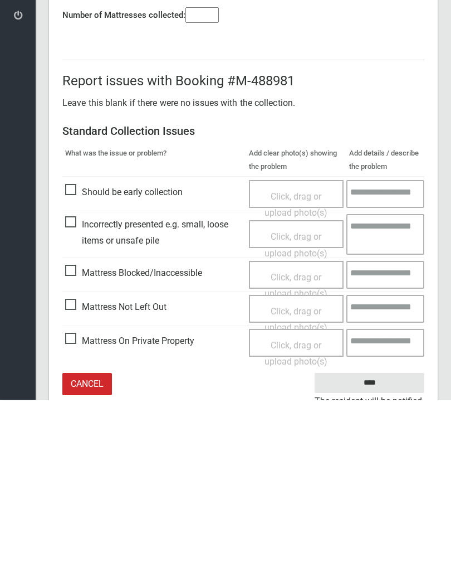
scroll to position [62, 0]
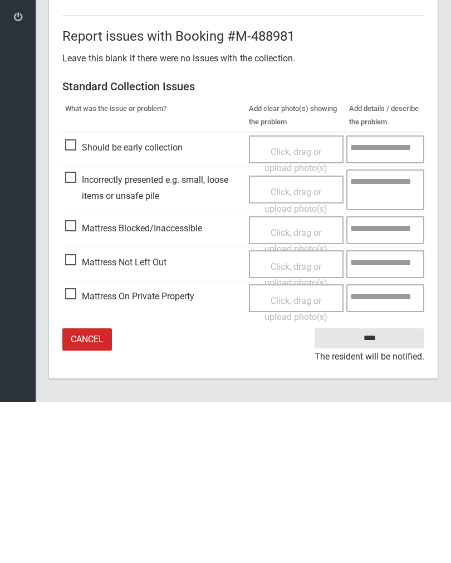
type input"] "*"
click at [288, 422] on span "Click, drag or upload photo(s)" at bounding box center [296, 435] width 63 height 27
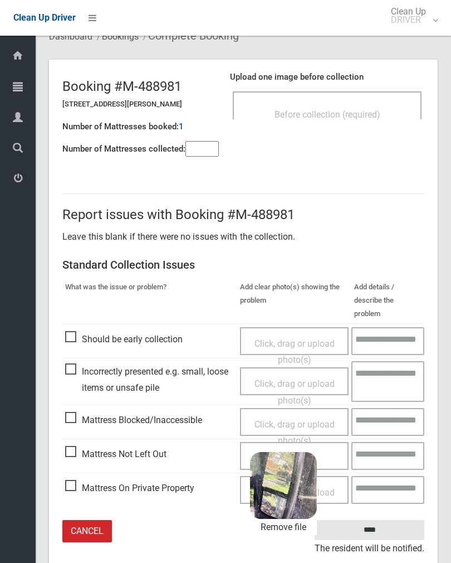
click at [397, 520] on input "****" at bounding box center [370, 530] width 110 height 21
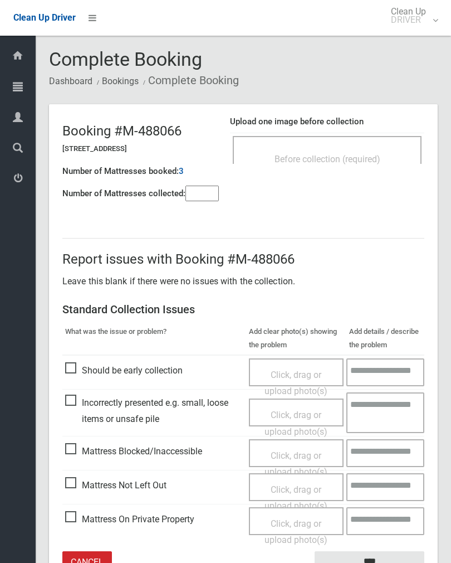
click at [194, 193] on input"] "number" at bounding box center [202, 194] width 33 height 16
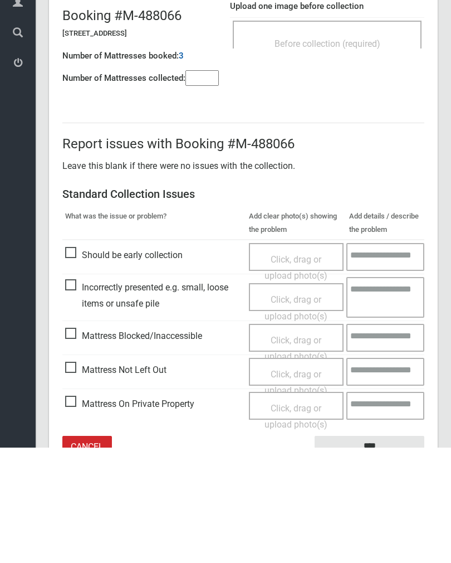
scroll to position [62, 0]
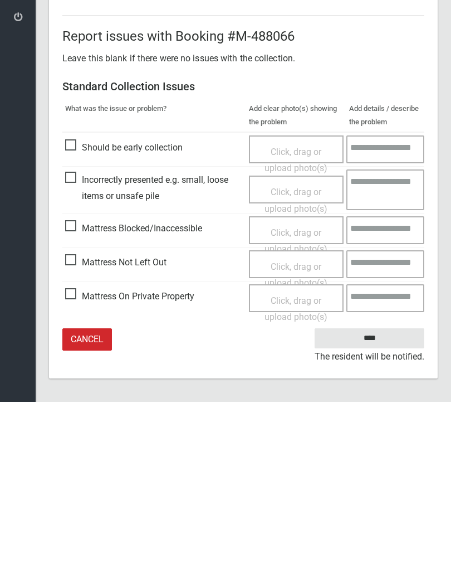
type input"] "*"
click at [295, 422] on span "Click, drag or upload photo(s)" at bounding box center [296, 435] width 63 height 27
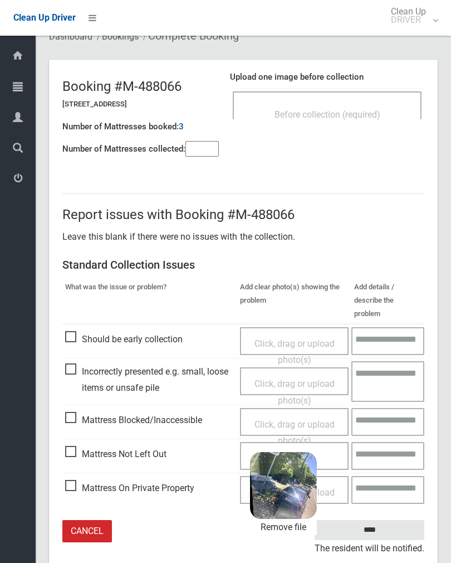
click at [399, 520] on input "****" at bounding box center [370, 530] width 110 height 21
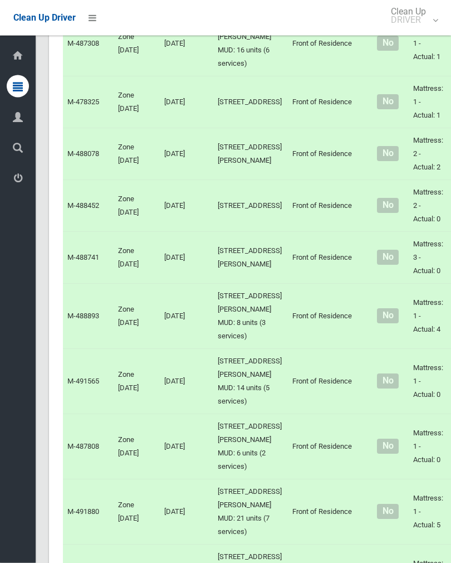
scroll to position [4870, 0]
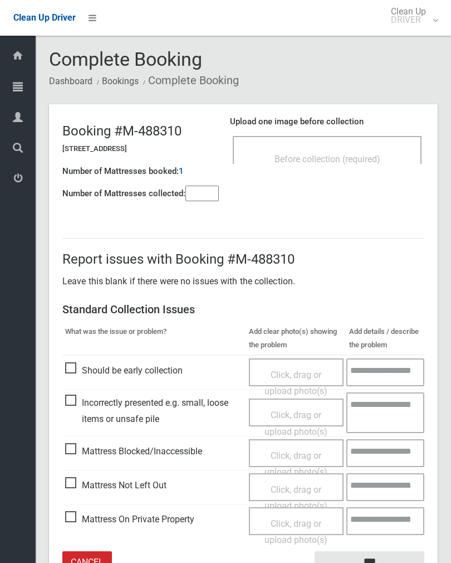
click at [208, 188] on input"] "number" at bounding box center [202, 194] width 33 height 16
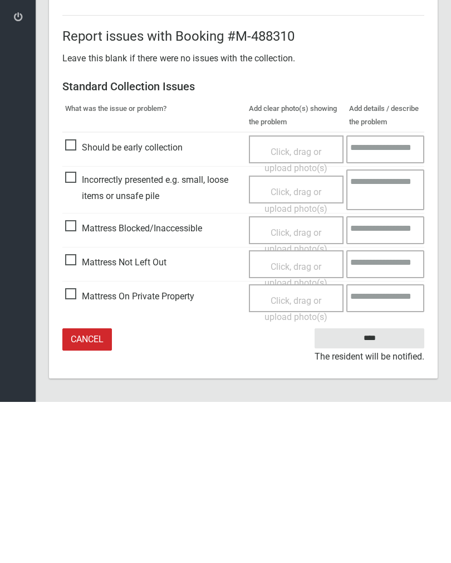
type input"] "*"
click at [298, 422] on span "Click, drag or upload photo(s)" at bounding box center [296, 435] width 63 height 27
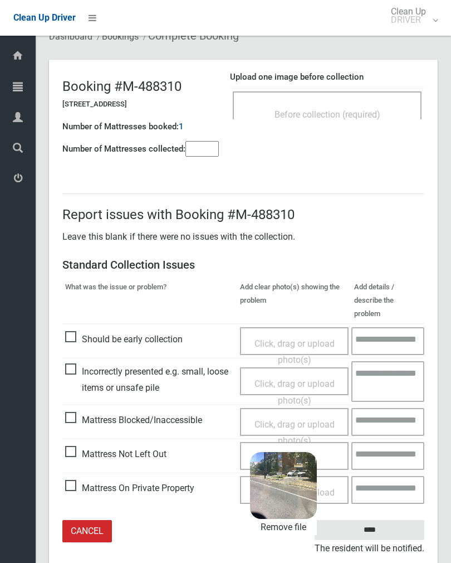
click at [391, 520] on input "****" at bounding box center [370, 530] width 110 height 21
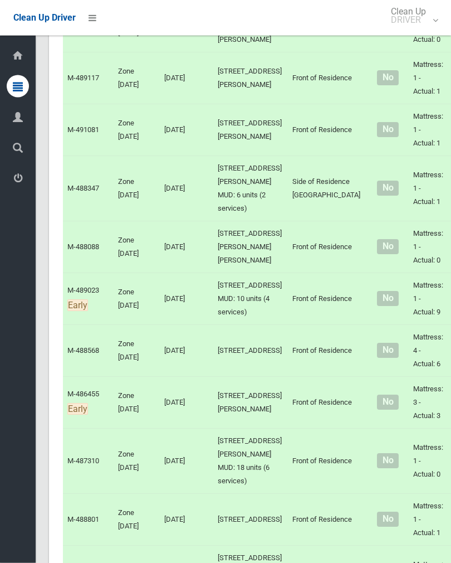
scroll to position [4336, 0]
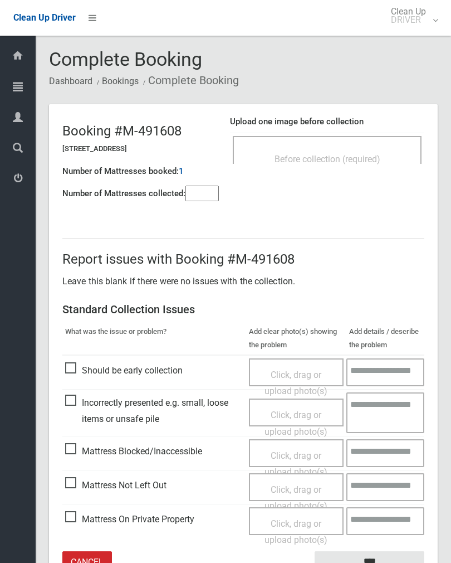
click at [219, 195] on input"] "number" at bounding box center [202, 194] width 33 height 16
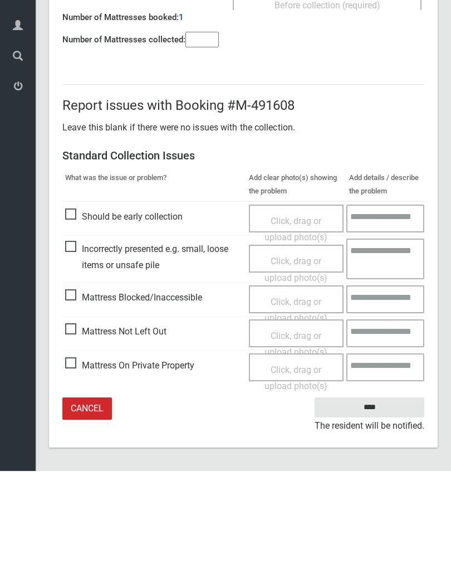
type input"] "*"
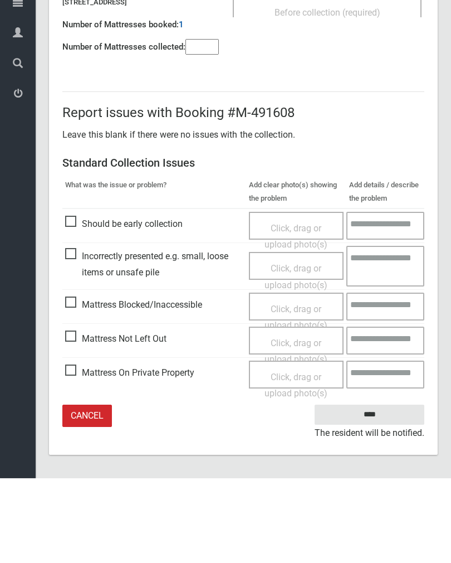
click at [294, 422] on span "Click, drag or upload photo(s)" at bounding box center [296, 435] width 63 height 27
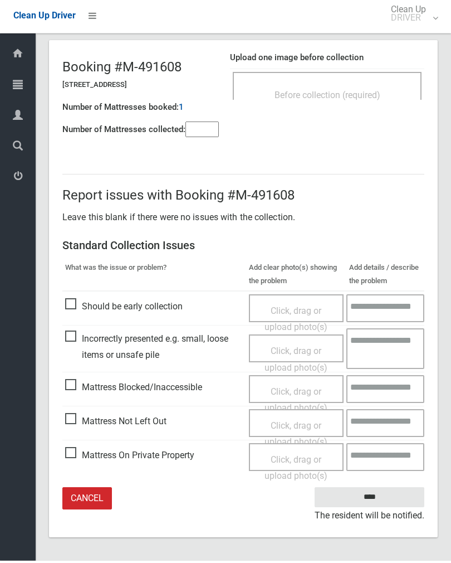
scroll to position [45, 0]
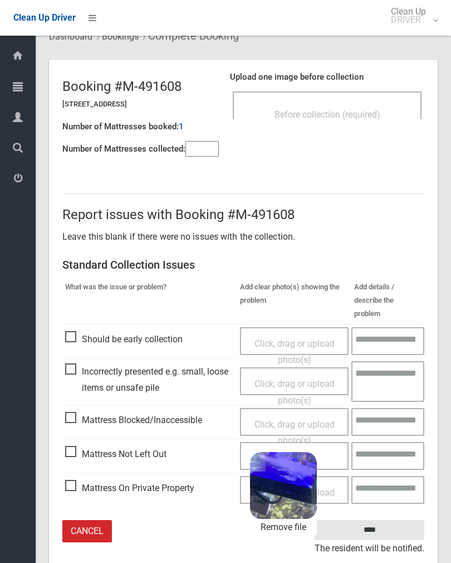
click at [381, 520] on input "****" at bounding box center [370, 530] width 110 height 21
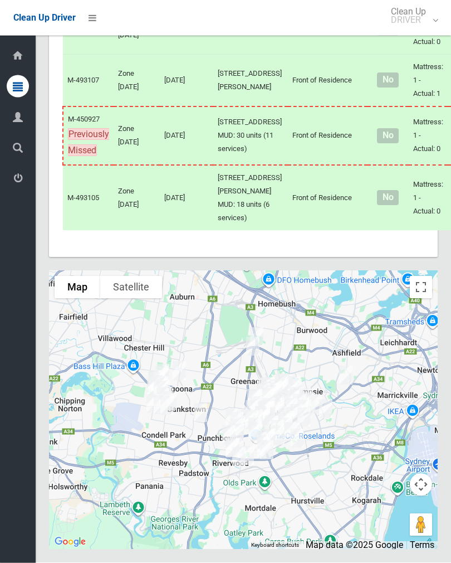
scroll to position [8268, 0]
